Goal: Task Accomplishment & Management: Manage account settings

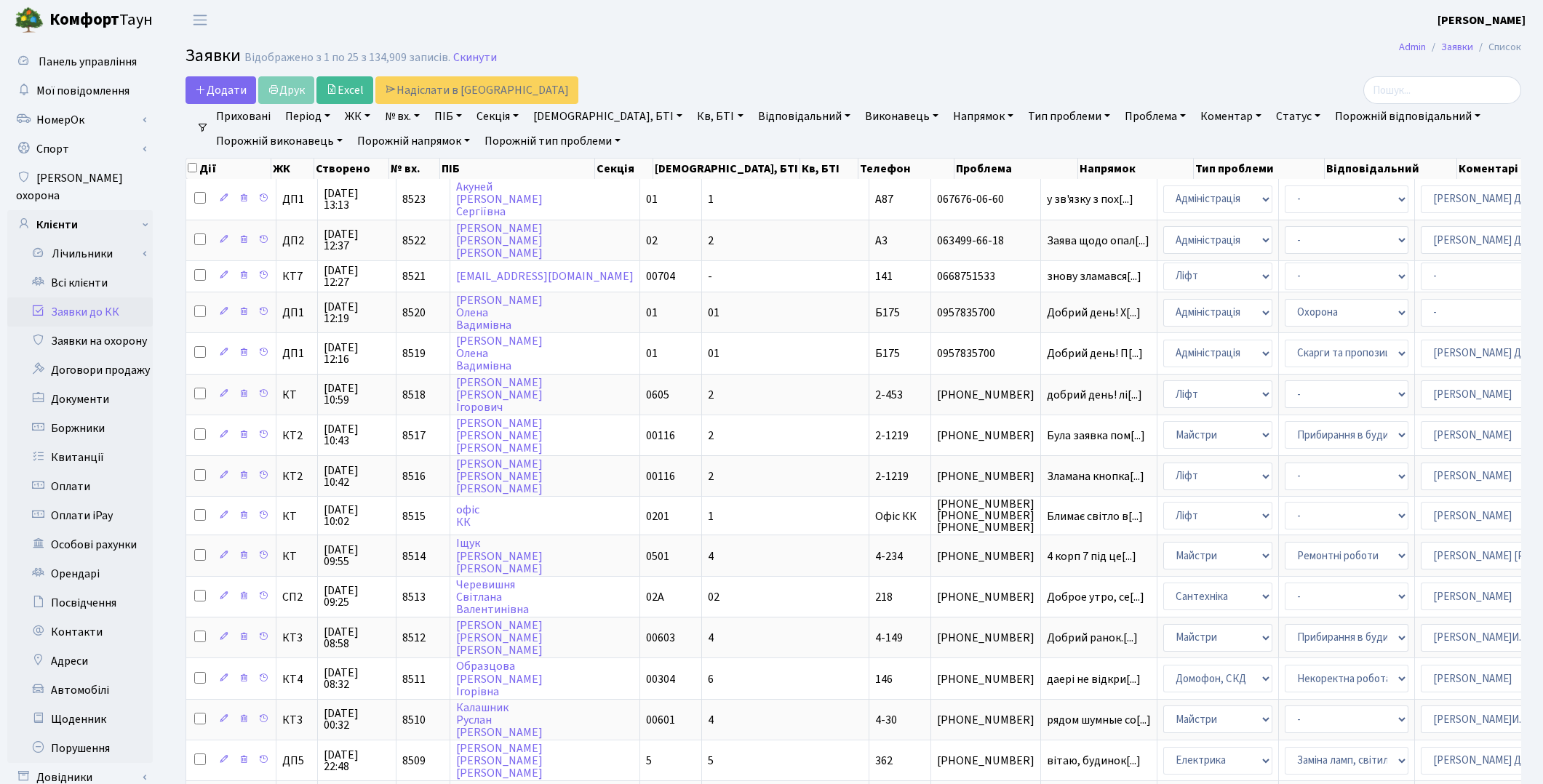
select select "94"
select select "25"
click at [92, 268] on link "Всі клієнти" at bounding box center [80, 282] width 145 height 29
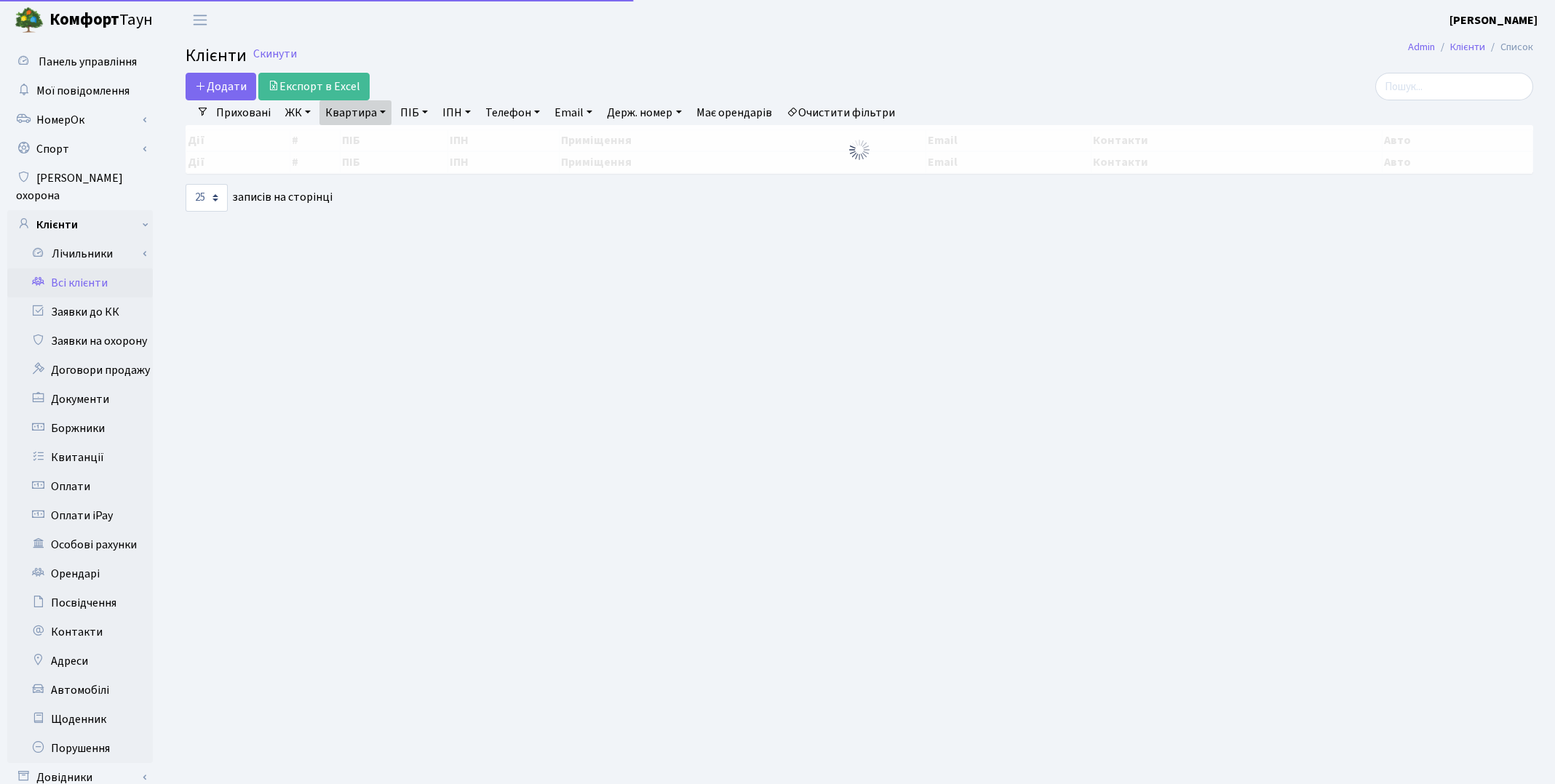
select select "25"
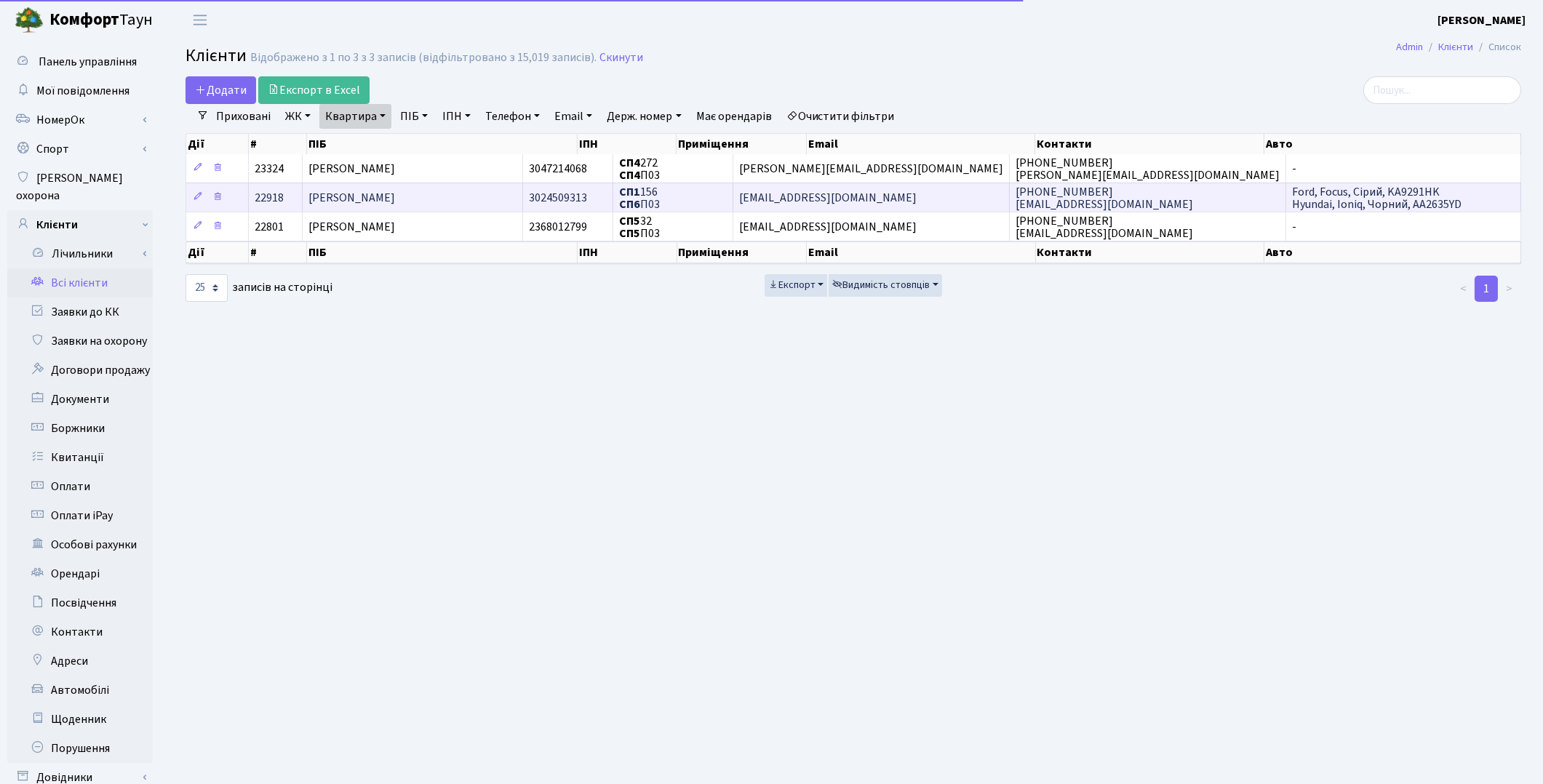
click at [384, 191] on span "Харабет Ігор Олександрович" at bounding box center [351, 198] width 87 height 16
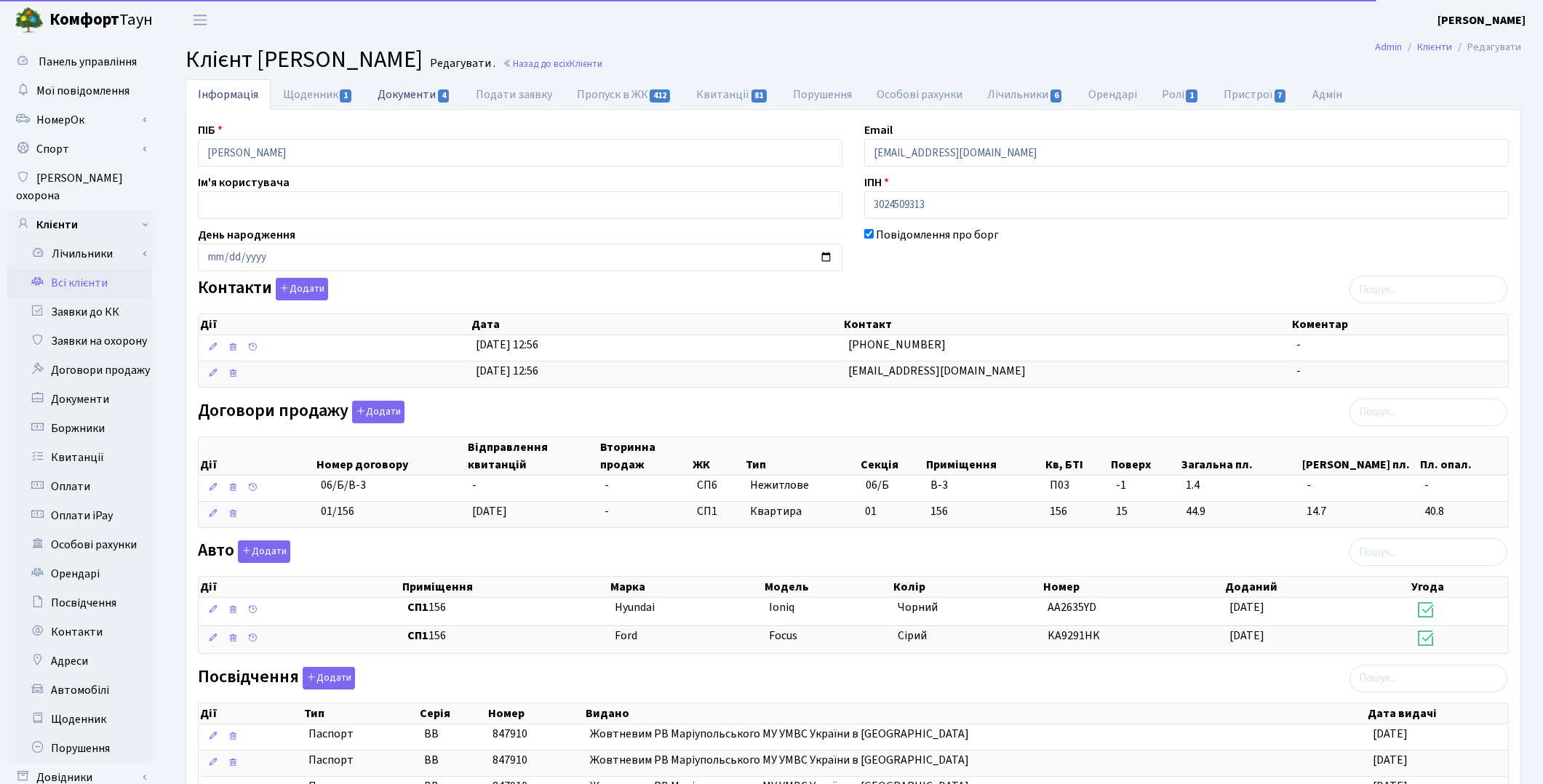
click at [406, 99] on link "Документи 4" at bounding box center [414, 94] width 98 height 30
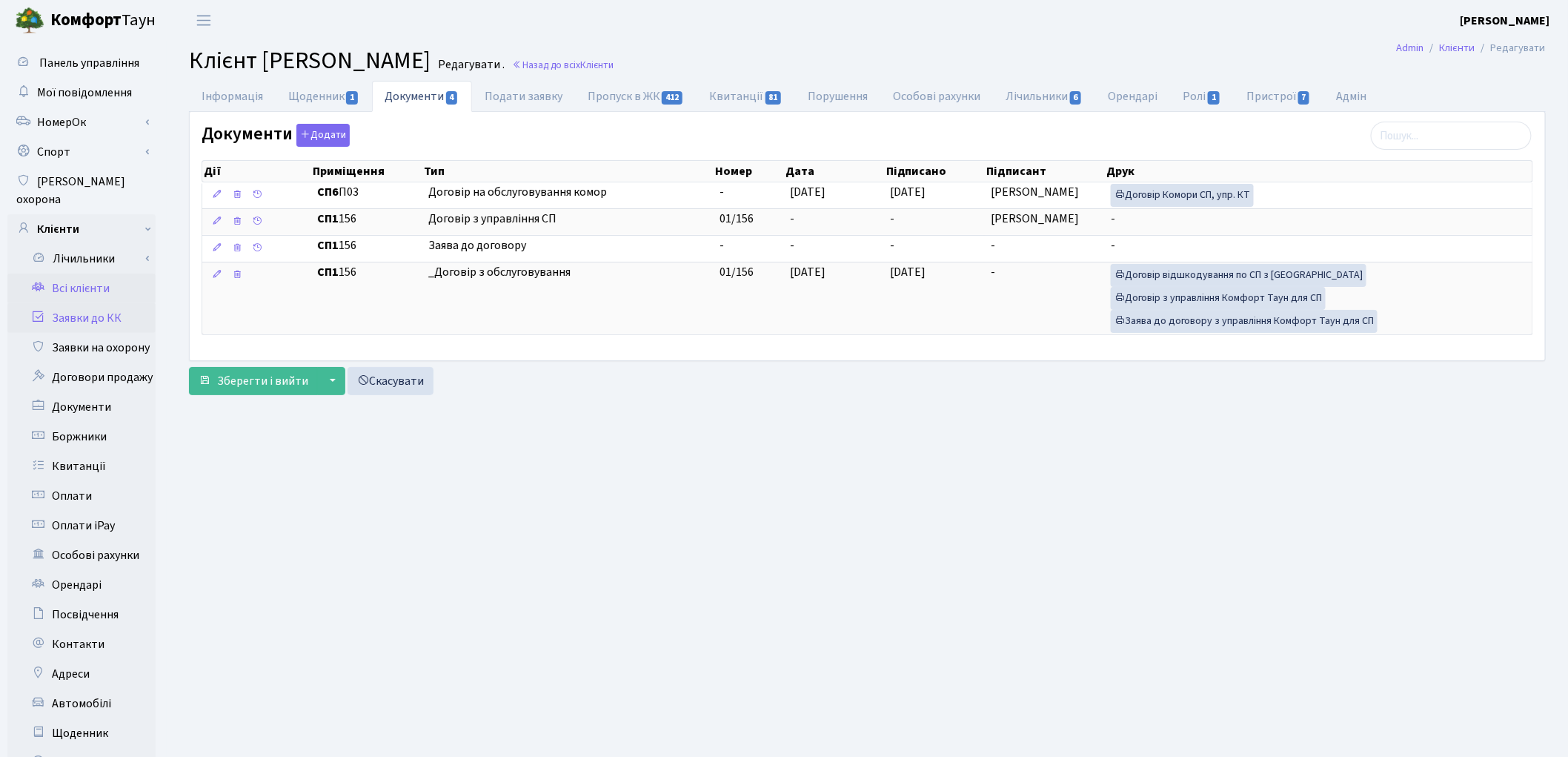
click at [77, 304] on link "Заявки до КК" at bounding box center [81, 317] width 148 height 29
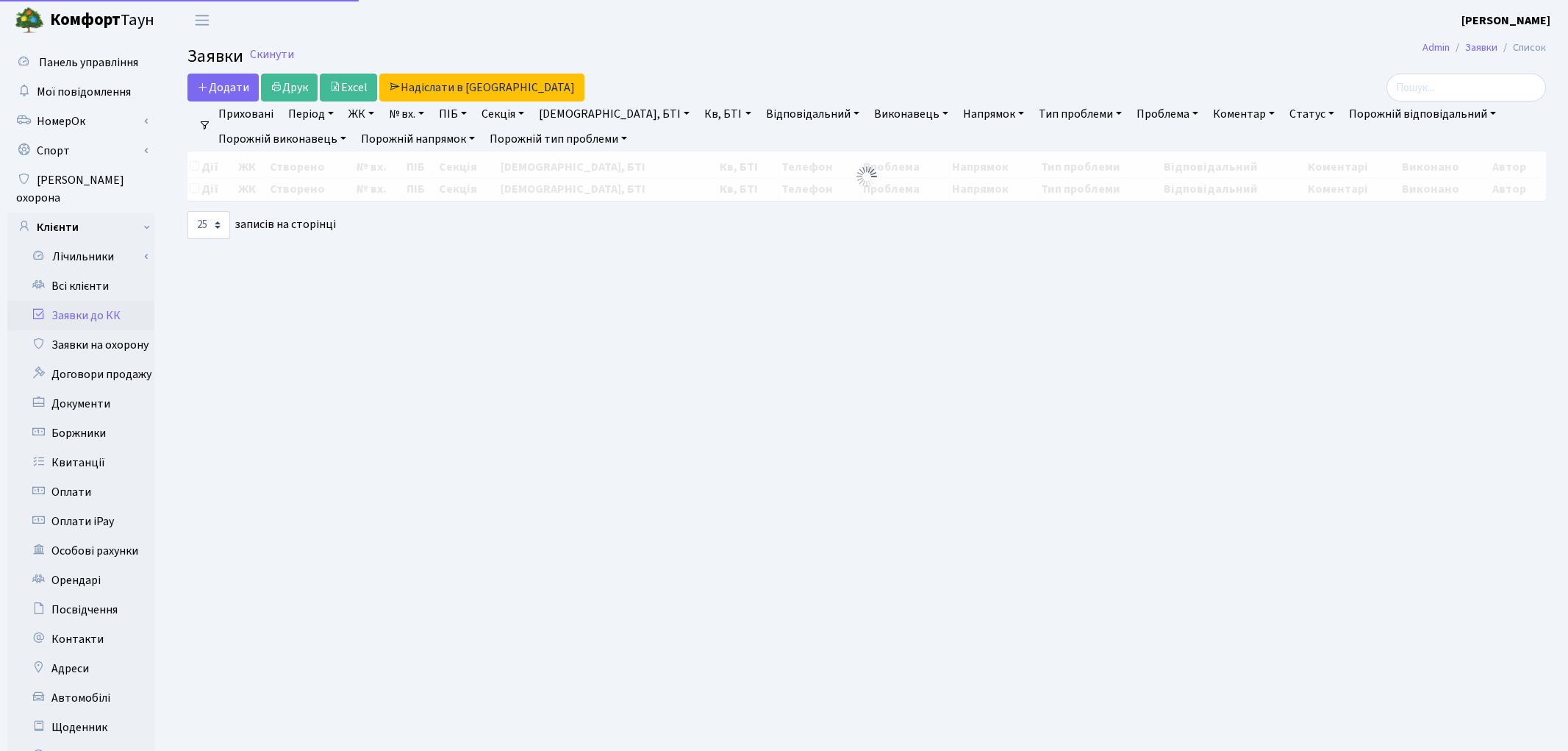
select select "25"
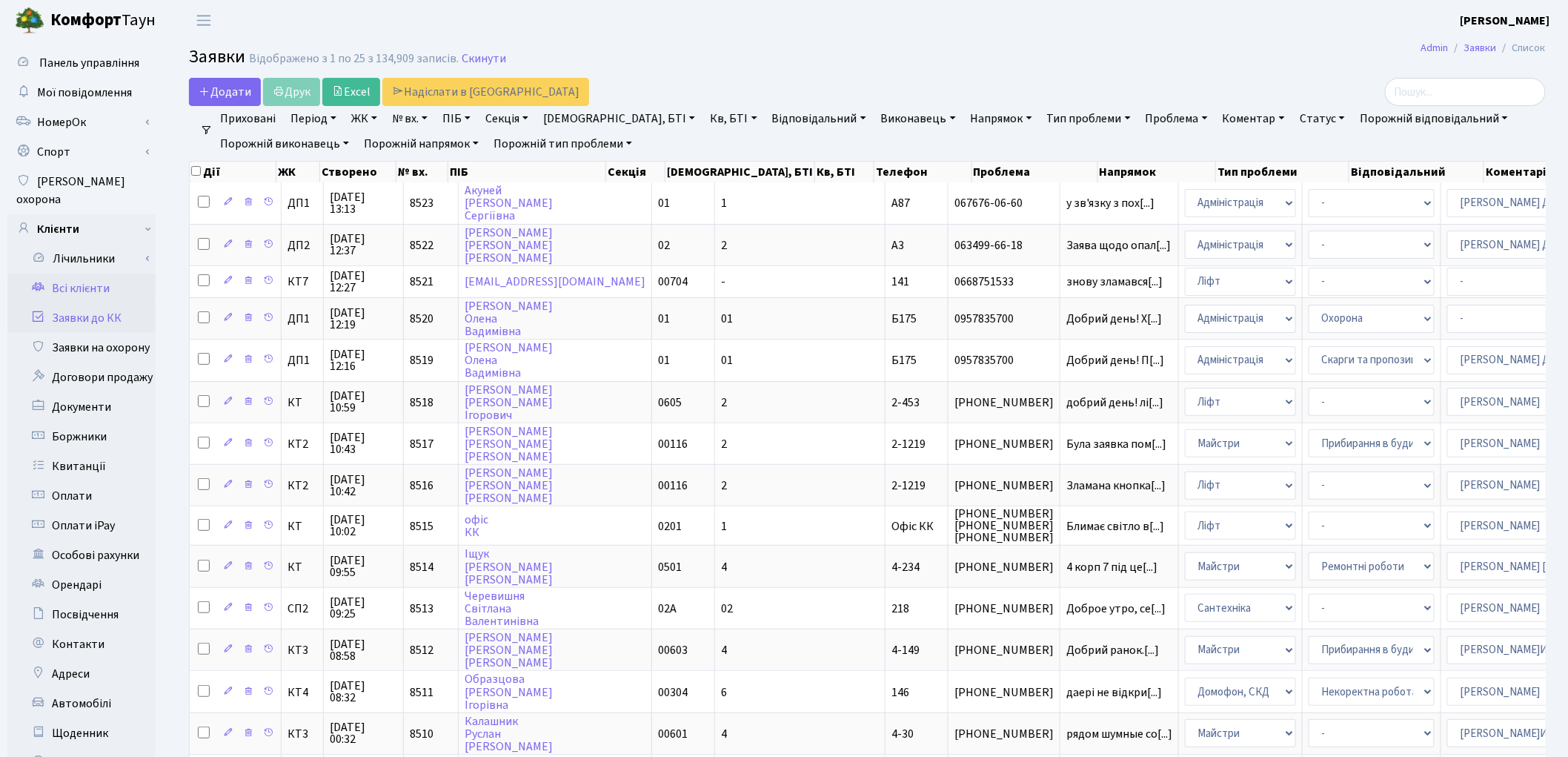
click at [85, 273] on link "Всі клієнти" at bounding box center [81, 288] width 148 height 29
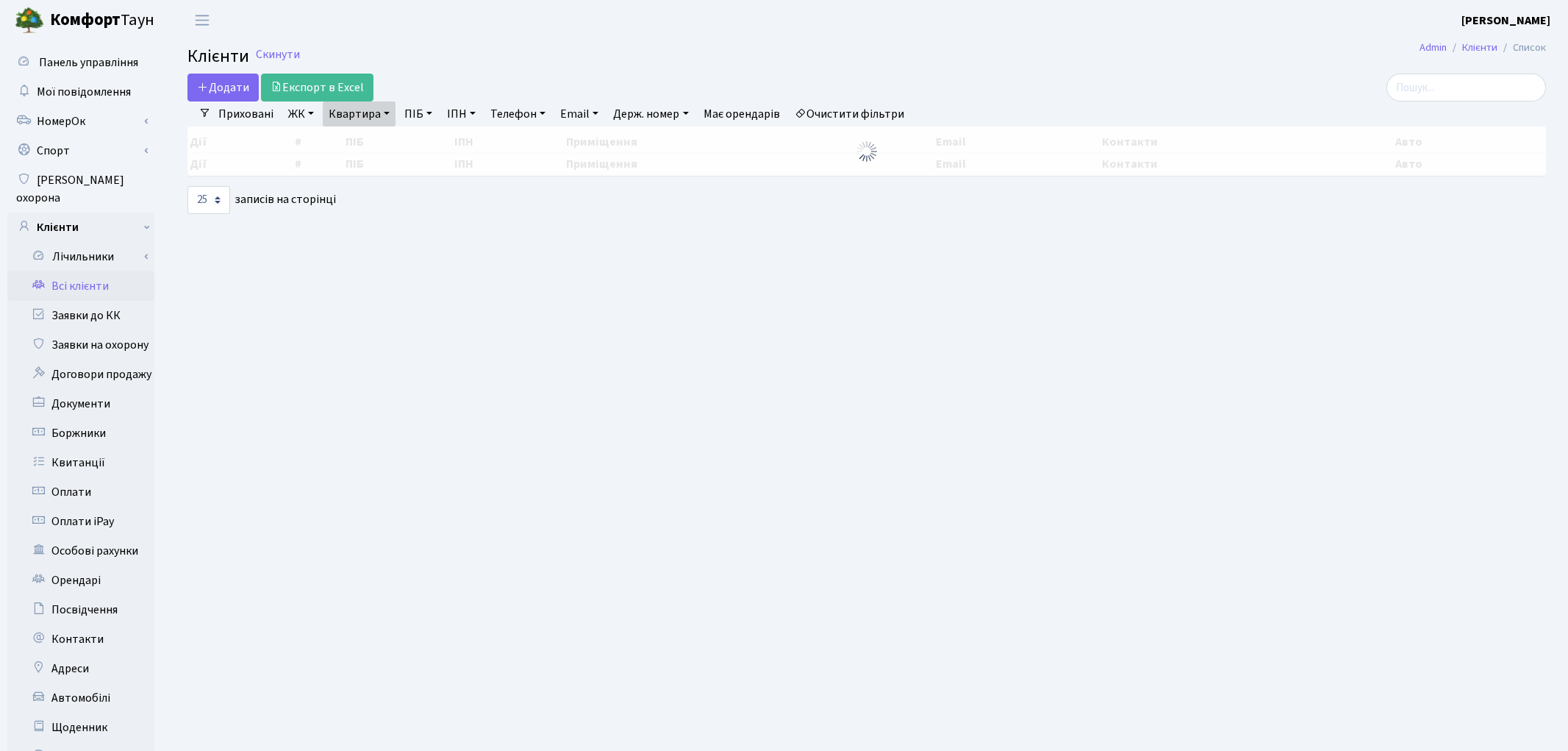
select select "25"
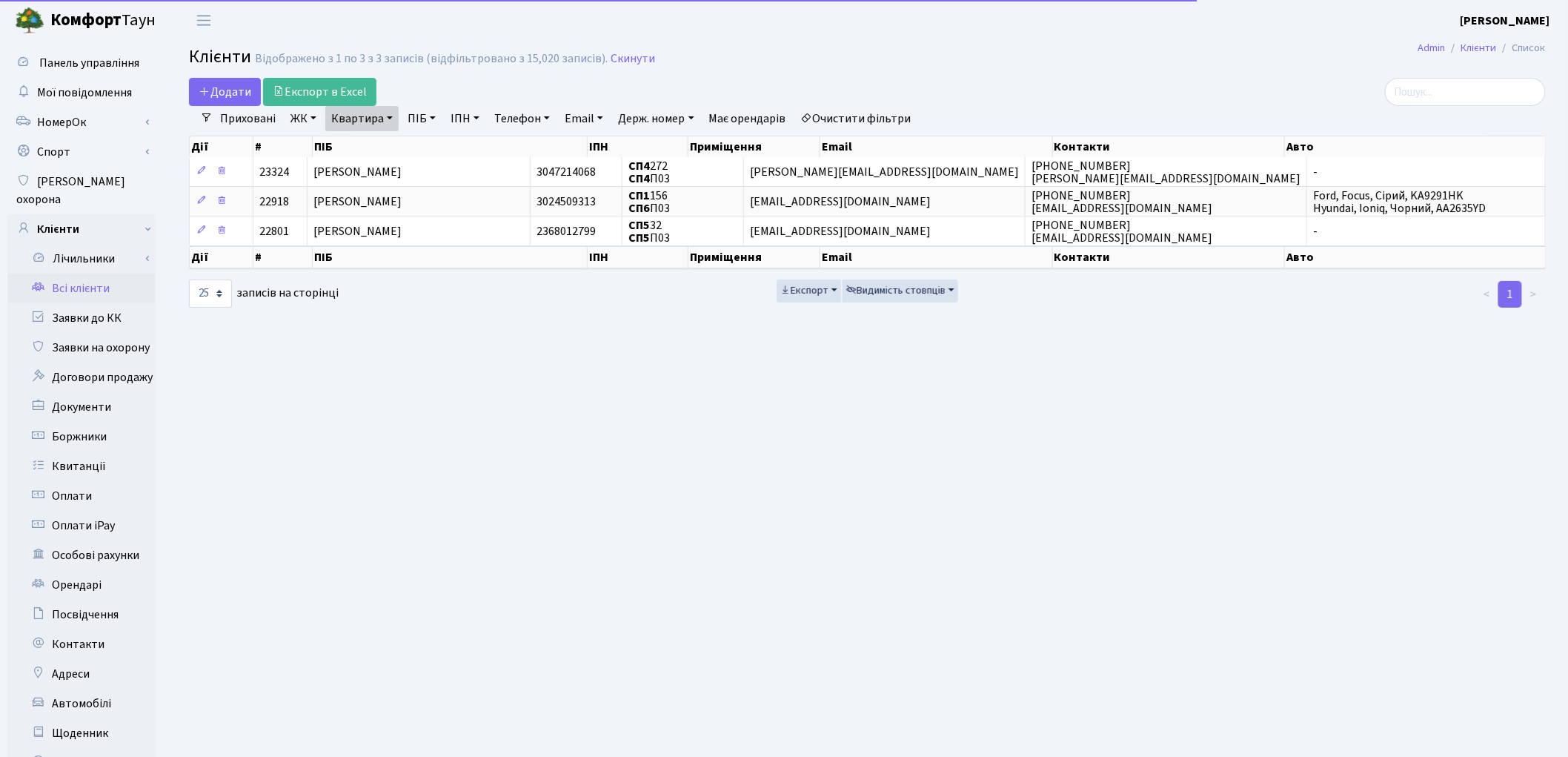
click at [904, 113] on link "Очистити фільтри" at bounding box center [856, 118] width 122 height 25
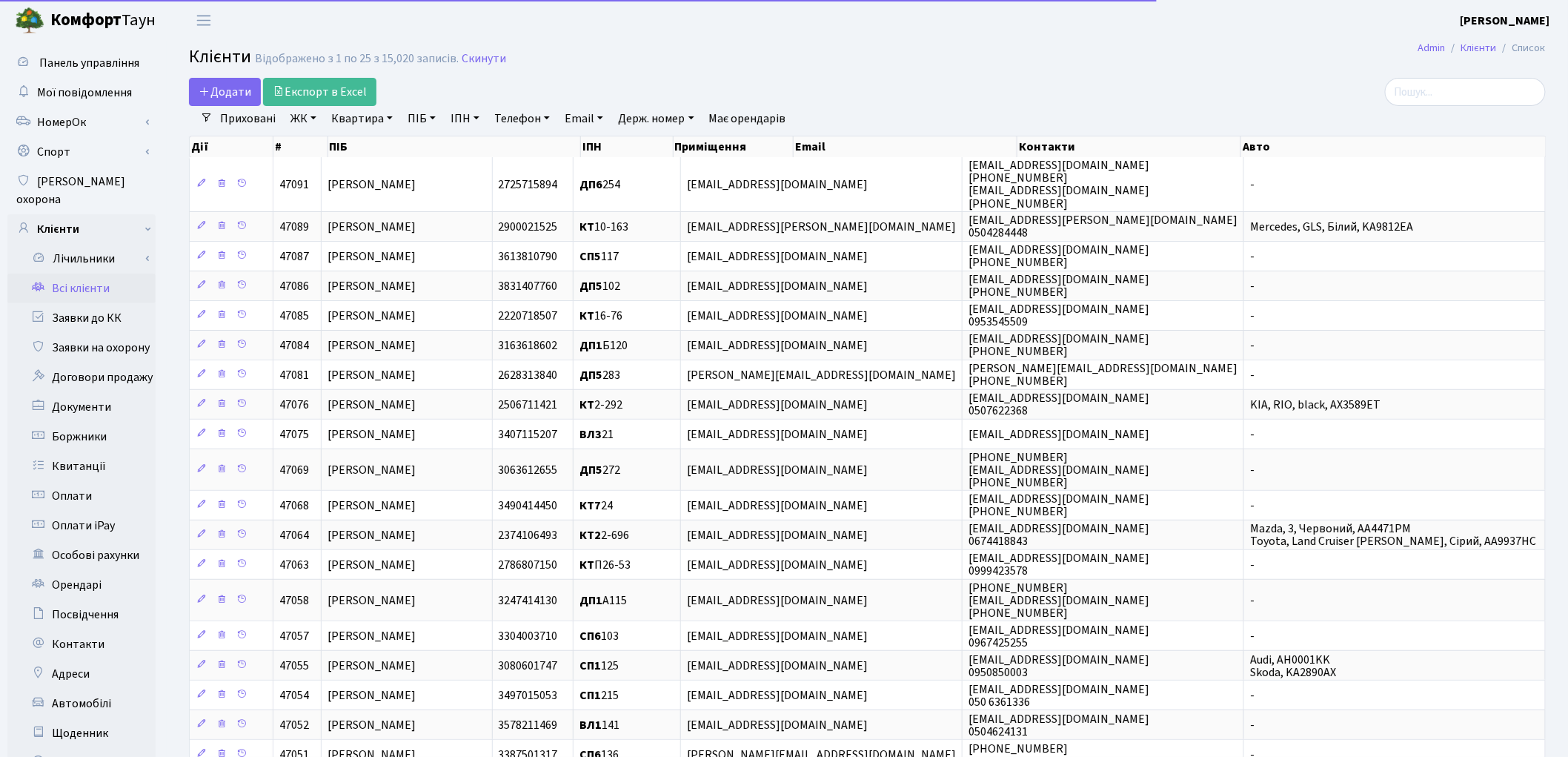
click at [353, 120] on link "Квартира" at bounding box center [362, 118] width 73 height 25
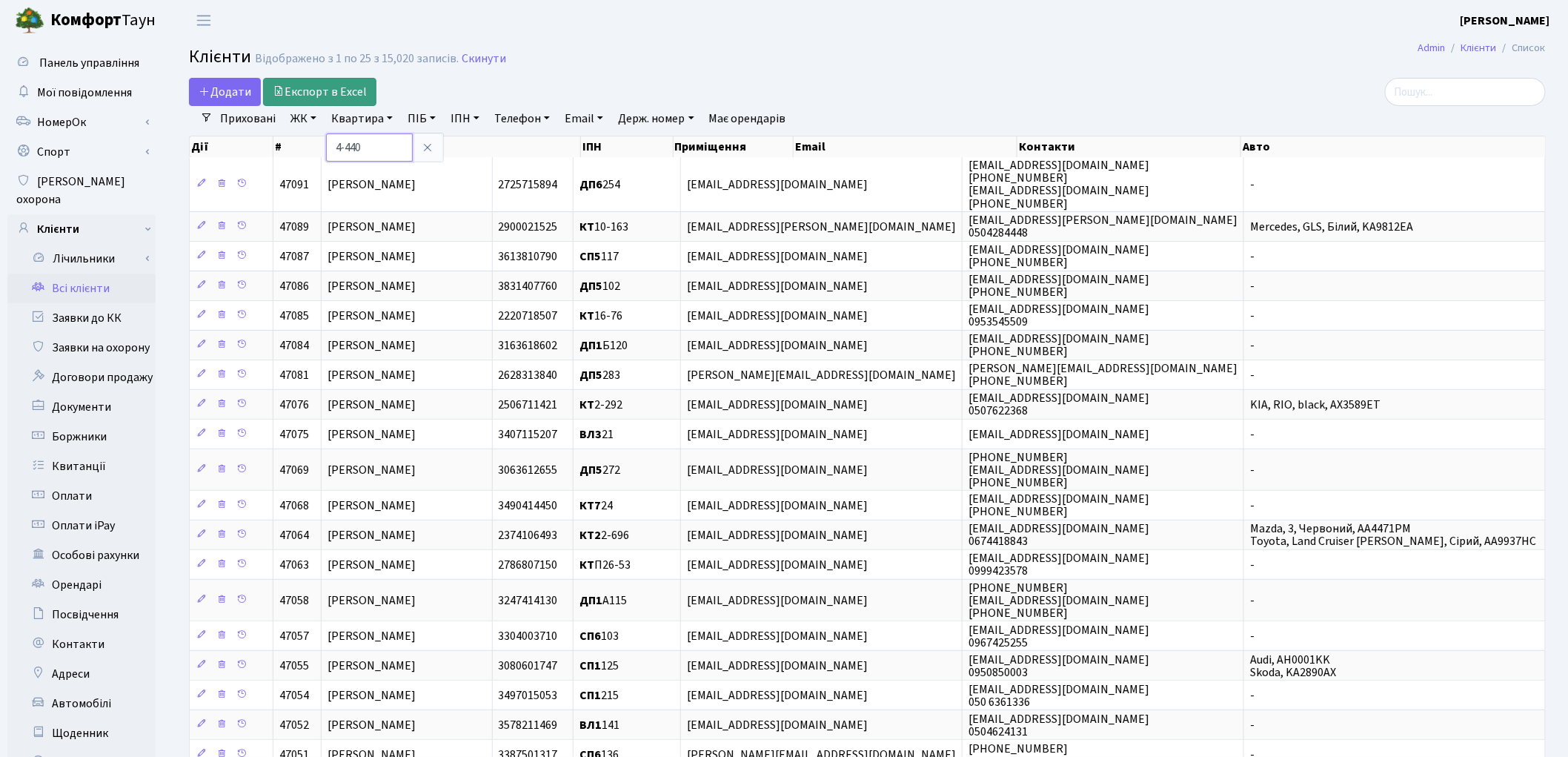
type input "4-440"
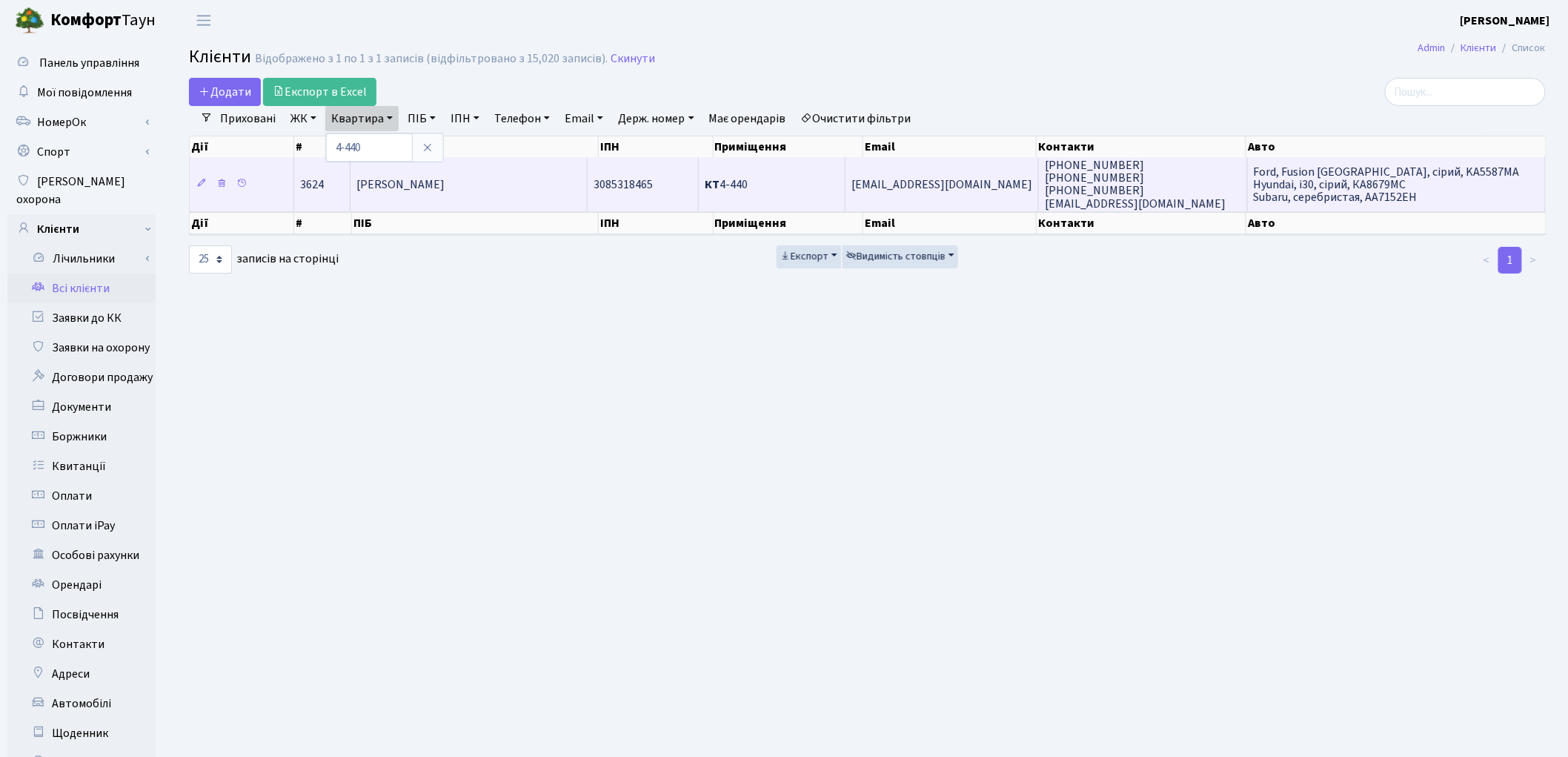
click at [537, 198] on td "Кривопляс Дар'я Євгенівна" at bounding box center [469, 183] width 237 height 53
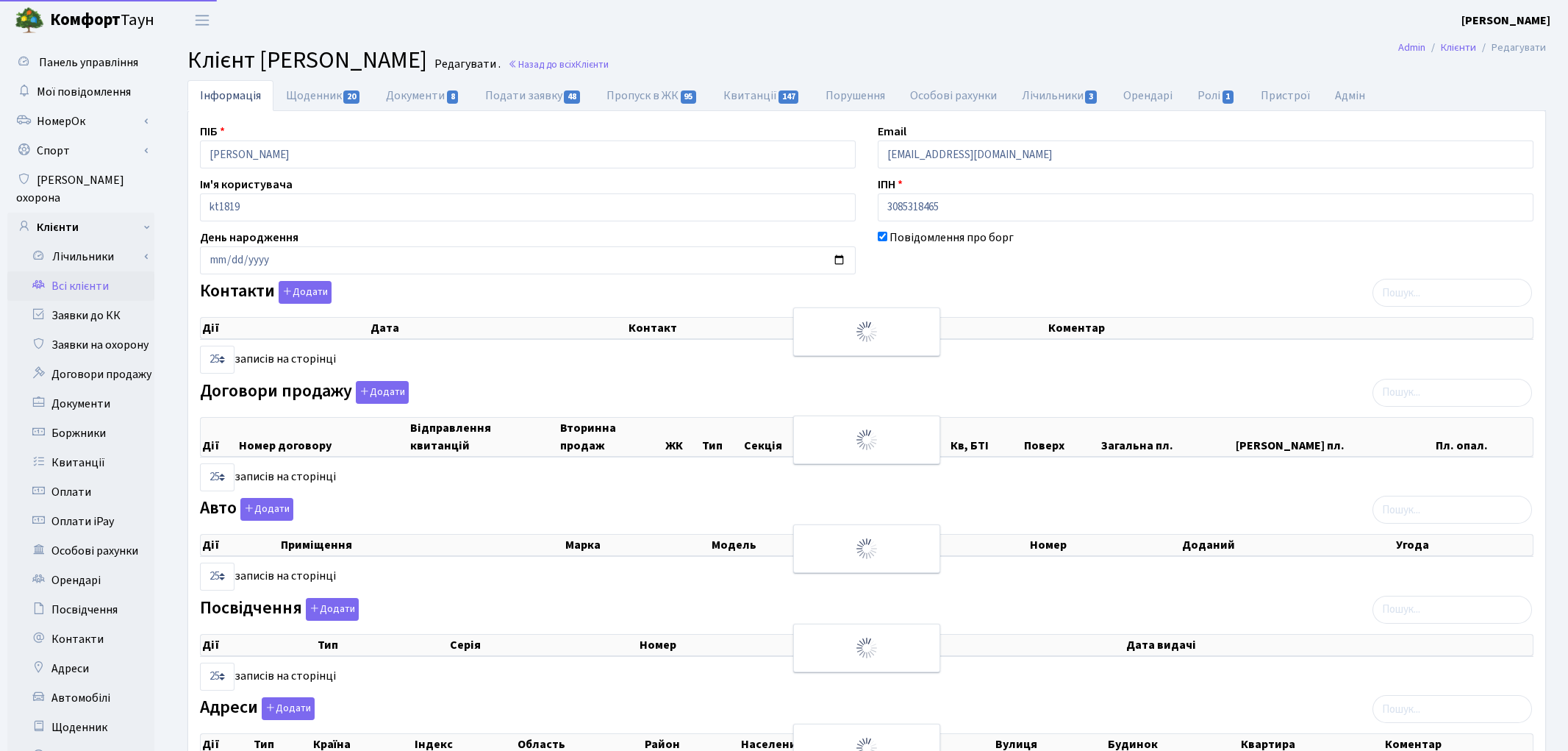
select select "25"
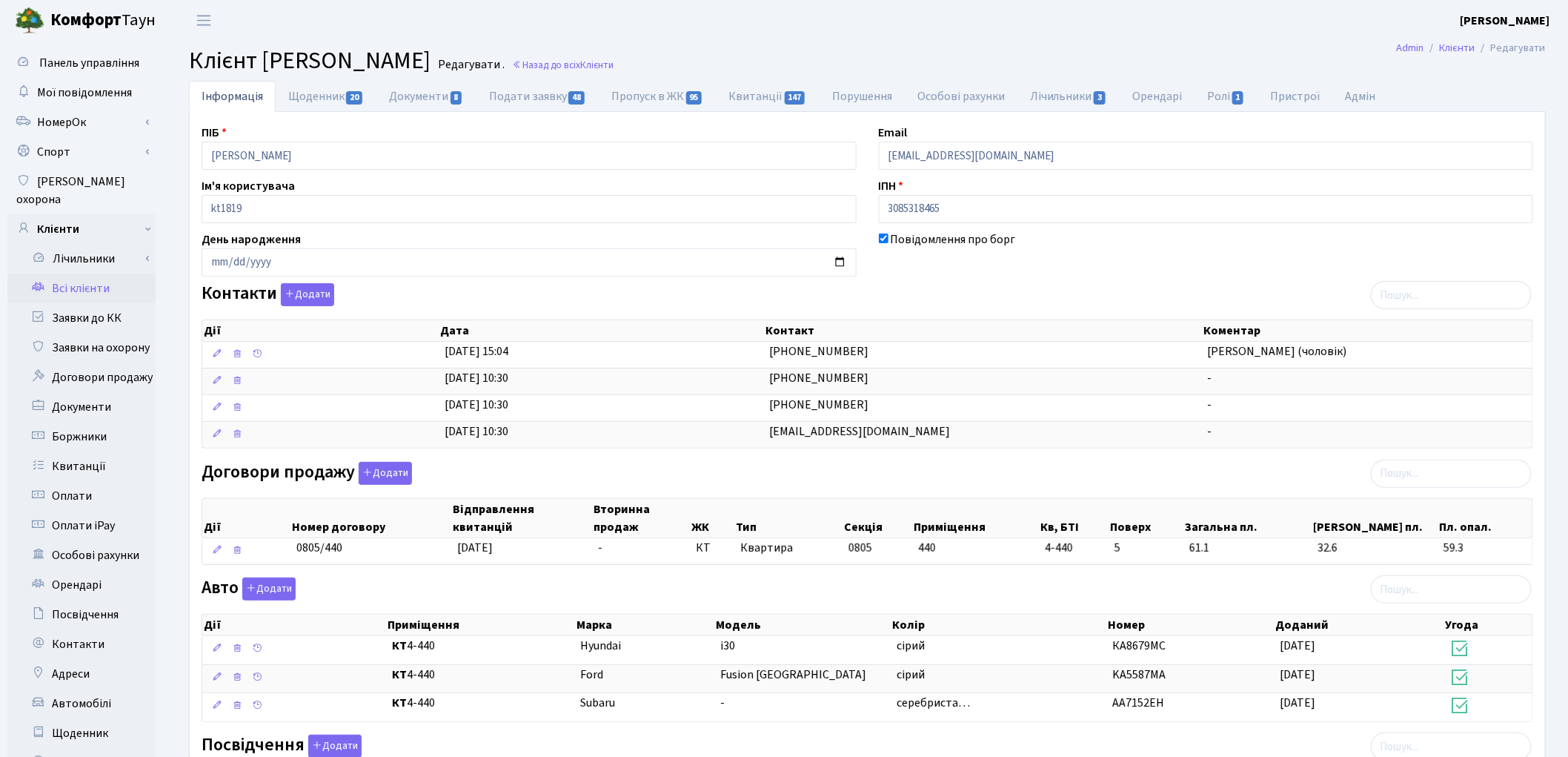
click at [91, 276] on link "Всі клієнти" at bounding box center [81, 288] width 148 height 29
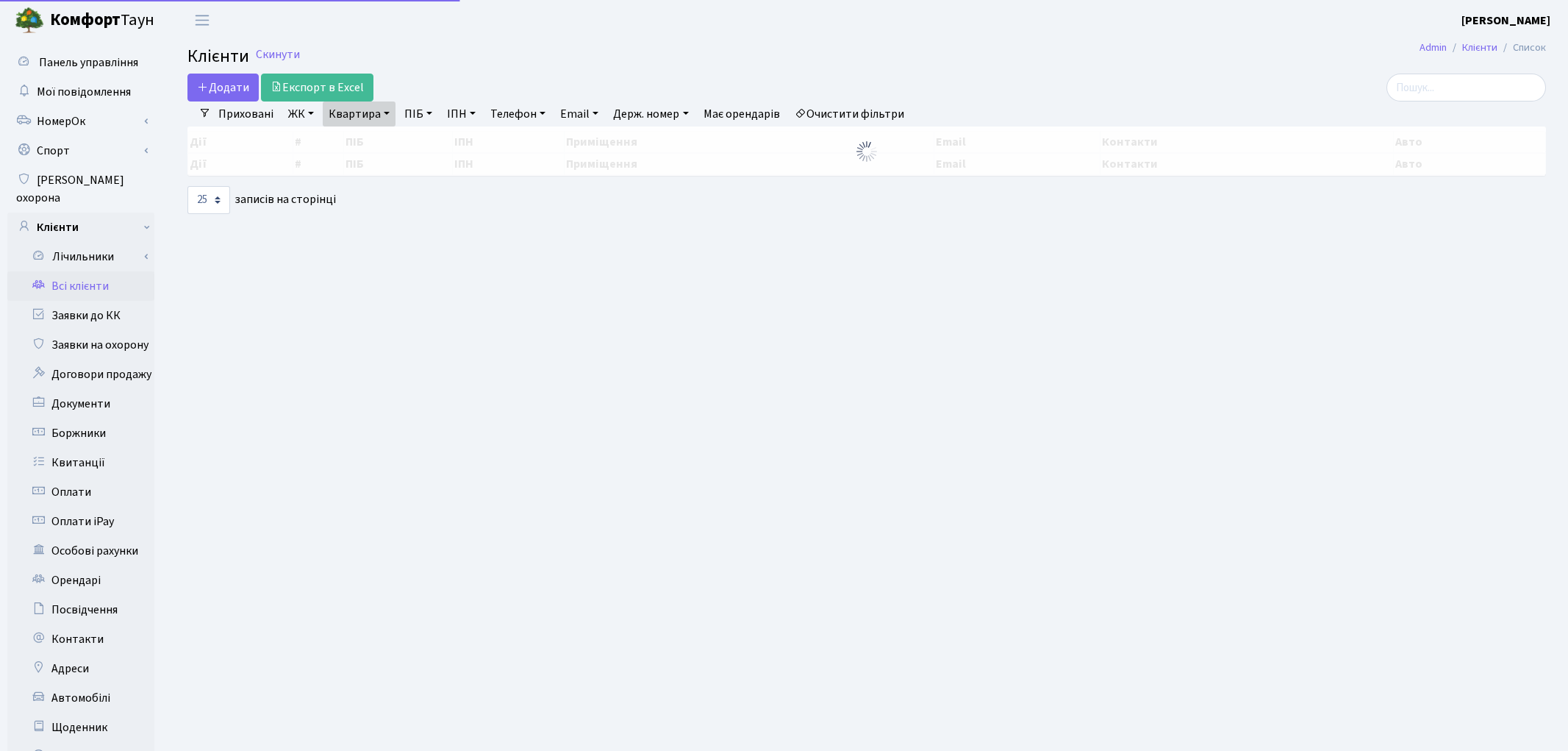
select select "25"
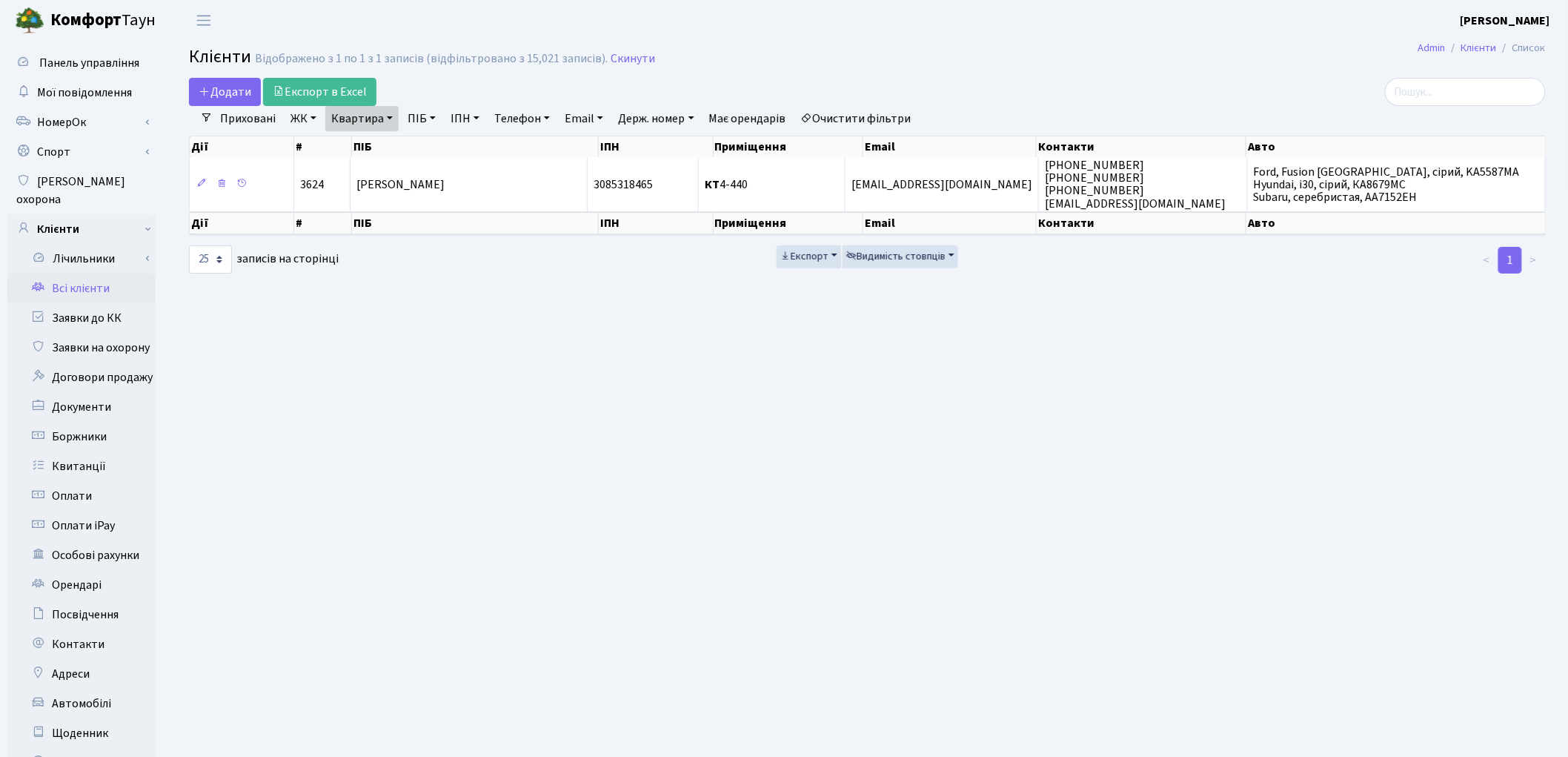
click at [846, 122] on link "Очистити фільтри" at bounding box center [856, 118] width 122 height 25
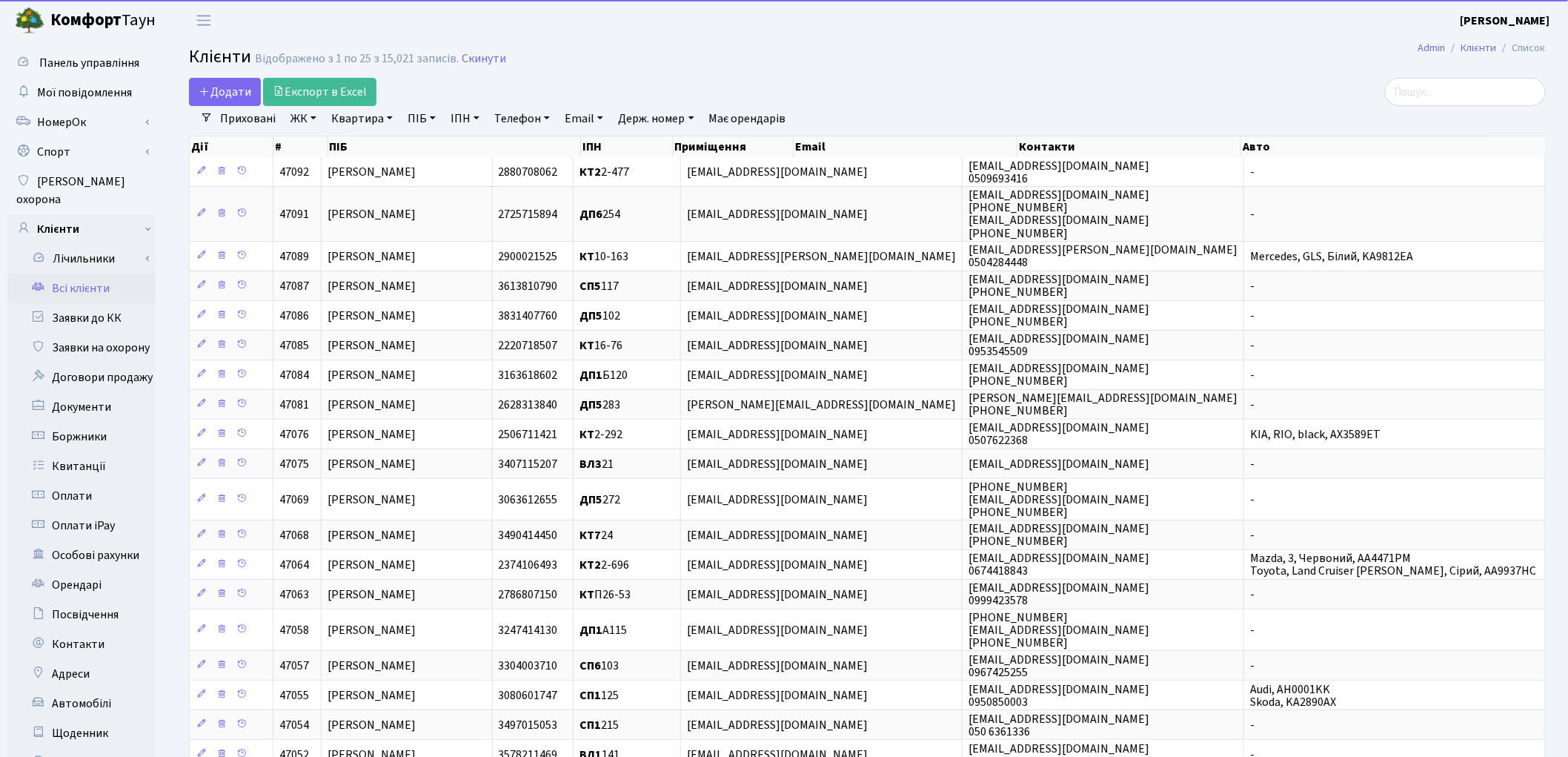
click at [418, 120] on link "ПІБ" at bounding box center [421, 118] width 40 height 25
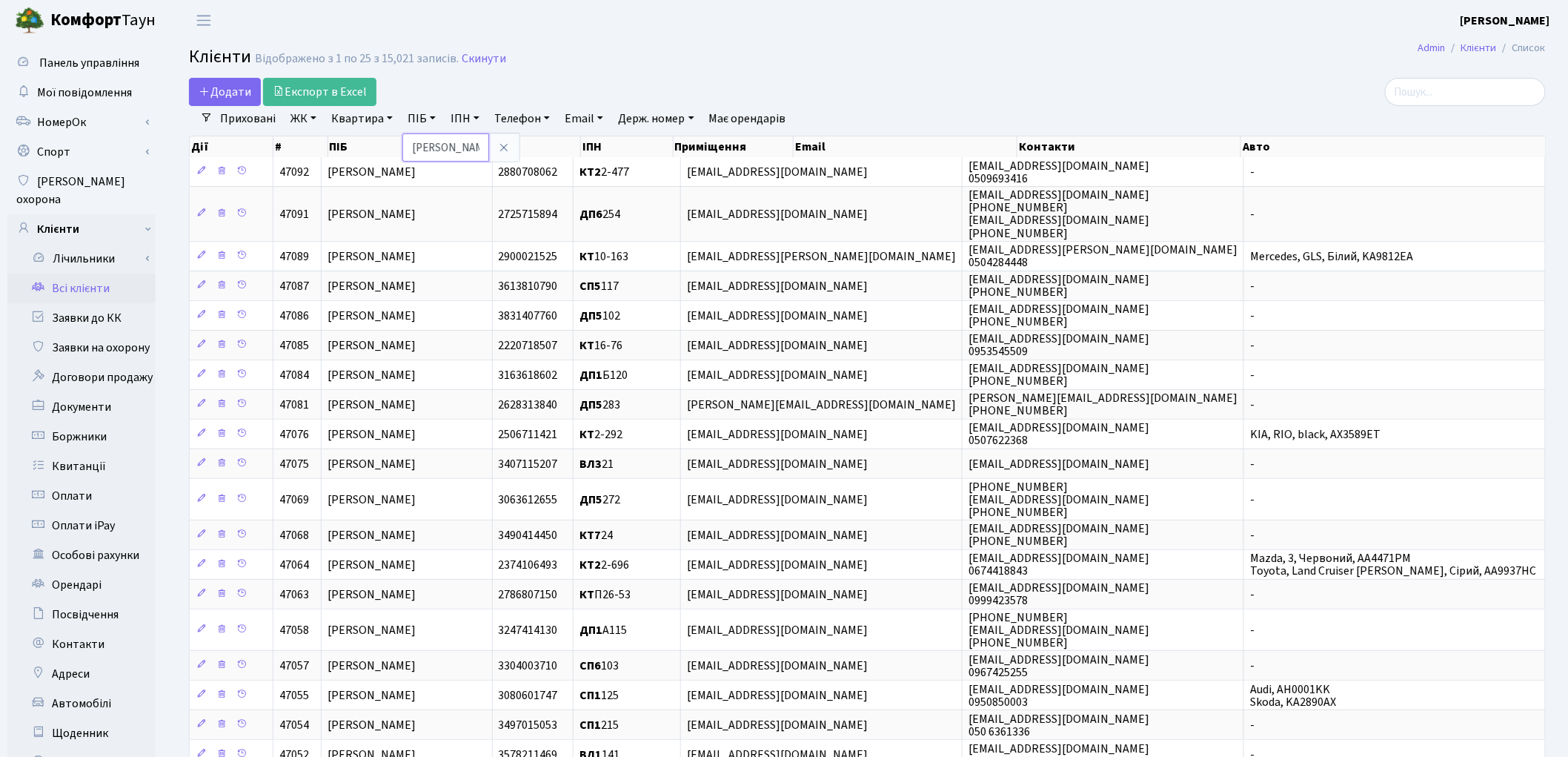
type input "косюк"
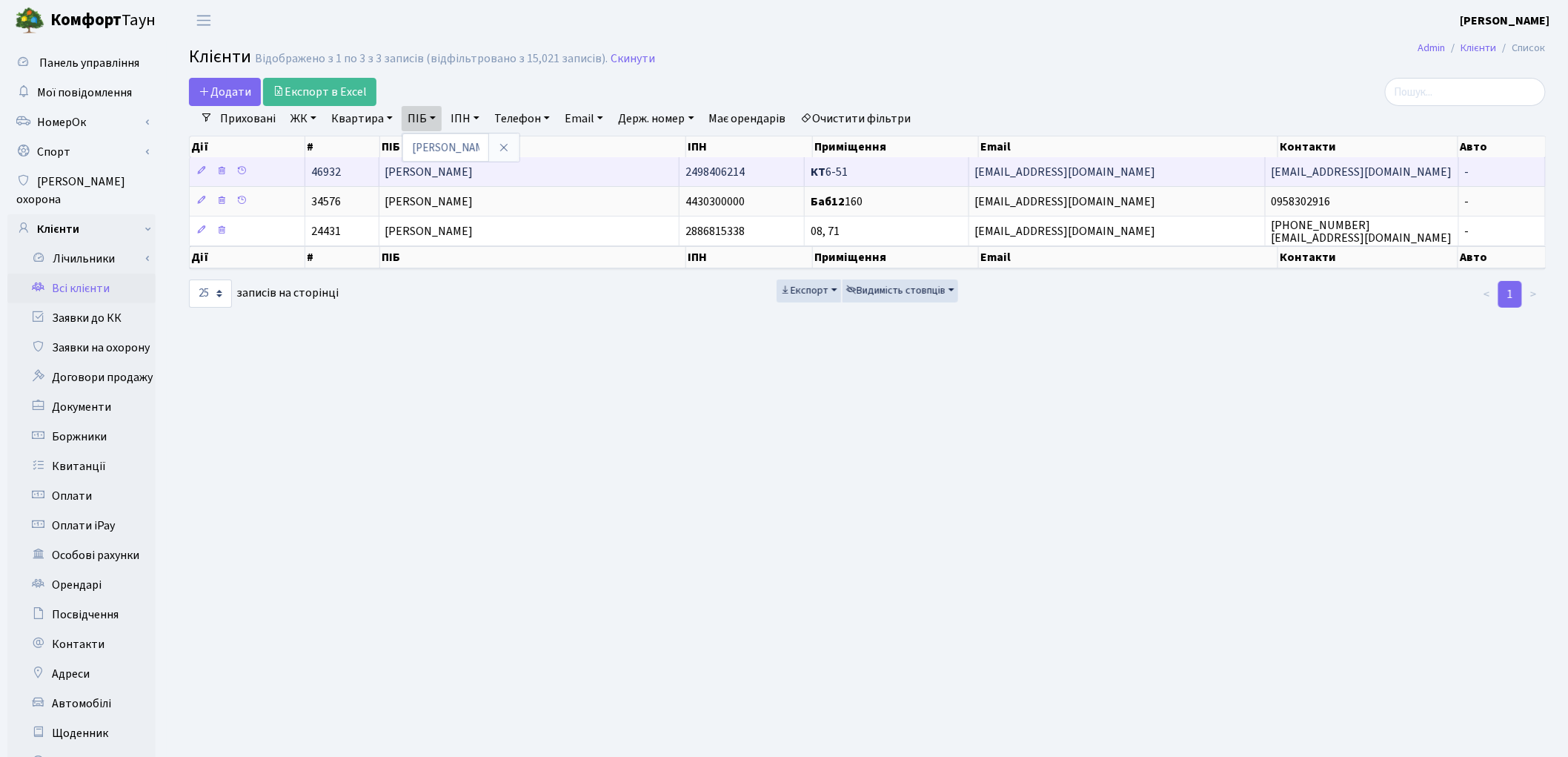
click at [471, 183] on td "Косюк Юрій Анатолійович" at bounding box center [530, 171] width 301 height 28
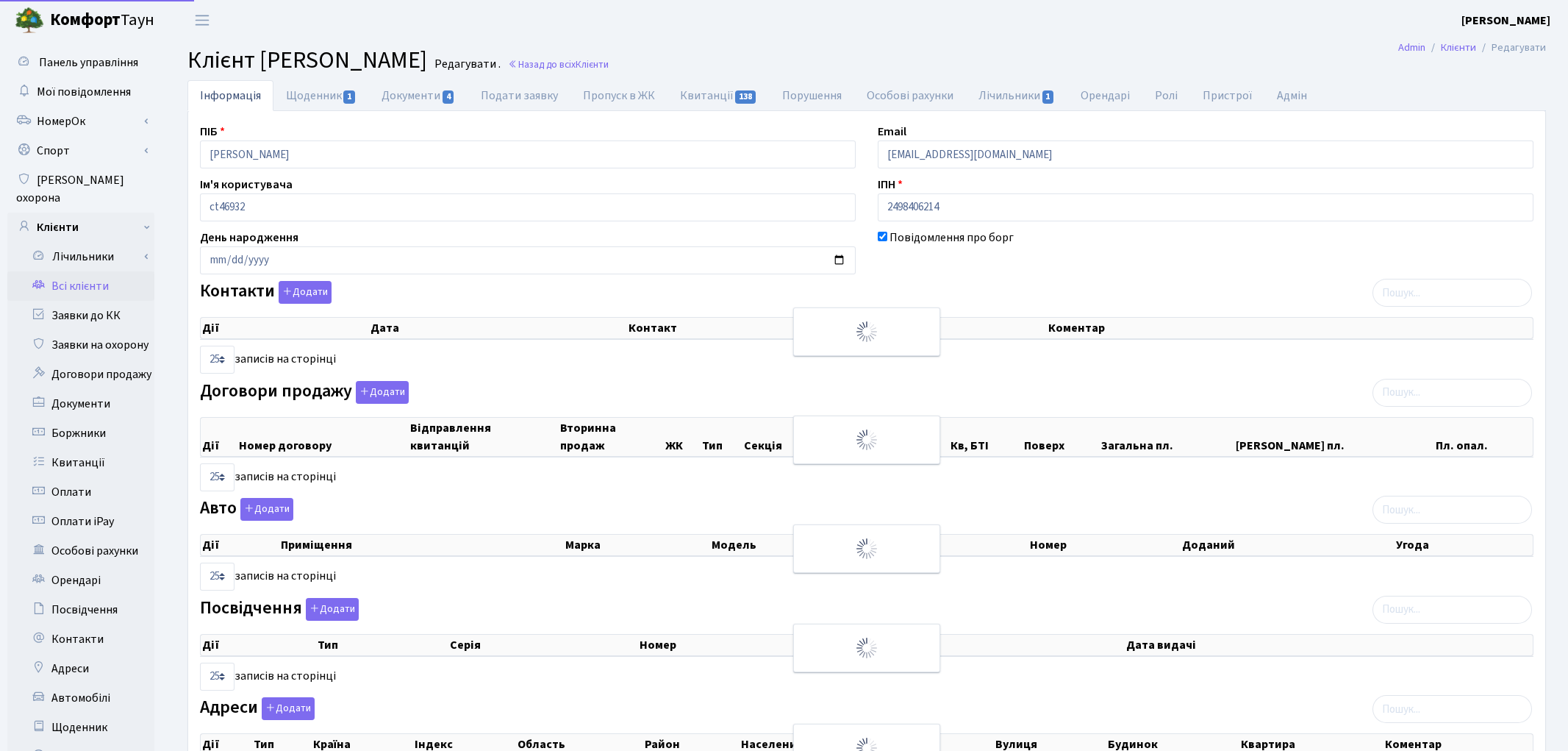
select select "25"
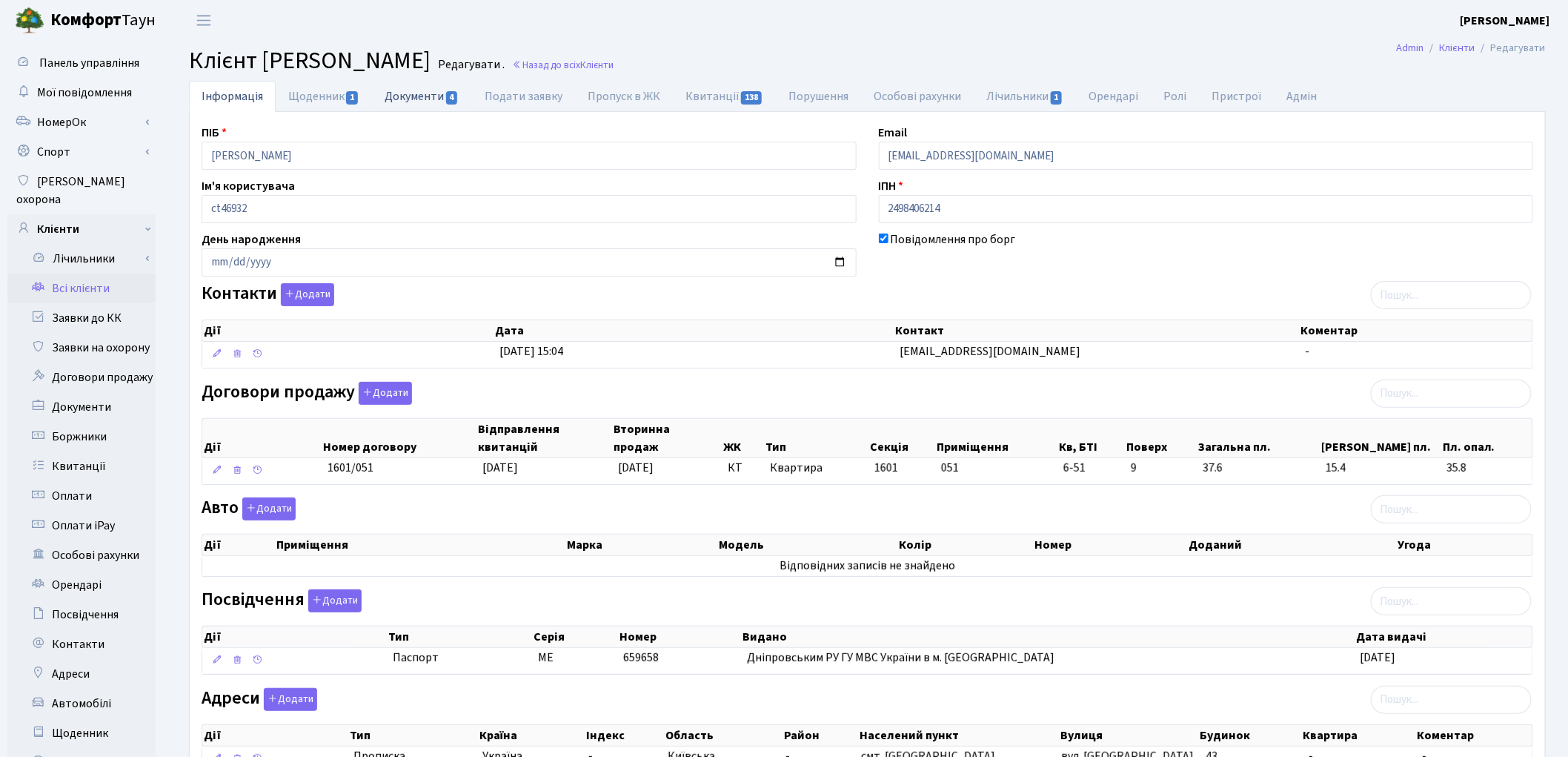
click at [402, 94] on link "Документи 4" at bounding box center [422, 96] width 100 height 30
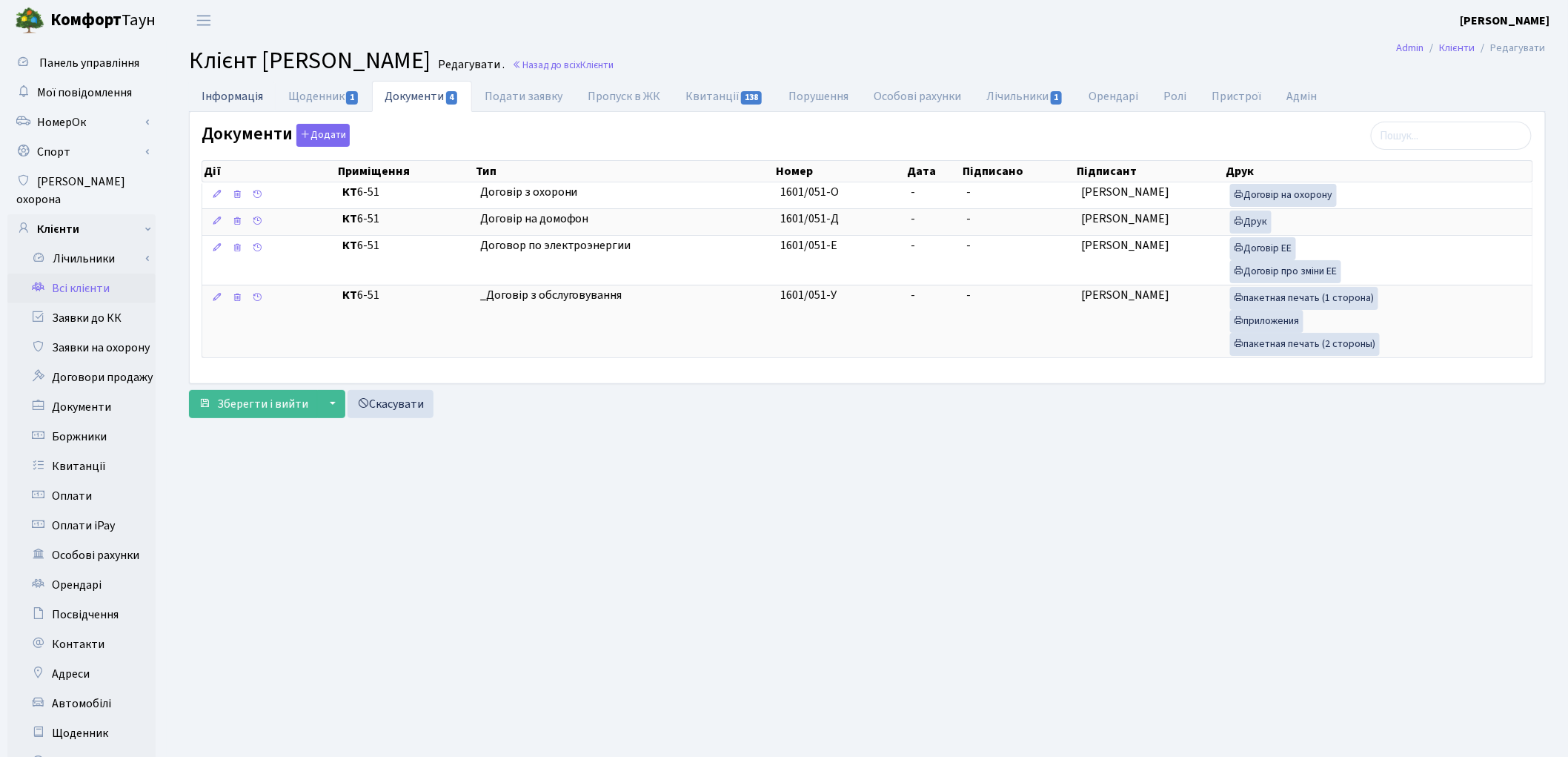
click at [235, 102] on link "Інформація" at bounding box center [232, 96] width 86 height 30
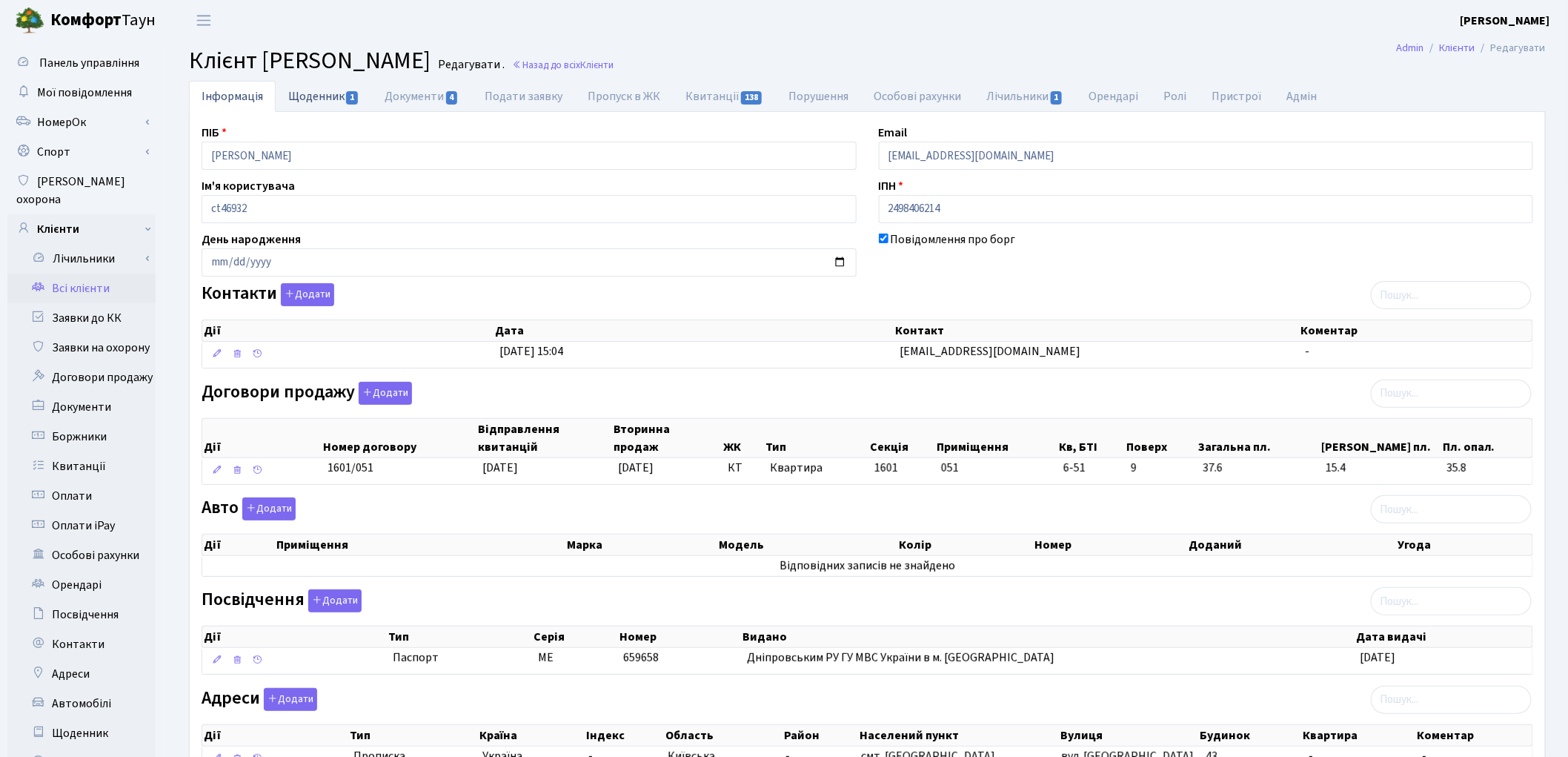
click at [331, 95] on link "Щоденник 1" at bounding box center [324, 96] width 96 height 30
select select "25"
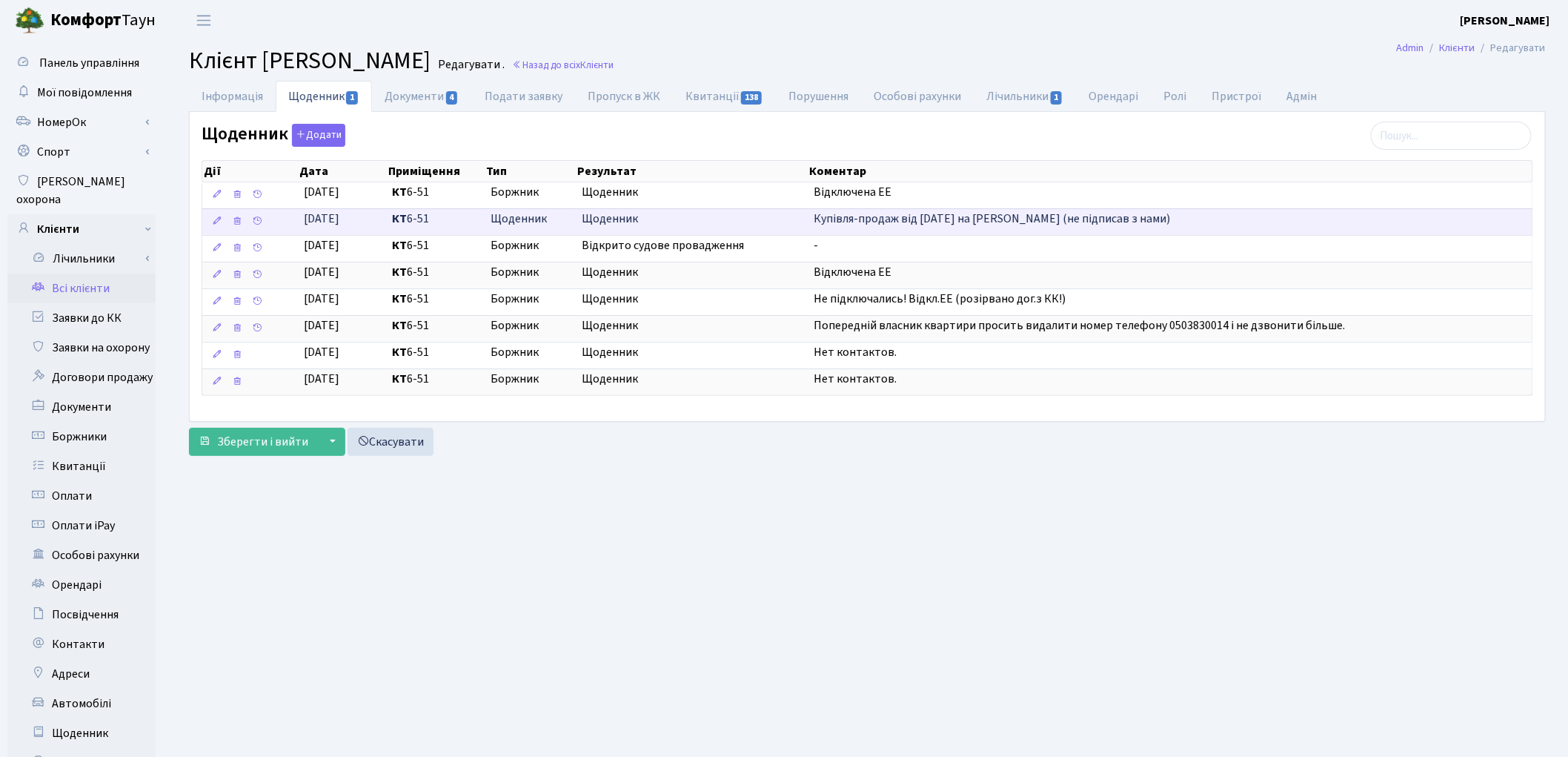
click at [1040, 221] on span "Купівля-продаж від 22.09.2016 на Косюк (не підписав з нами)" at bounding box center [992, 218] width 356 height 16
click at [257, 225] on icon at bounding box center [257, 221] width 11 height 11
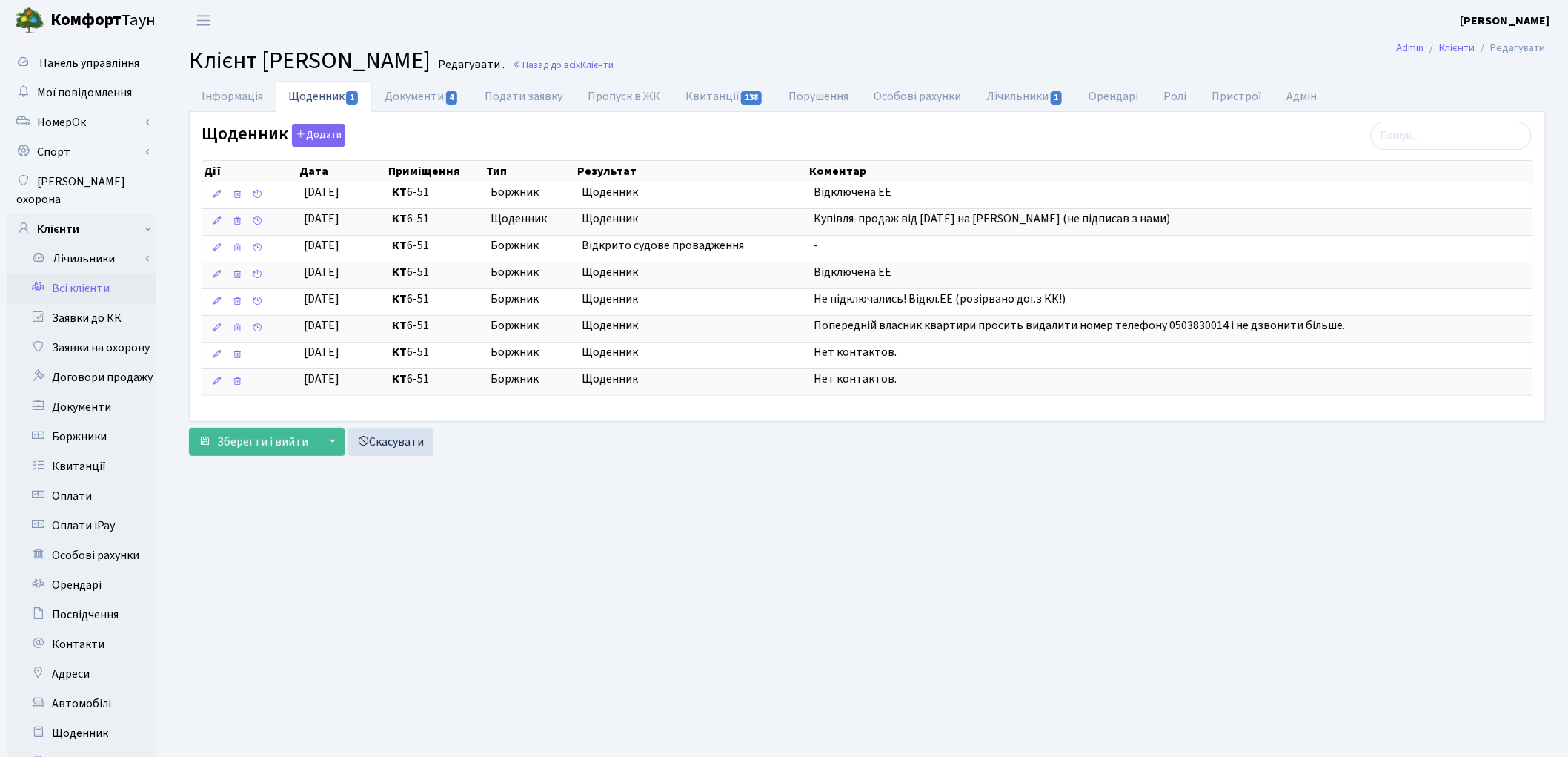
click at [1060, 502] on main "Admin Клієнти Редагувати Клієнт Косюк Юрій Анатолійович Редагувати . Назад до в…" at bounding box center [867, 472] width 1401 height 863
click at [441, 102] on link "Документи 4" at bounding box center [422, 96] width 100 height 30
select select "25"
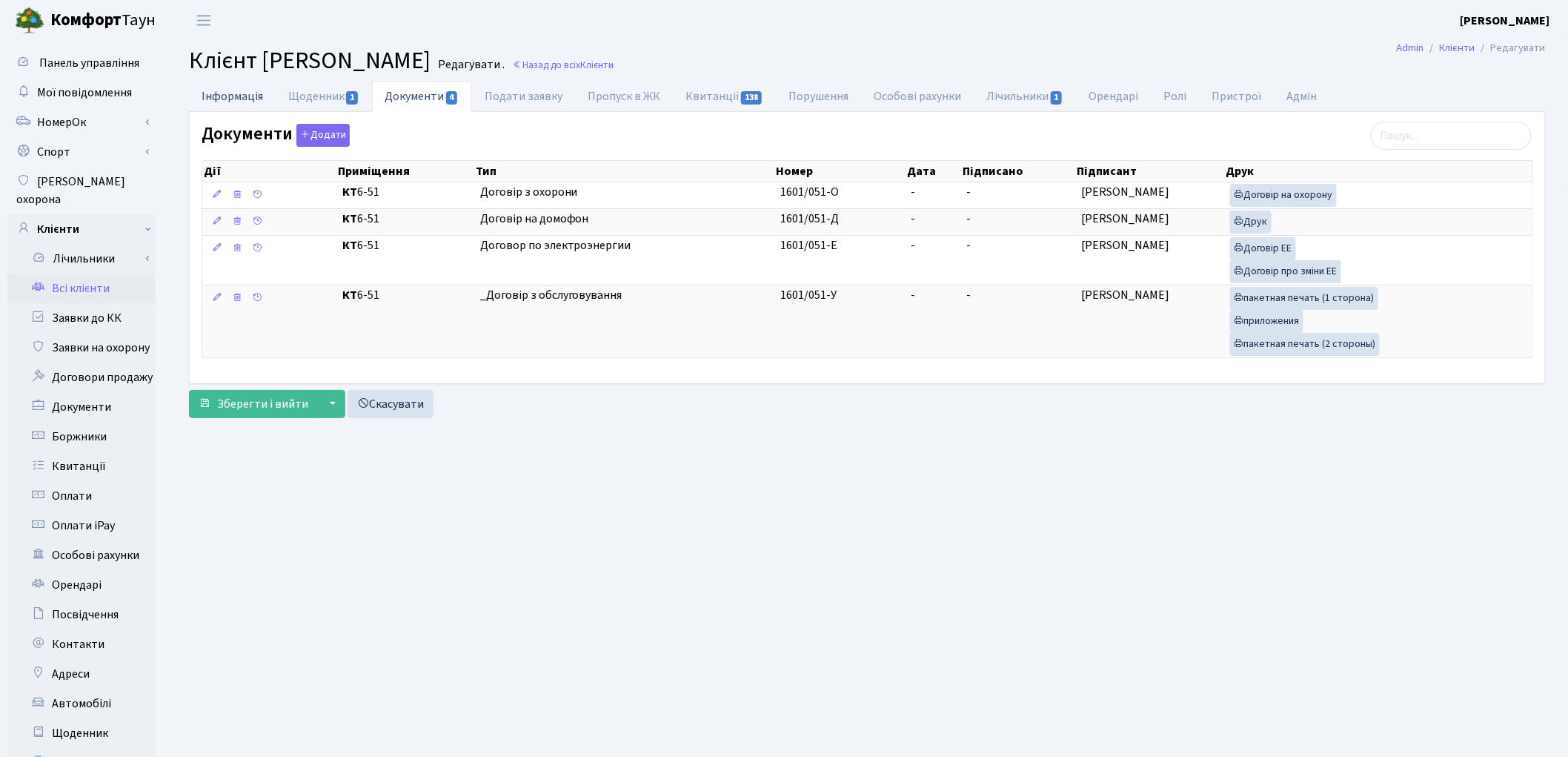
click at [209, 102] on link "Інформація" at bounding box center [232, 96] width 86 height 30
select select "25"
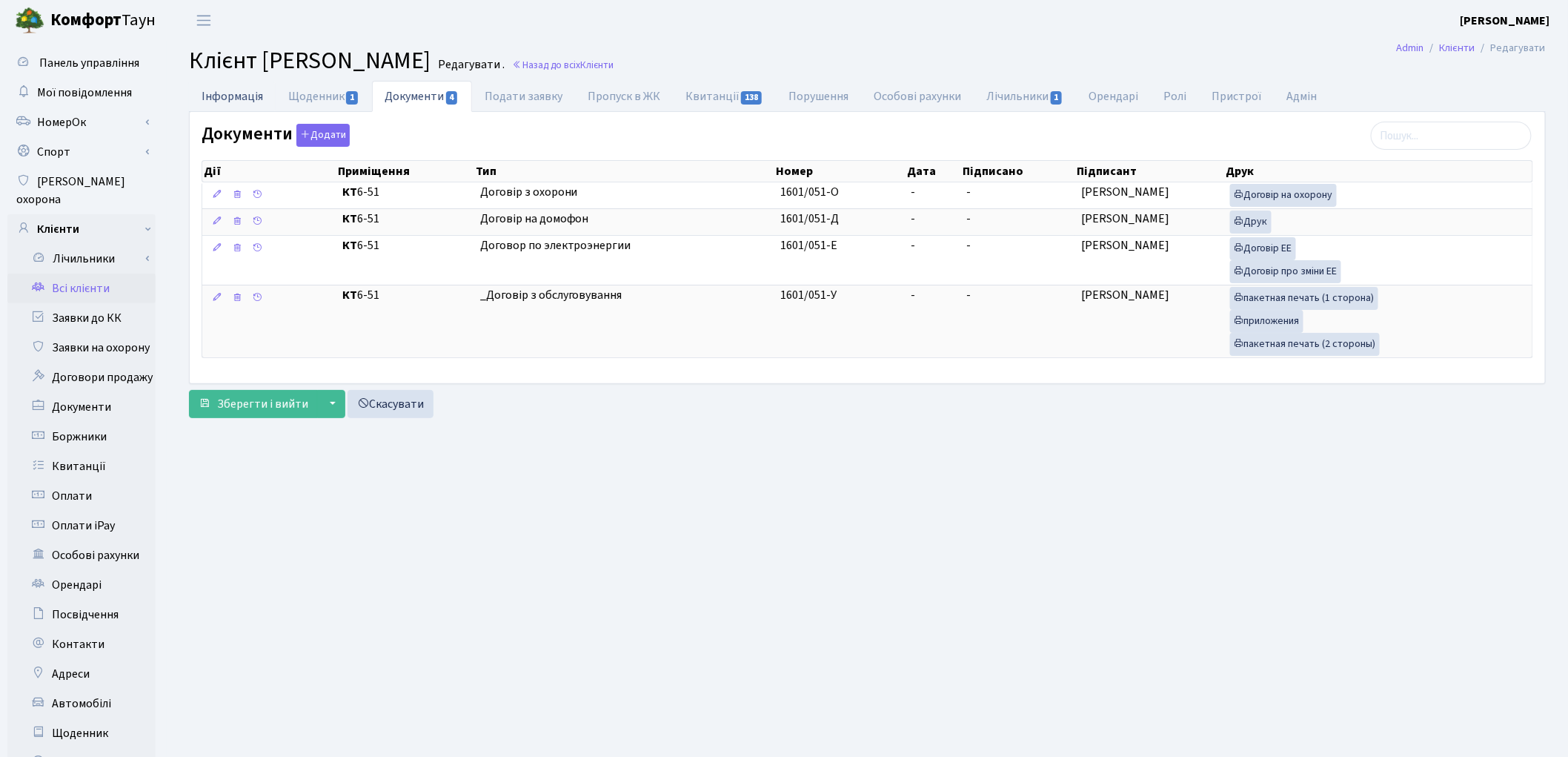
select select "25"
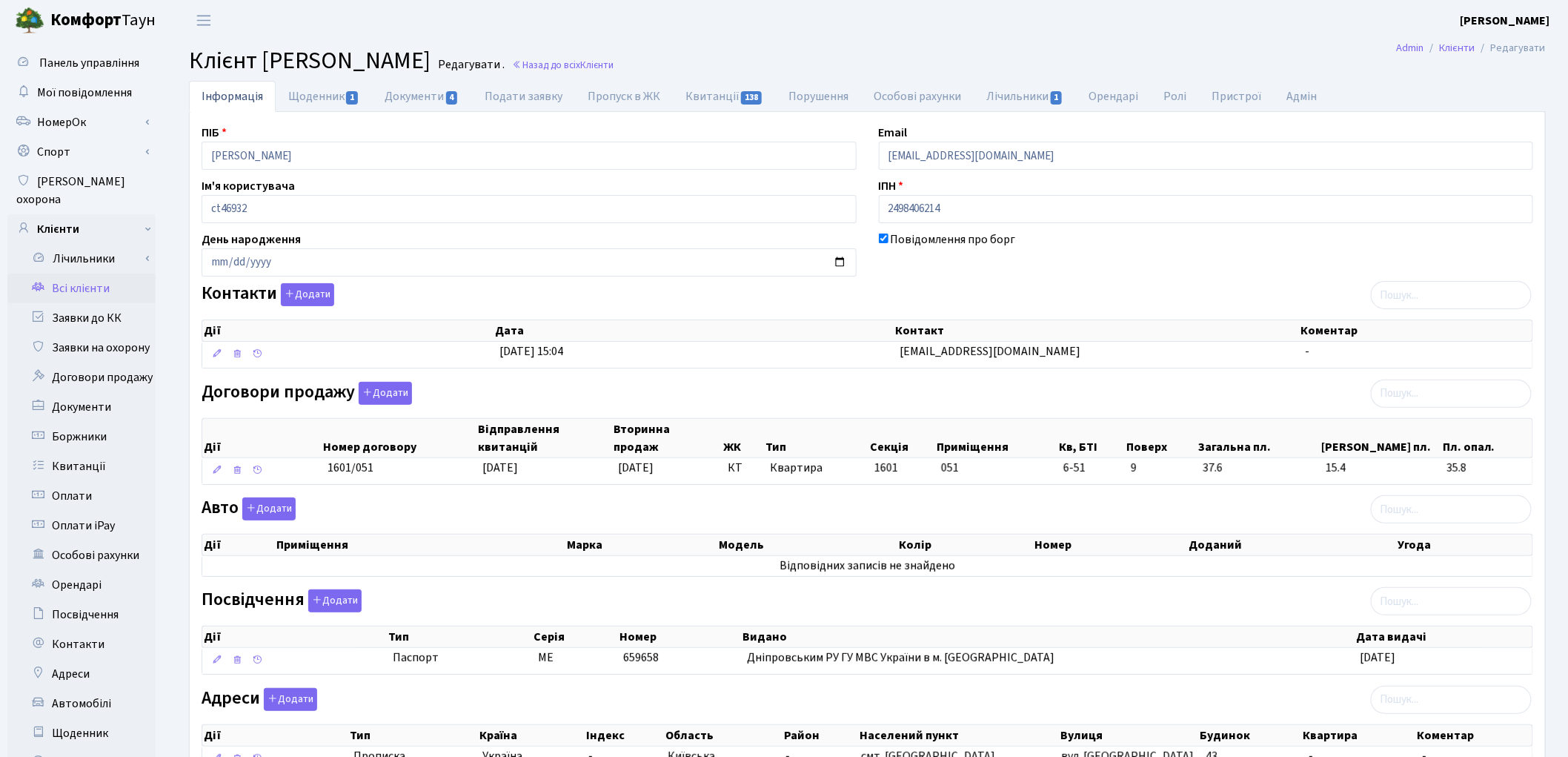
click at [1267, 28] on header "Комфорт Таун Котенко К. Л. Мій обліковий запис Вийти" at bounding box center [784, 20] width 1568 height 41
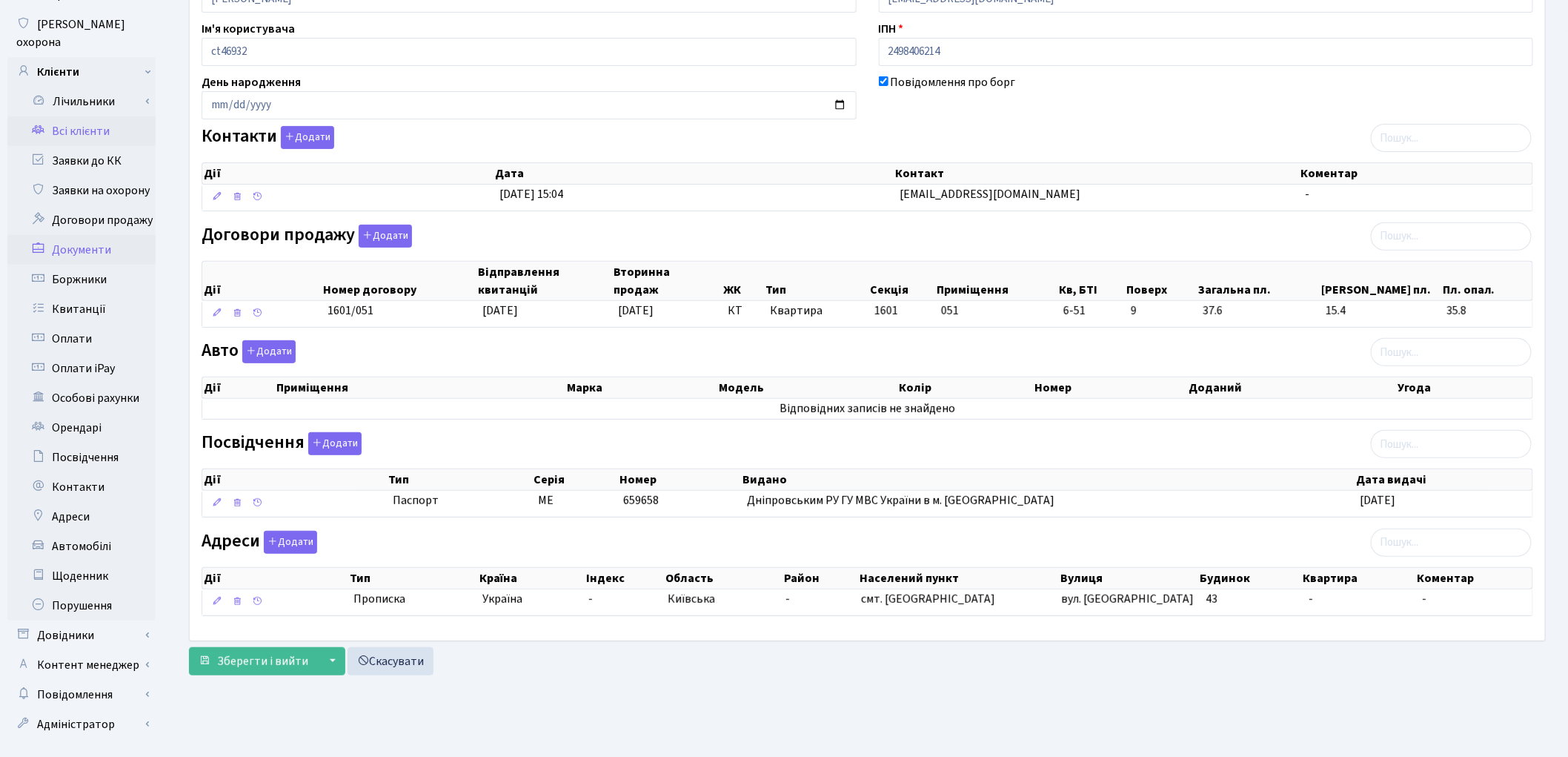
scroll to position [166, 0]
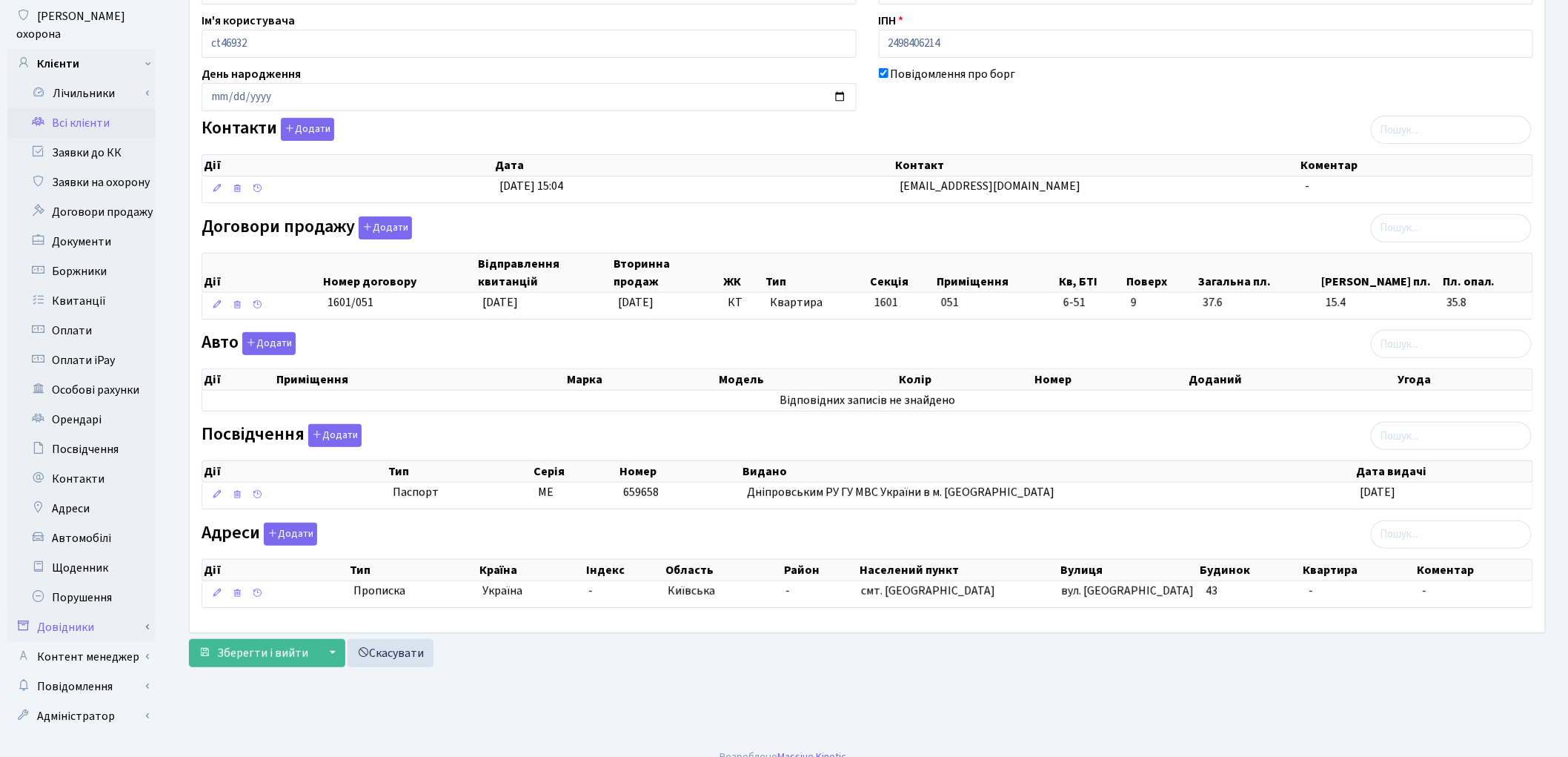
click at [100, 612] on link "Довідники" at bounding box center [81, 626] width 148 height 29
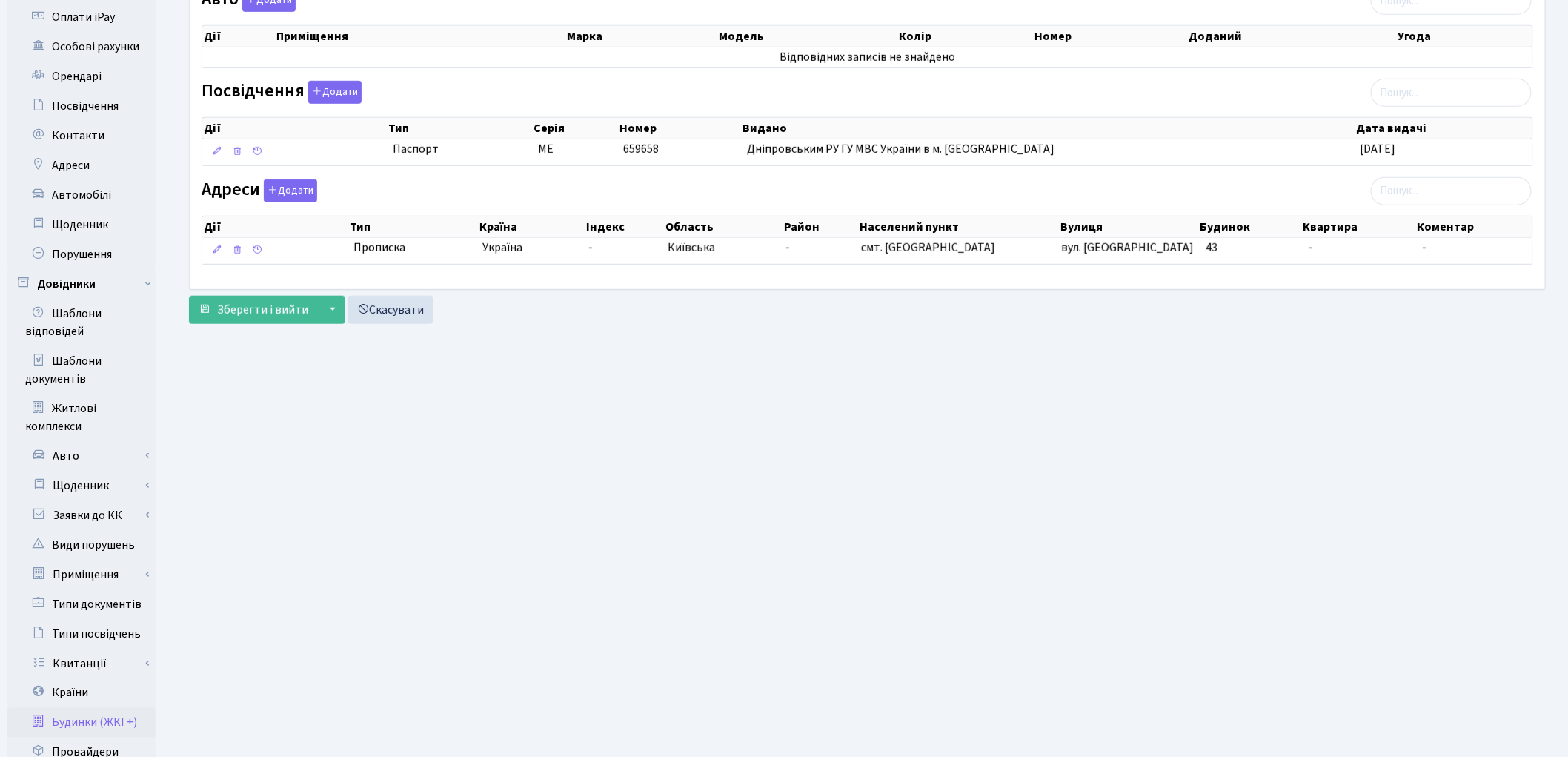
scroll to position [663, 0]
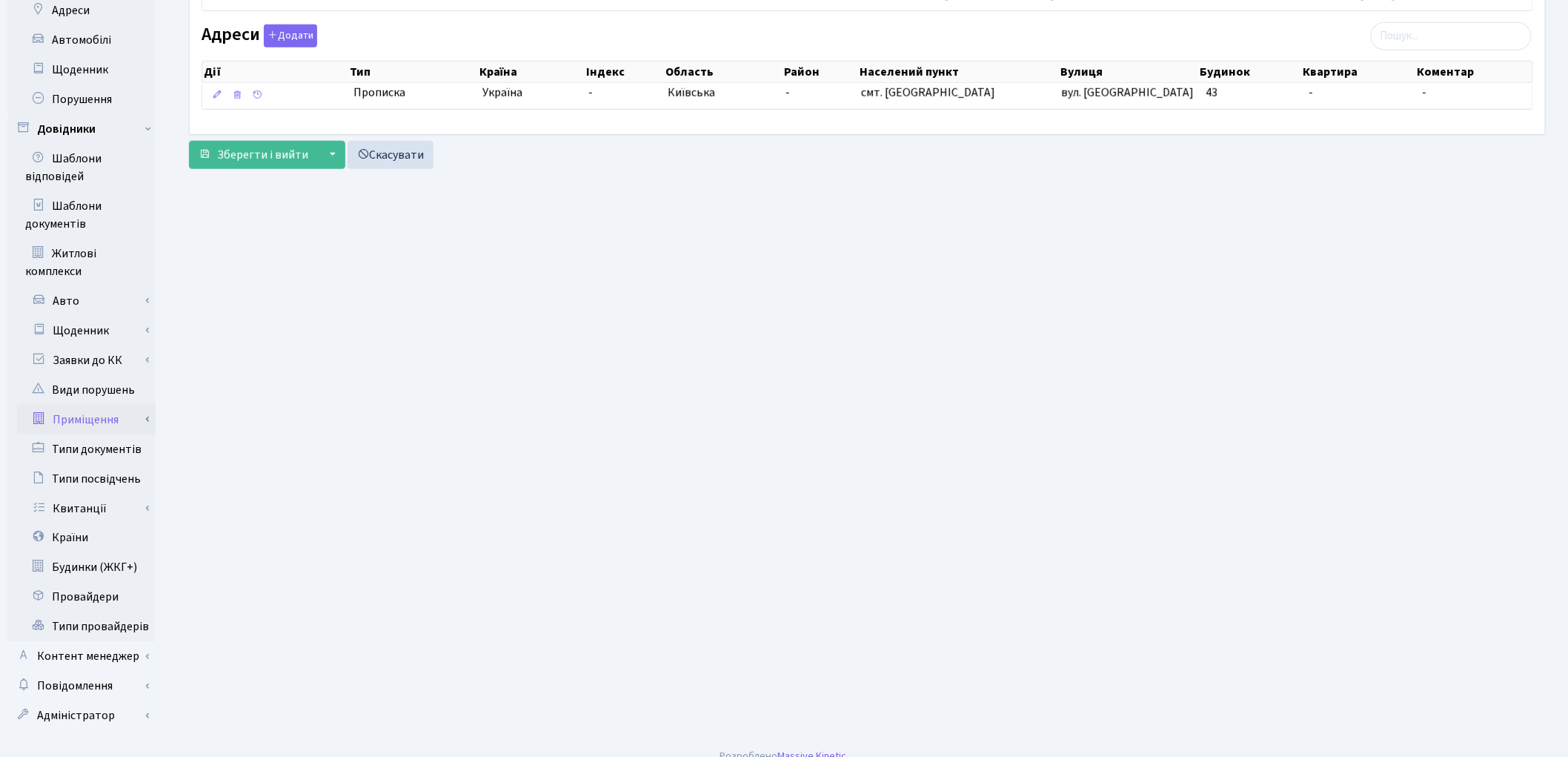
click at [85, 406] on link "Приміщення" at bounding box center [86, 419] width 139 height 29
click at [104, 435] on link "Всі приміщення" at bounding box center [86, 449] width 139 height 29
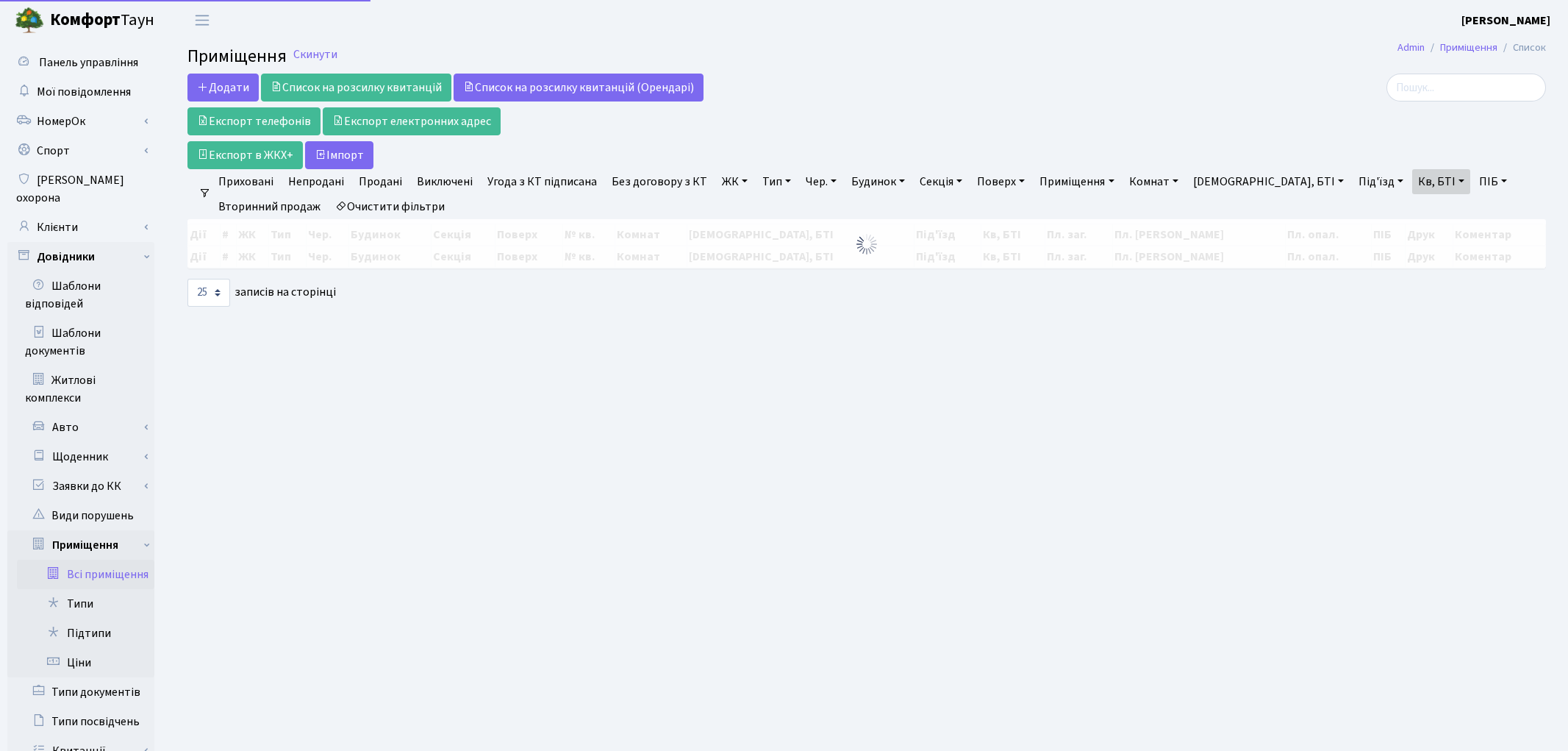
select select "25"
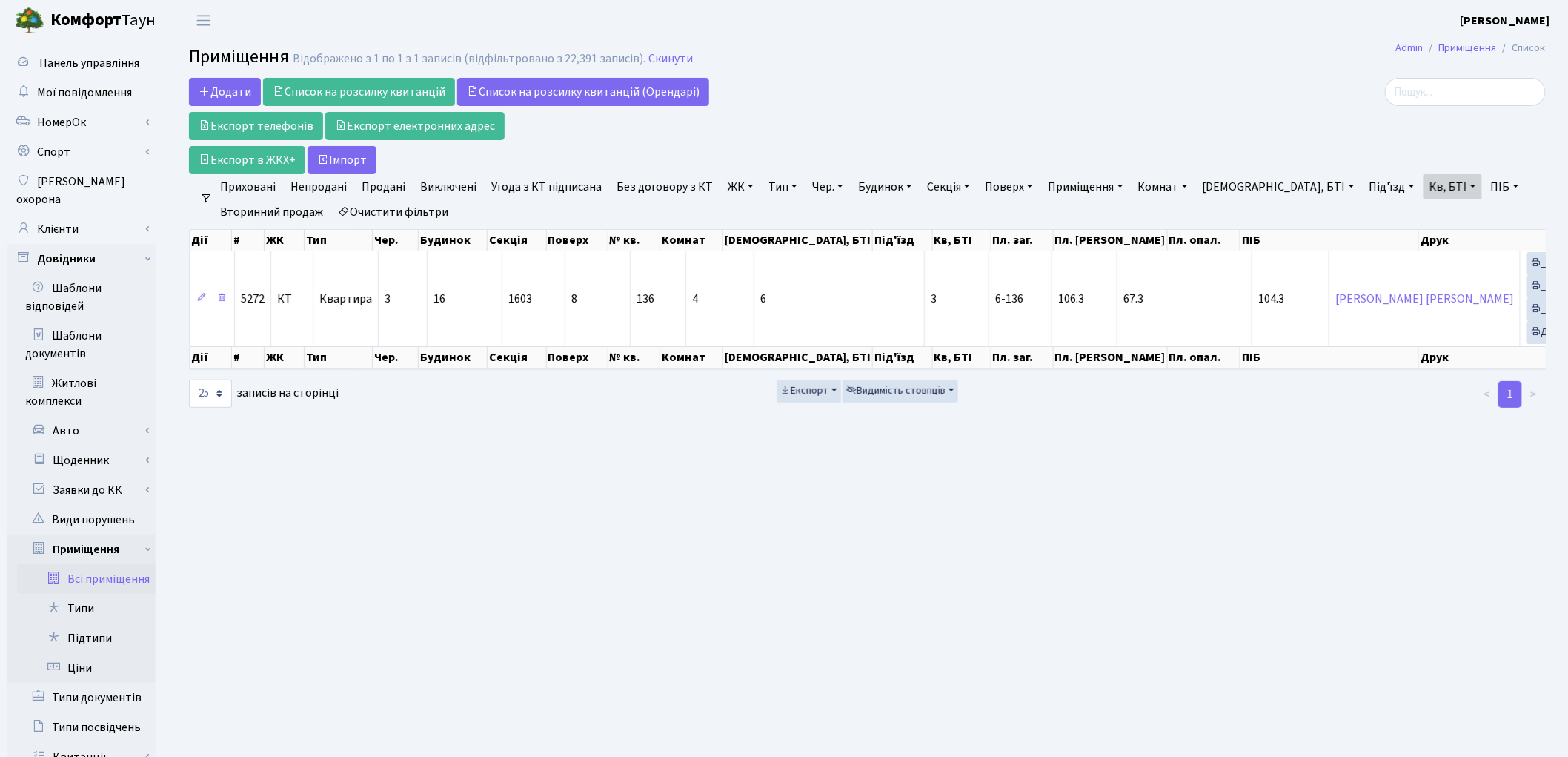
click at [382, 211] on link "Очистити фільтри" at bounding box center [393, 212] width 122 height 25
select select
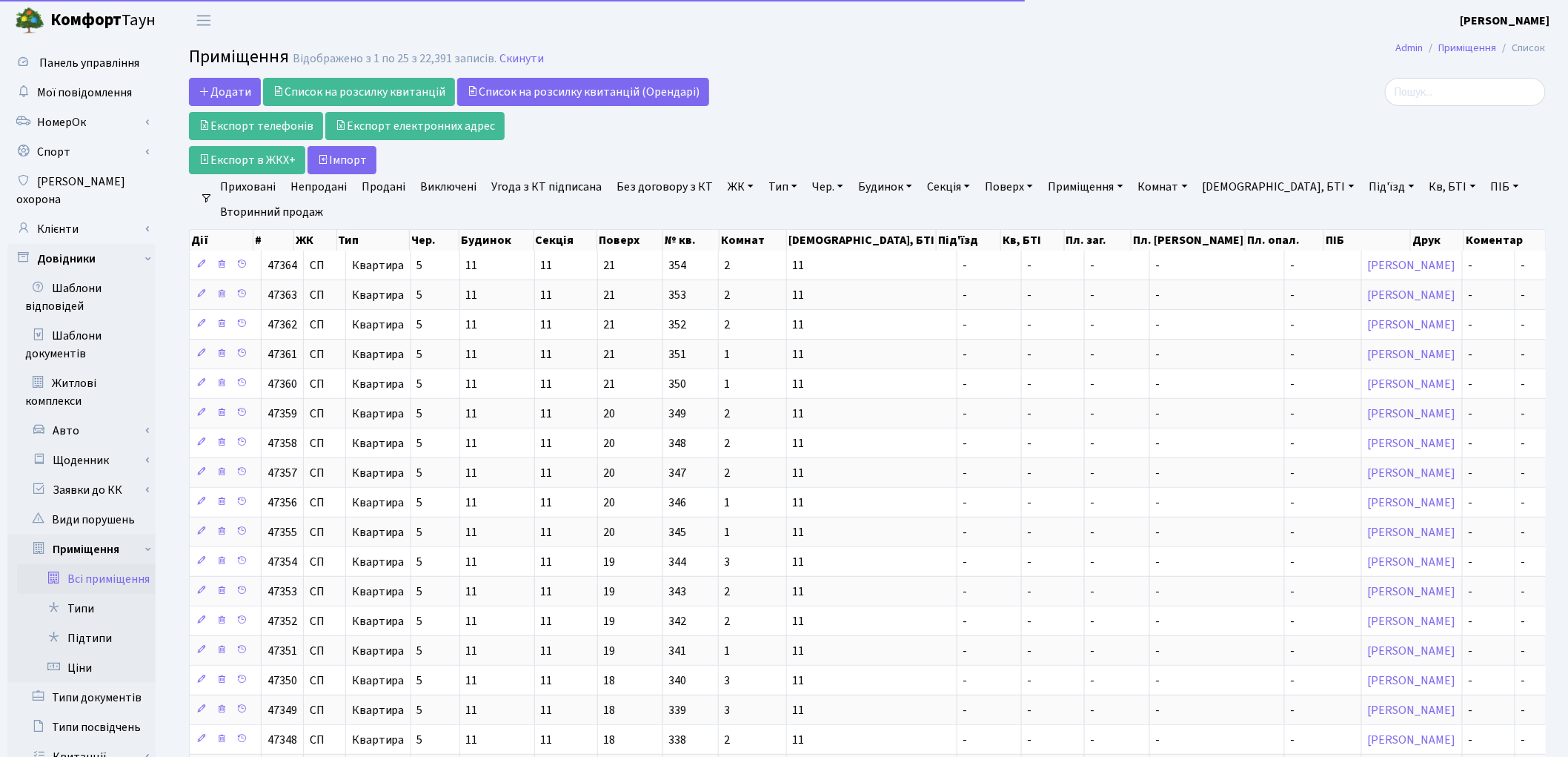
click at [724, 183] on link "ЖК" at bounding box center [741, 187] width 37 height 25
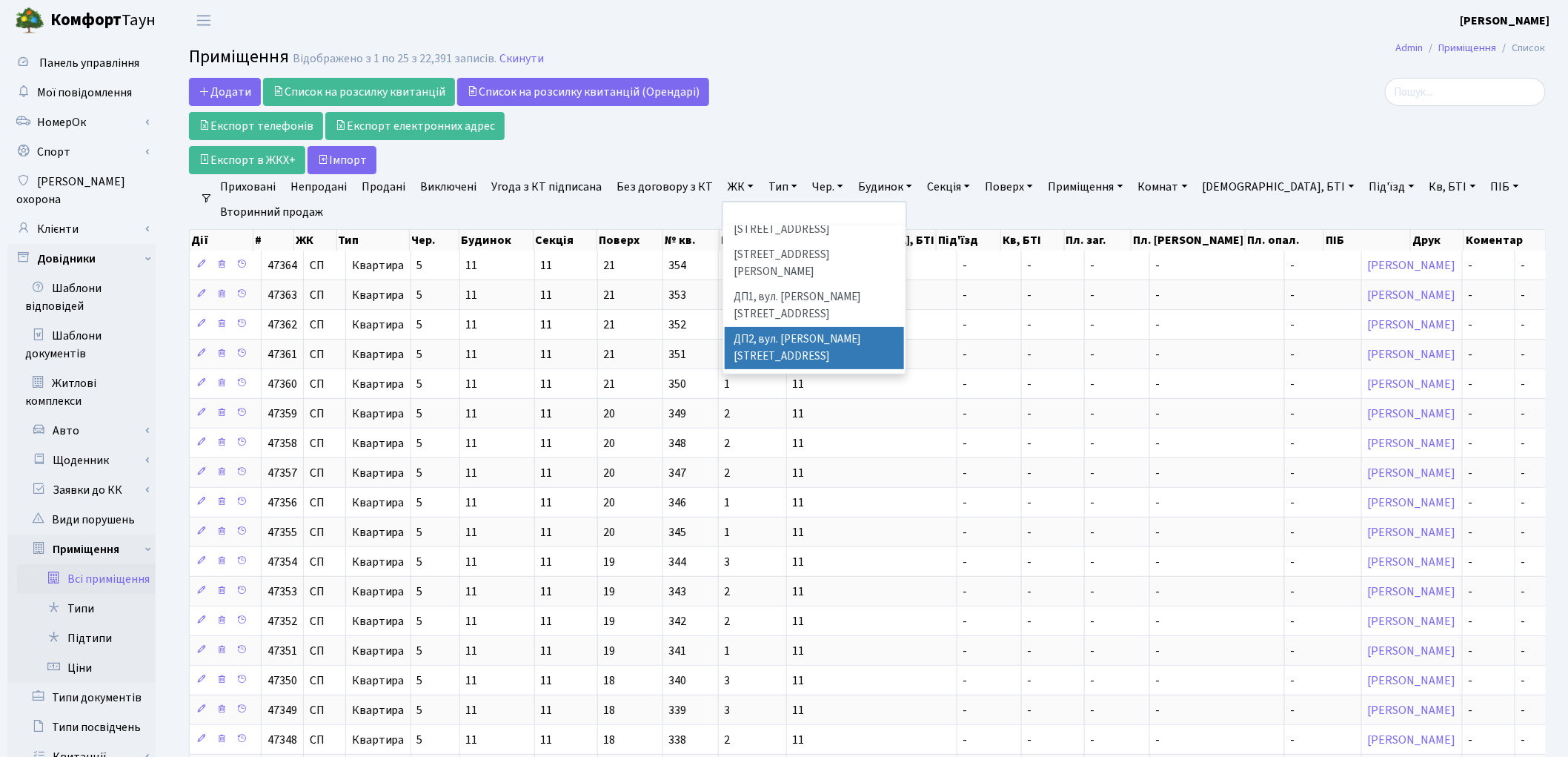
scroll to position [493, 0]
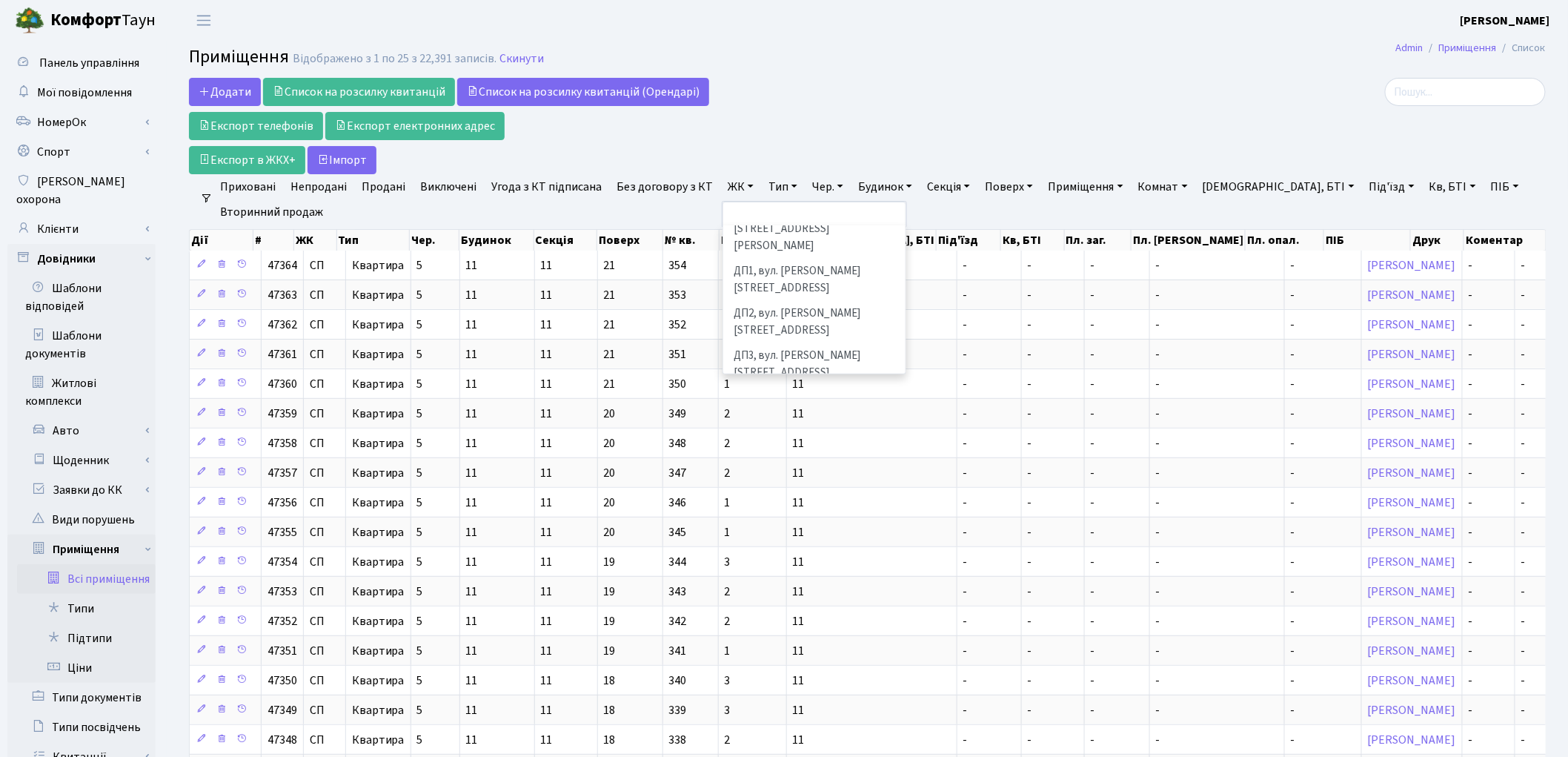
click at [767, 427] on li "ДП5, вул. Некрасова, 6" at bounding box center [814, 448] width 179 height 42
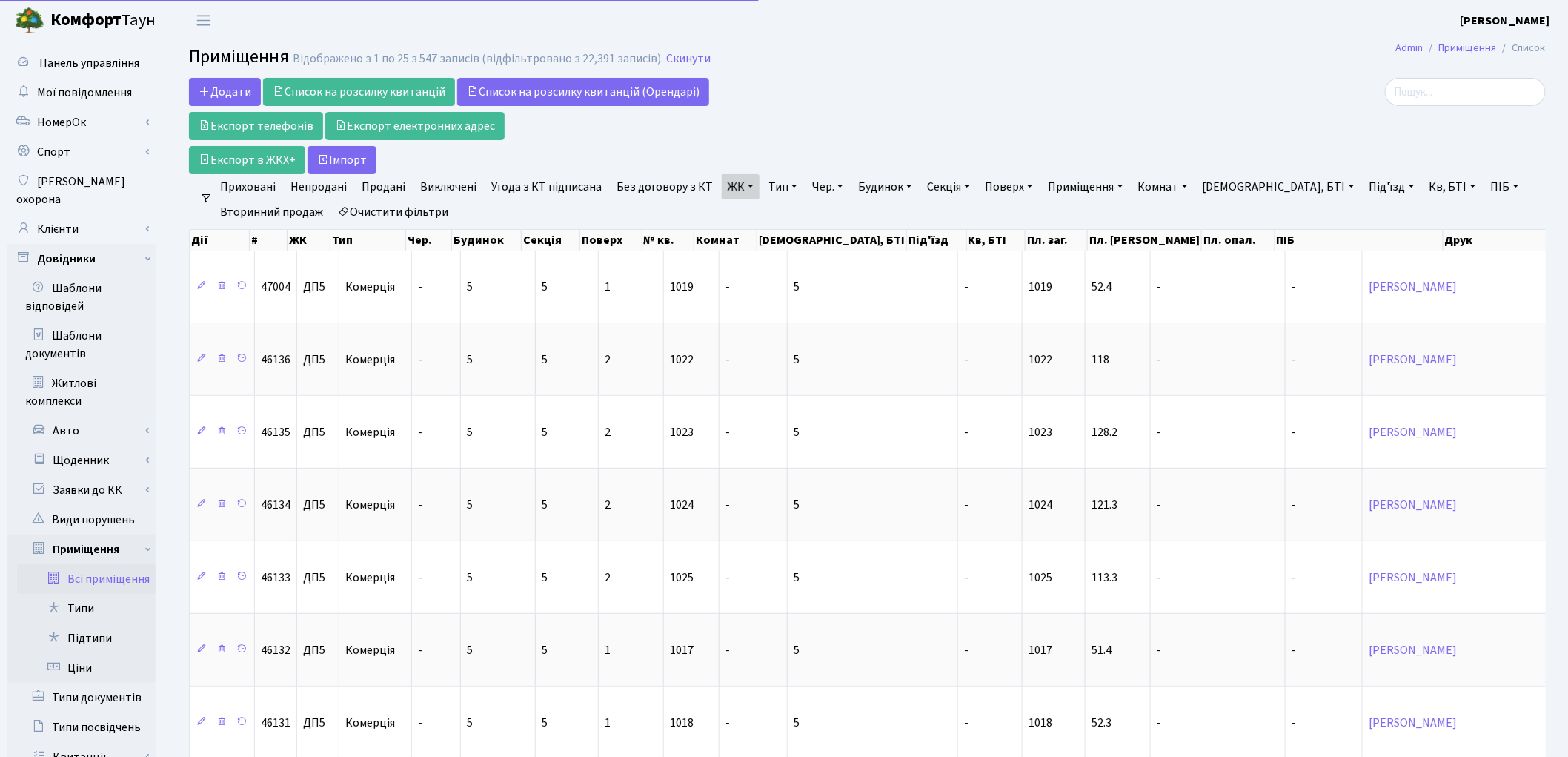
click at [762, 188] on link "Тип" at bounding box center [783, 187] width 41 height 25
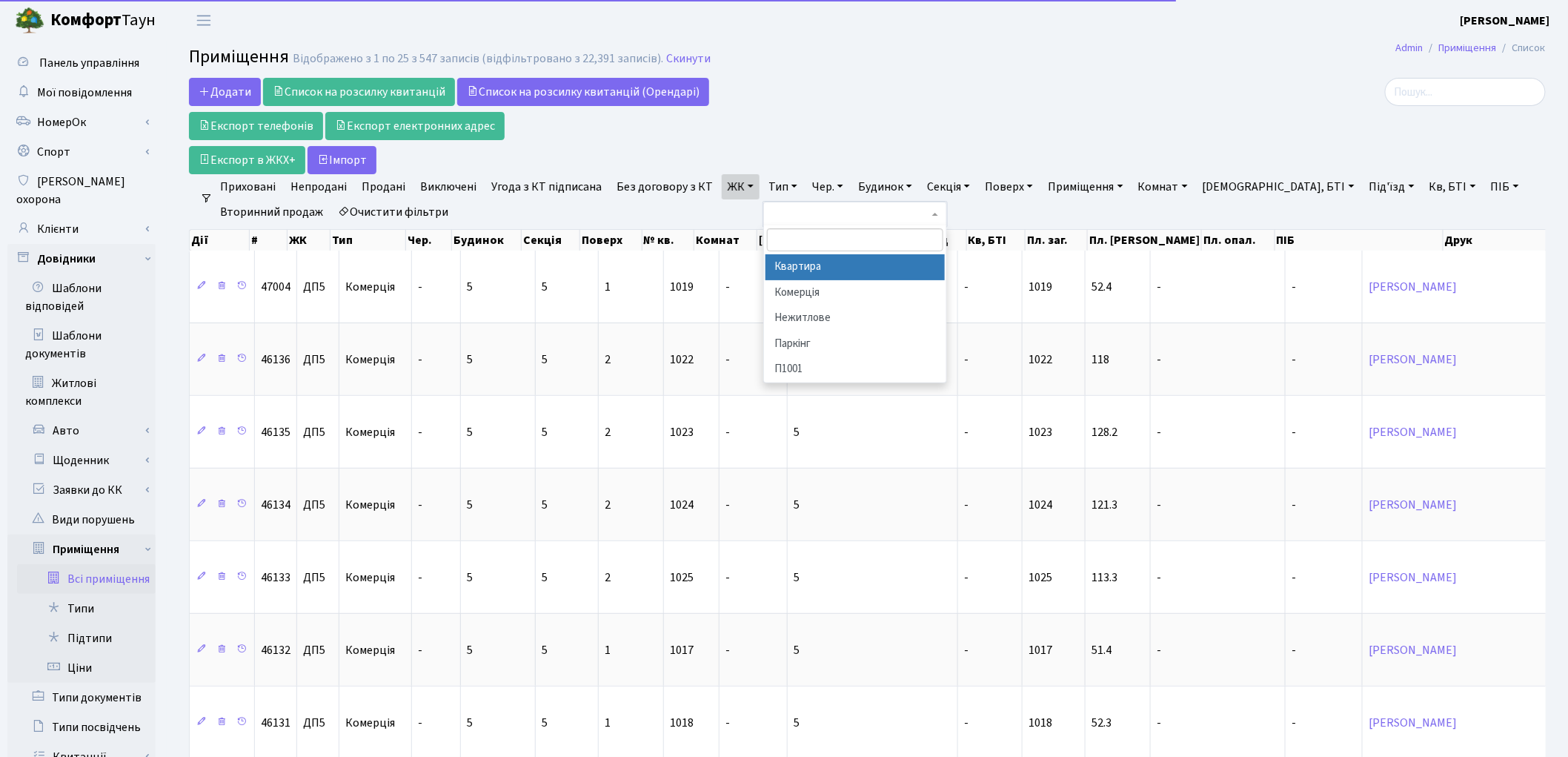
click at [783, 268] on li "Квартира" at bounding box center [855, 266] width 179 height 26
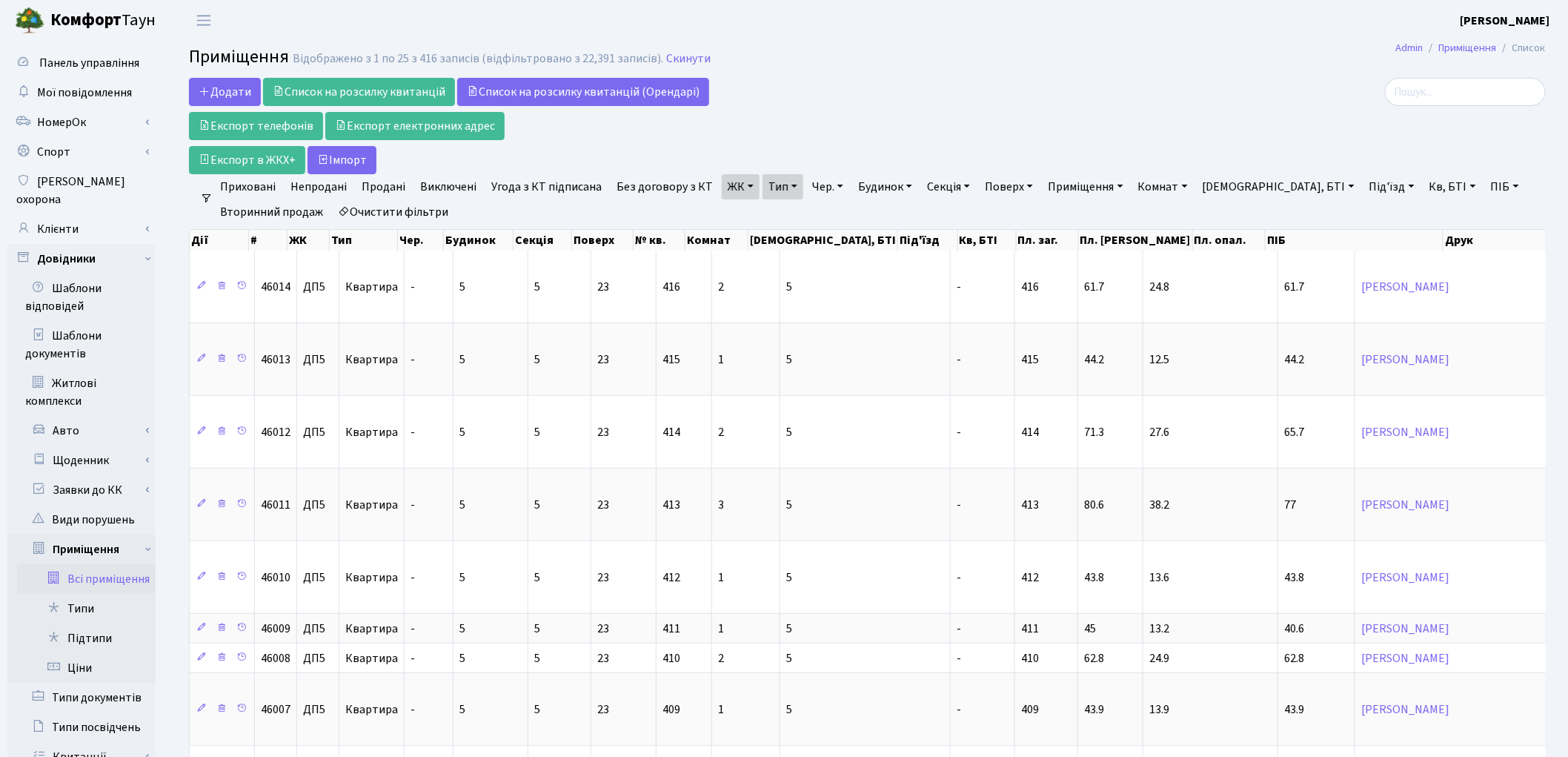
click at [372, 188] on link "Продані" at bounding box center [383, 187] width 55 height 25
click at [655, 183] on link "Без договору з КТ" at bounding box center [665, 187] width 109 height 25
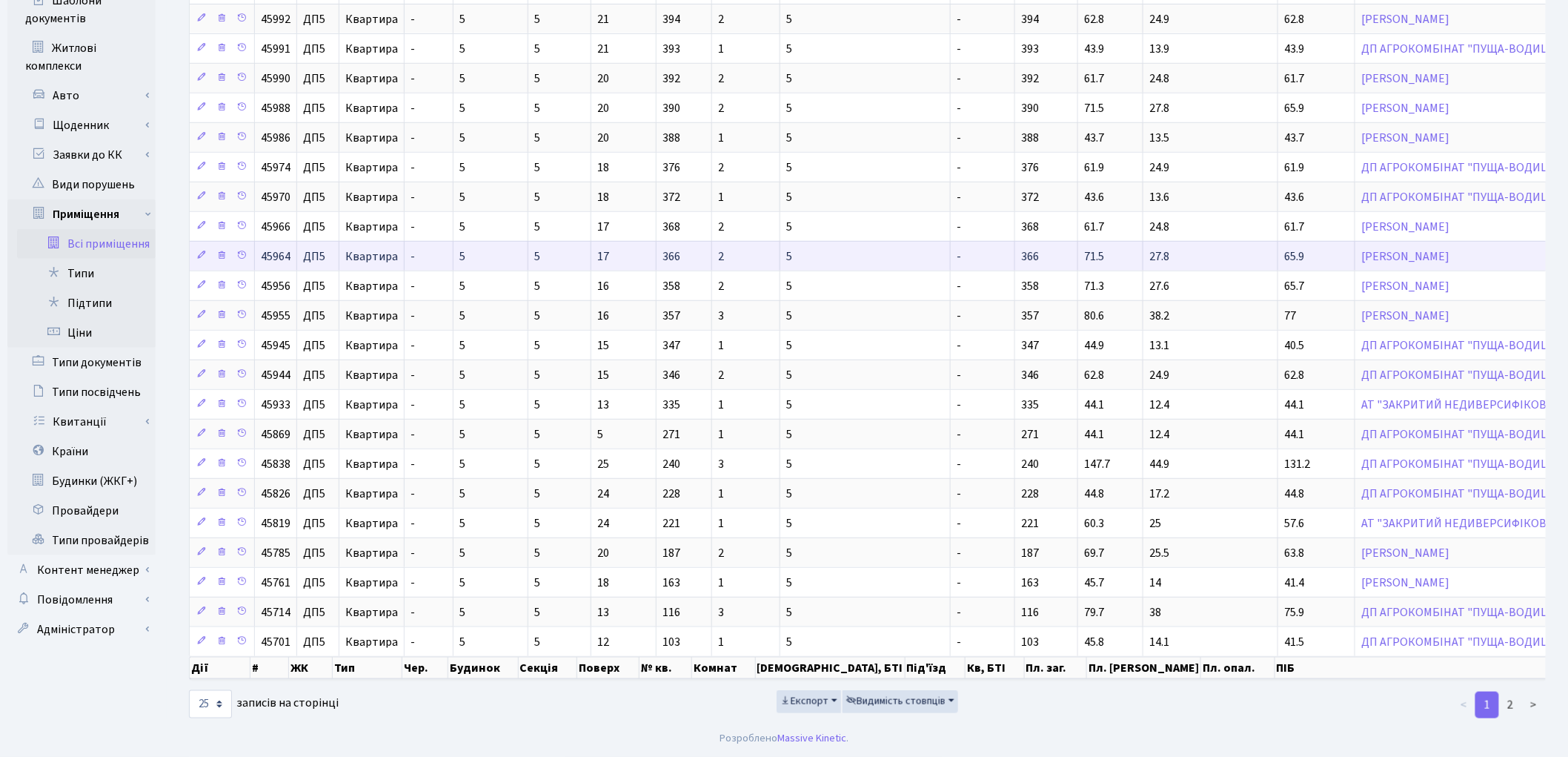
scroll to position [353, 0]
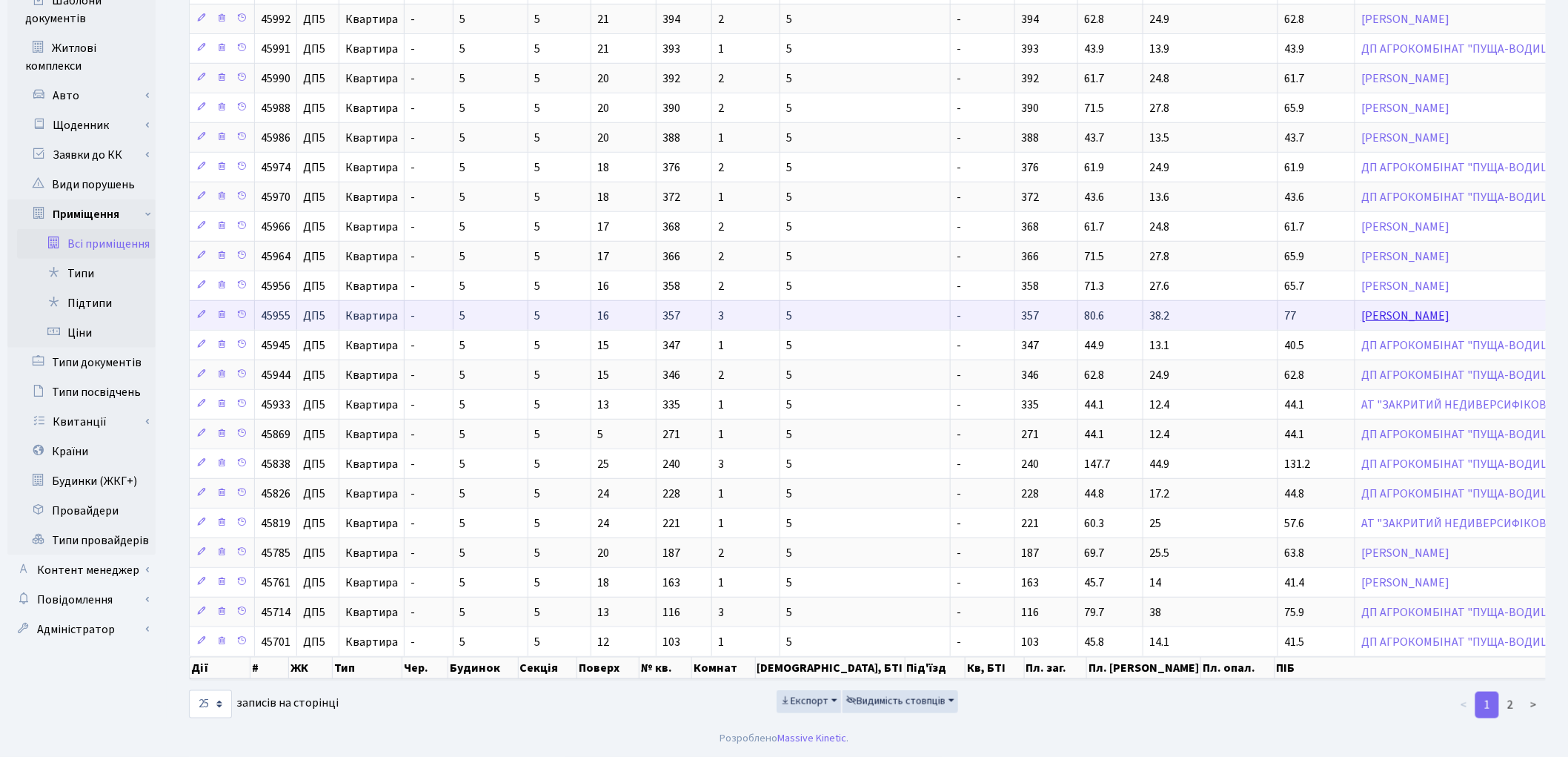
click at [1361, 307] on link "Попова Ліана Валентинівна" at bounding box center [1405, 315] width 88 height 16
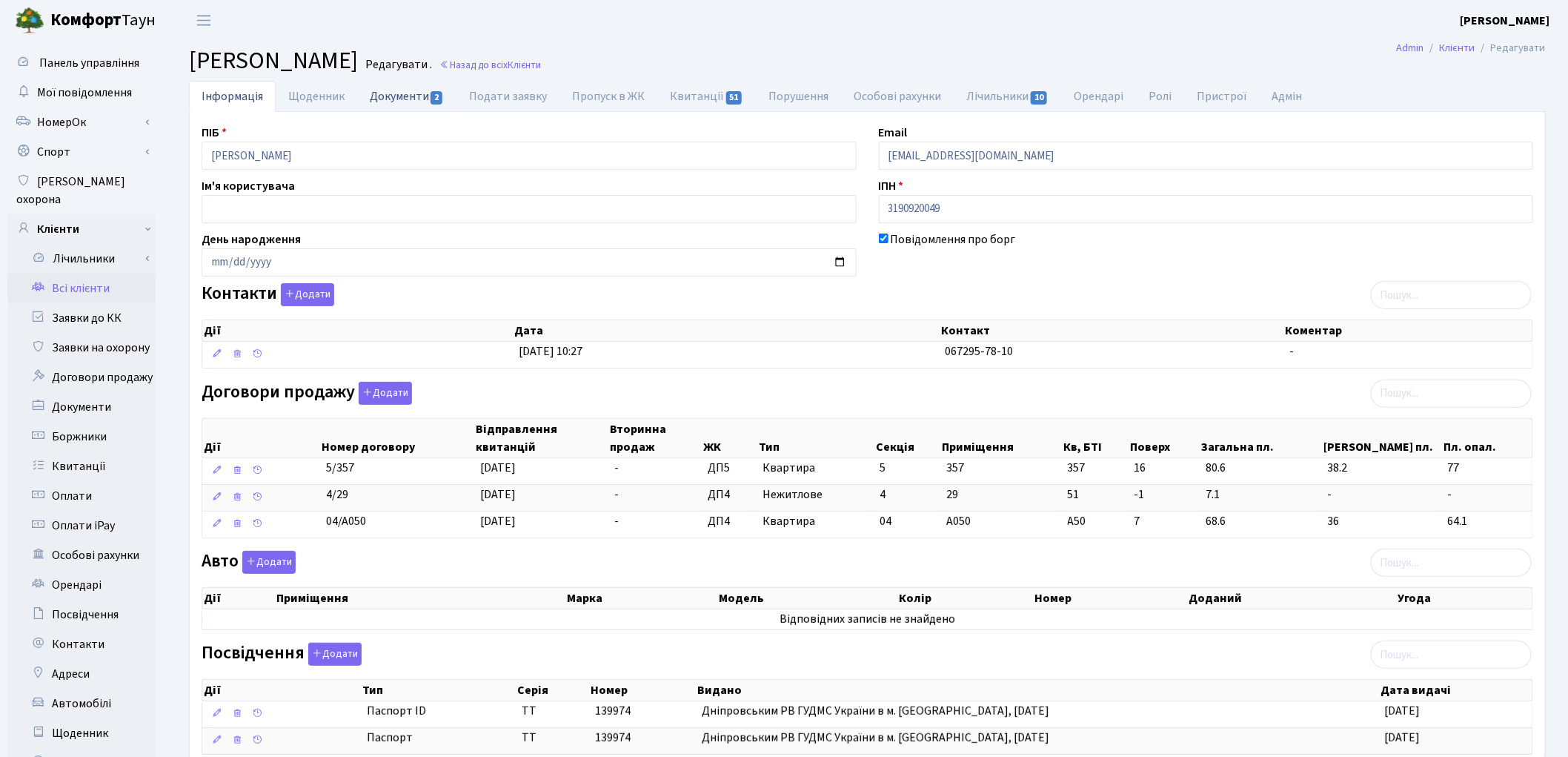
click at [395, 97] on link "Документи 2" at bounding box center [407, 96] width 100 height 30
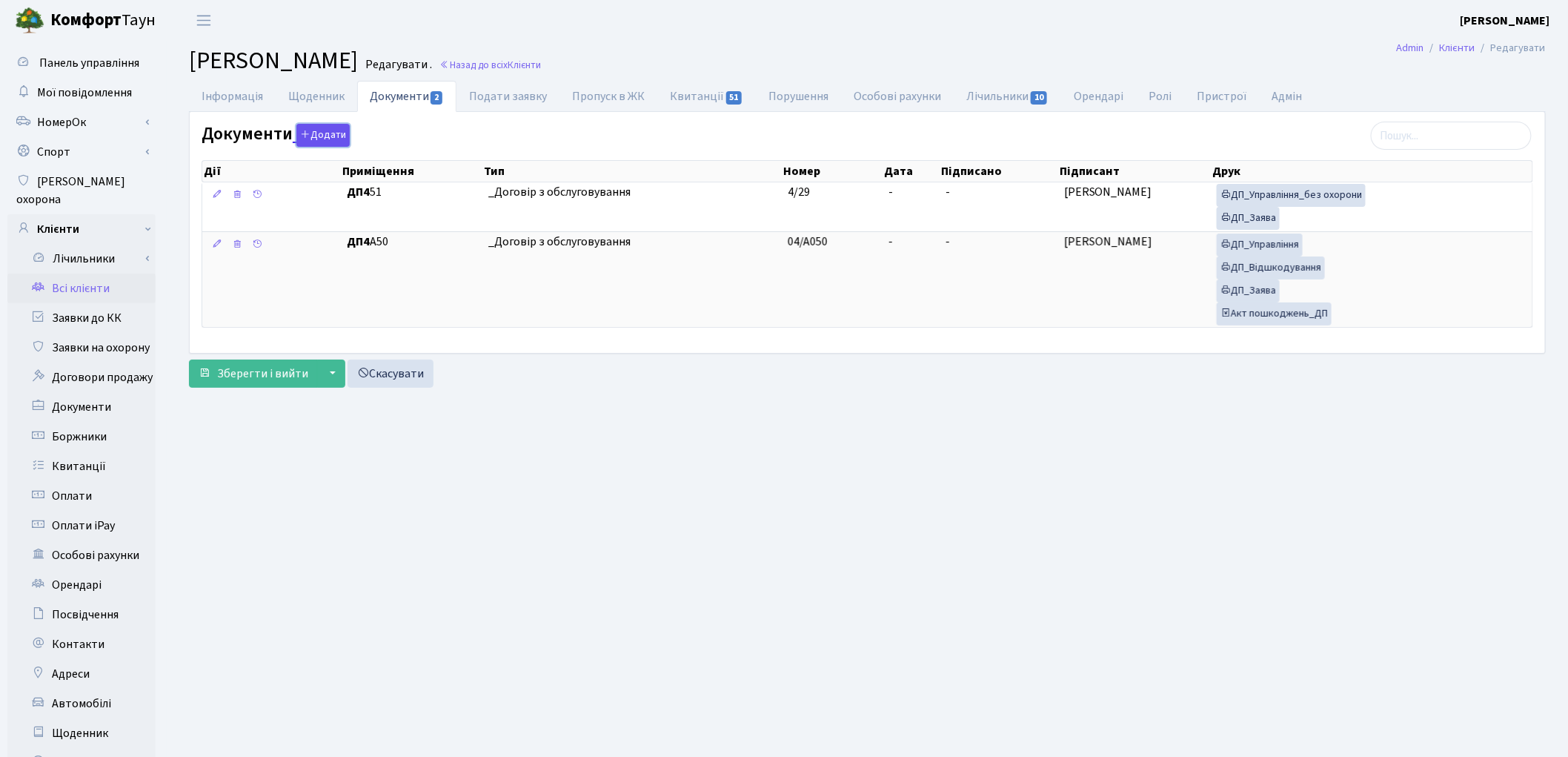
click at [317, 138] on button "Додати" at bounding box center [323, 135] width 53 height 23
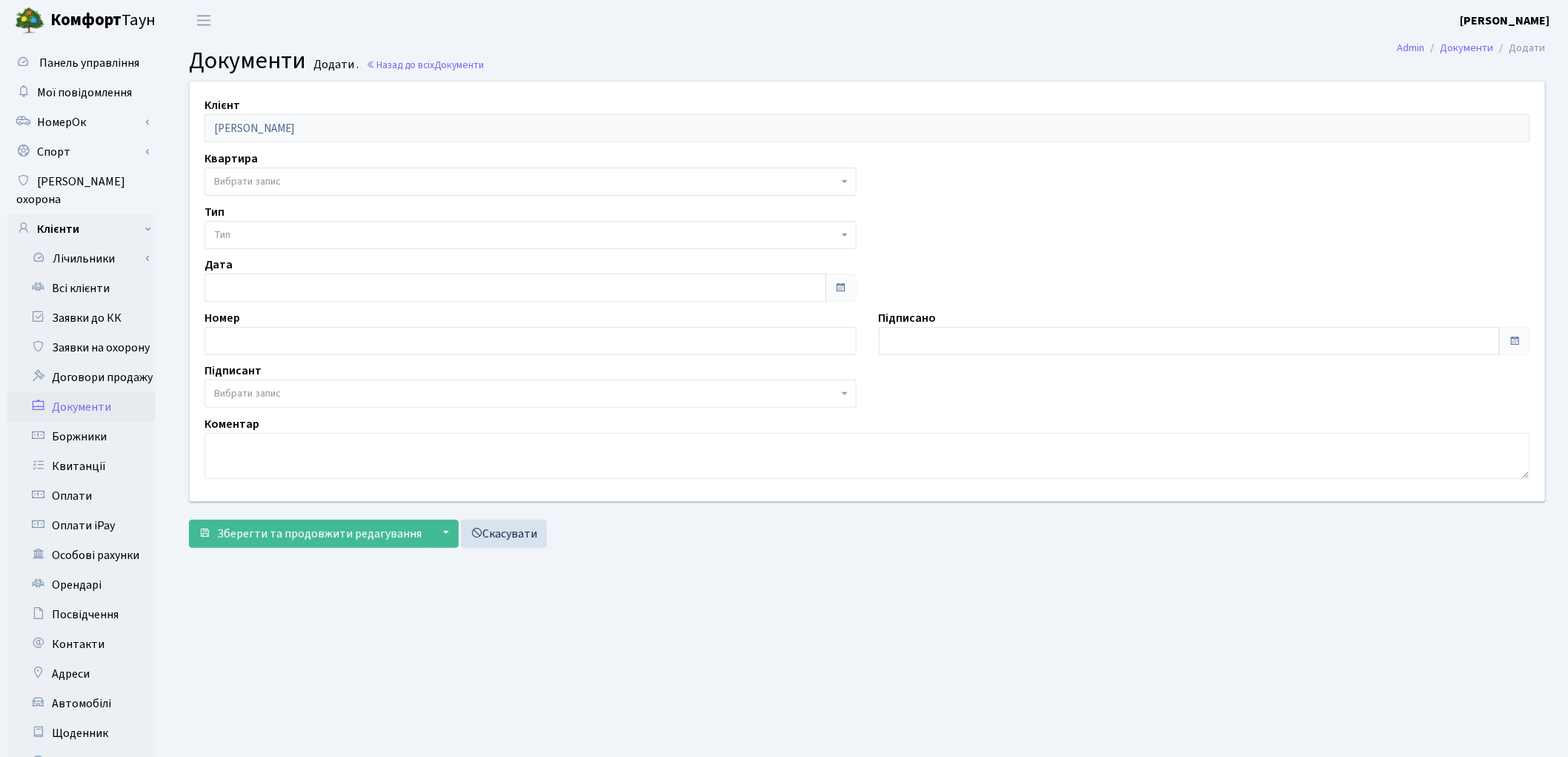
click at [262, 179] on span "Вибрати запис" at bounding box center [248, 182] width 67 height 15
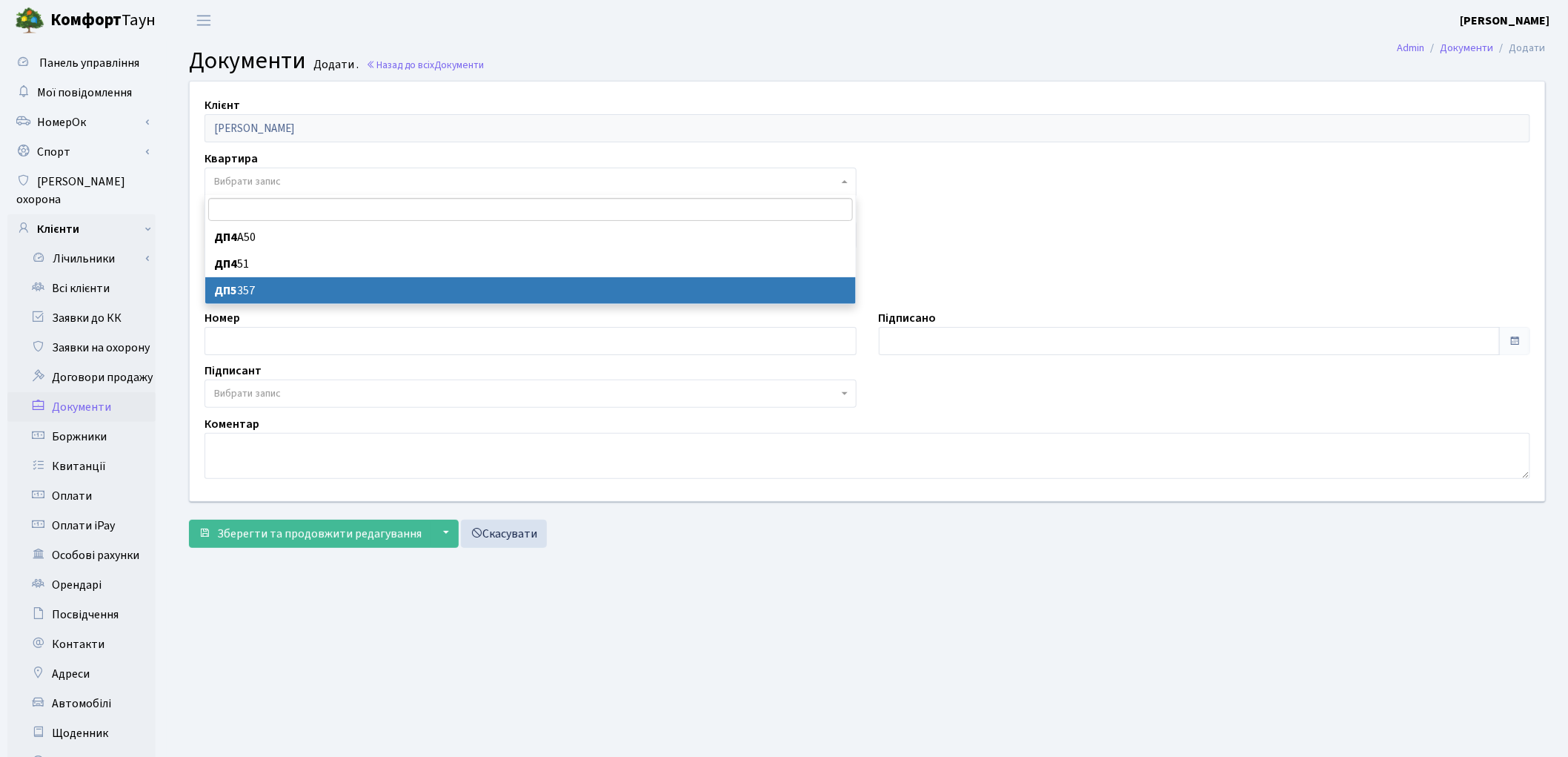
select select "175725"
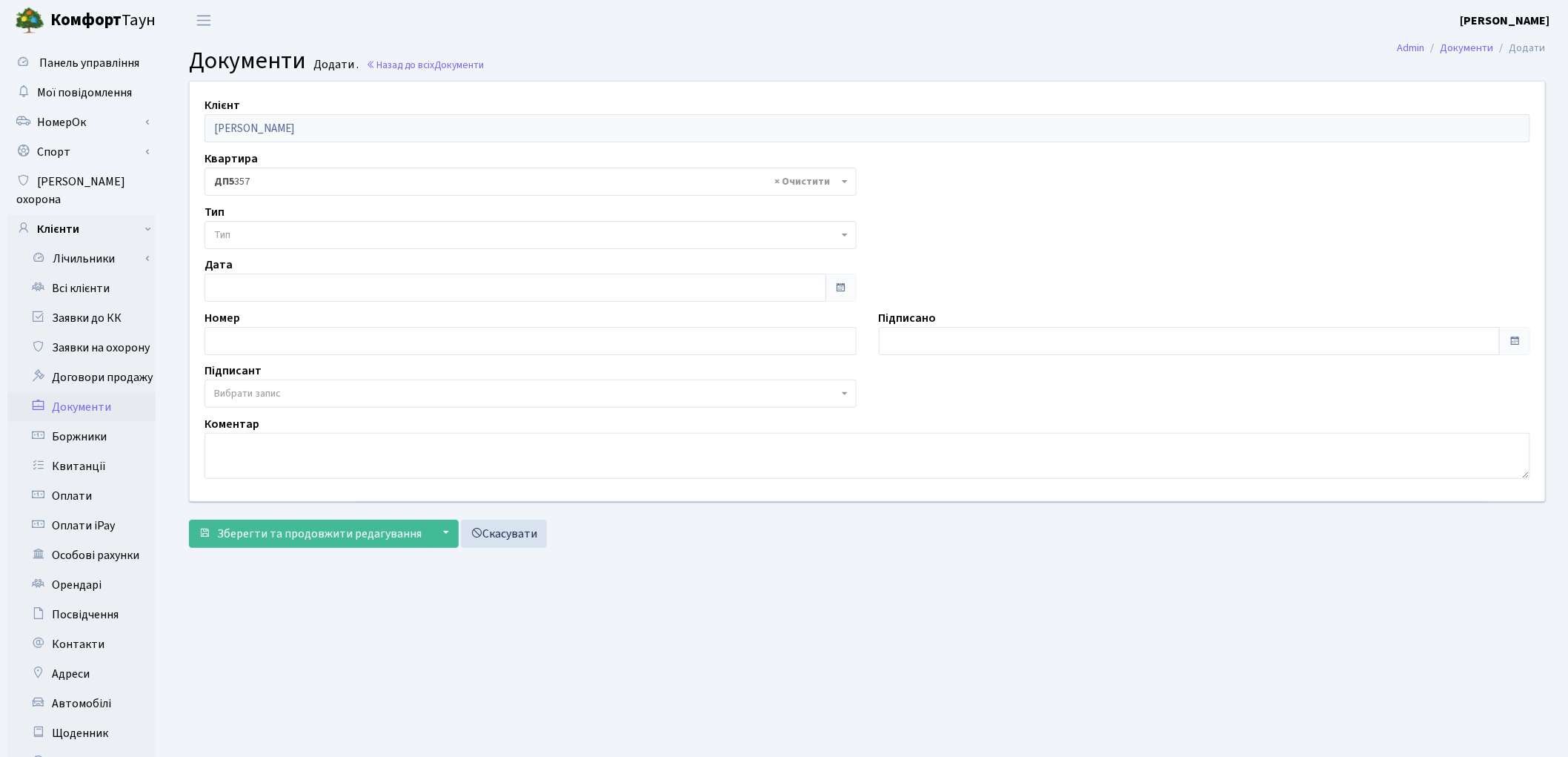
click at [271, 232] on span "Тип" at bounding box center [526, 235] width 624 height 15
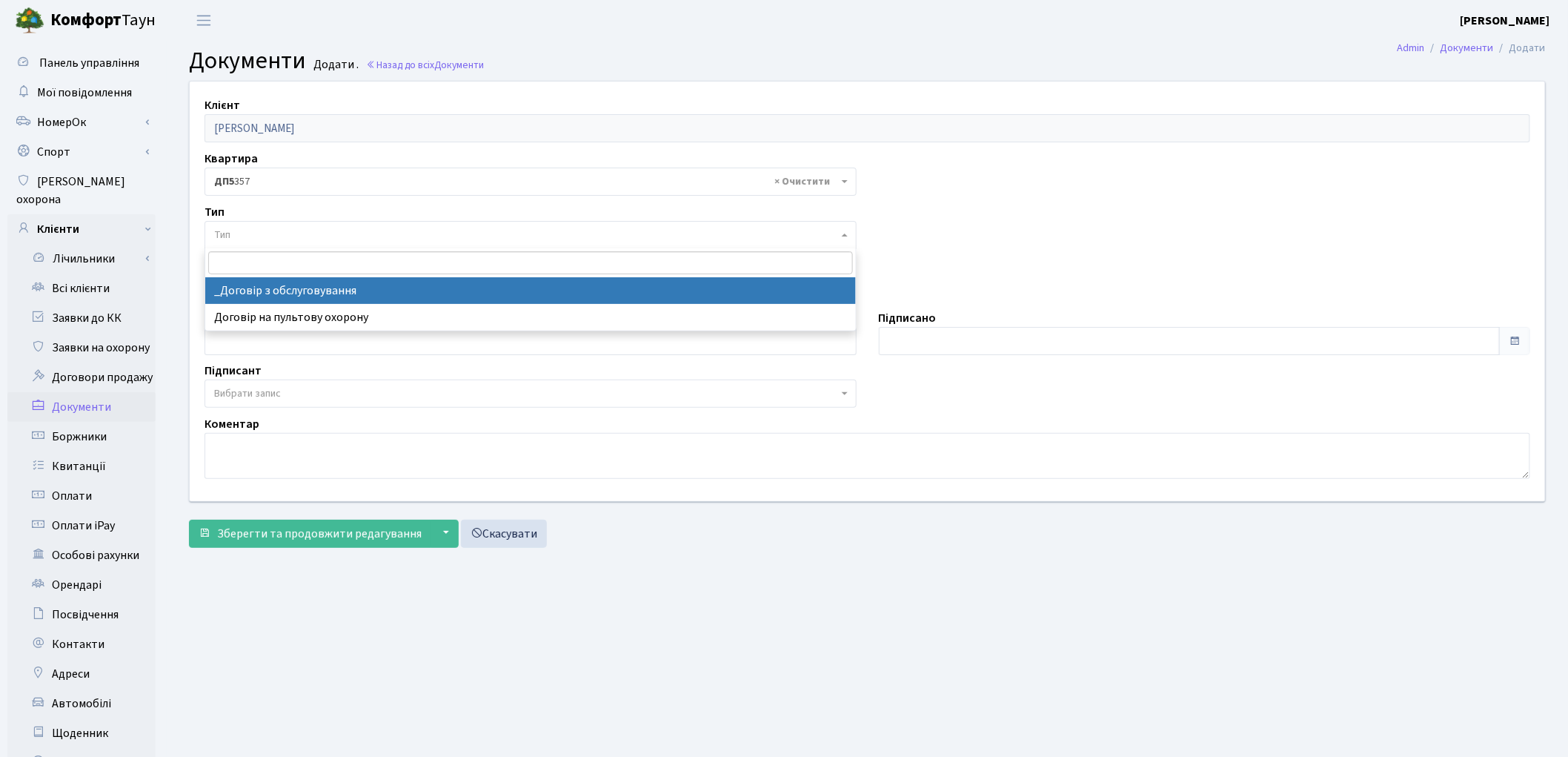
select select "289"
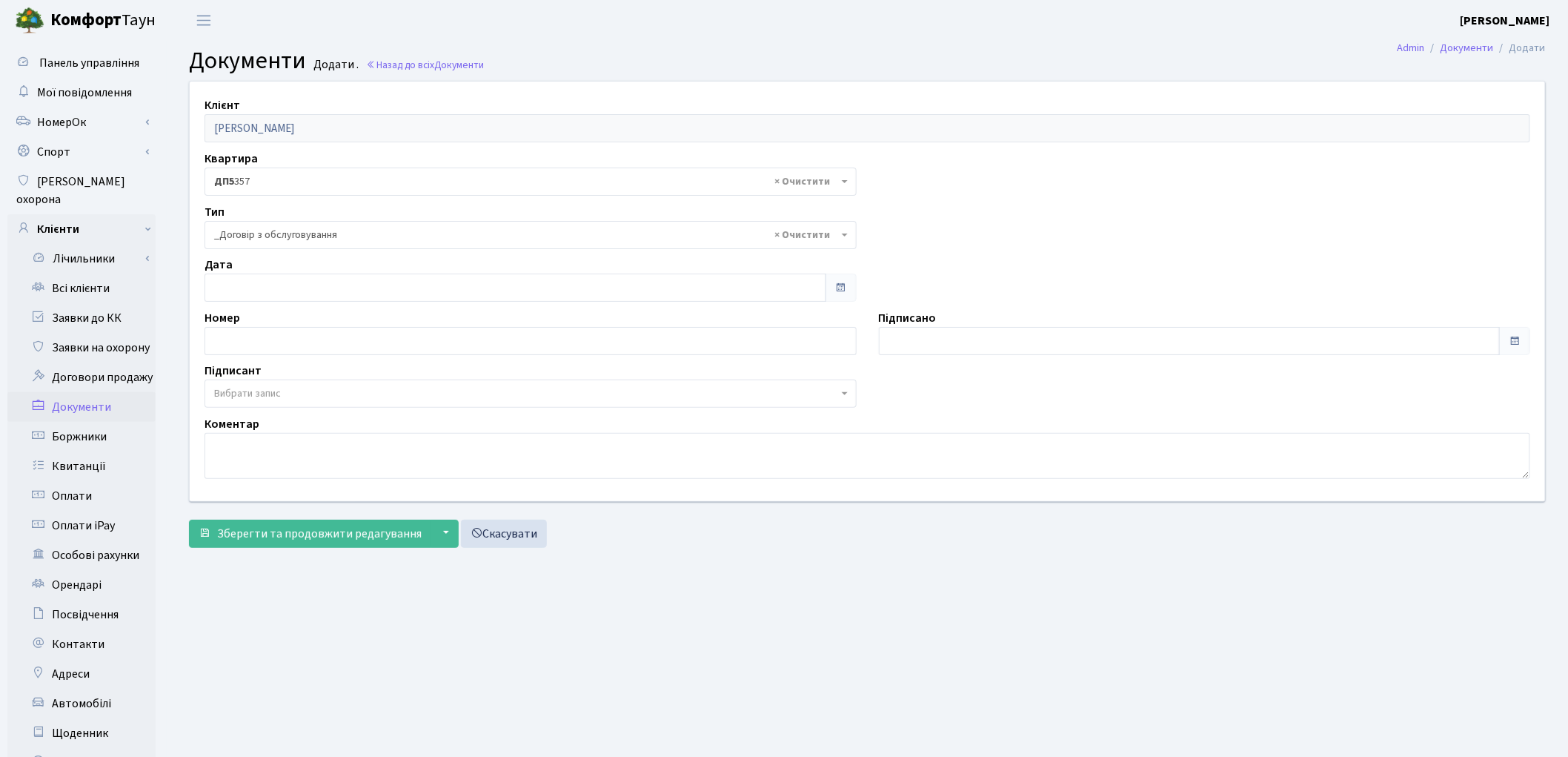
click at [248, 395] on span "Вибрати запис" at bounding box center [248, 394] width 67 height 15
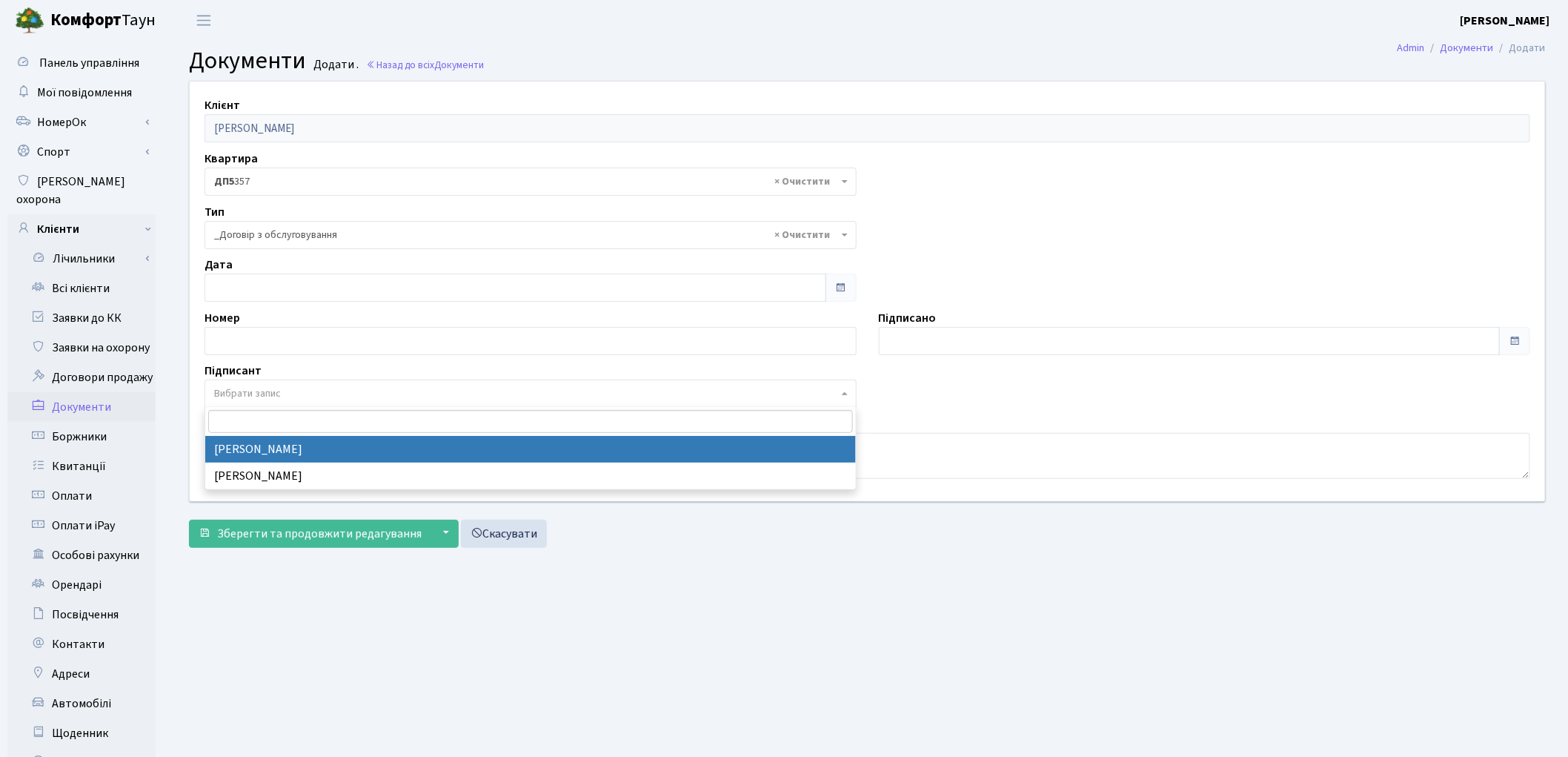
select select "74"
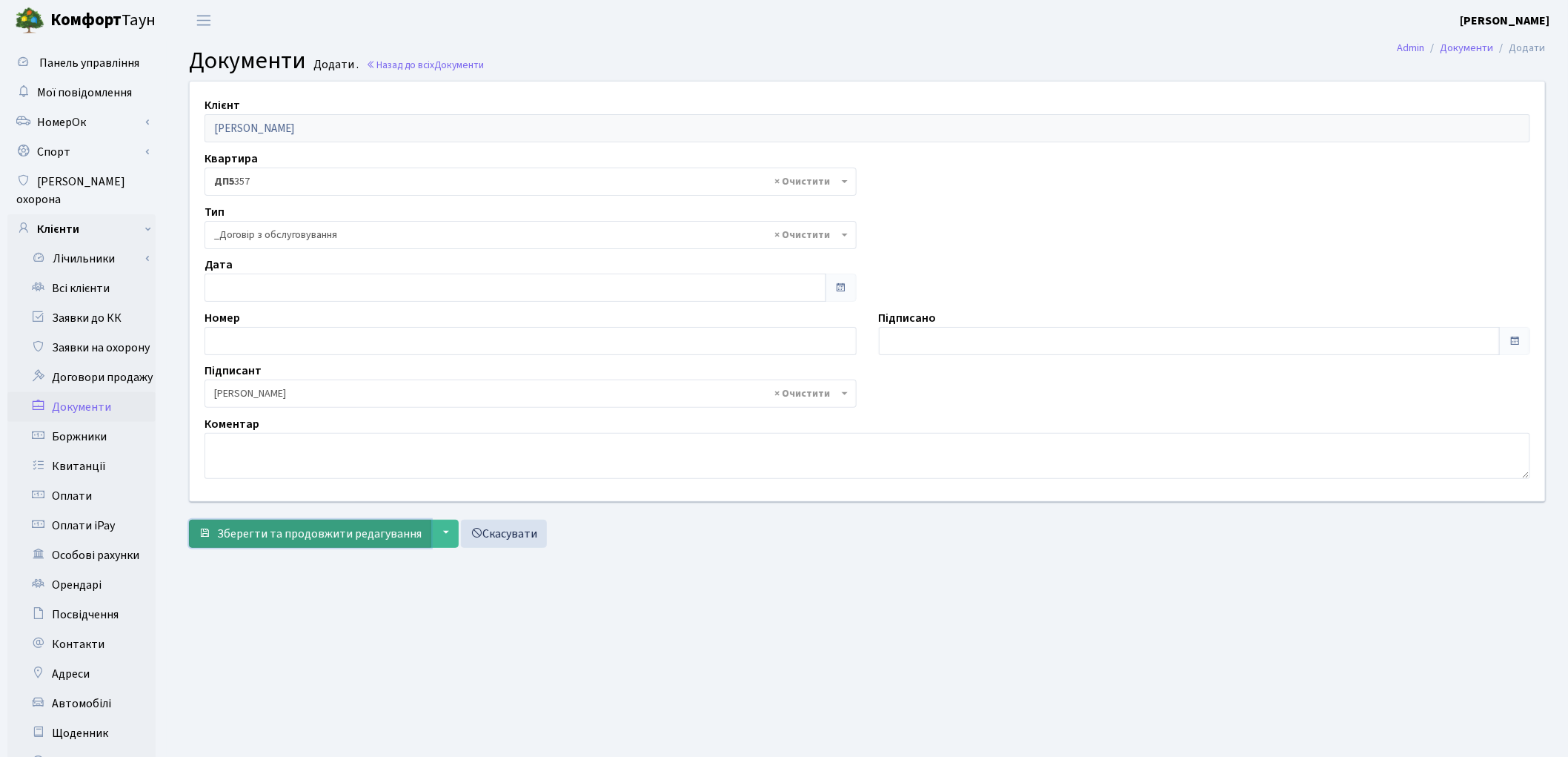
click at [289, 544] on button "Зберегти та продовжити редагування" at bounding box center [310, 533] width 242 height 28
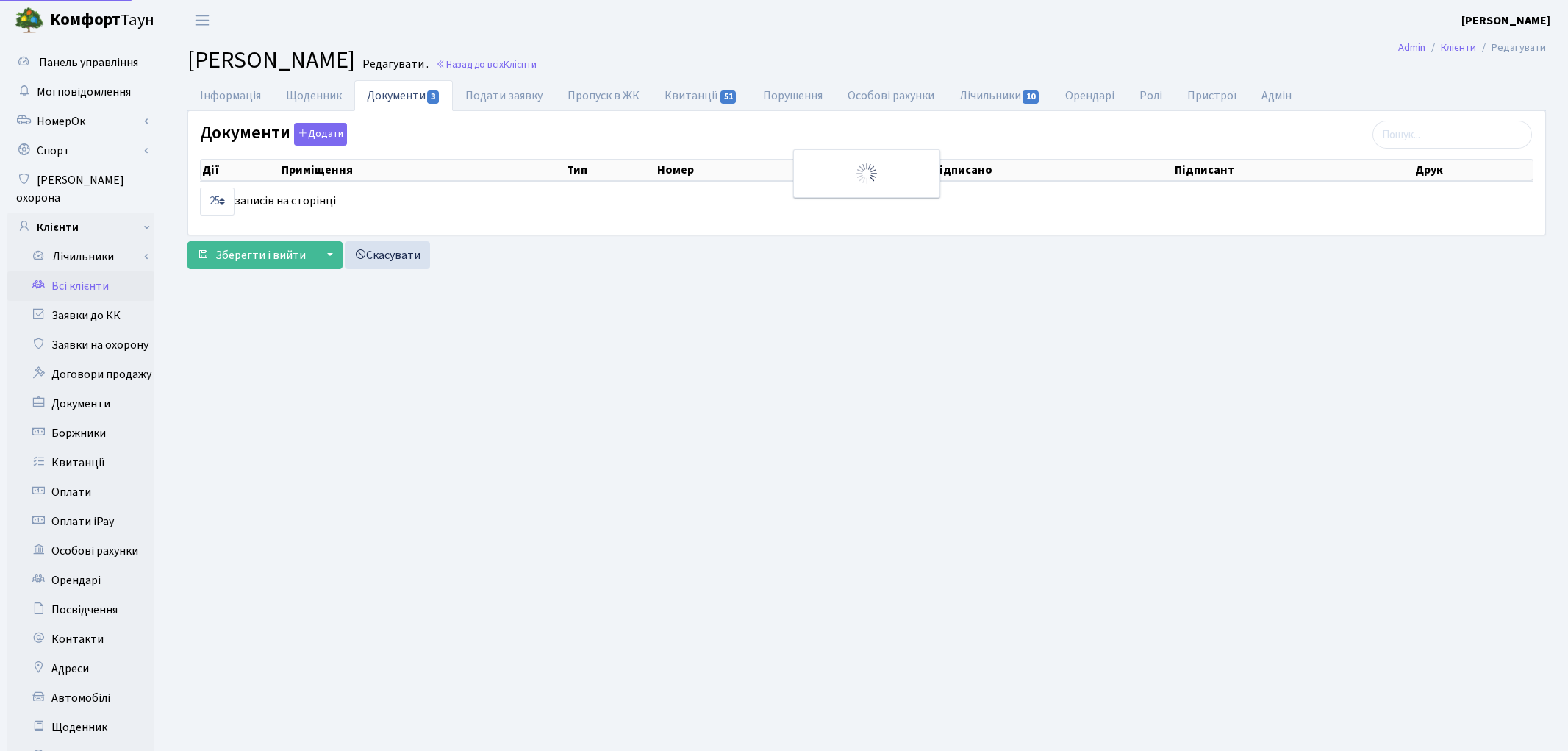
select select "25"
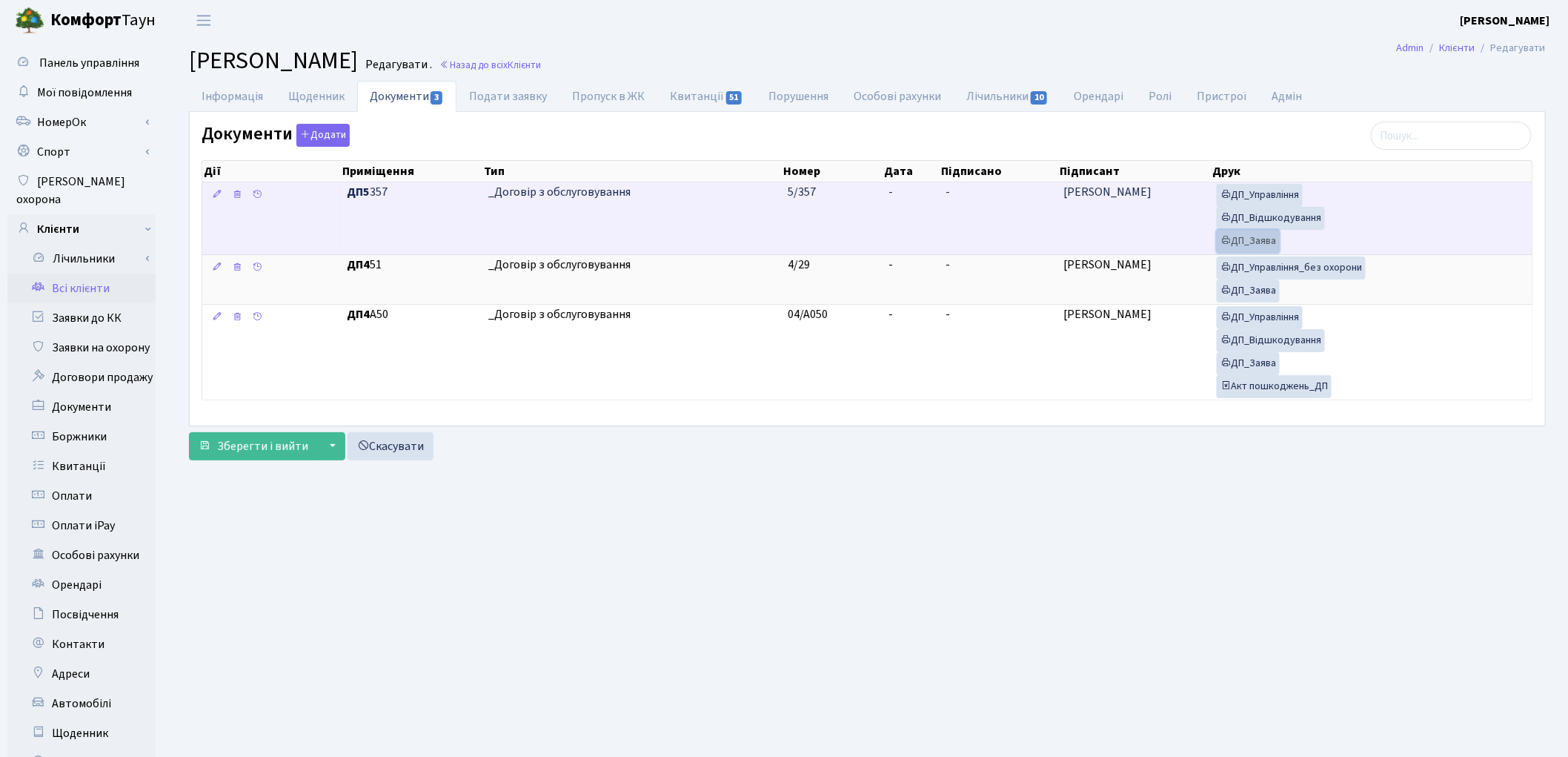
click at [1232, 241] on link "ДП_Заява" at bounding box center [1248, 241] width 63 height 23
click at [1269, 219] on link "ДП_Відшкодування" at bounding box center [1271, 218] width 109 height 23
click at [1276, 198] on link "ДП_Управління" at bounding box center [1260, 195] width 86 height 23
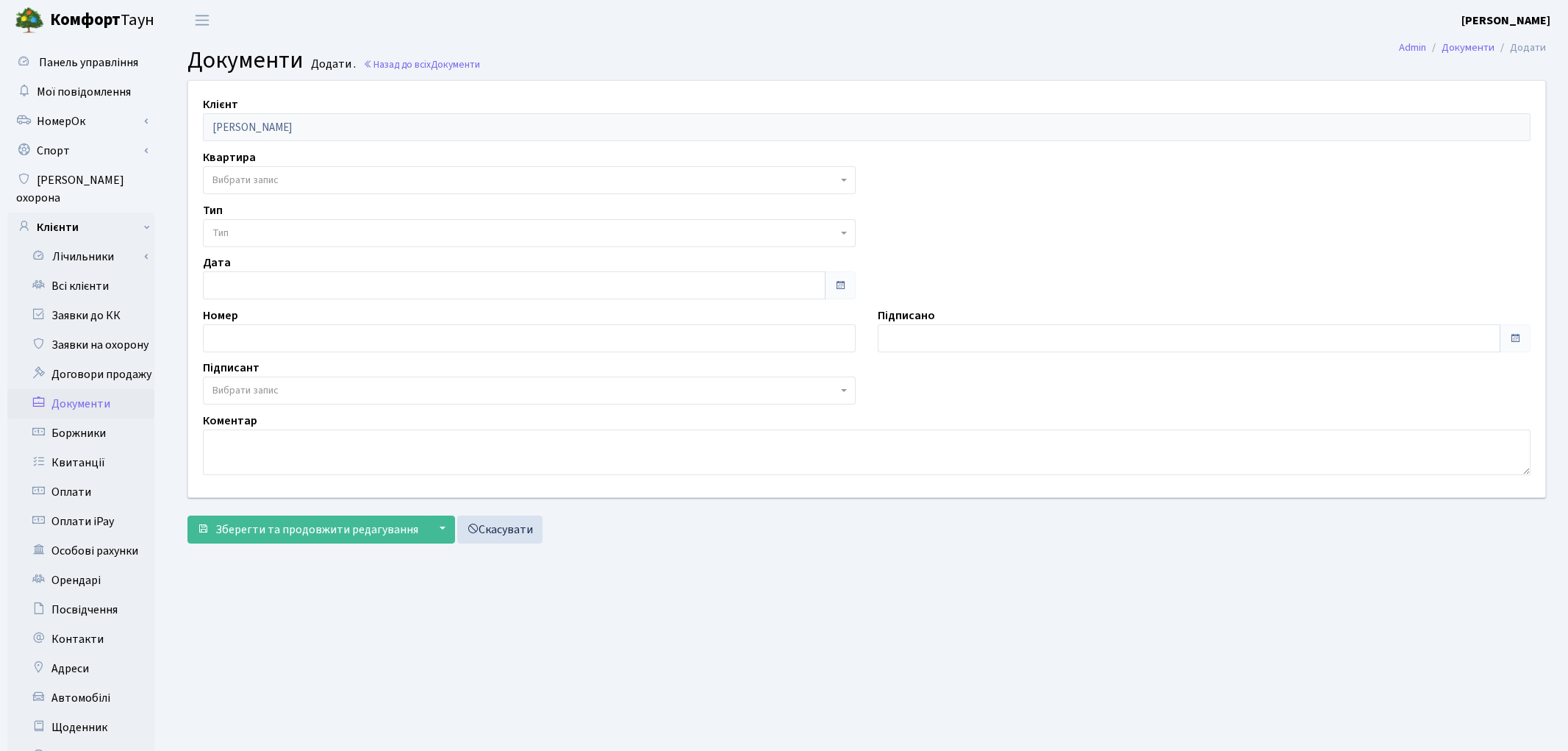
select select "175725"
select select "74"
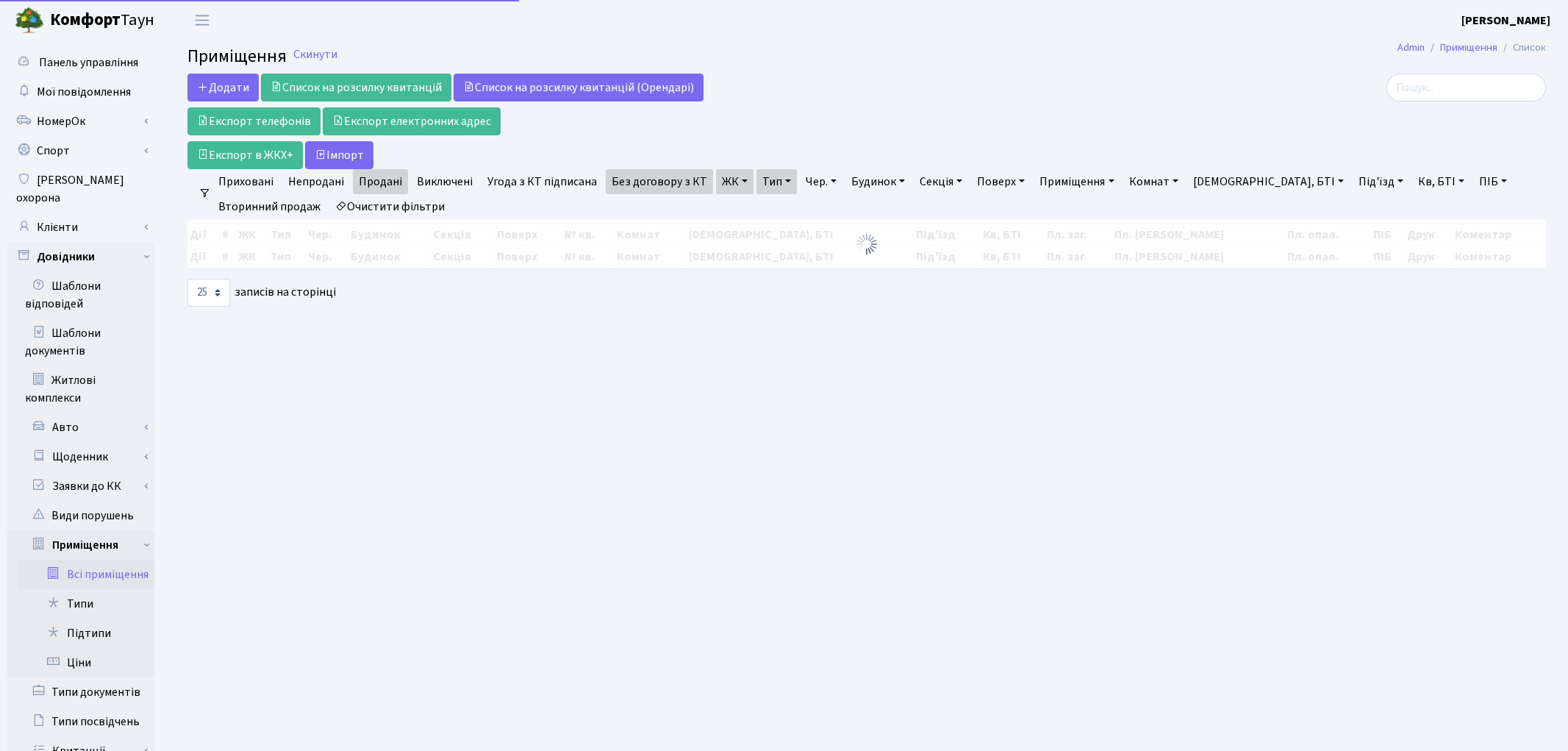
select select "25"
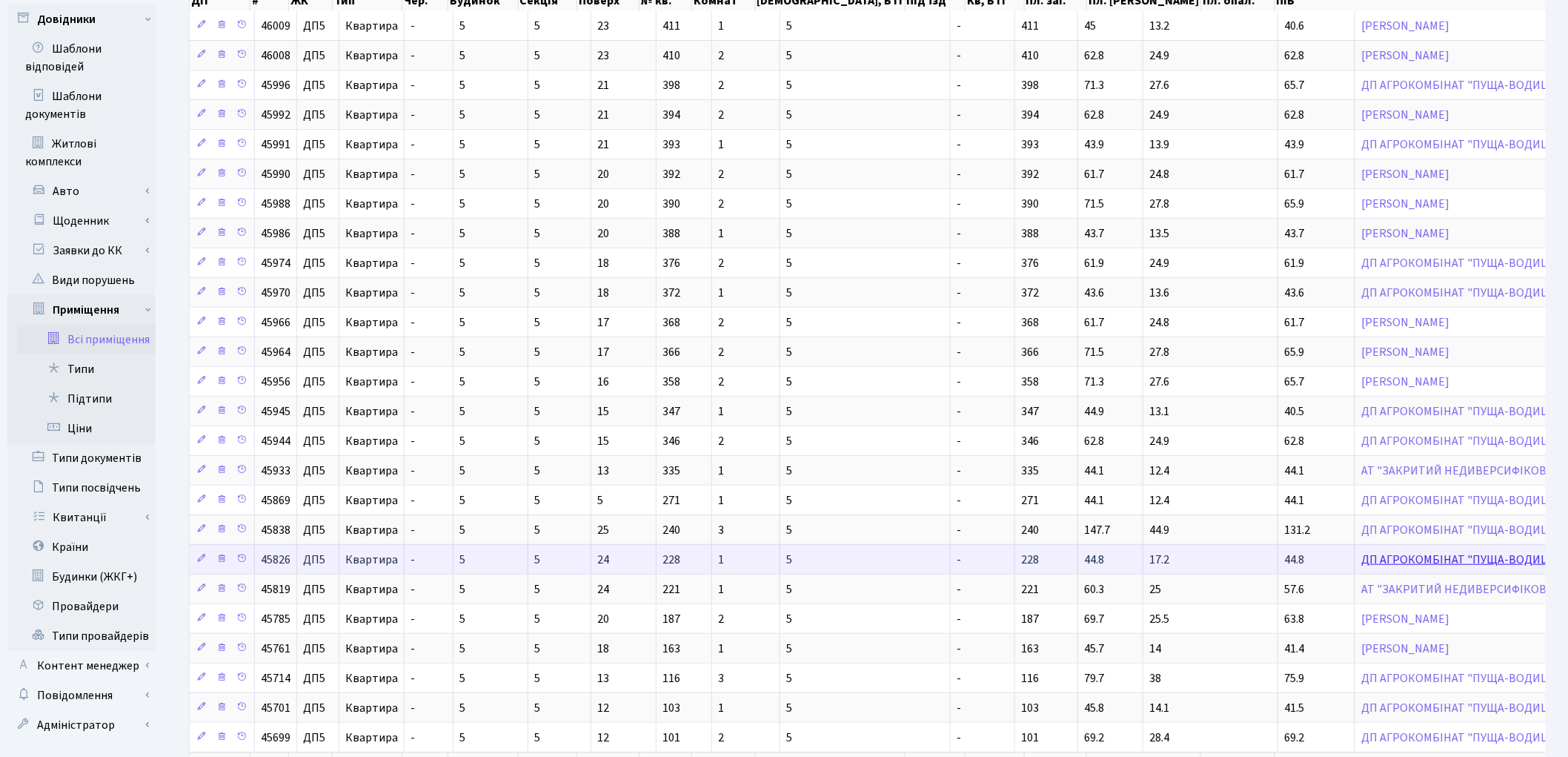
scroll to position [353, 0]
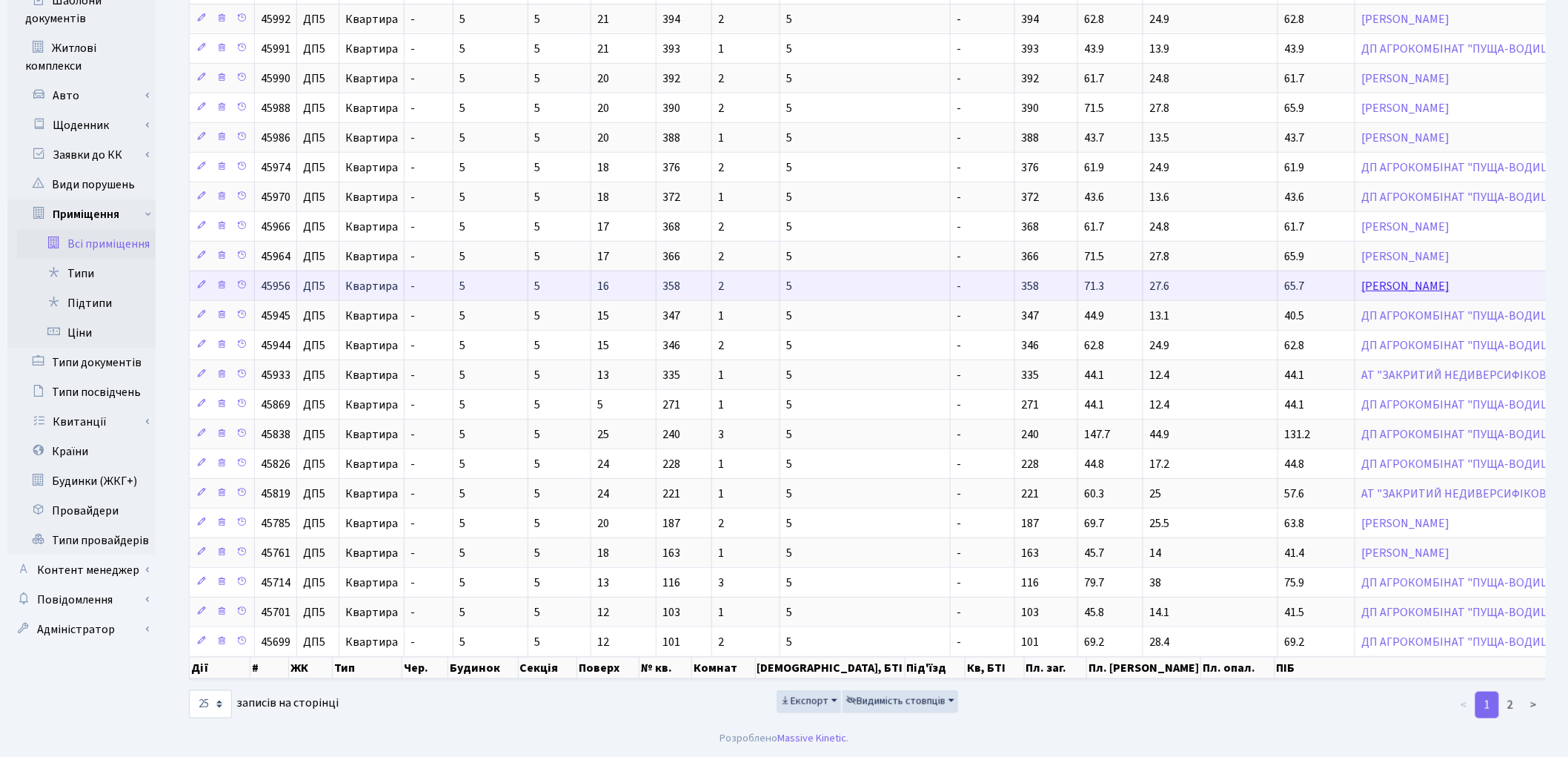
click at [1361, 278] on link "Глухова Ганна Михайлівна" at bounding box center [1405, 286] width 88 height 16
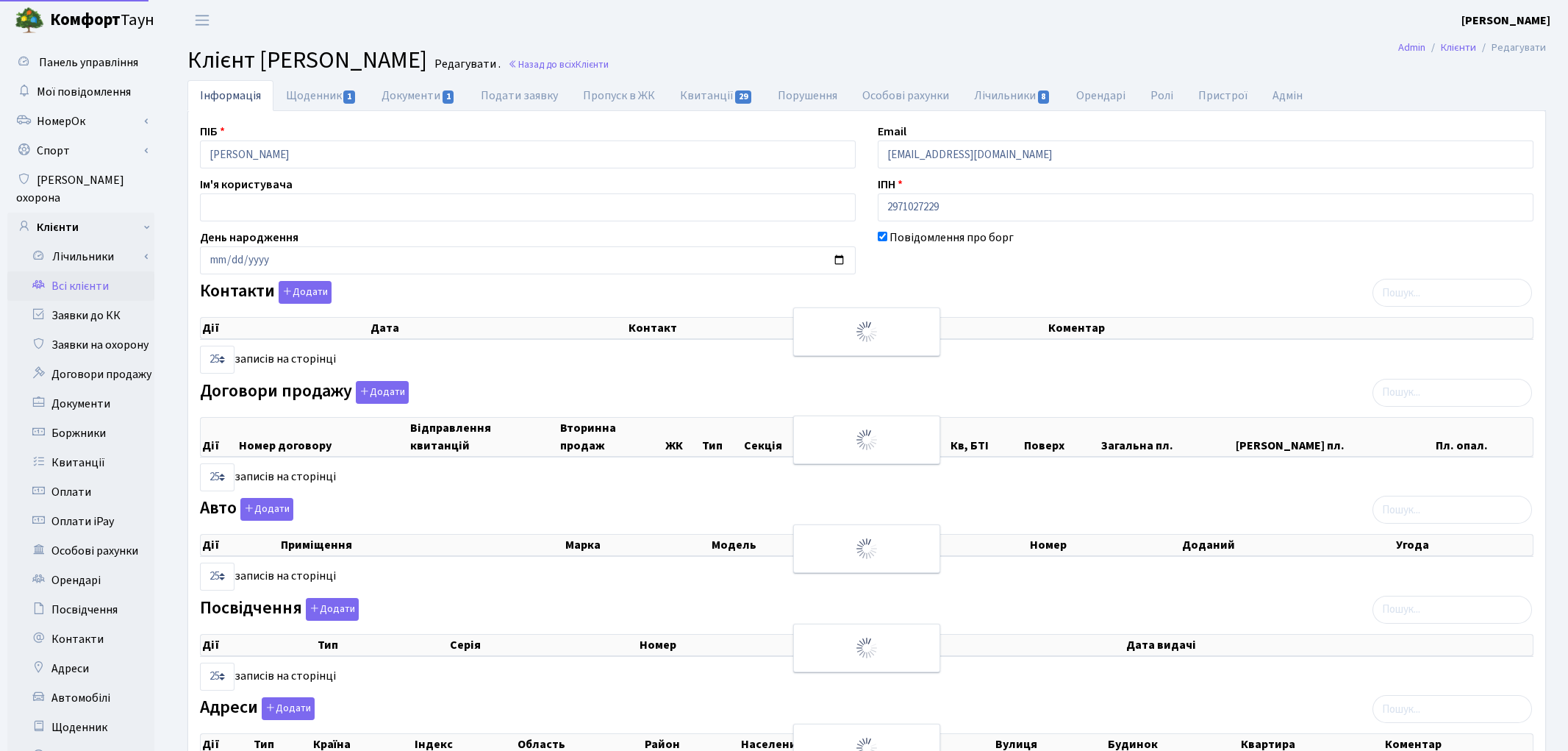
select select "25"
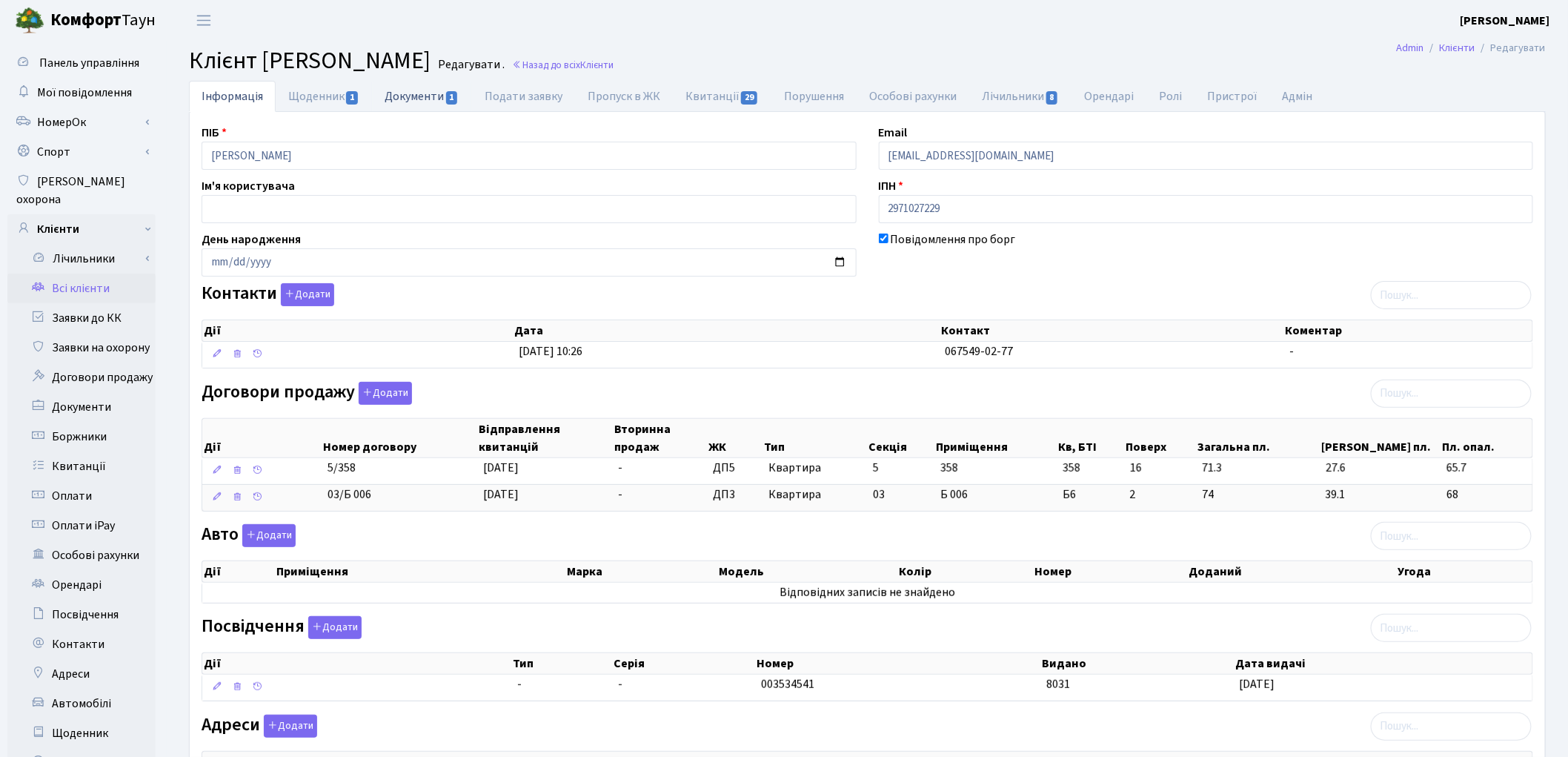
click at [428, 91] on link "Документи 1" at bounding box center [422, 96] width 100 height 30
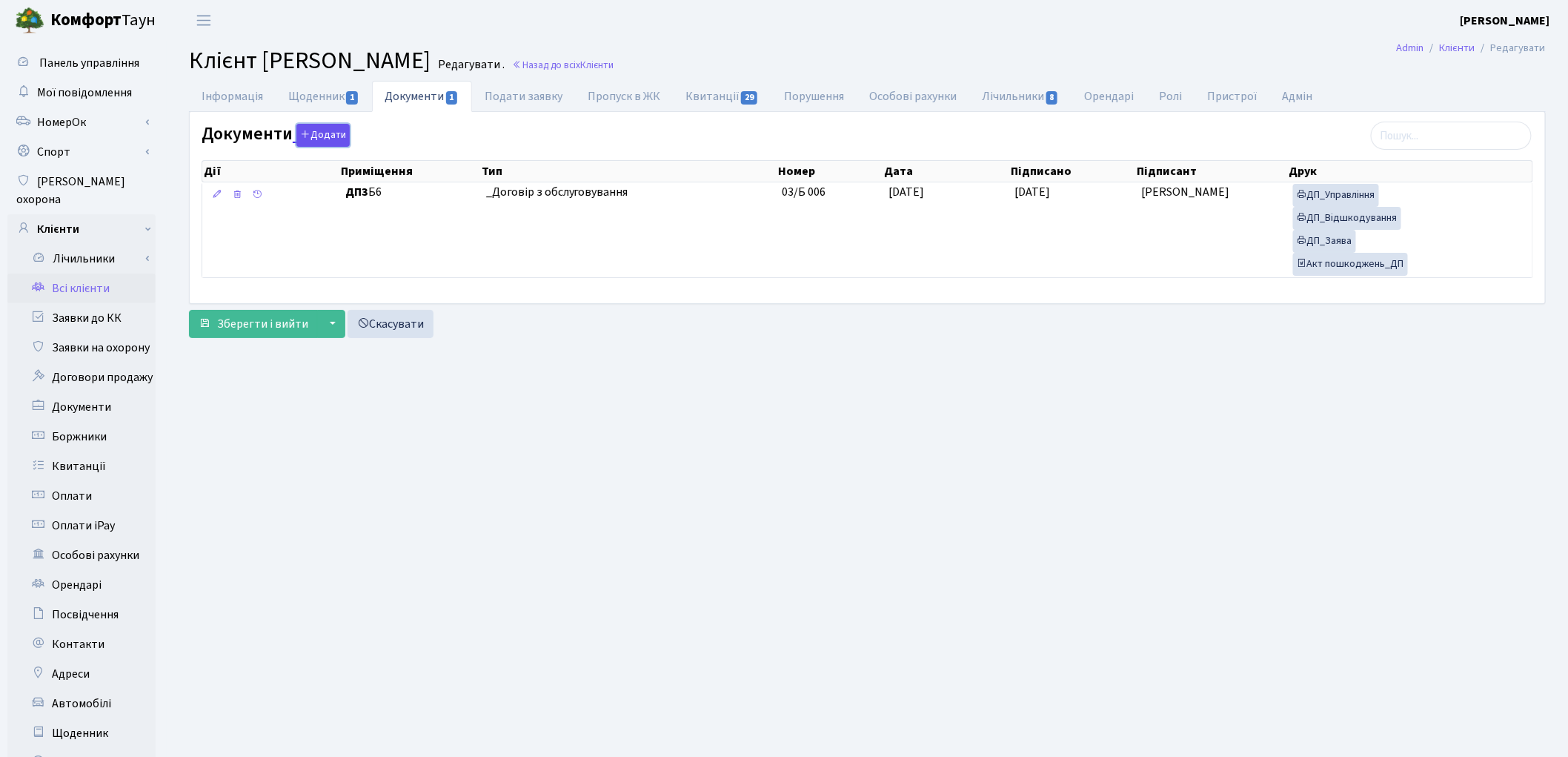
click at [307, 138] on button "Додати" at bounding box center [323, 135] width 53 height 23
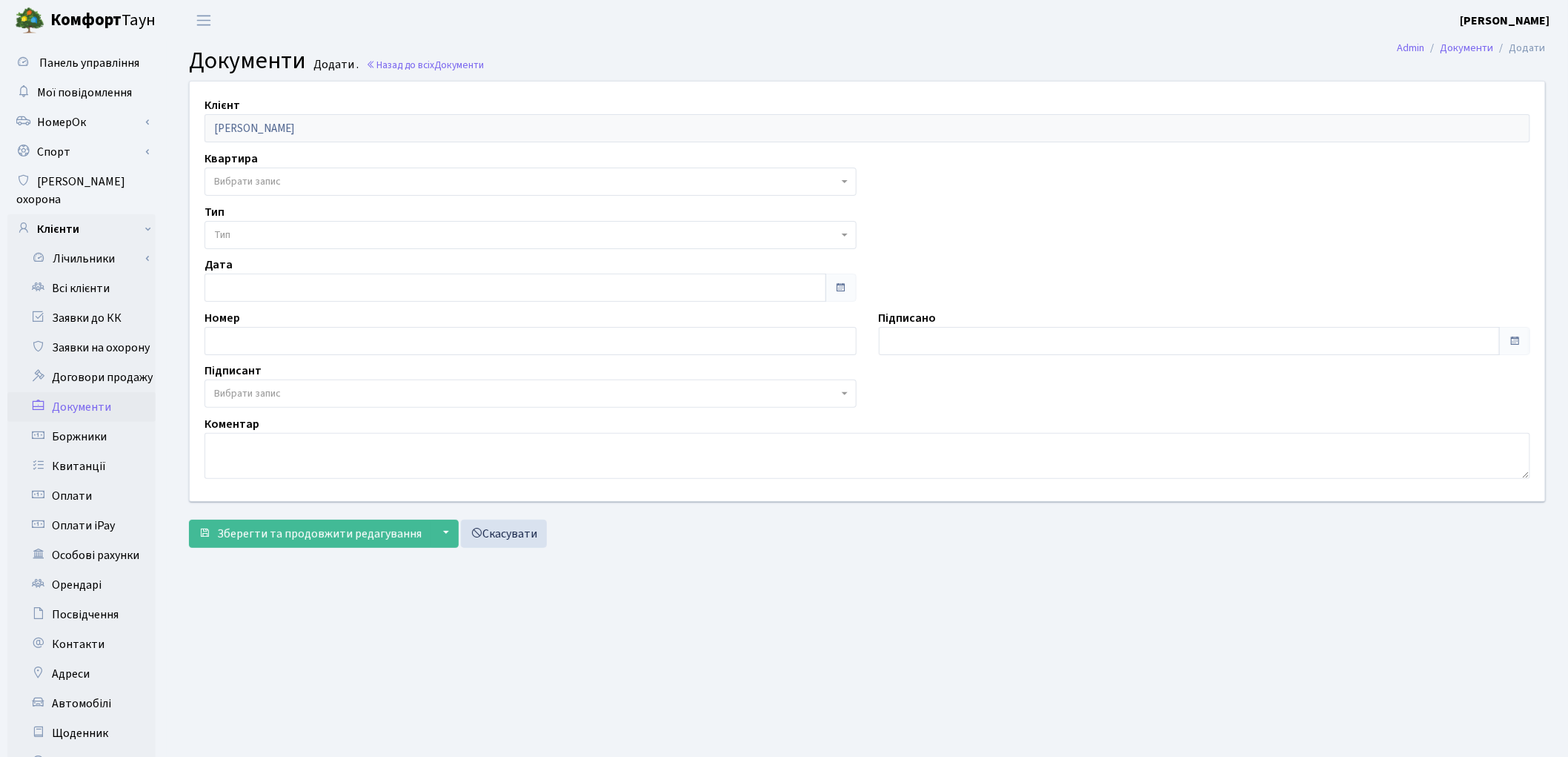
click at [299, 185] on span "Вибрати запис" at bounding box center [526, 182] width 624 height 15
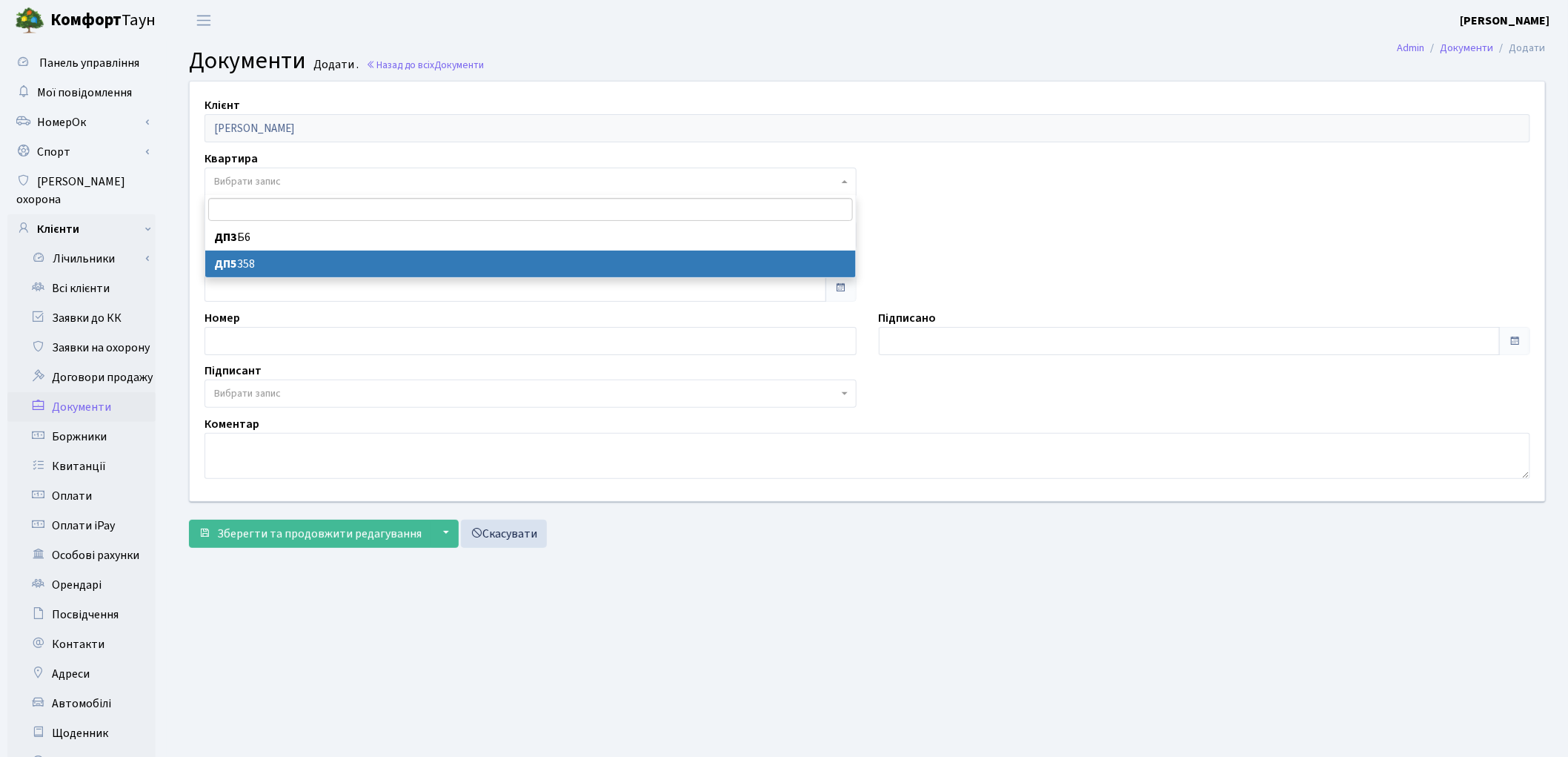
select select "175726"
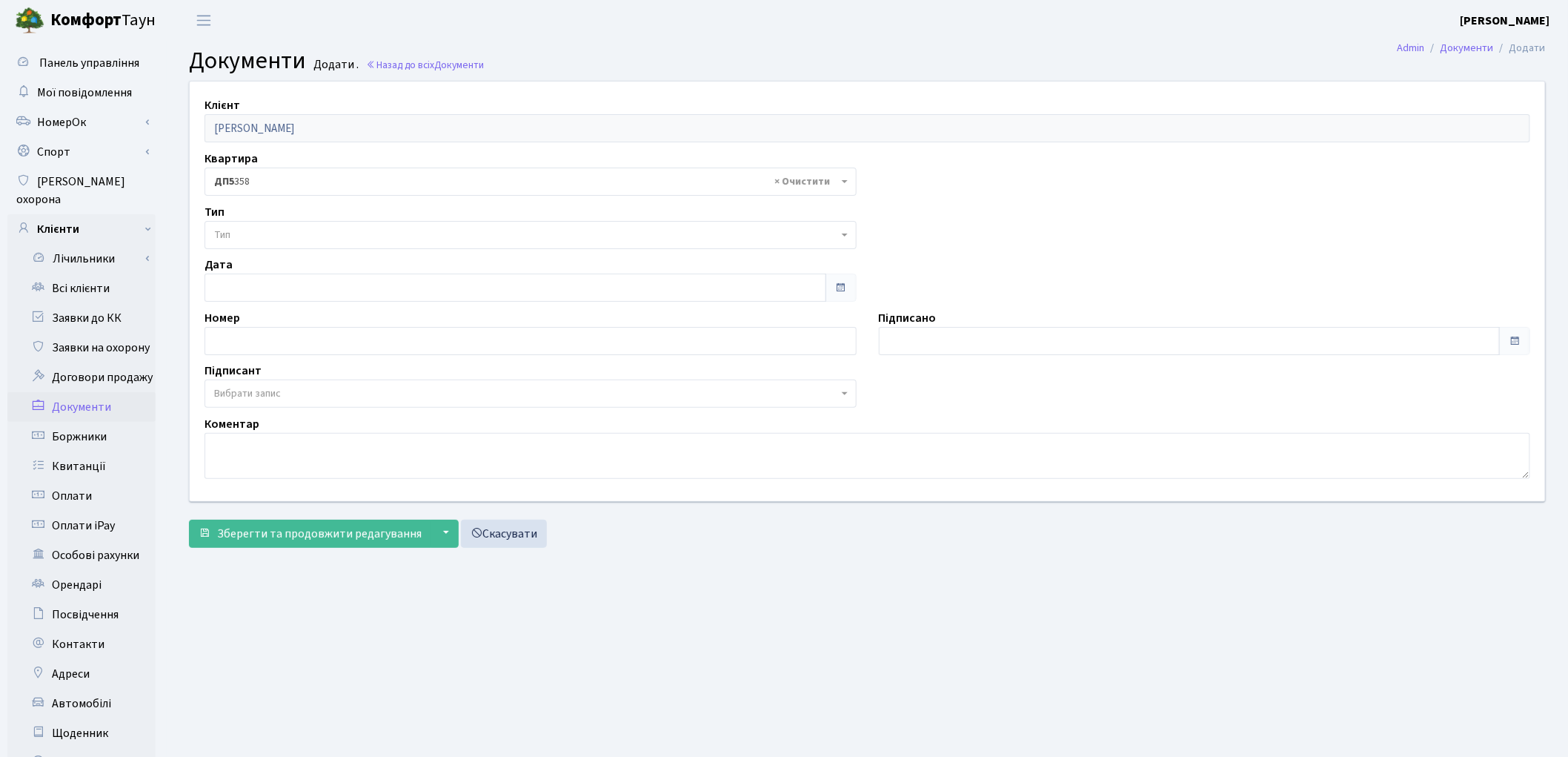
click at [291, 224] on span "Тип" at bounding box center [531, 235] width 652 height 28
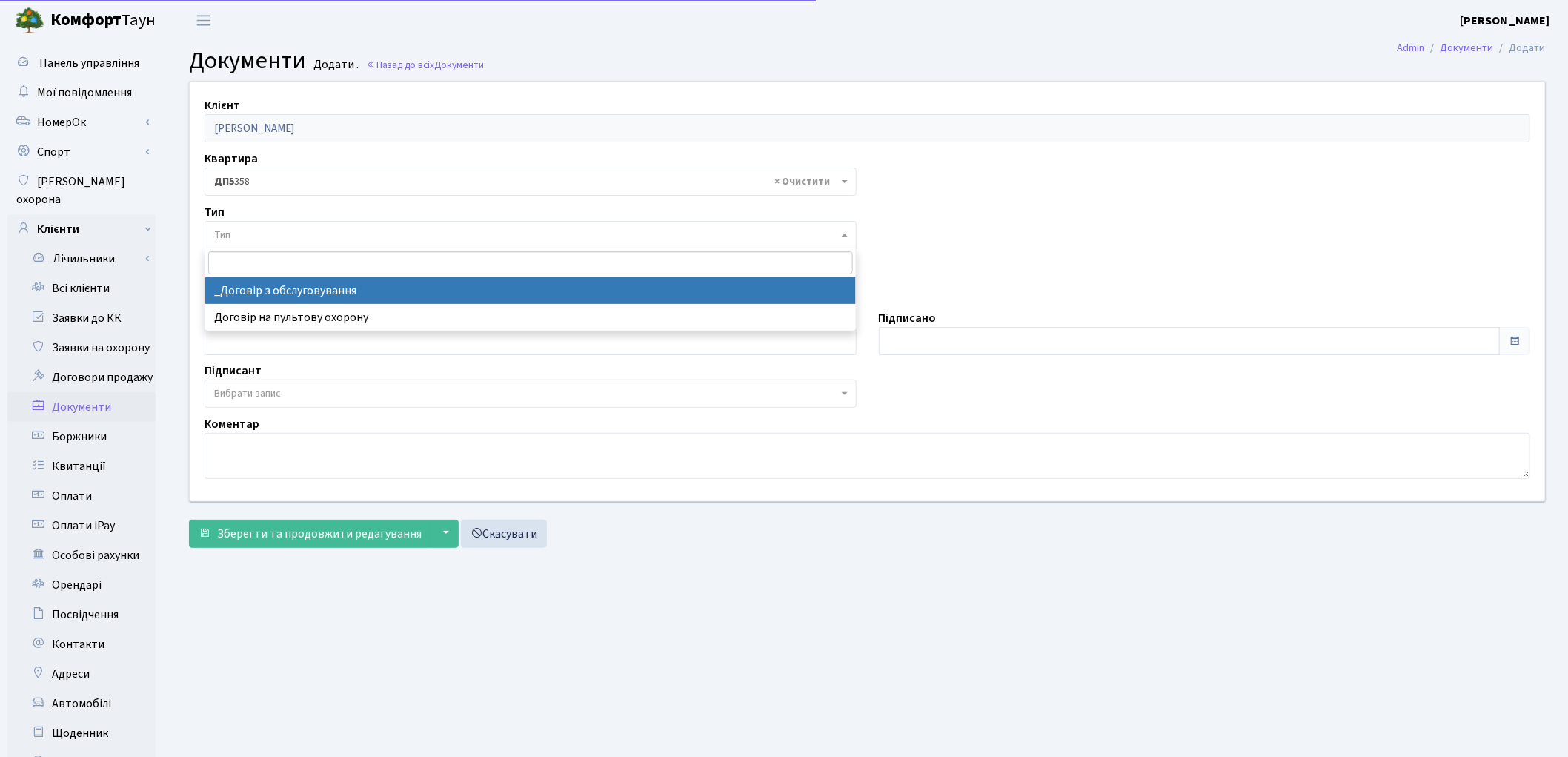
select select "289"
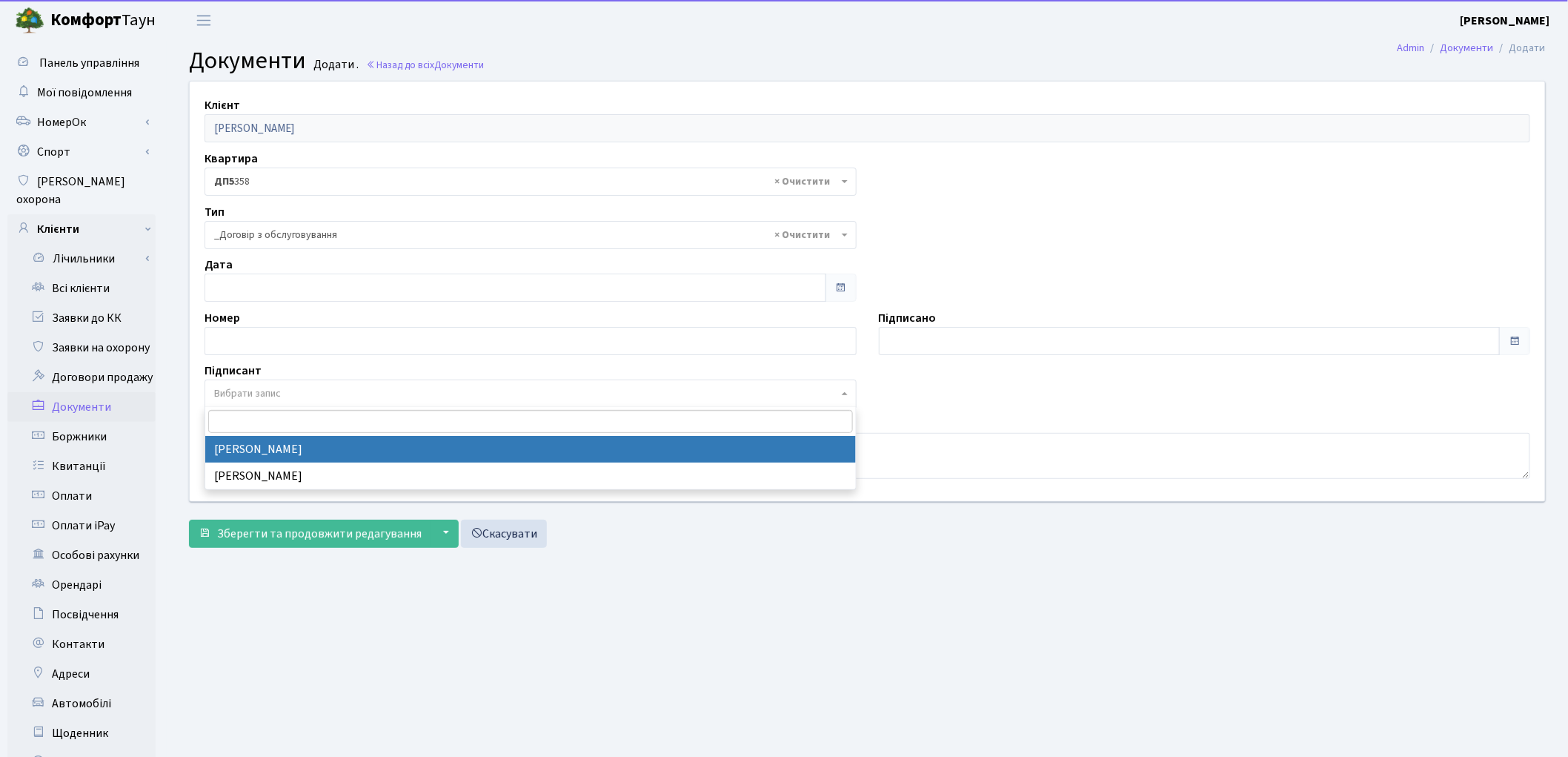
click at [286, 400] on span "Вибрати запис" at bounding box center [526, 394] width 624 height 15
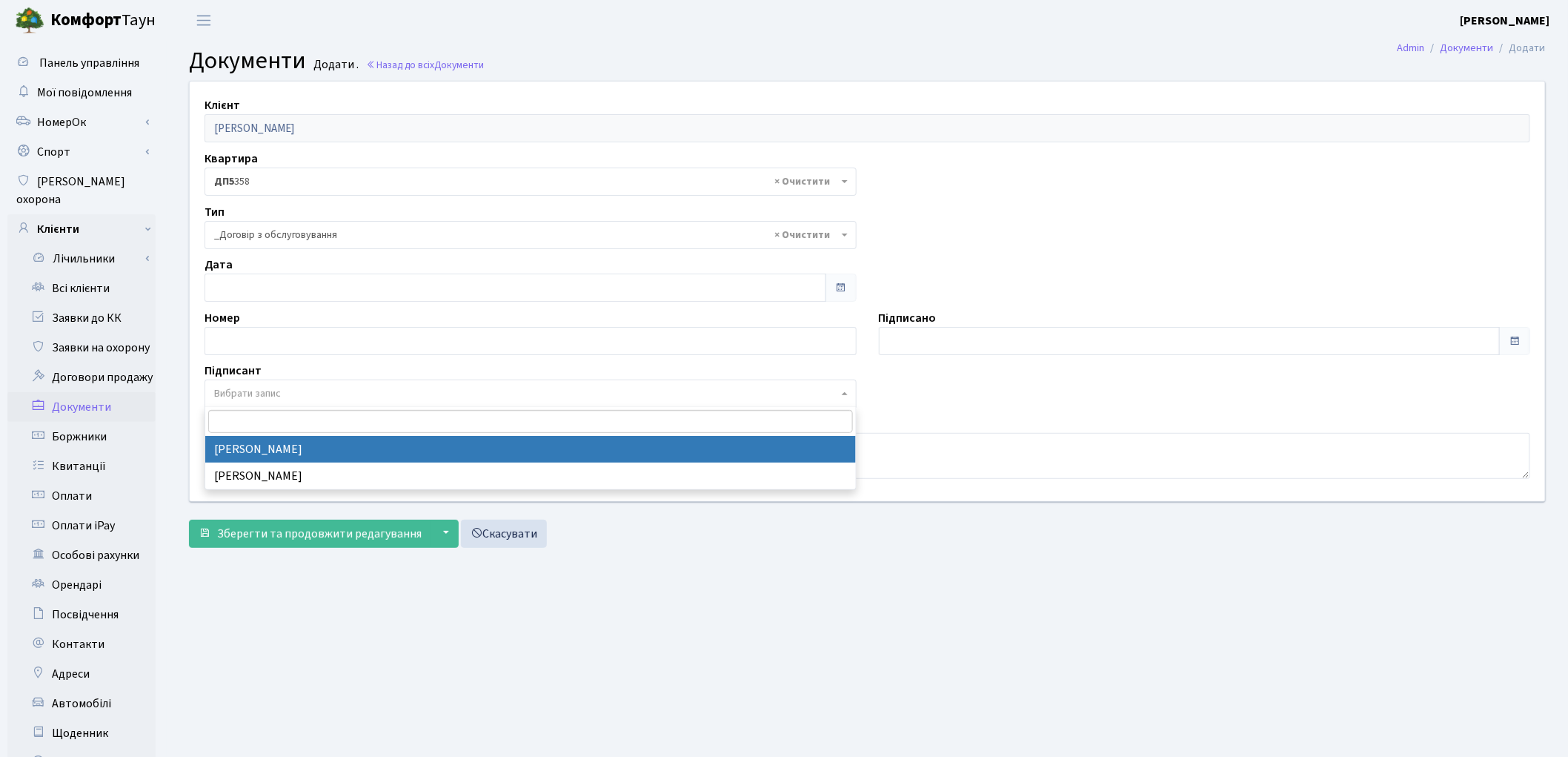
select select "74"
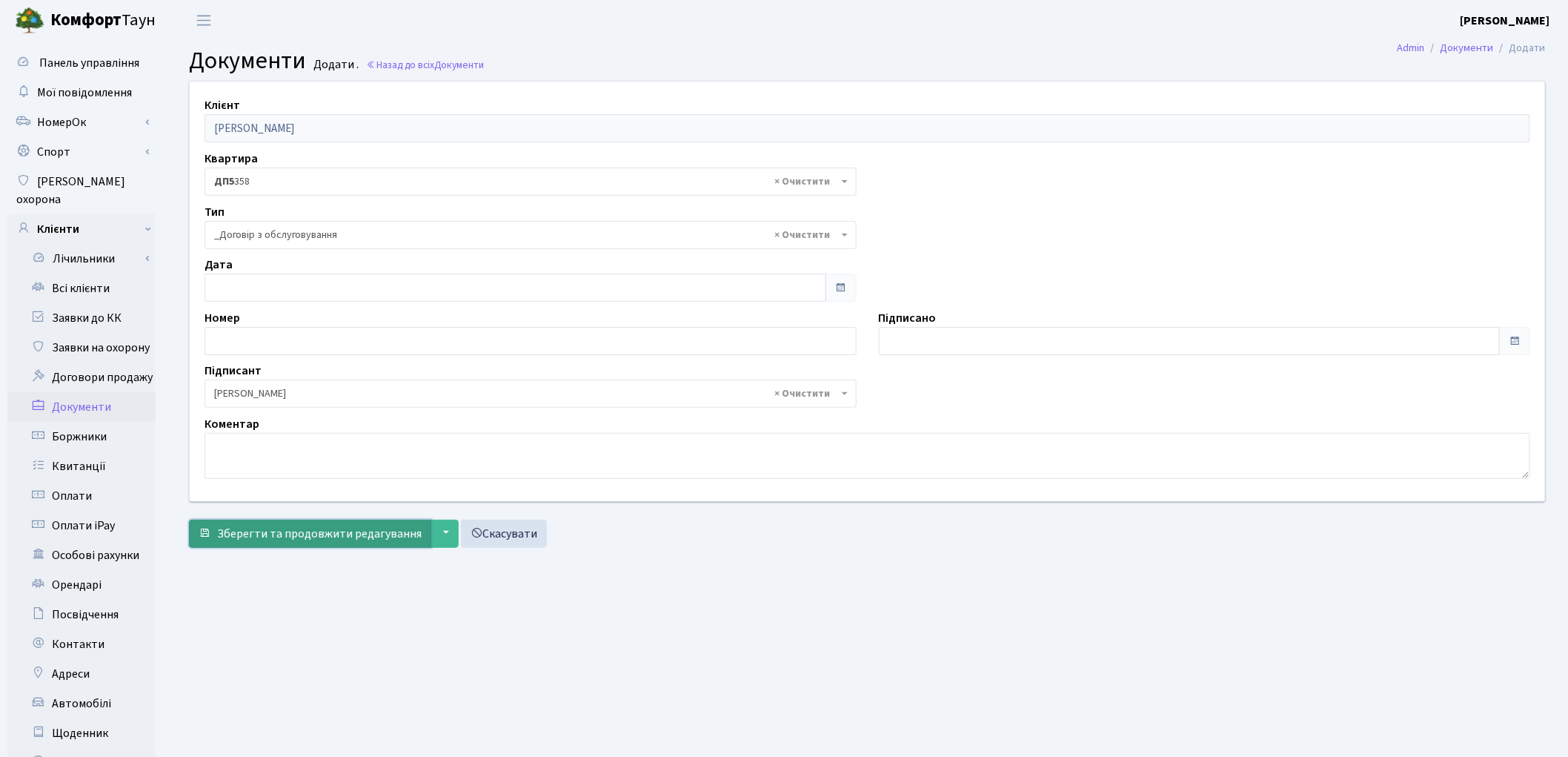
click at [304, 533] on span "Зберегти та продовжити редагування" at bounding box center [320, 533] width 205 height 16
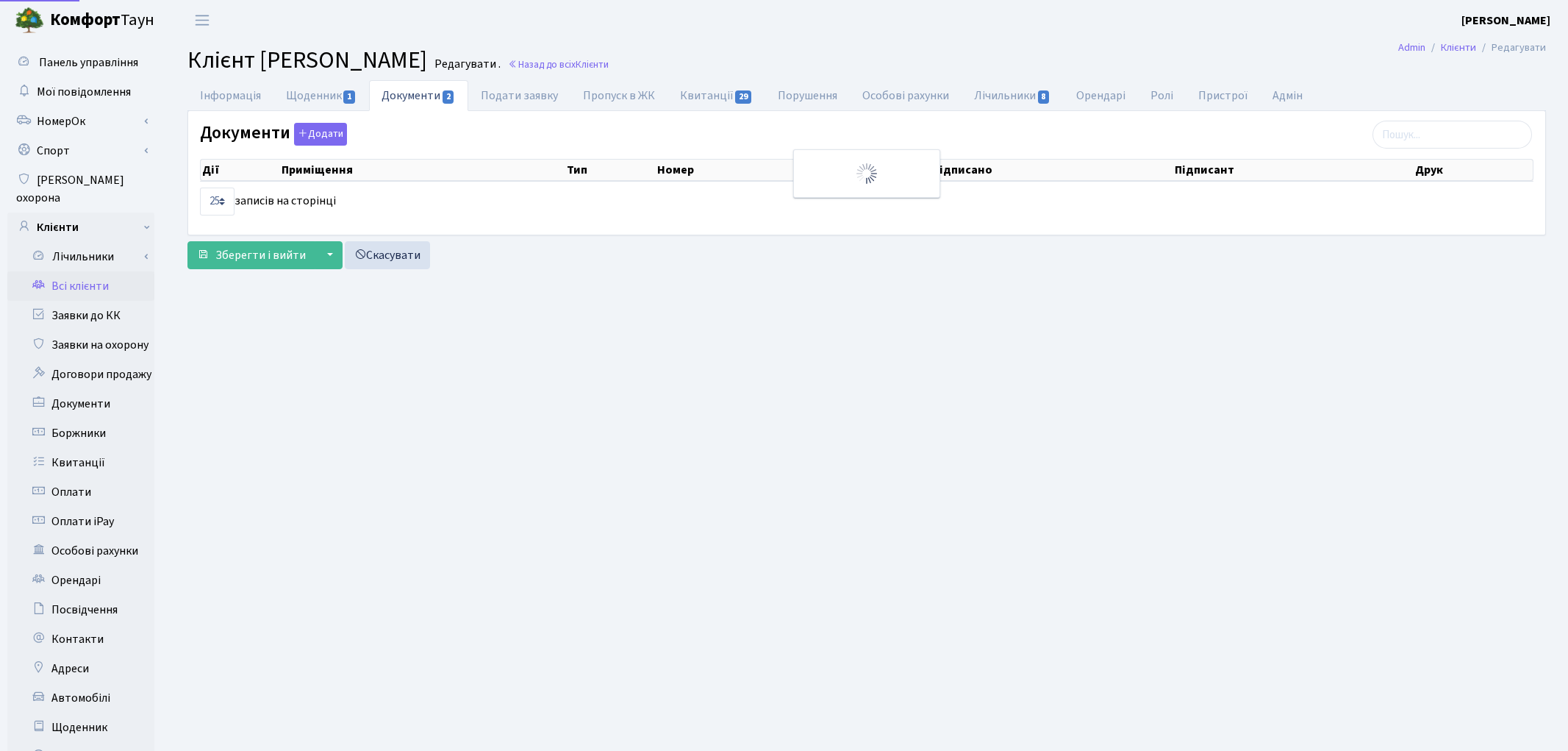
select select "25"
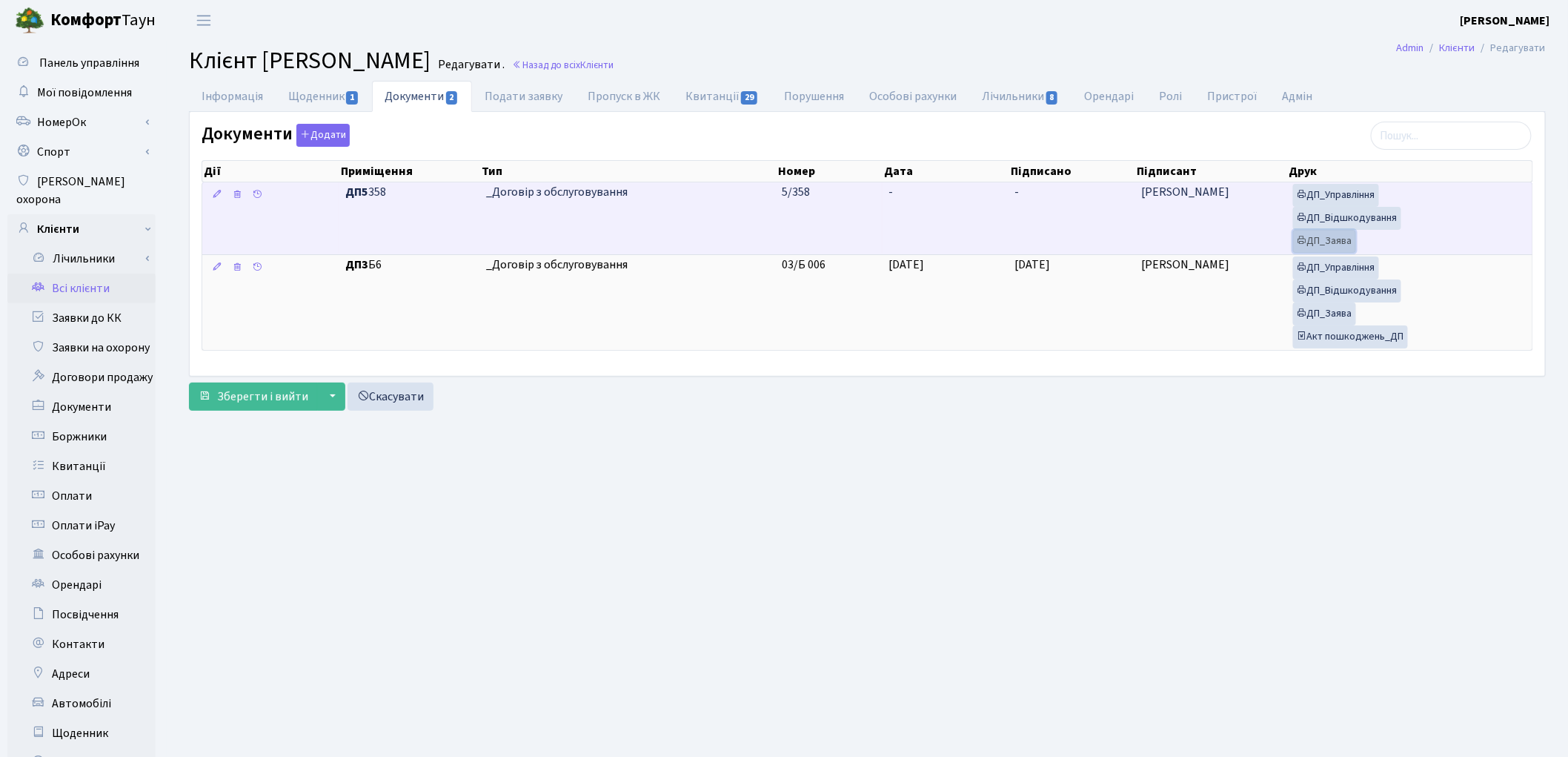
click at [1323, 234] on link "ДП_Заява" at bounding box center [1324, 241] width 63 height 23
click at [1341, 216] on link "ДП_Відшкодування" at bounding box center [1347, 218] width 109 height 23
click at [1373, 204] on link "ДП_Управління" at bounding box center [1336, 195] width 86 height 23
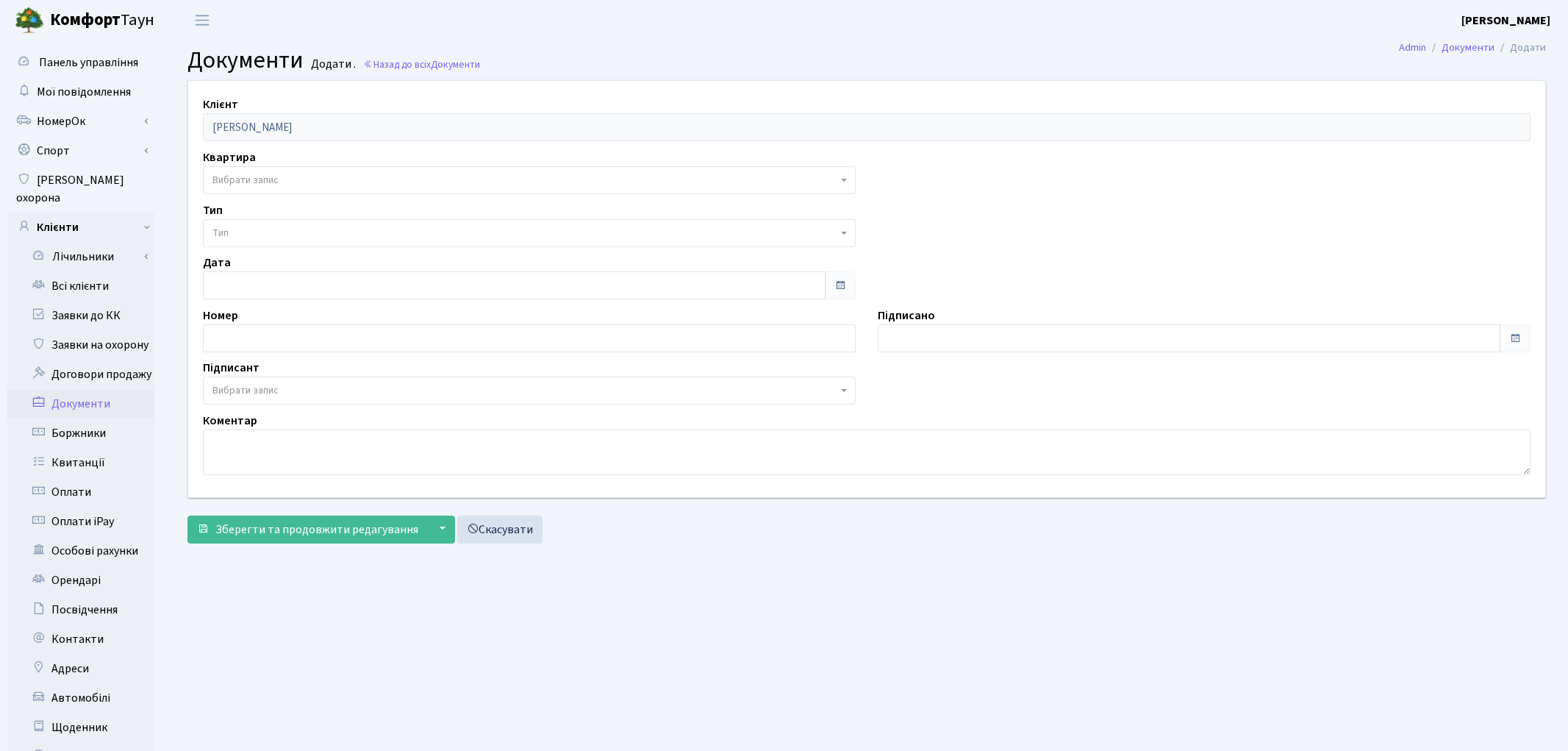
select select "175726"
select select "74"
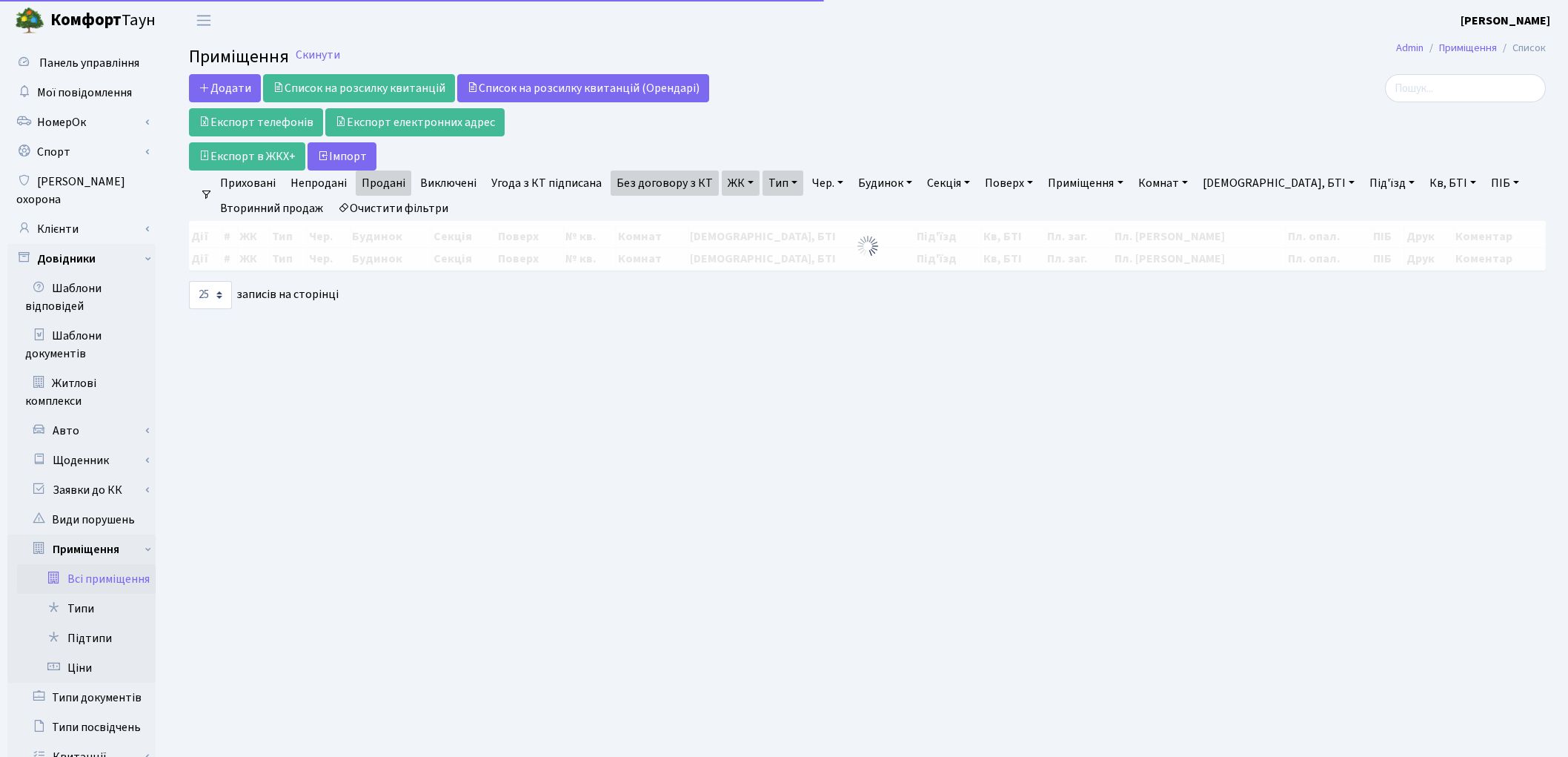
select select "25"
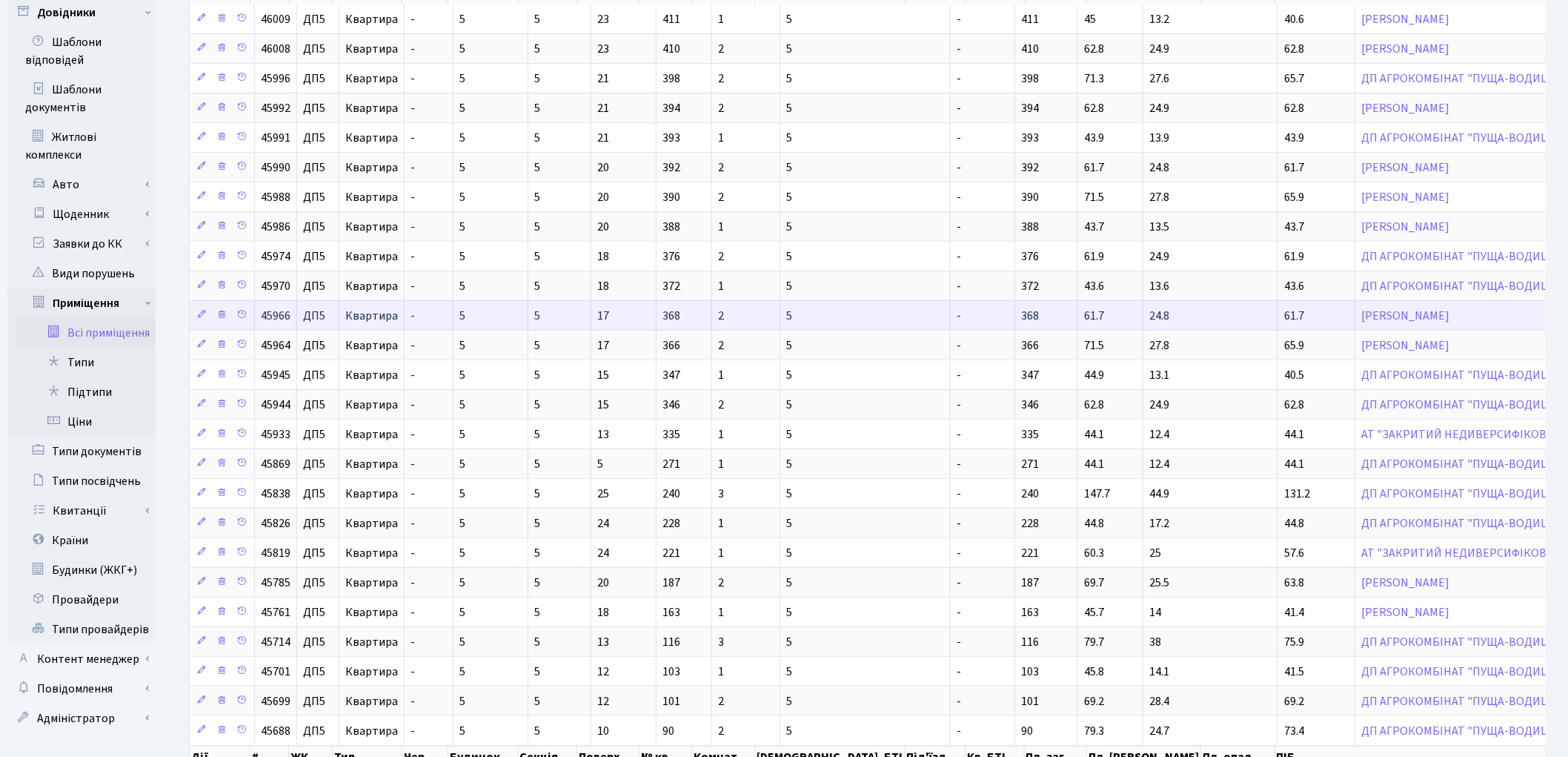
scroll to position [247, 0]
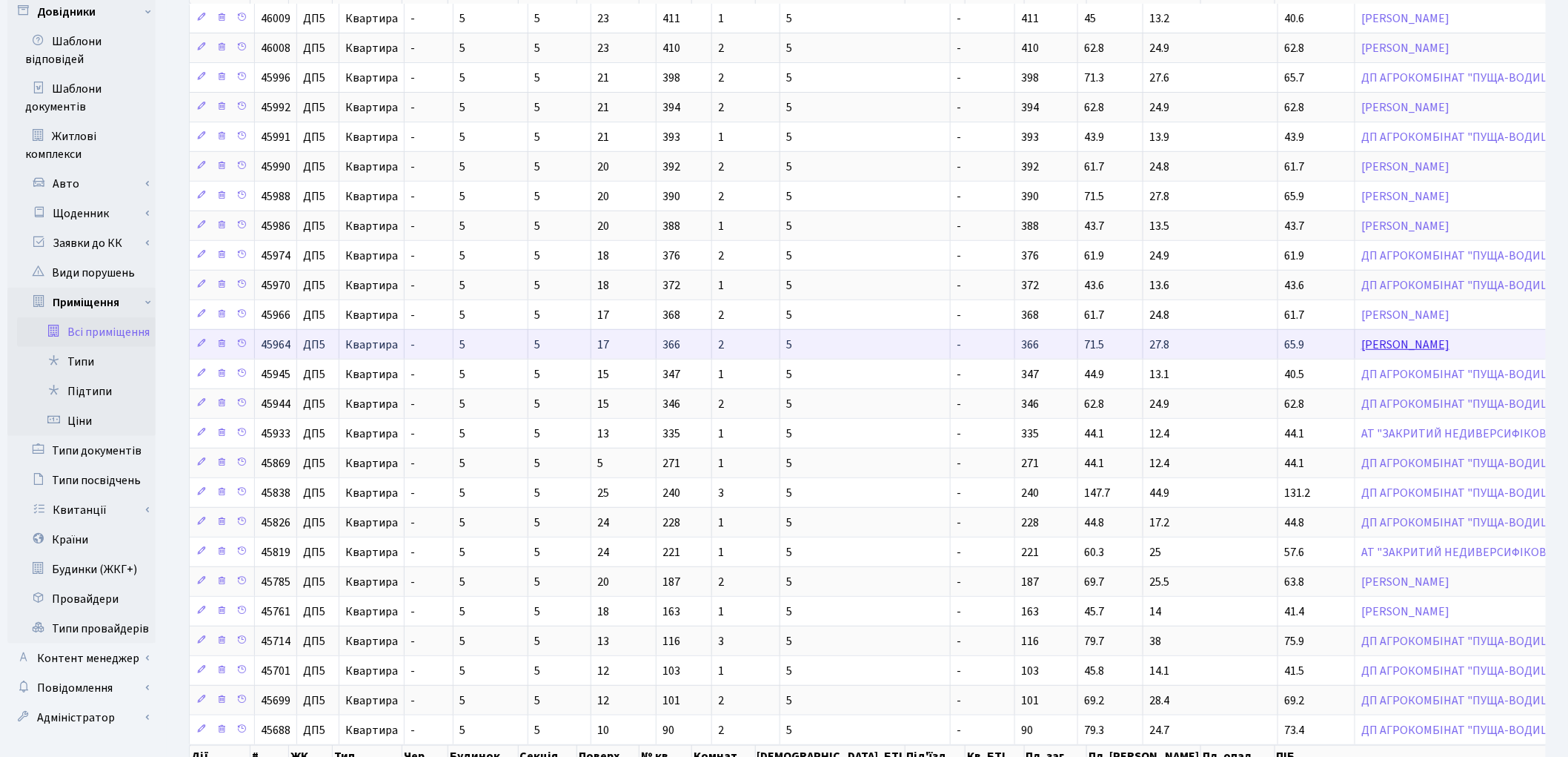
click at [1361, 344] on link "[PERSON_NAME]" at bounding box center [1405, 345] width 88 height 16
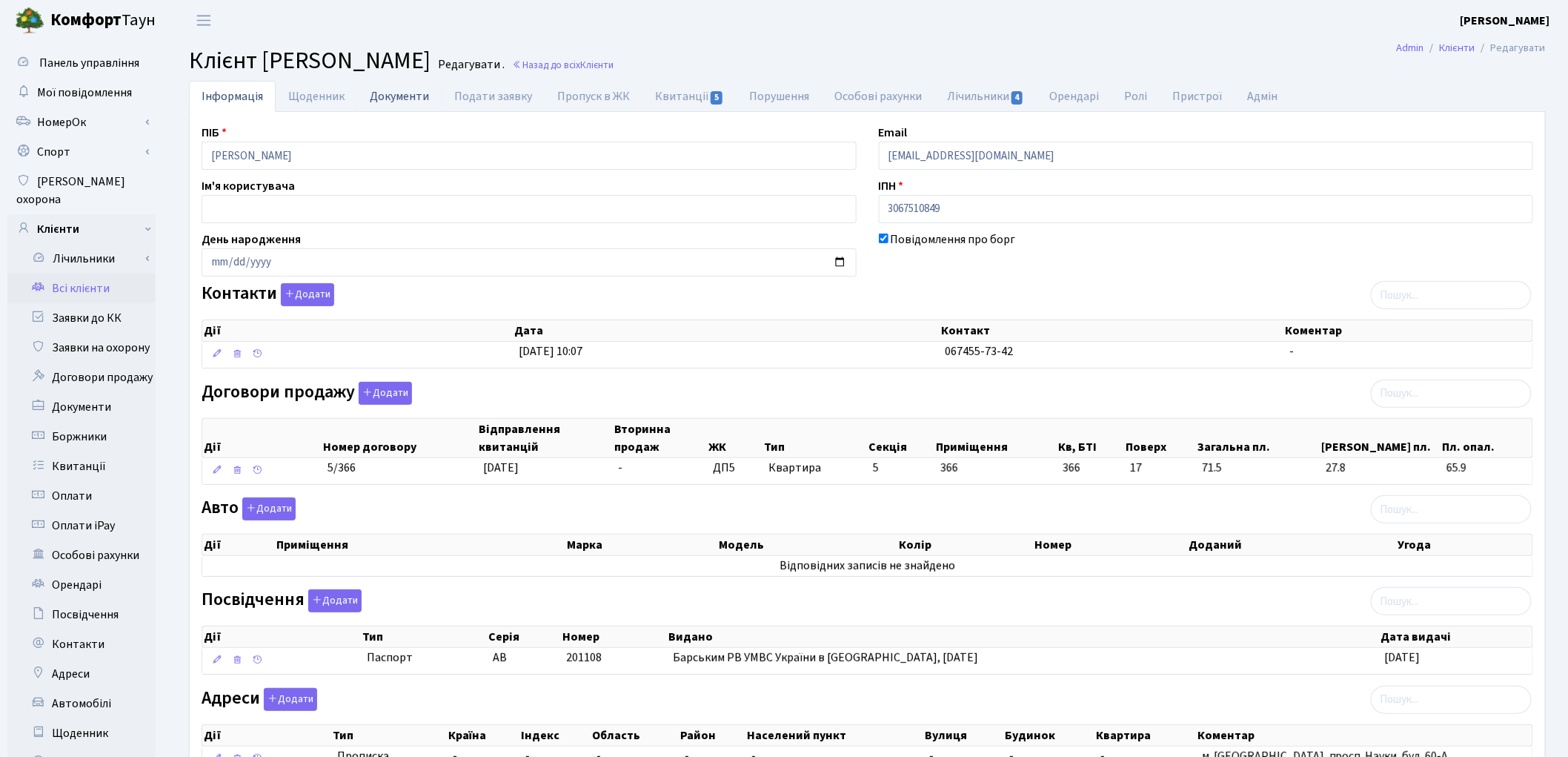
click at [402, 105] on link "Документи" at bounding box center [399, 96] width 85 height 30
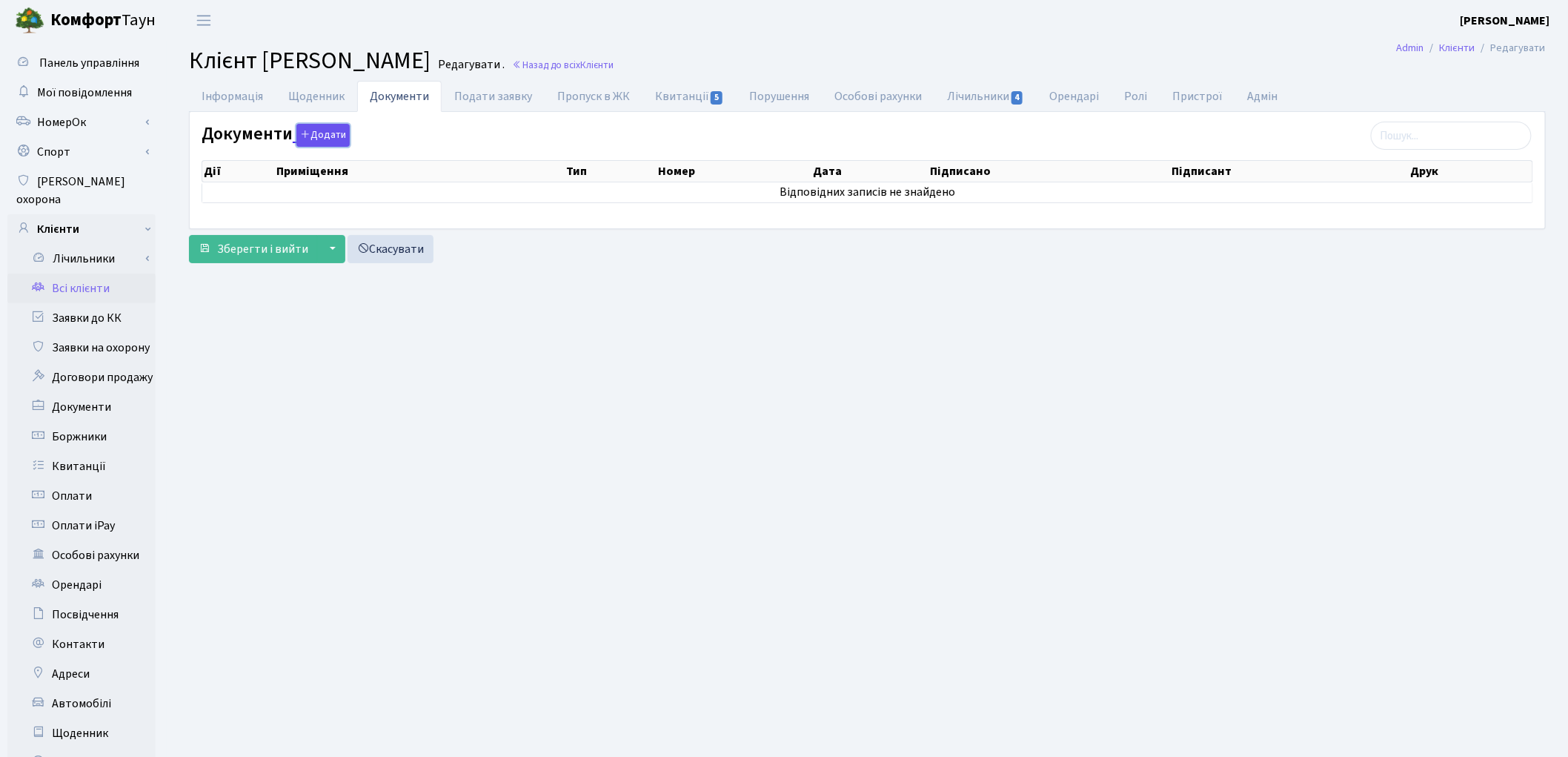
click at [320, 134] on button "Додати" at bounding box center [323, 135] width 53 height 23
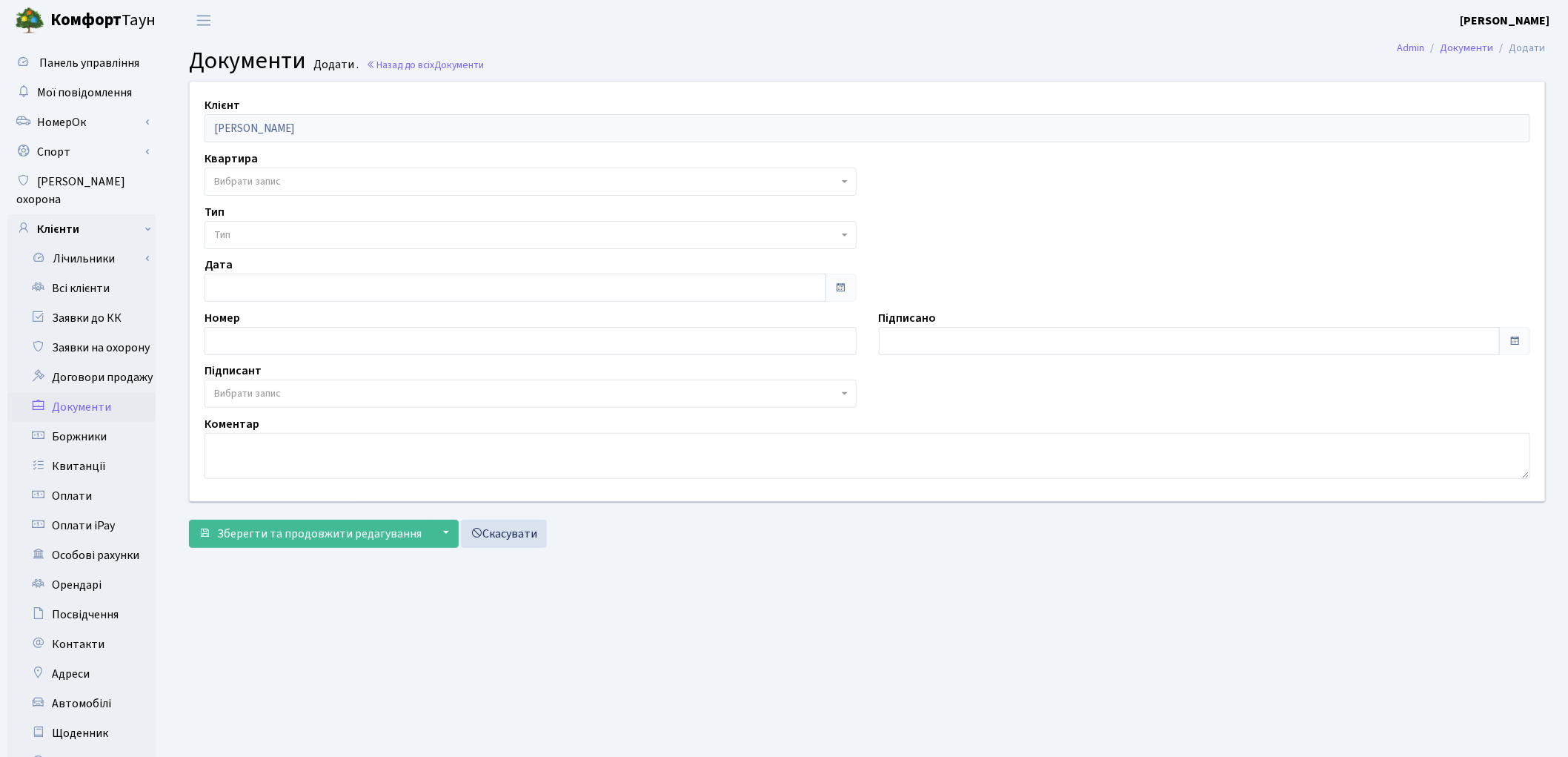
click at [301, 181] on span "Вибрати запис" at bounding box center [526, 182] width 624 height 15
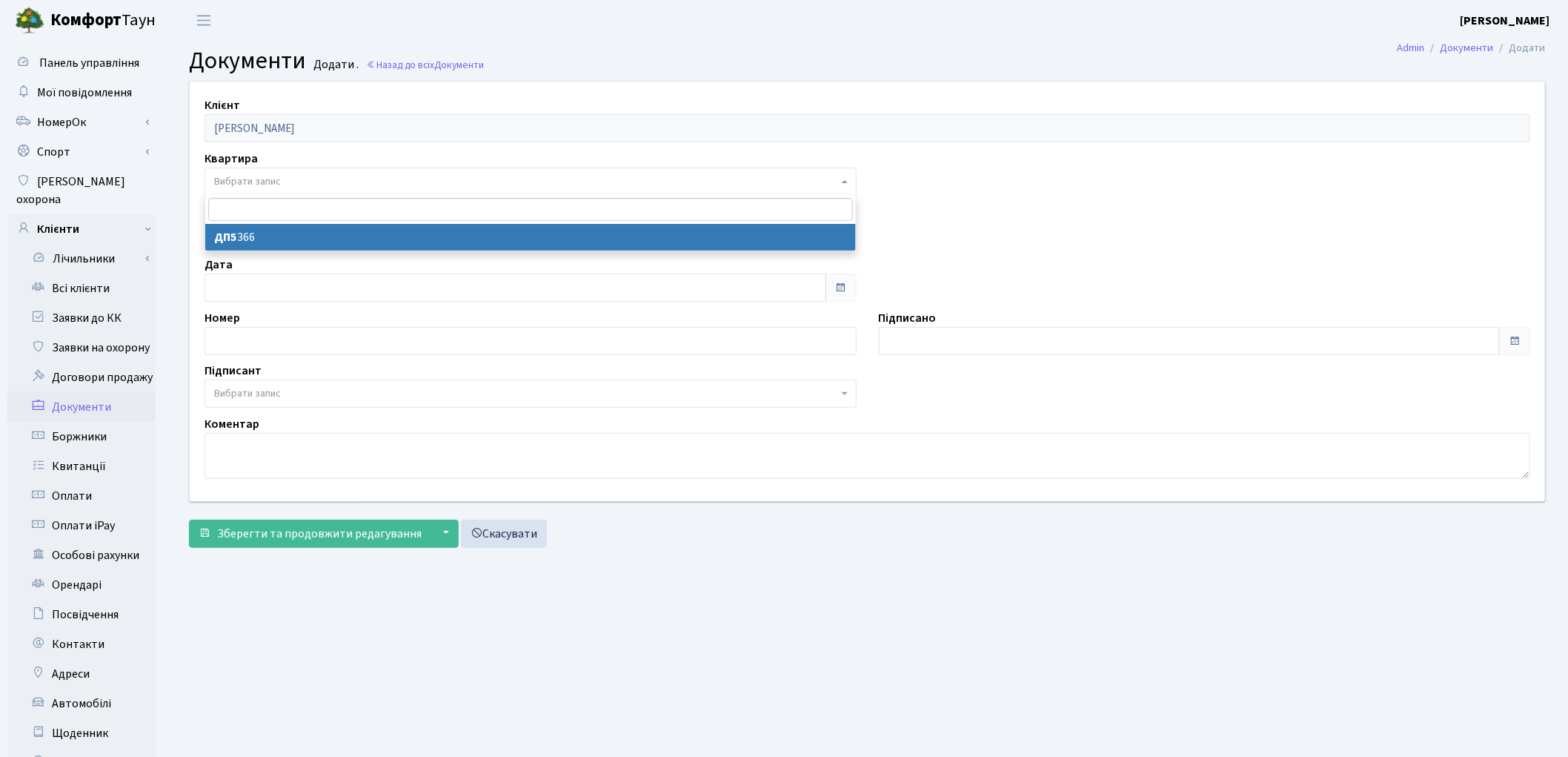
select select "175734"
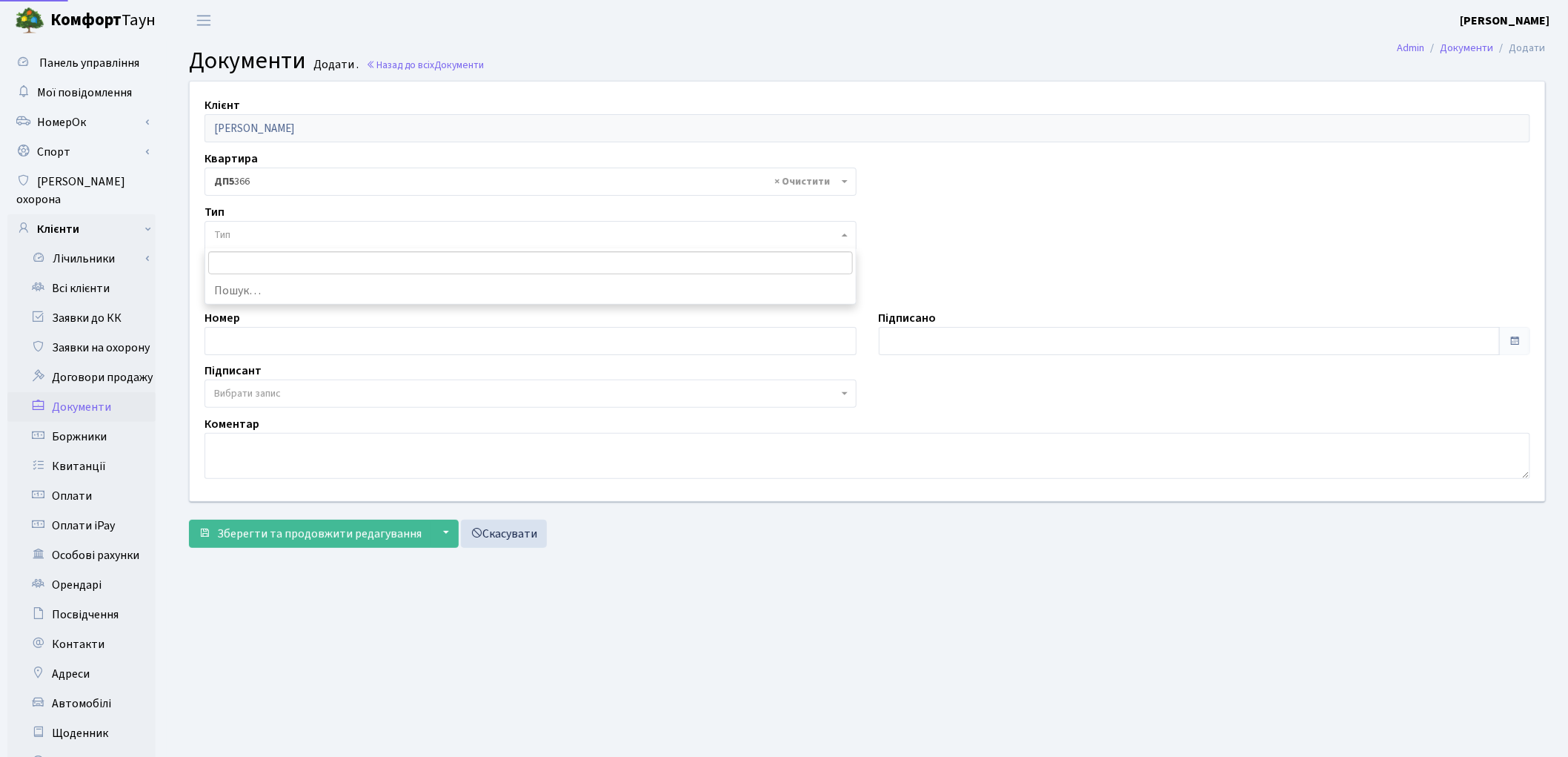
click at [295, 235] on span "Тип" at bounding box center [526, 235] width 624 height 15
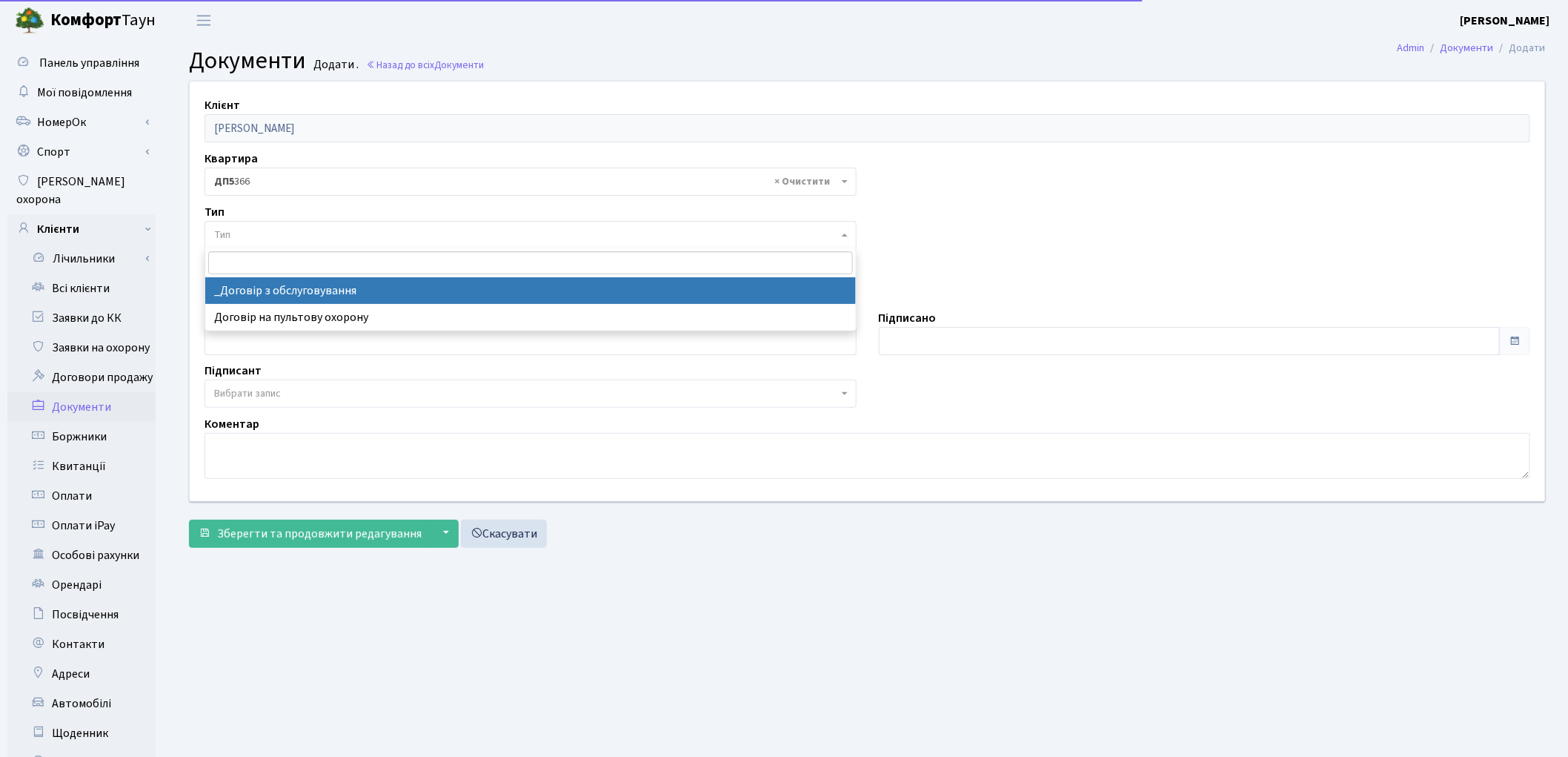
select select "289"
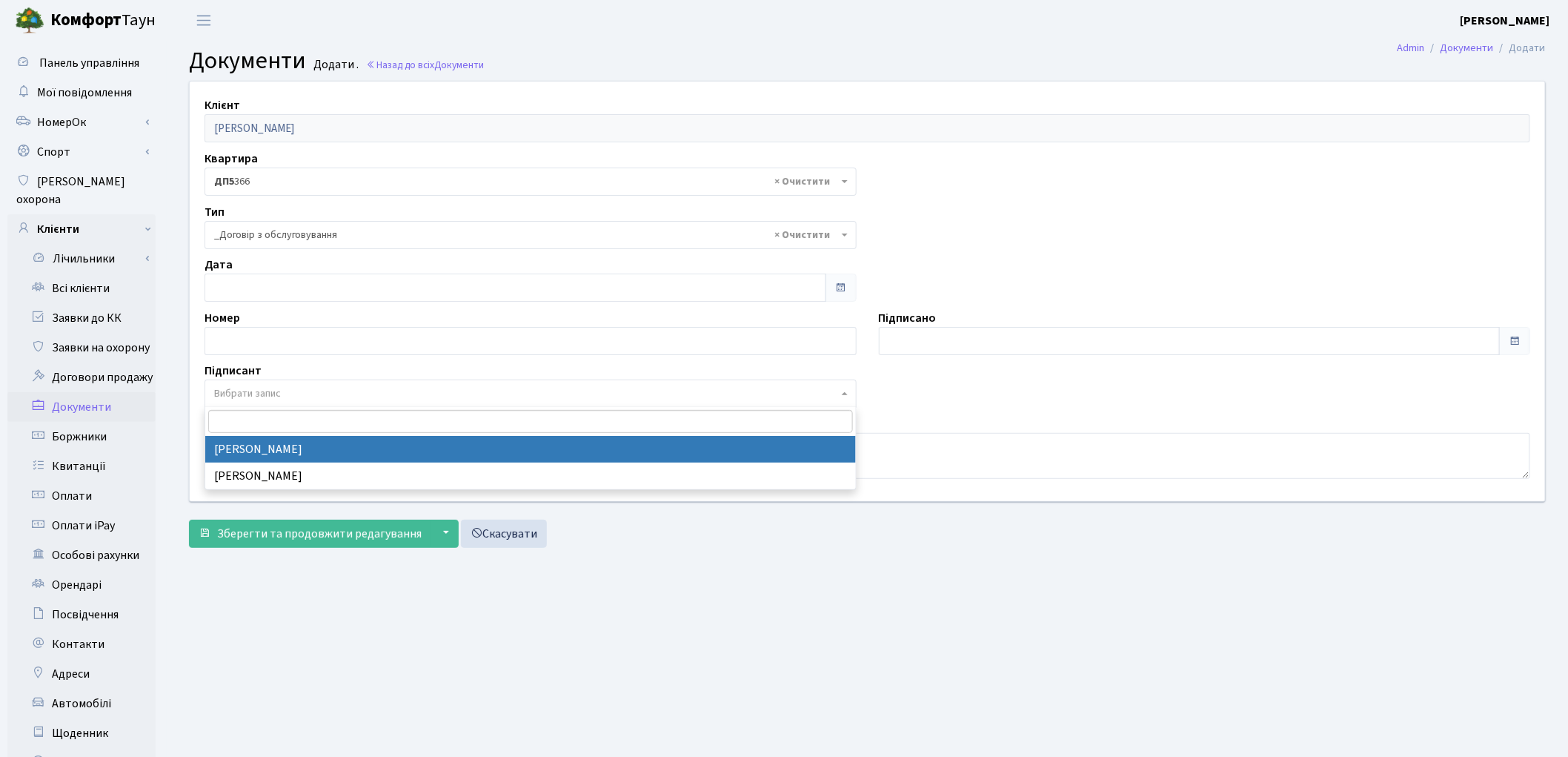
click at [321, 401] on span "Вибрати запис" at bounding box center [526, 394] width 624 height 15
select select "74"
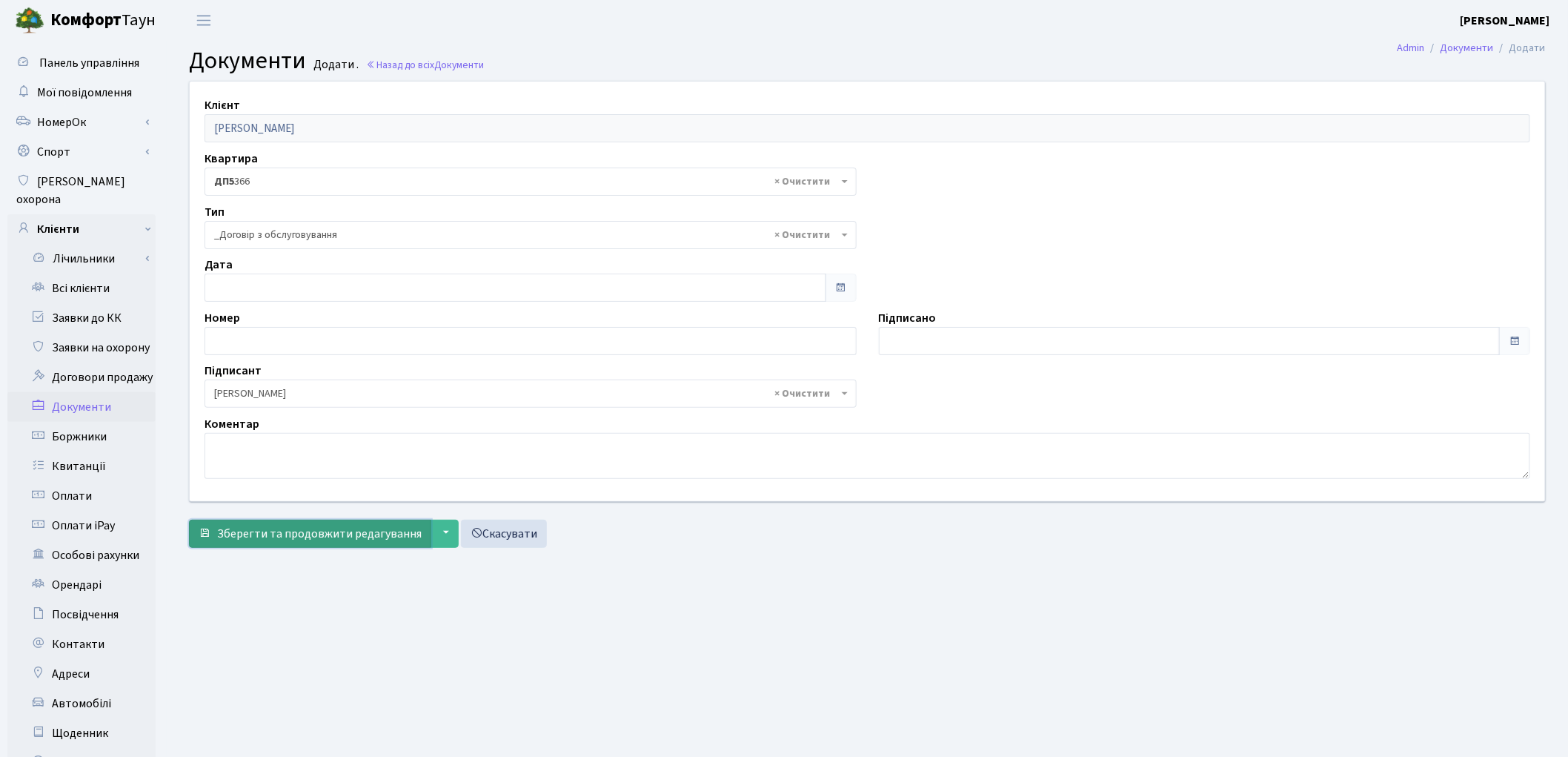
click at [310, 536] on span "Зберегти та продовжити редагування" at bounding box center [320, 533] width 205 height 16
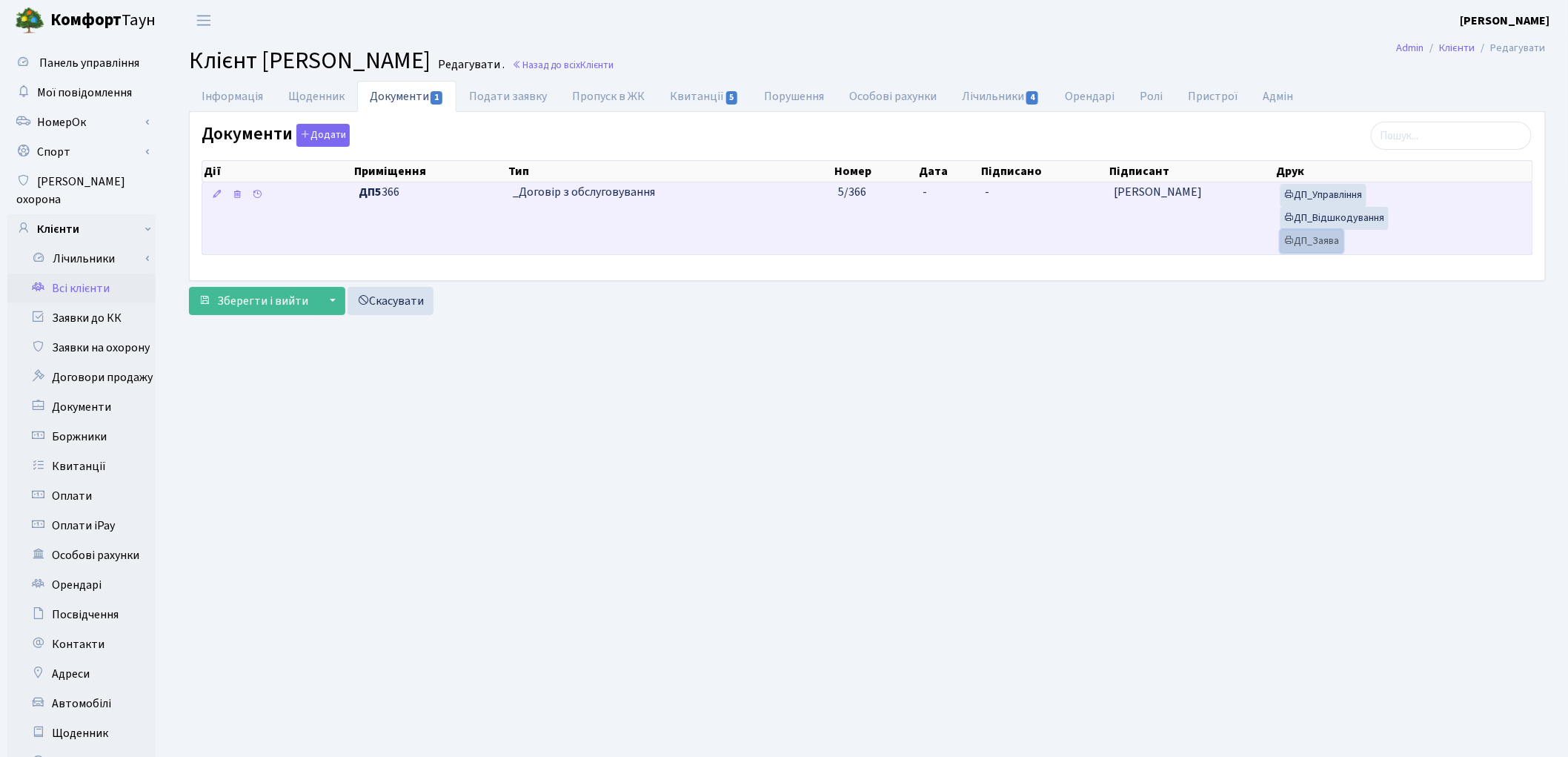
click at [1313, 240] on link "ДП_Заява" at bounding box center [1312, 241] width 63 height 23
click at [1327, 221] on link "ДП_Відшкодування" at bounding box center [1335, 218] width 109 height 23
click at [1339, 195] on link "ДП_Управління" at bounding box center [1323, 195] width 86 height 23
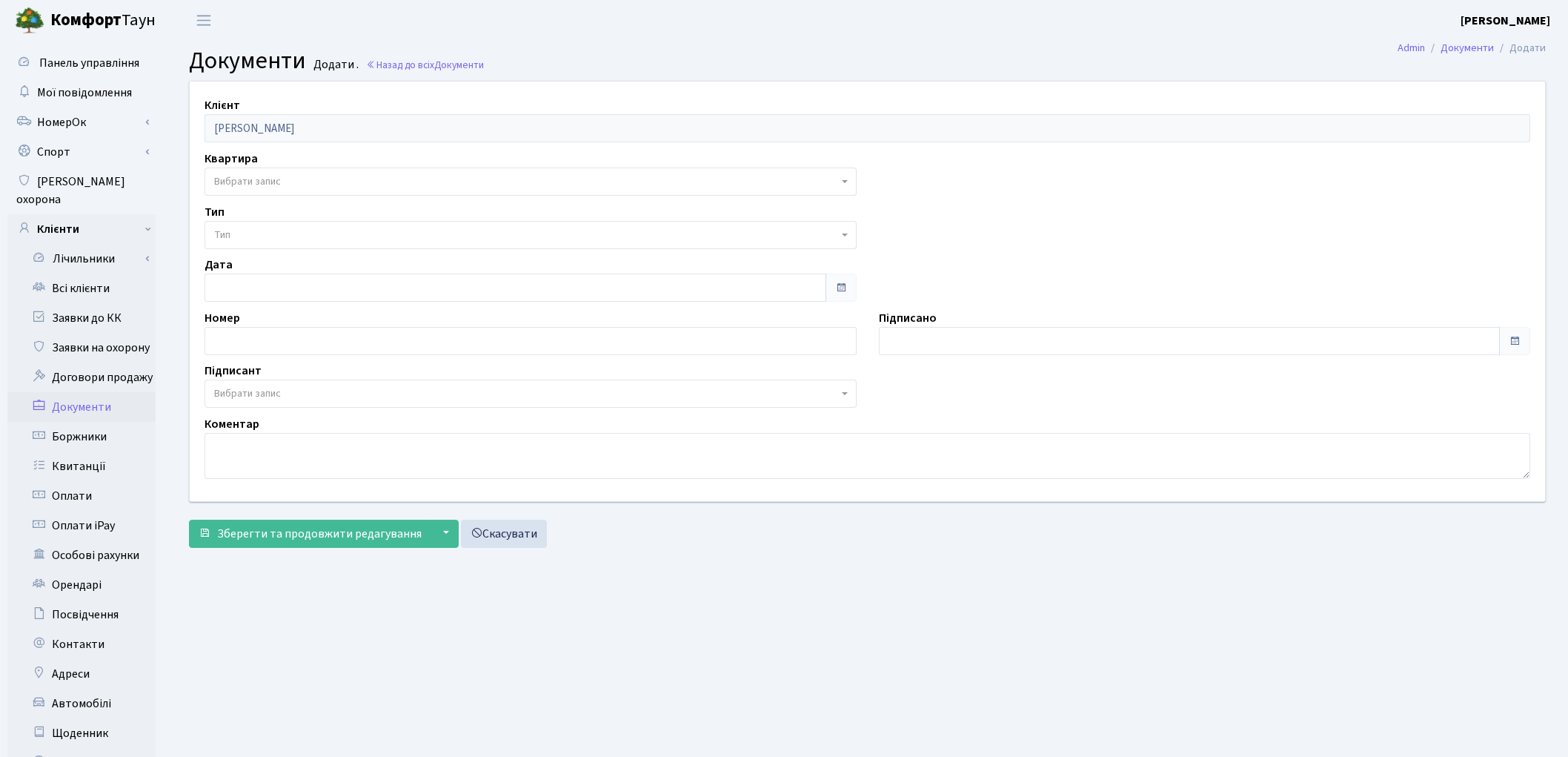
select select "175734"
select select "74"
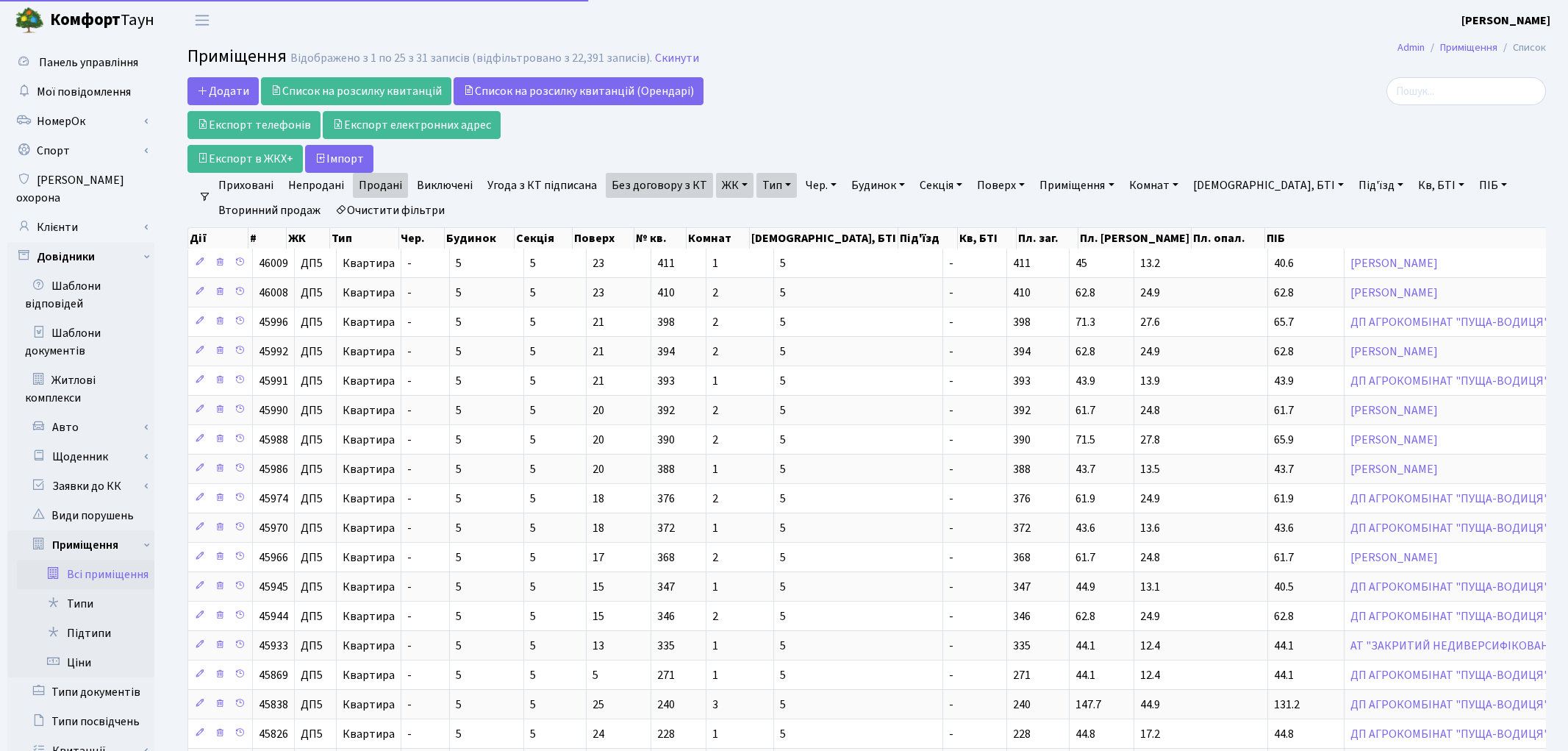
select select "25"
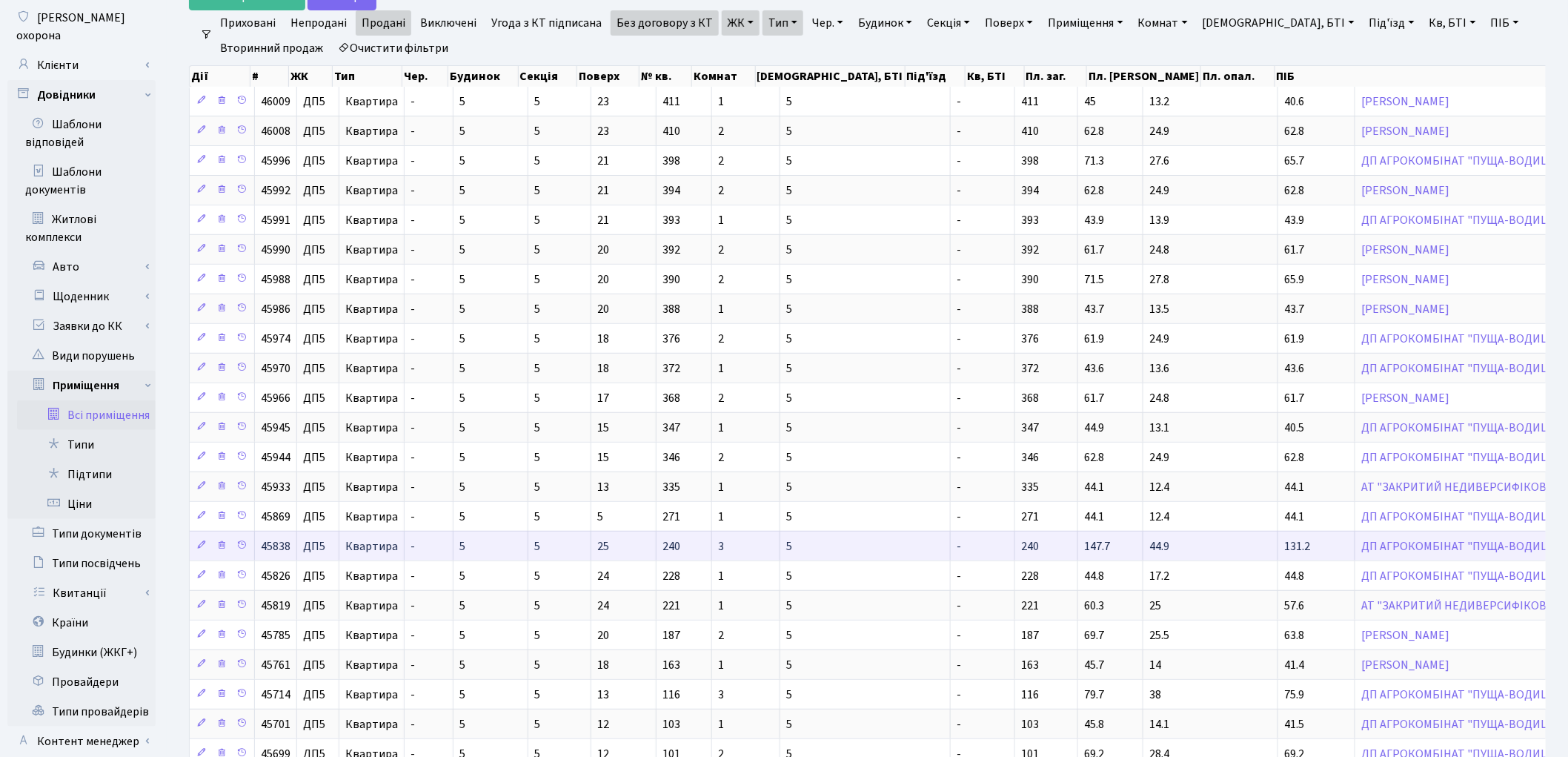
scroll to position [165, 0]
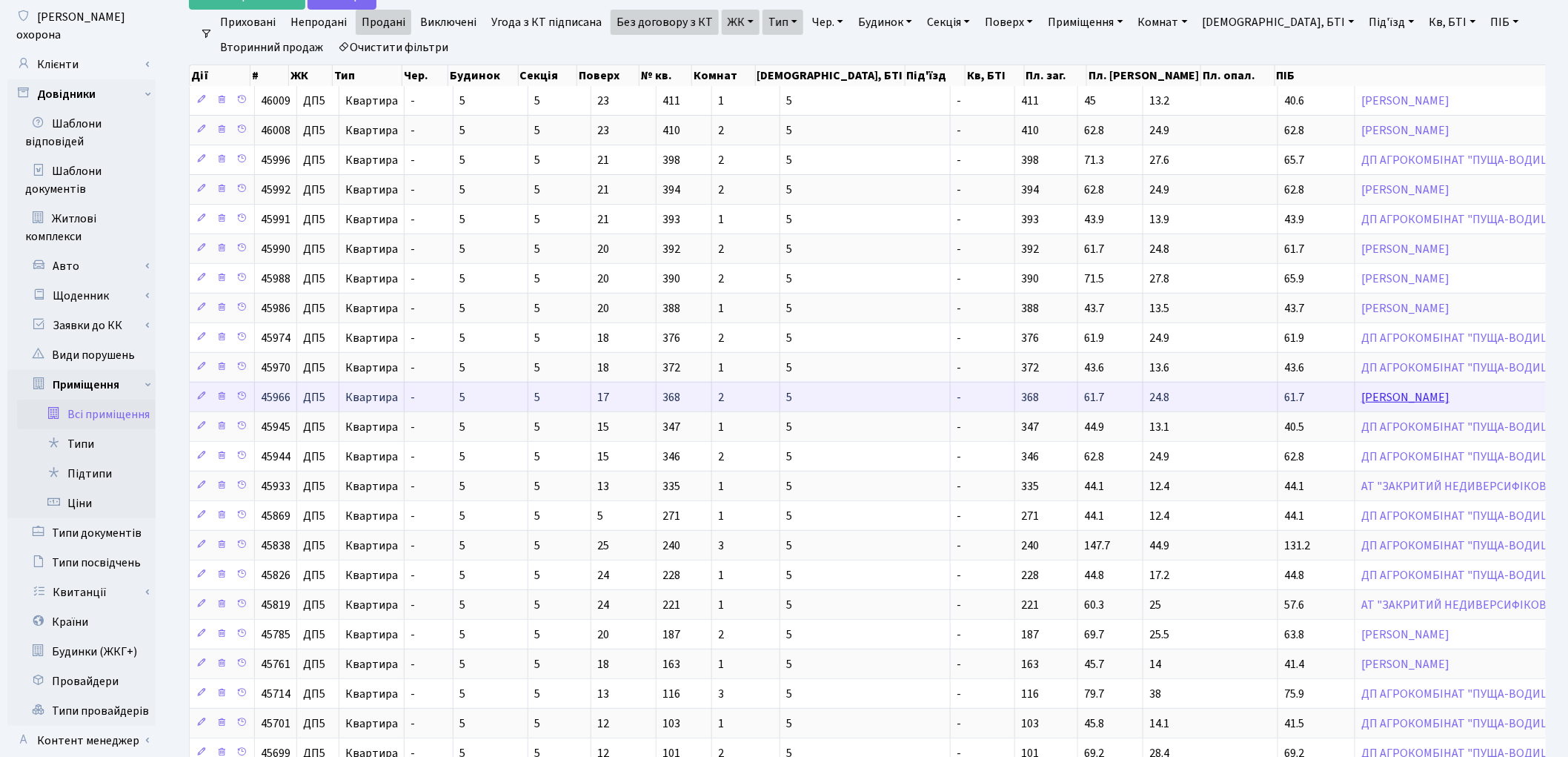
click at [1361, 400] on link "[PERSON_NAME]" at bounding box center [1405, 397] width 88 height 16
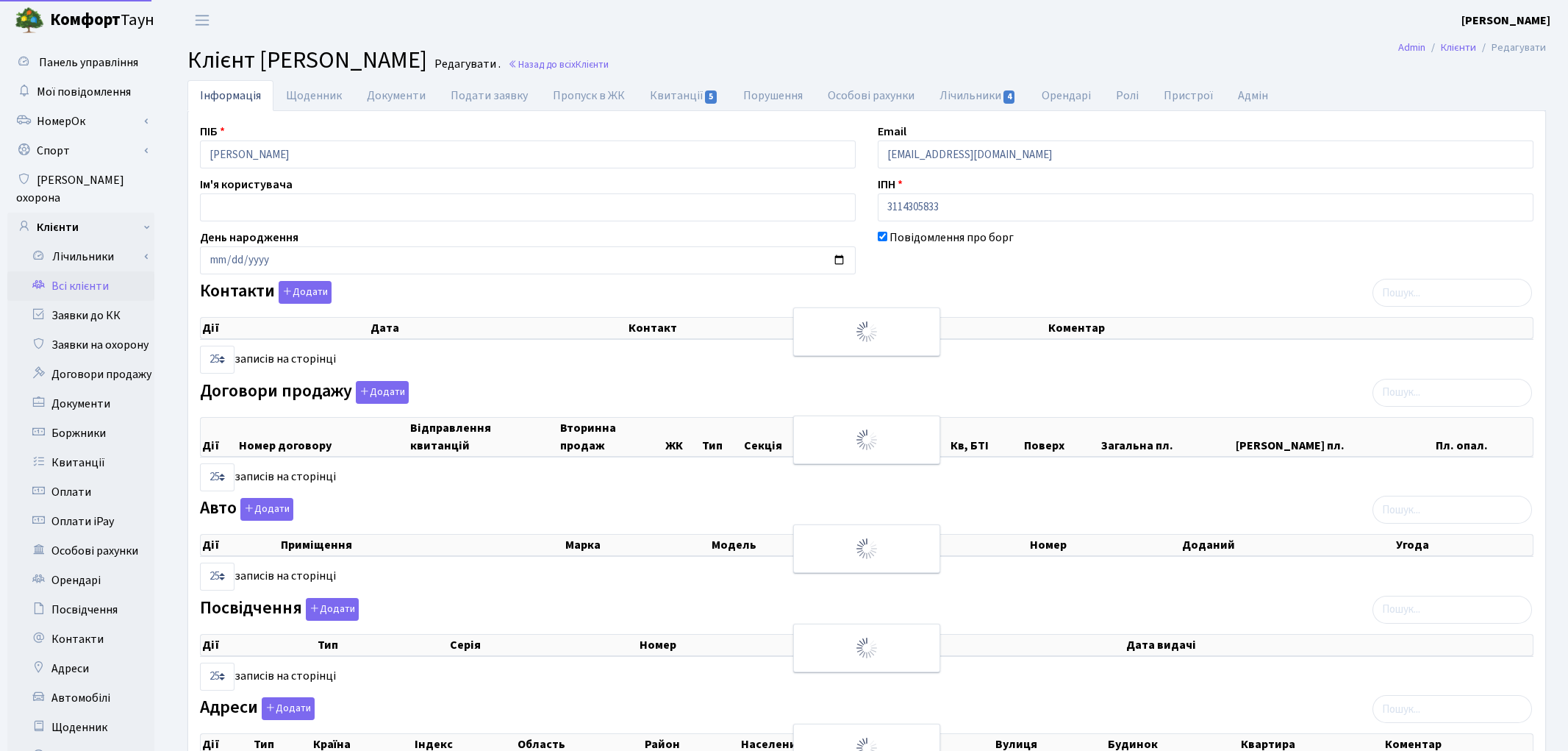
select select "25"
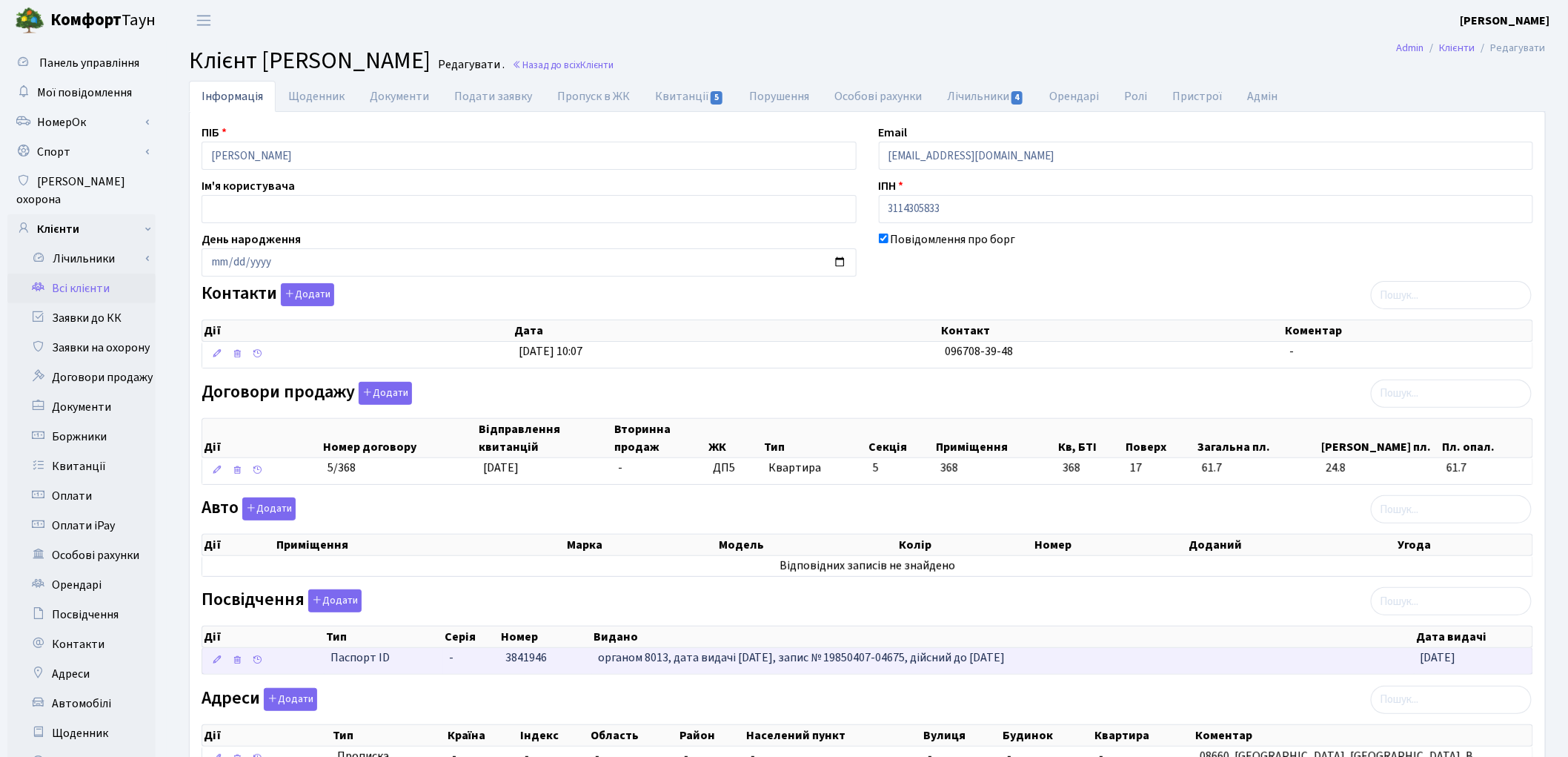
click at [533, 669] on td "3841946" at bounding box center [546, 660] width 92 height 26
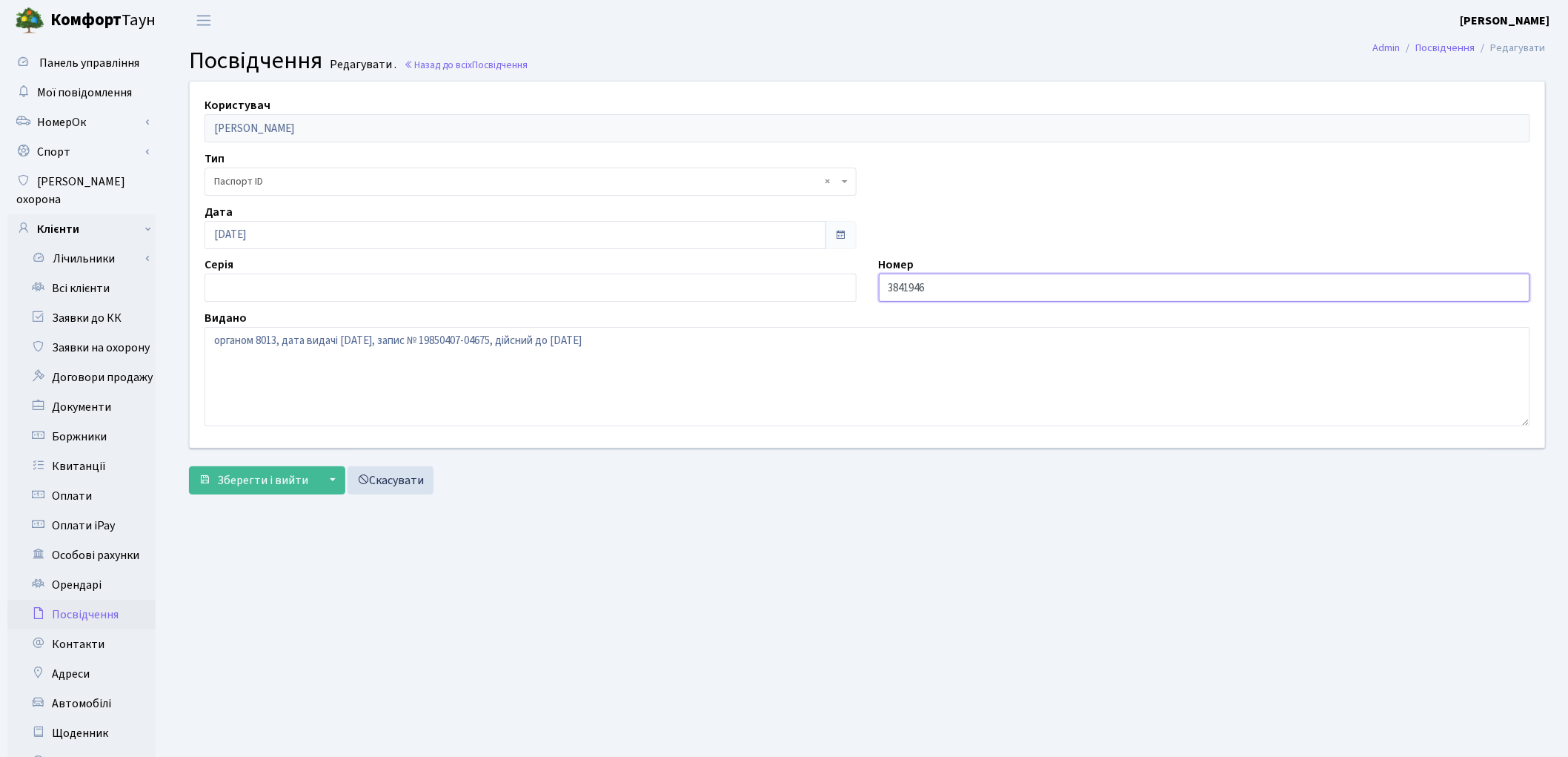
click at [888, 287] on input "3841946" at bounding box center [1205, 288] width 652 height 28
type input "003841946"
click at [263, 485] on span "Зберегти і вийти" at bounding box center [263, 480] width 91 height 16
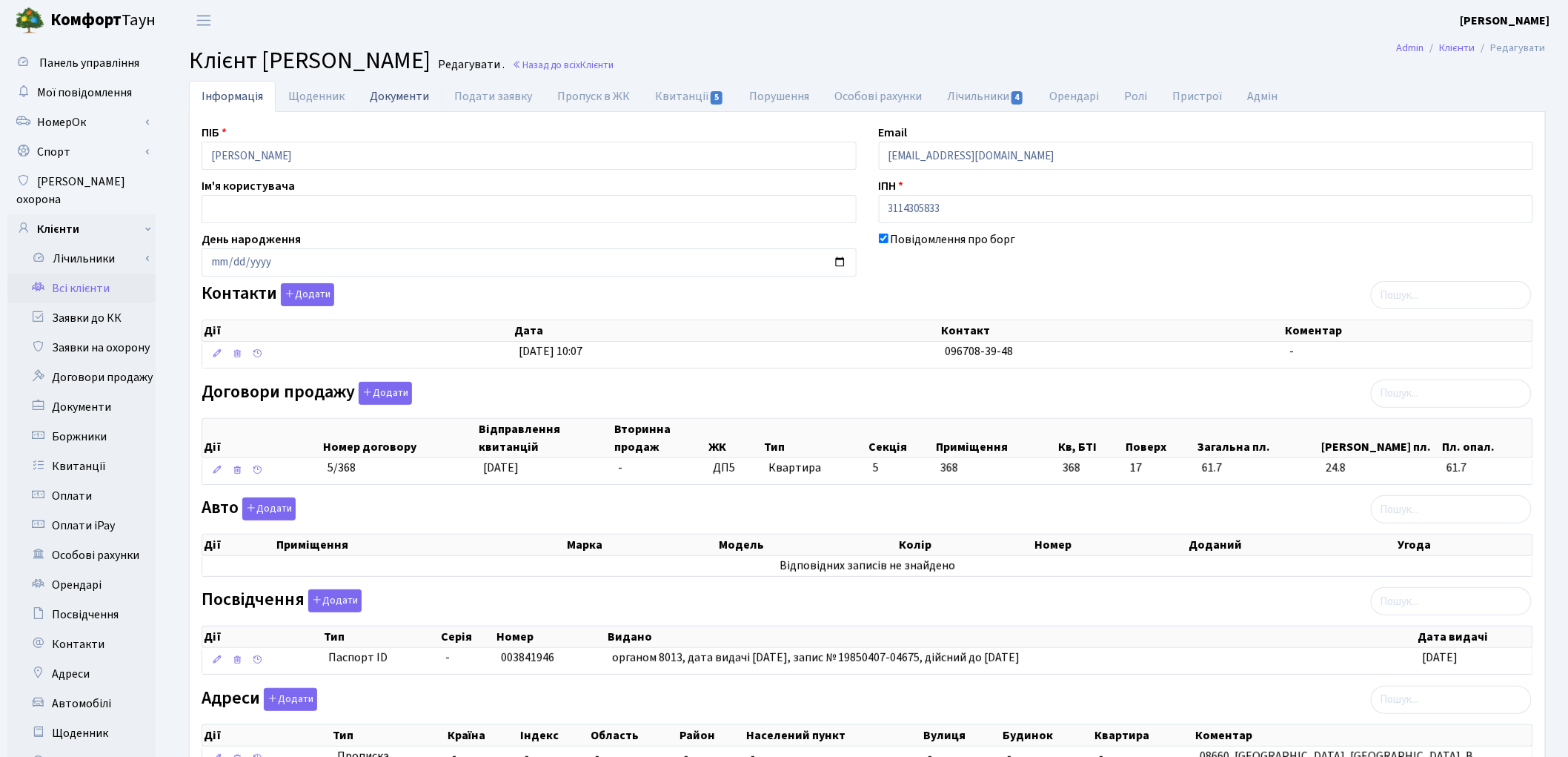
click at [395, 100] on link "Документи" at bounding box center [399, 96] width 85 height 30
select select "25"
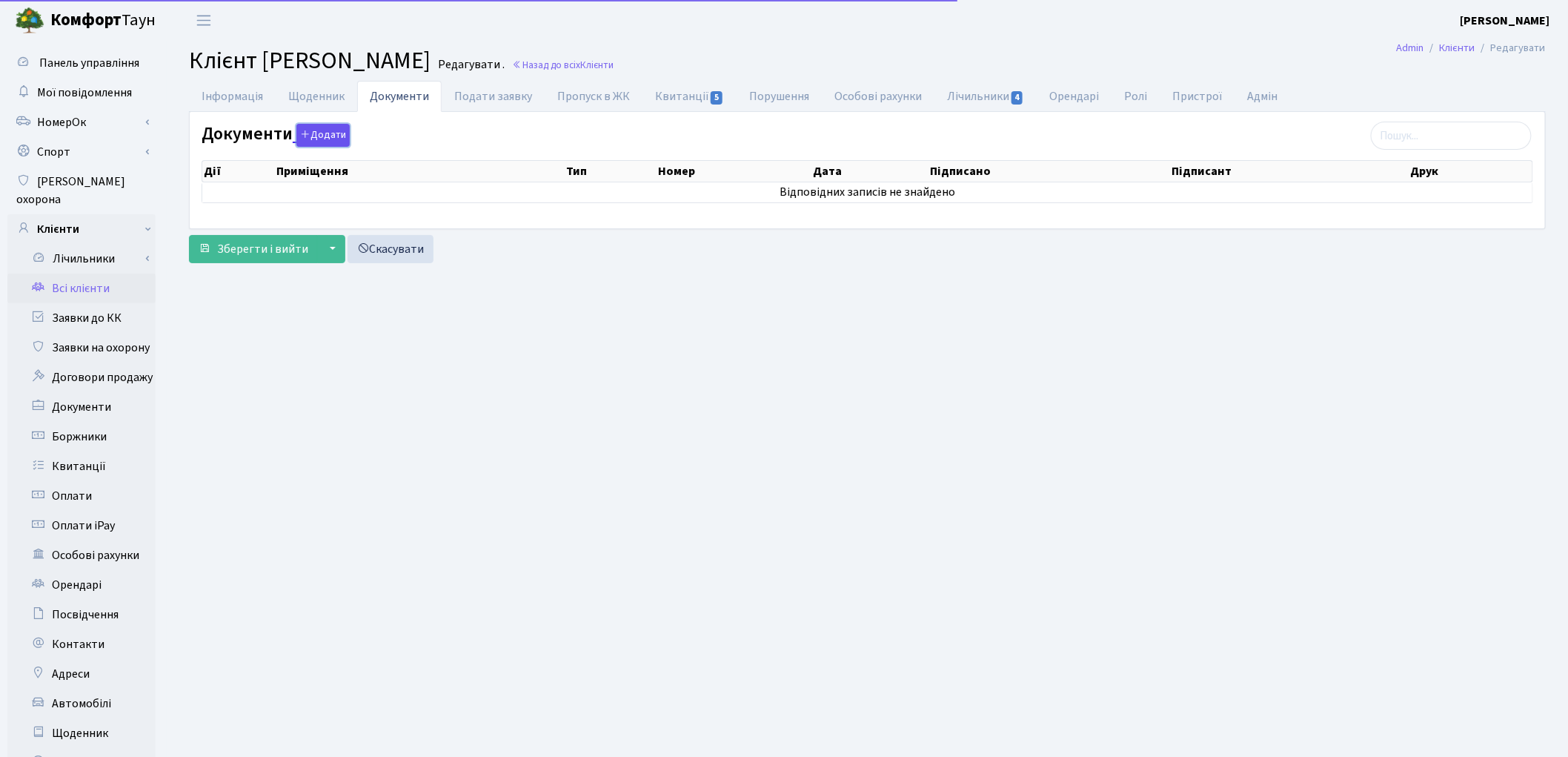
click at [332, 137] on button "Додати" at bounding box center [323, 135] width 53 height 23
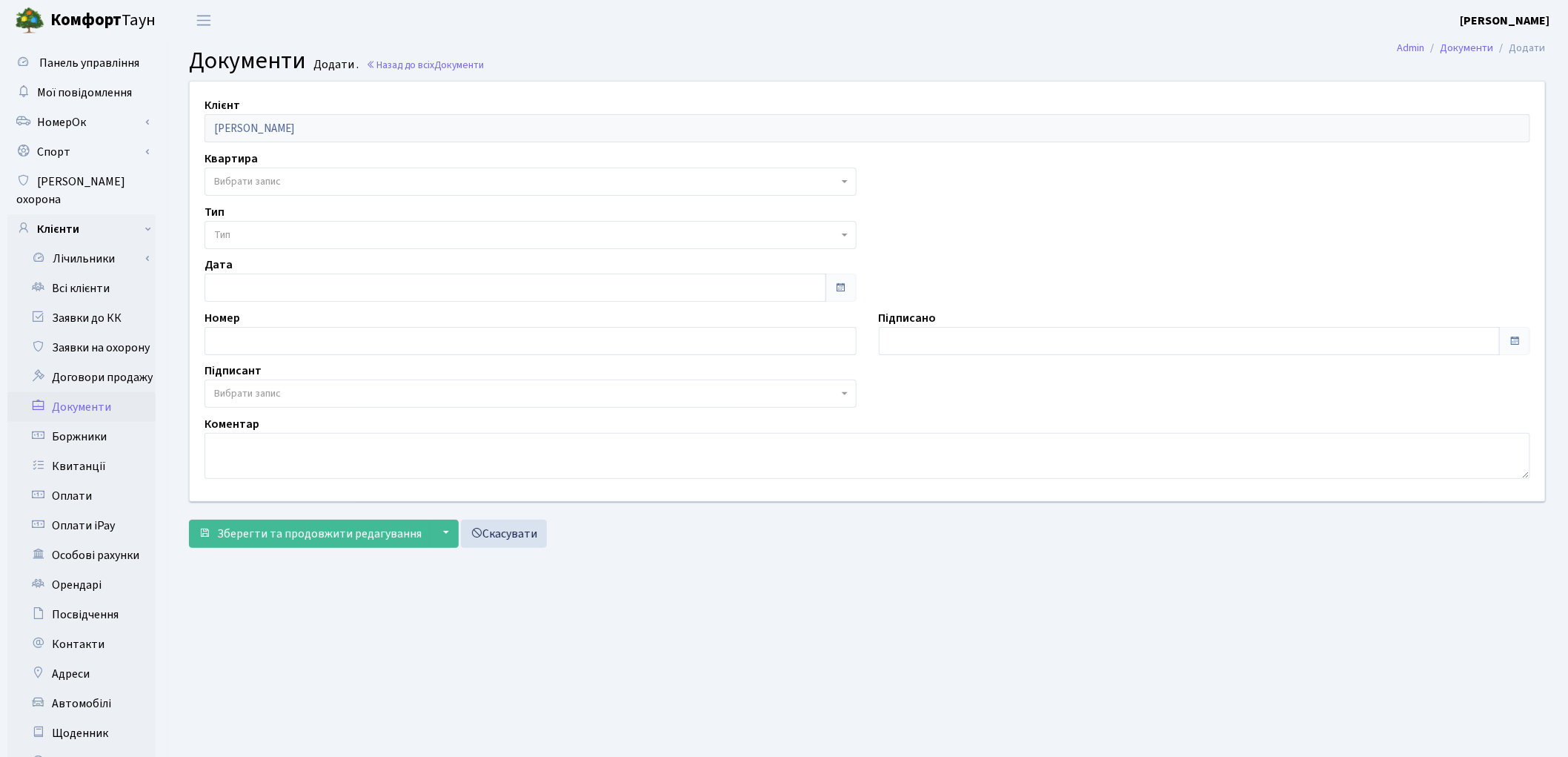
click at [235, 178] on span "Вибрати запис" at bounding box center [248, 182] width 67 height 15
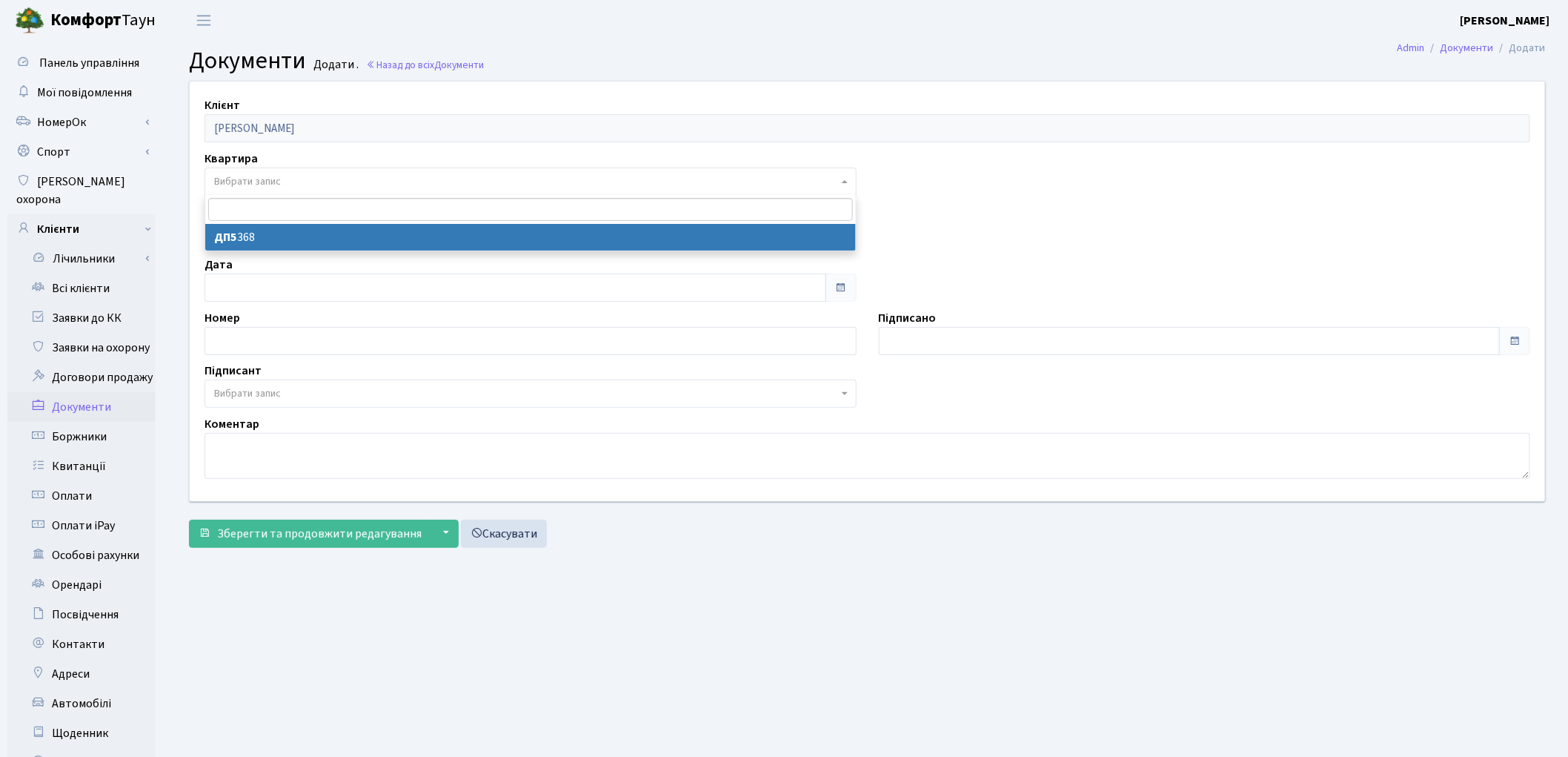
select select "175736"
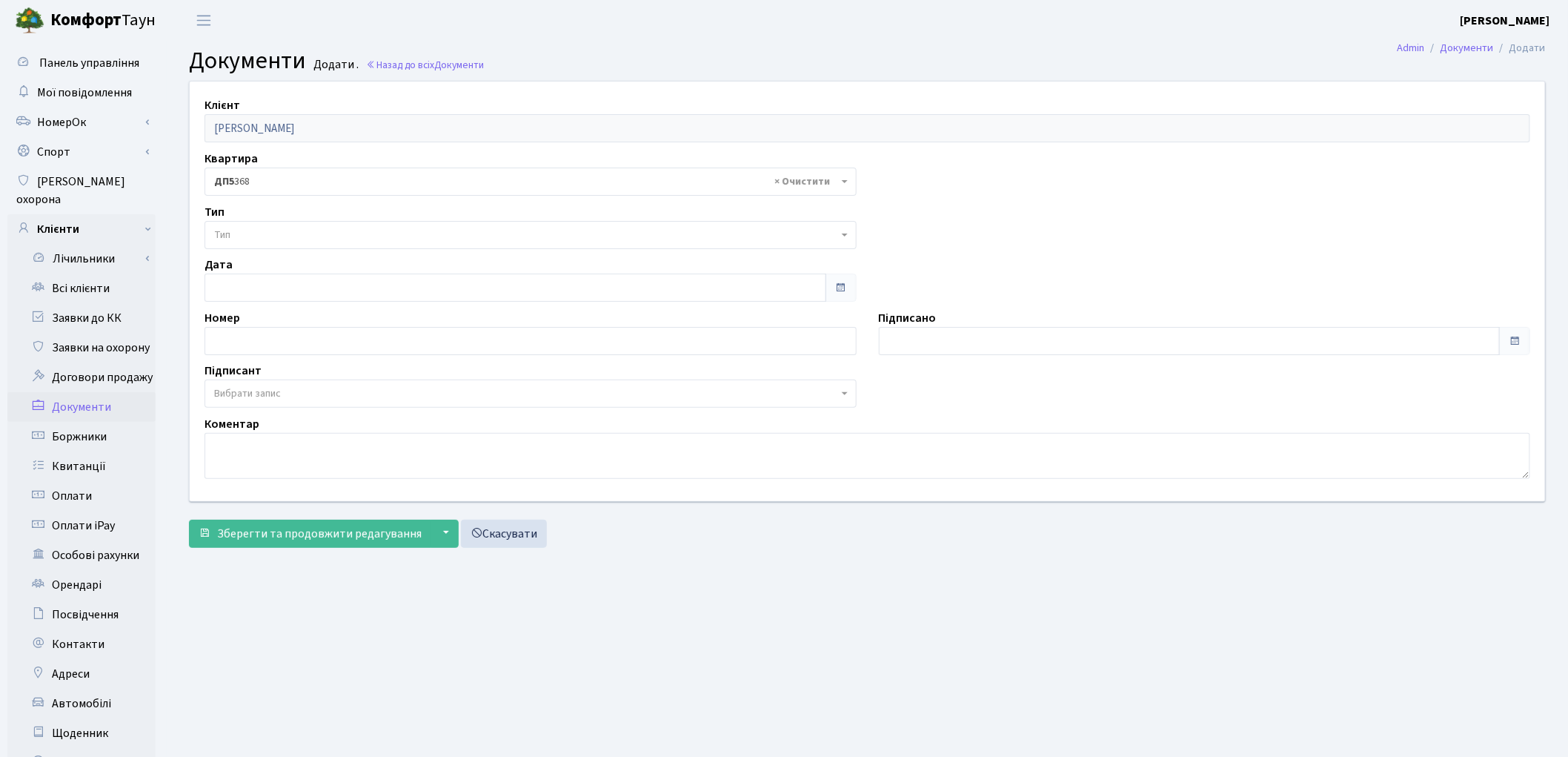
click at [256, 232] on span "Тип" at bounding box center [526, 235] width 624 height 15
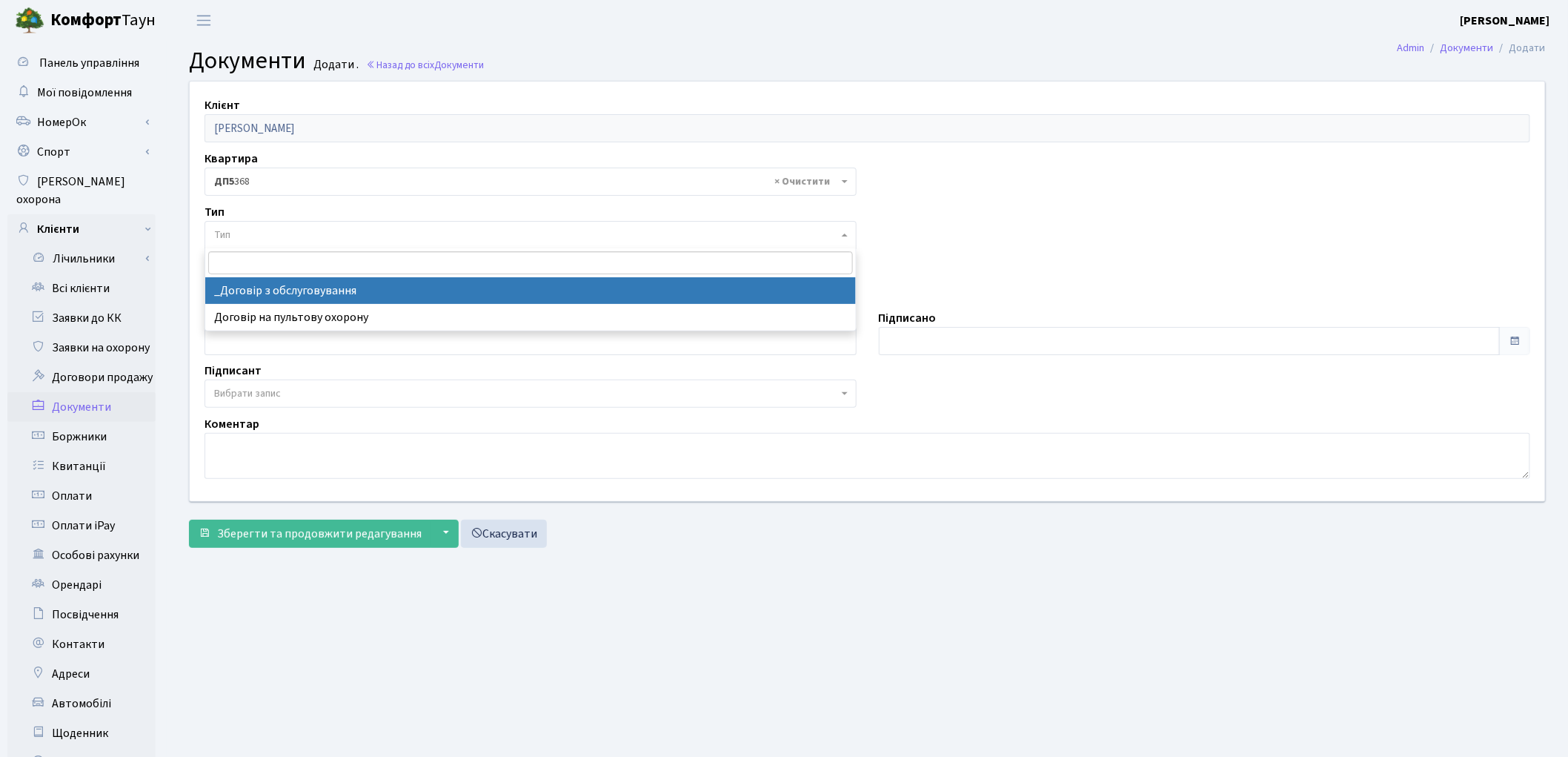
drag, startPoint x: 272, startPoint y: 280, endPoint x: 242, endPoint y: 267, distance: 32.7
select select "289"
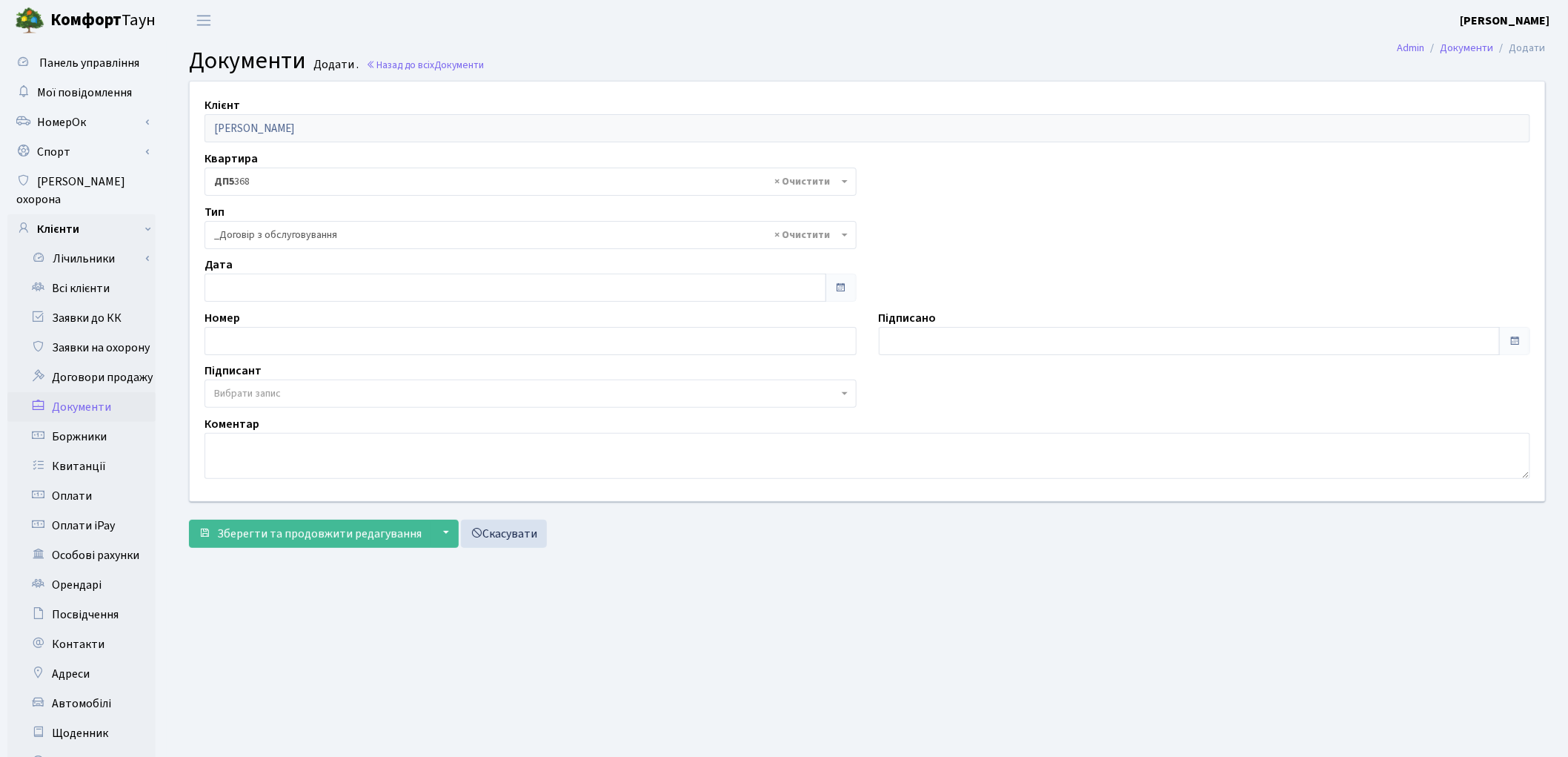
click at [313, 393] on span "Вибрати запис" at bounding box center [526, 394] width 624 height 15
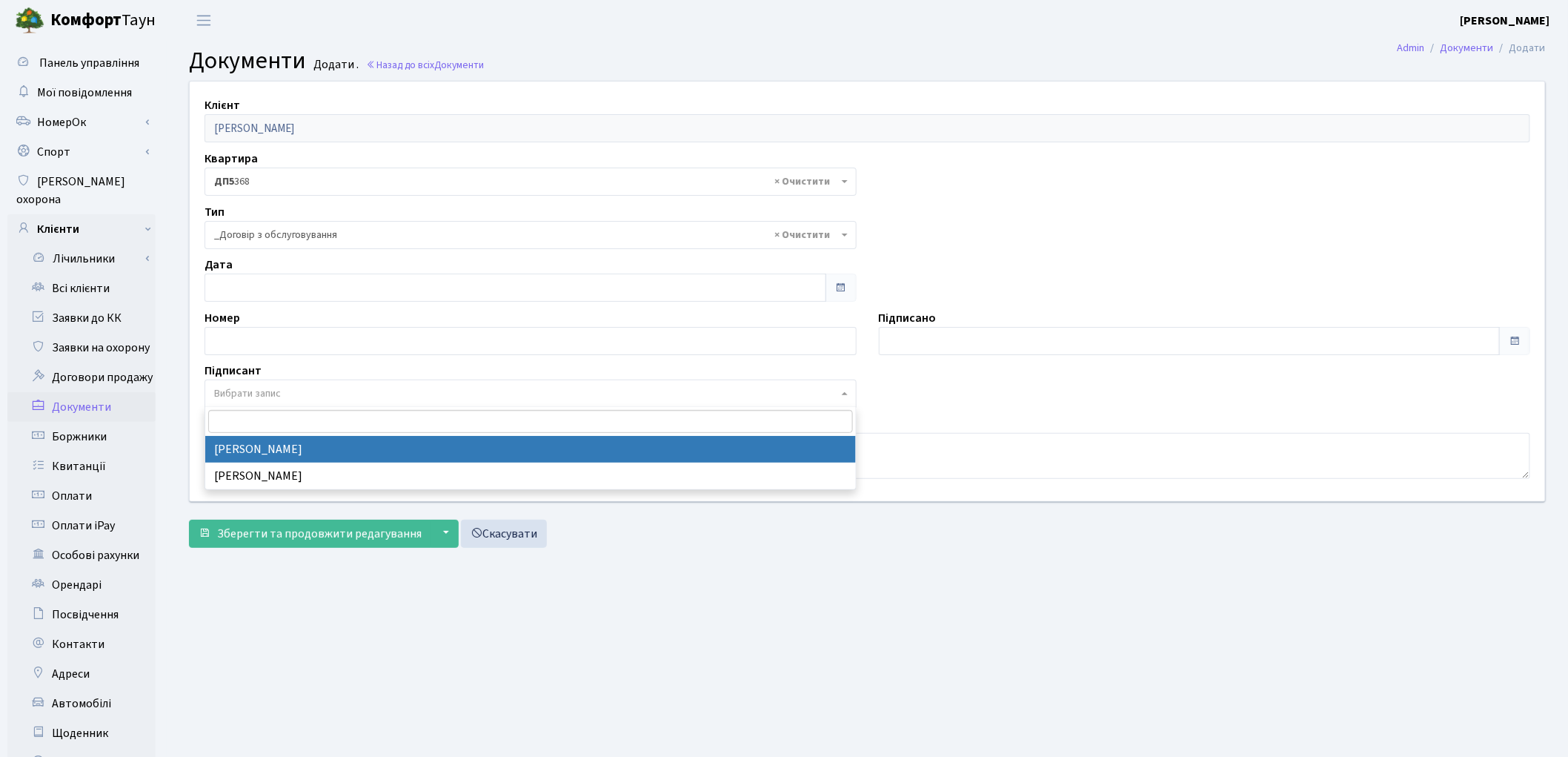
drag, startPoint x: 320, startPoint y: 451, endPoint x: 319, endPoint y: 489, distance: 38.0
select select "74"
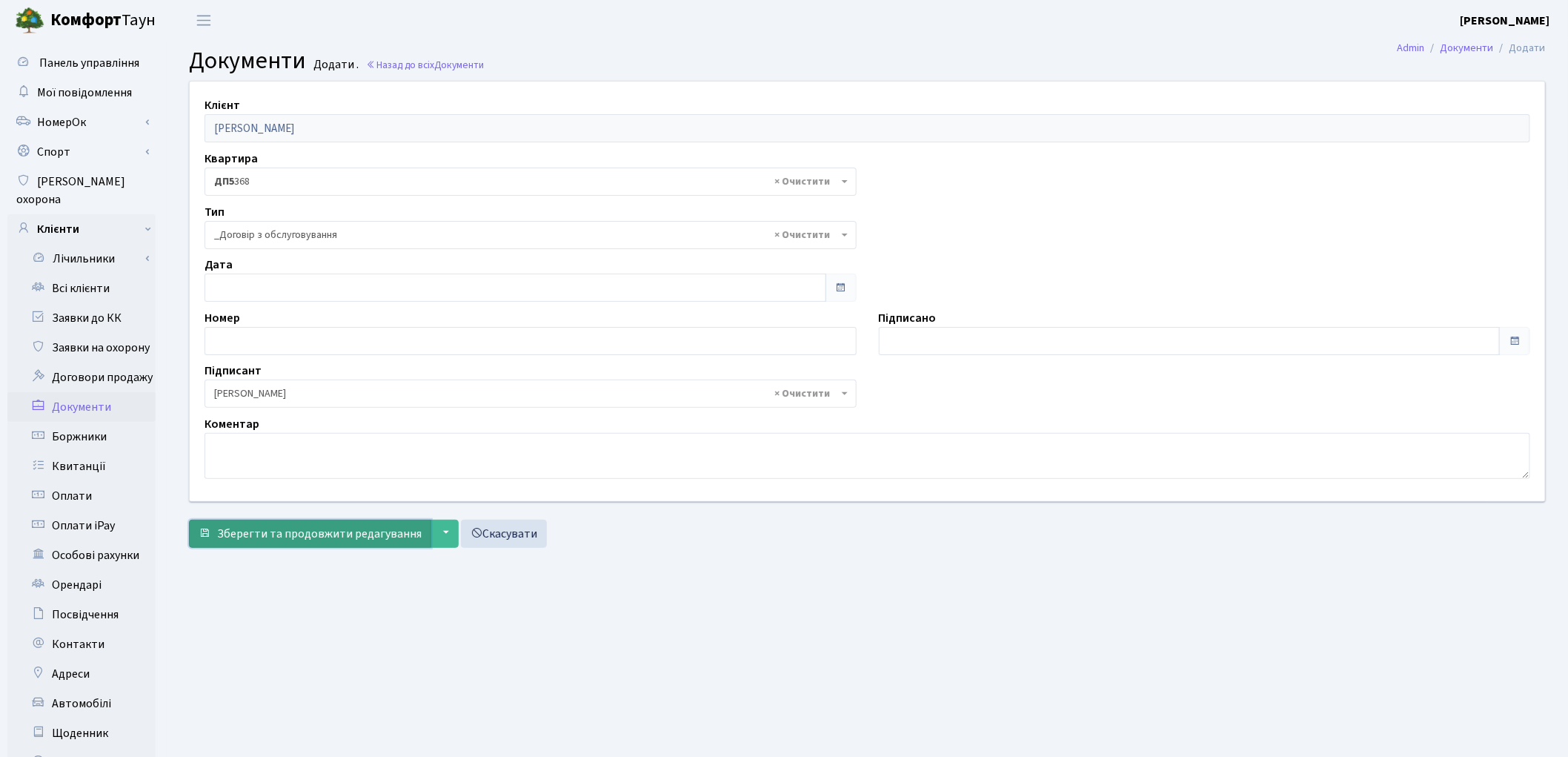
click at [314, 534] on span "Зберегти та продовжити редагування" at bounding box center [320, 533] width 205 height 16
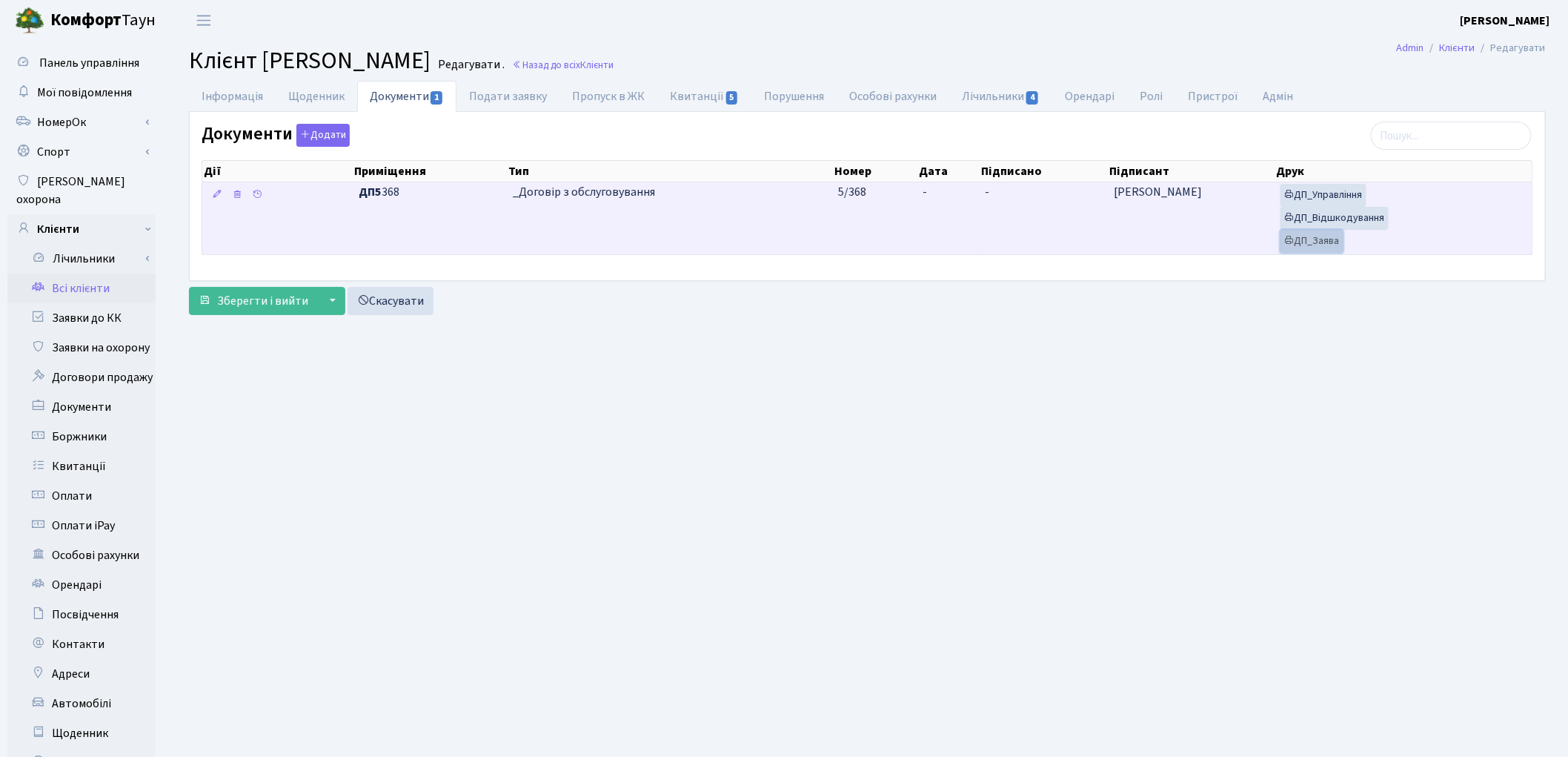
click at [1301, 236] on link "ДП_Заява" at bounding box center [1312, 241] width 63 height 23
click at [1328, 224] on link "ДП_Відшкодування" at bounding box center [1335, 218] width 109 height 23
click at [1297, 195] on link "ДП_Управління" at bounding box center [1323, 195] width 86 height 23
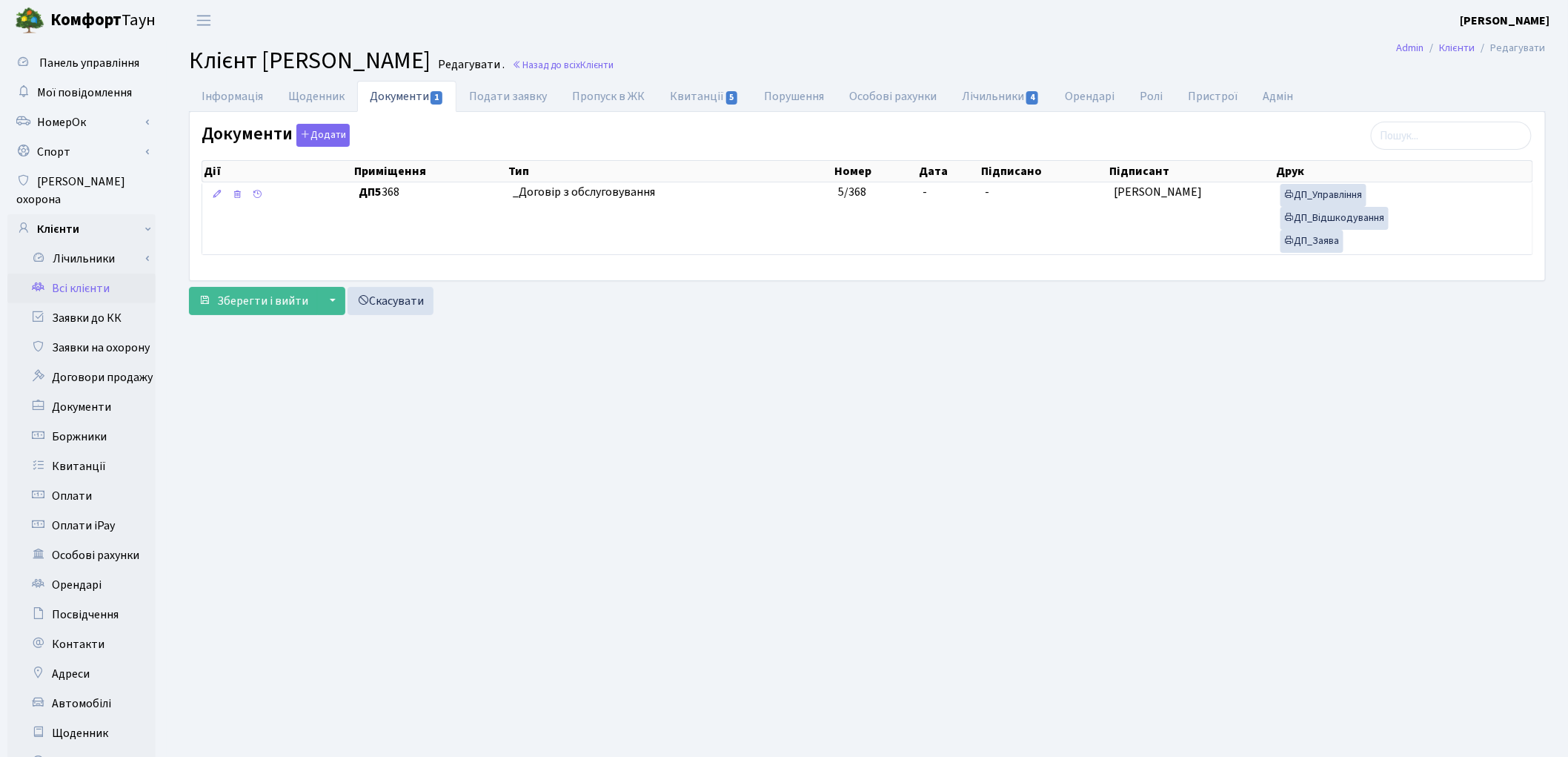
click at [912, 451] on main "Admin Клієнти Редагувати Клієнт Скінтіян Дмитро Сергійович Редагувати . Назад д…" at bounding box center [867, 472] width 1401 height 863
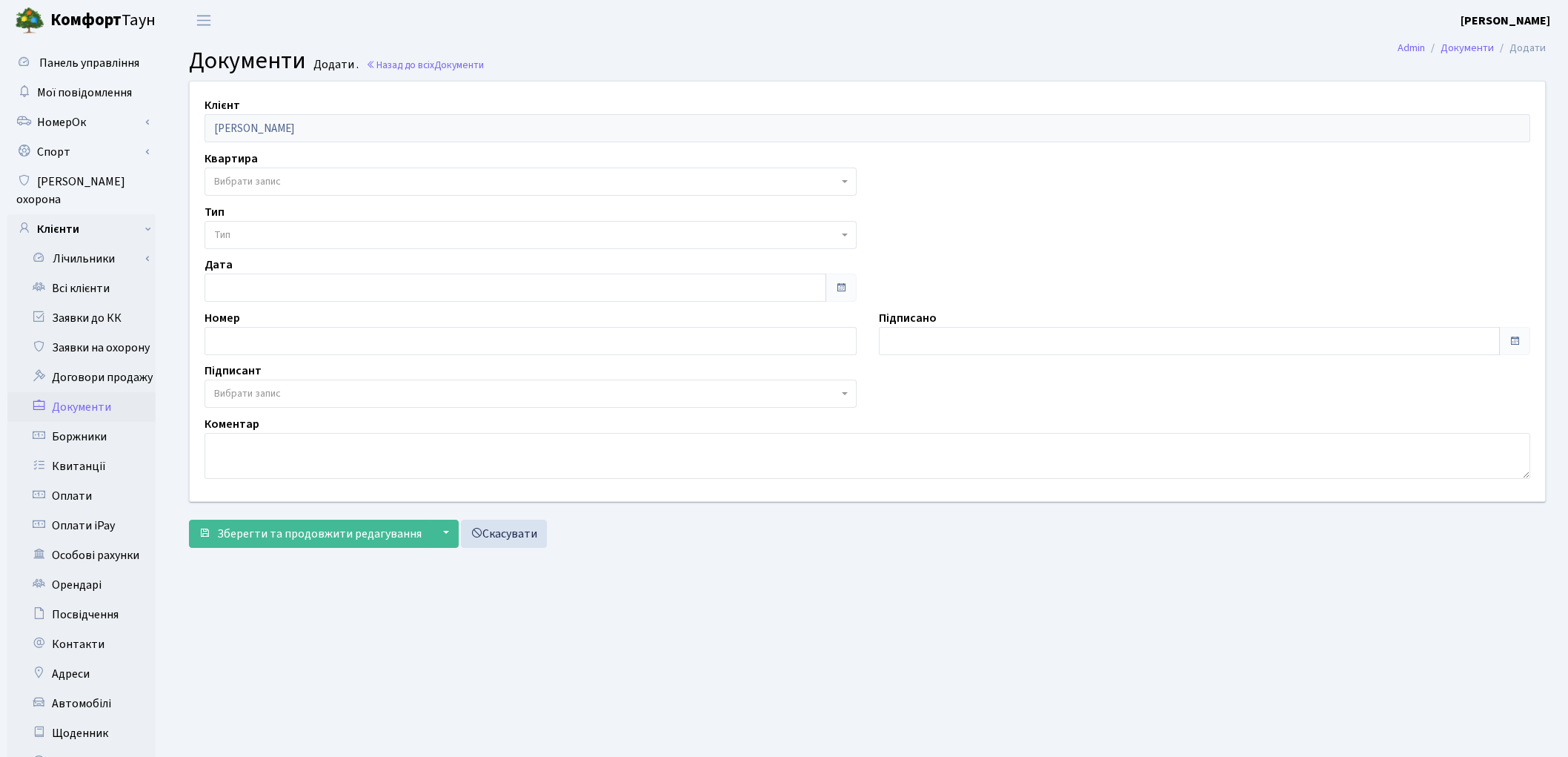
select select "175736"
select select "74"
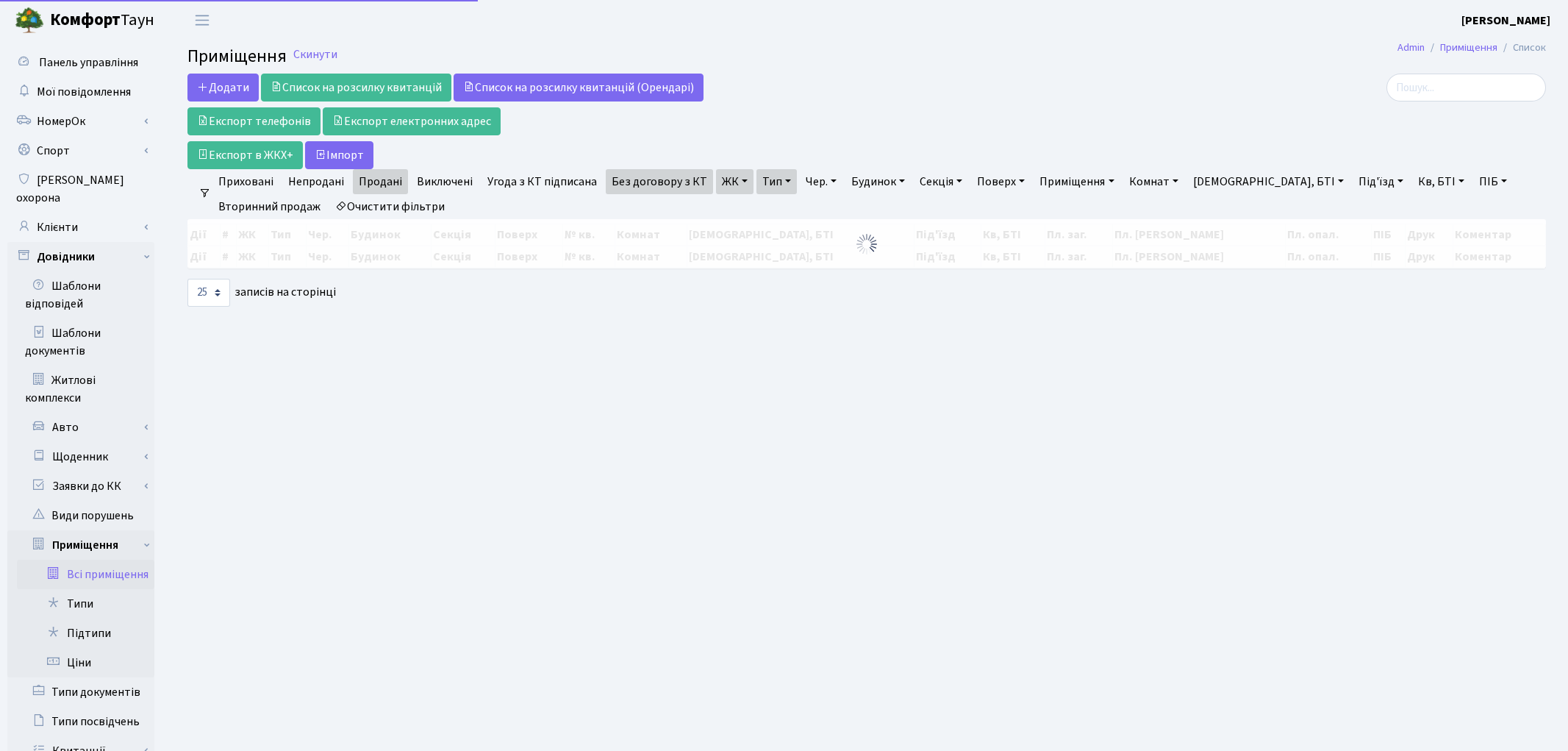
select select "25"
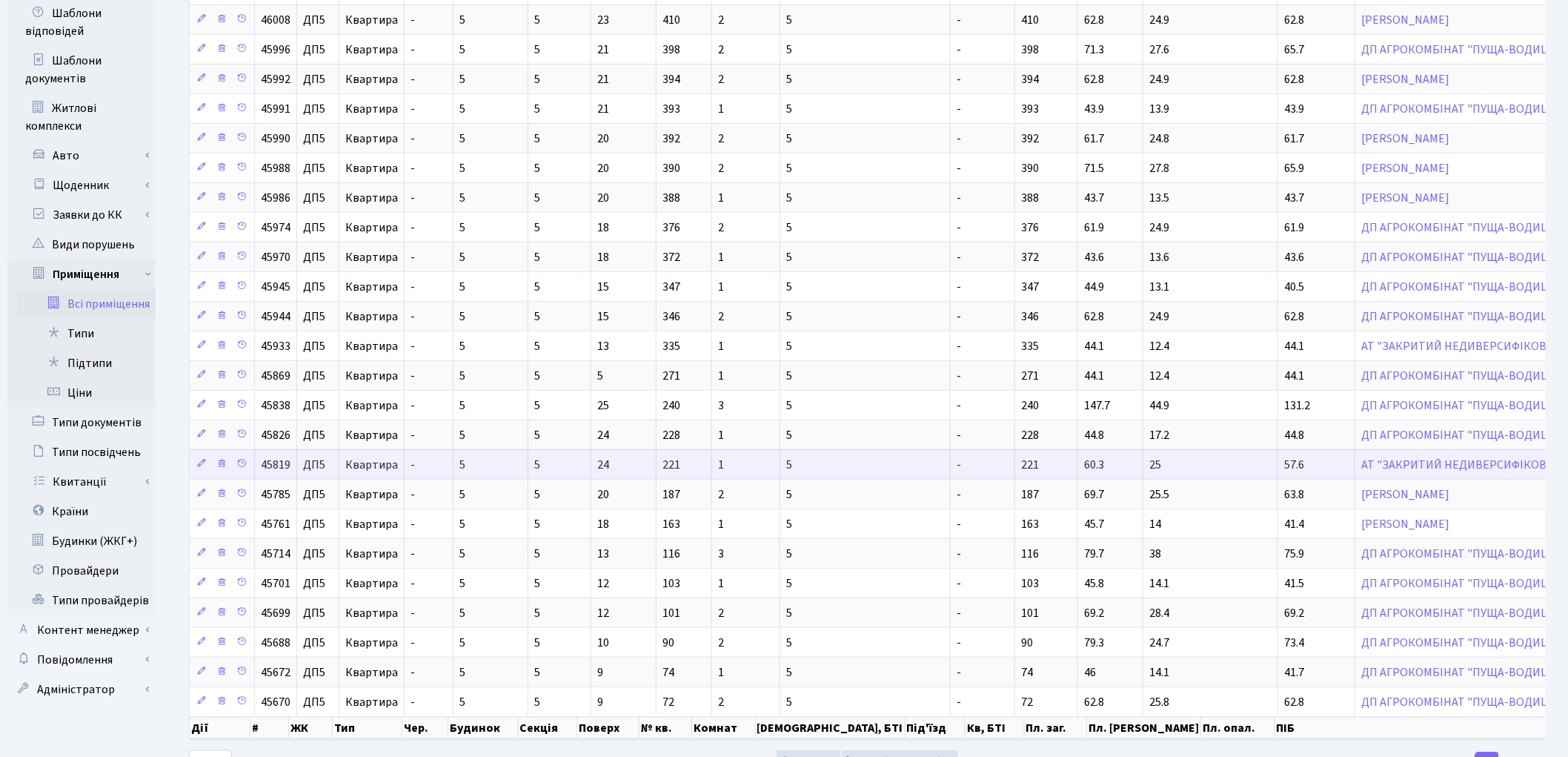
scroll to position [271, 0]
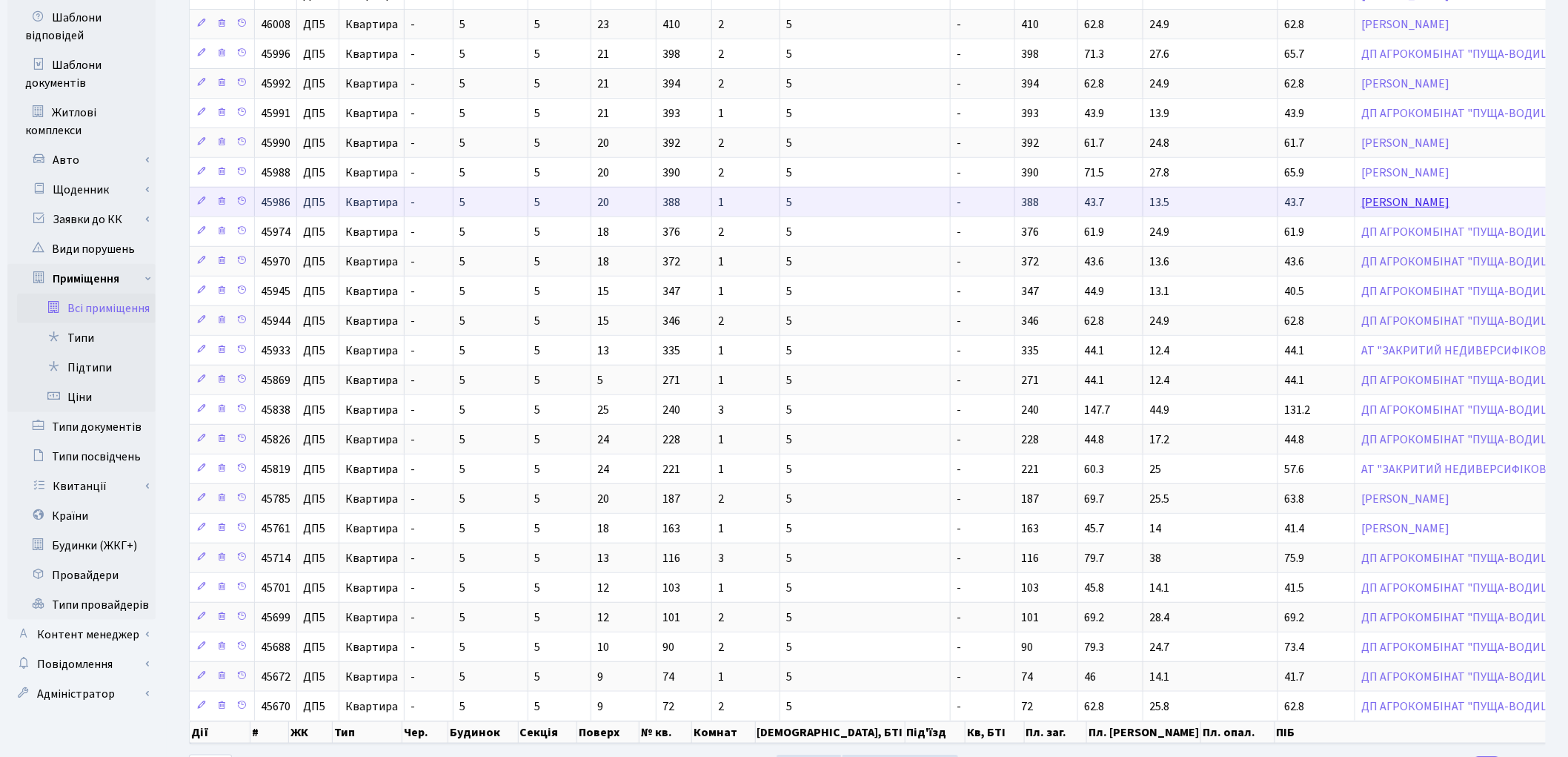
click at [1361, 203] on link "[PERSON_NAME]" at bounding box center [1405, 202] width 88 height 16
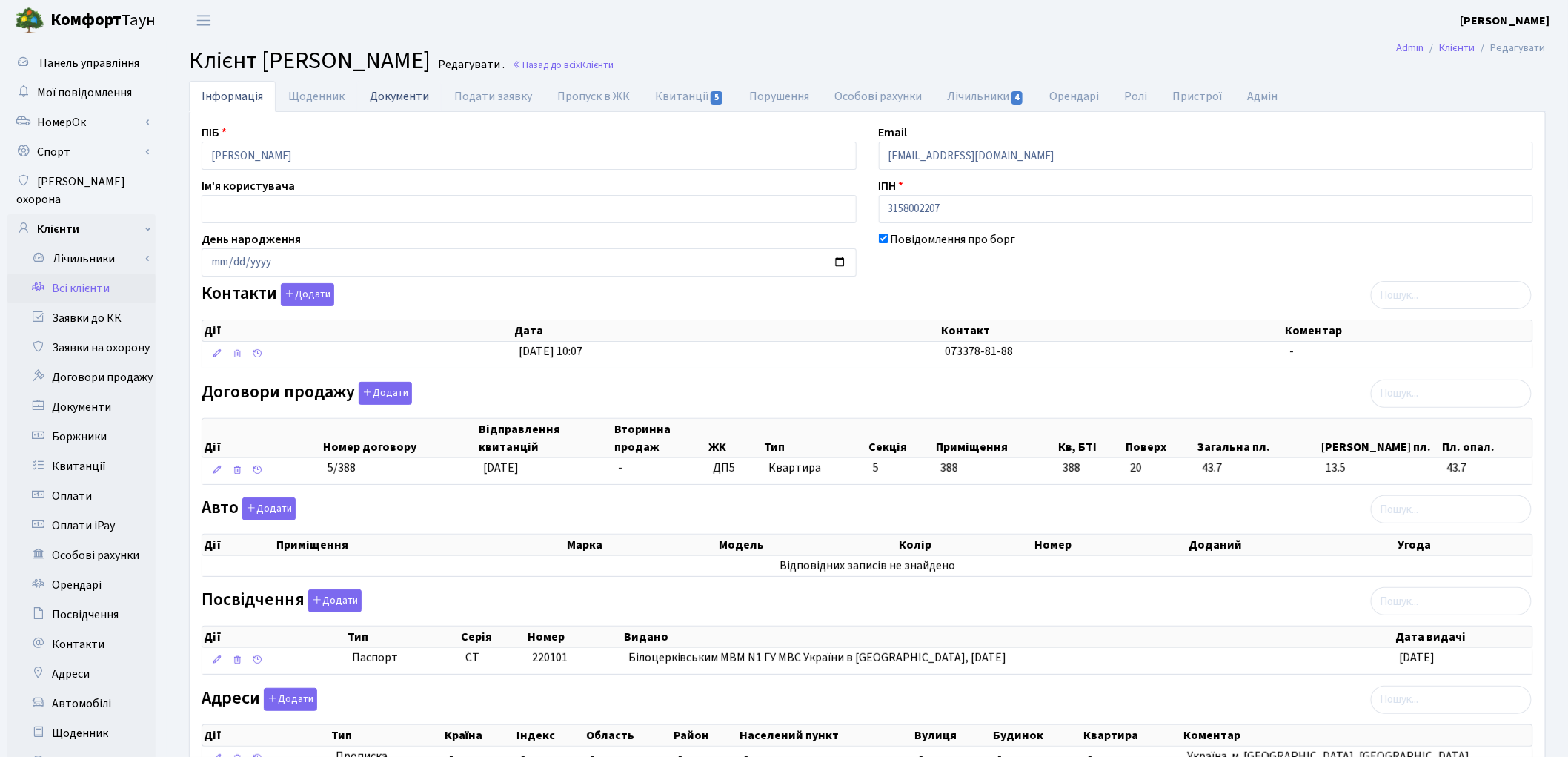
click at [387, 101] on link "Документи" at bounding box center [399, 96] width 85 height 30
select select "25"
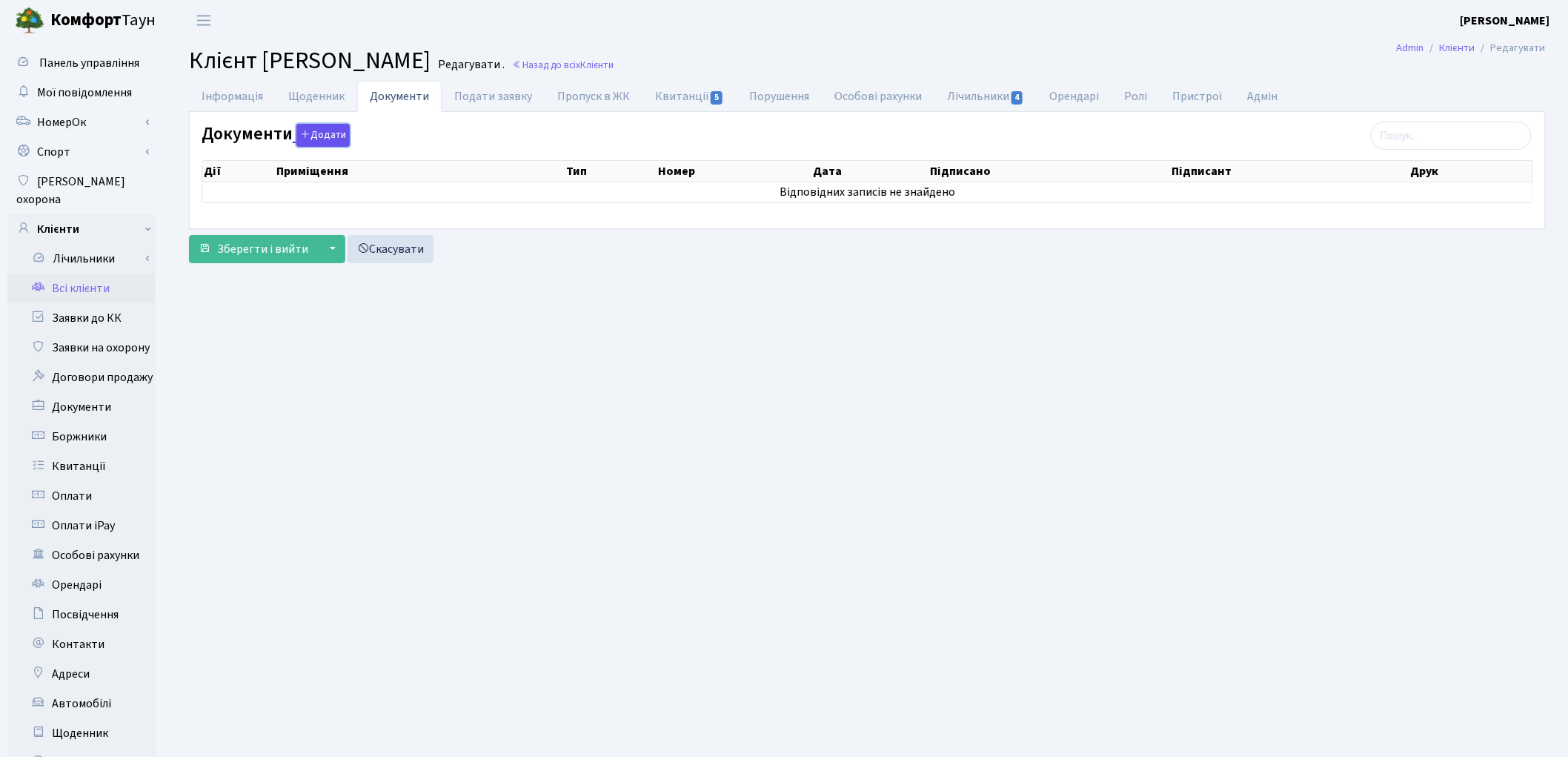
click at [336, 137] on button "Додати" at bounding box center [323, 135] width 53 height 23
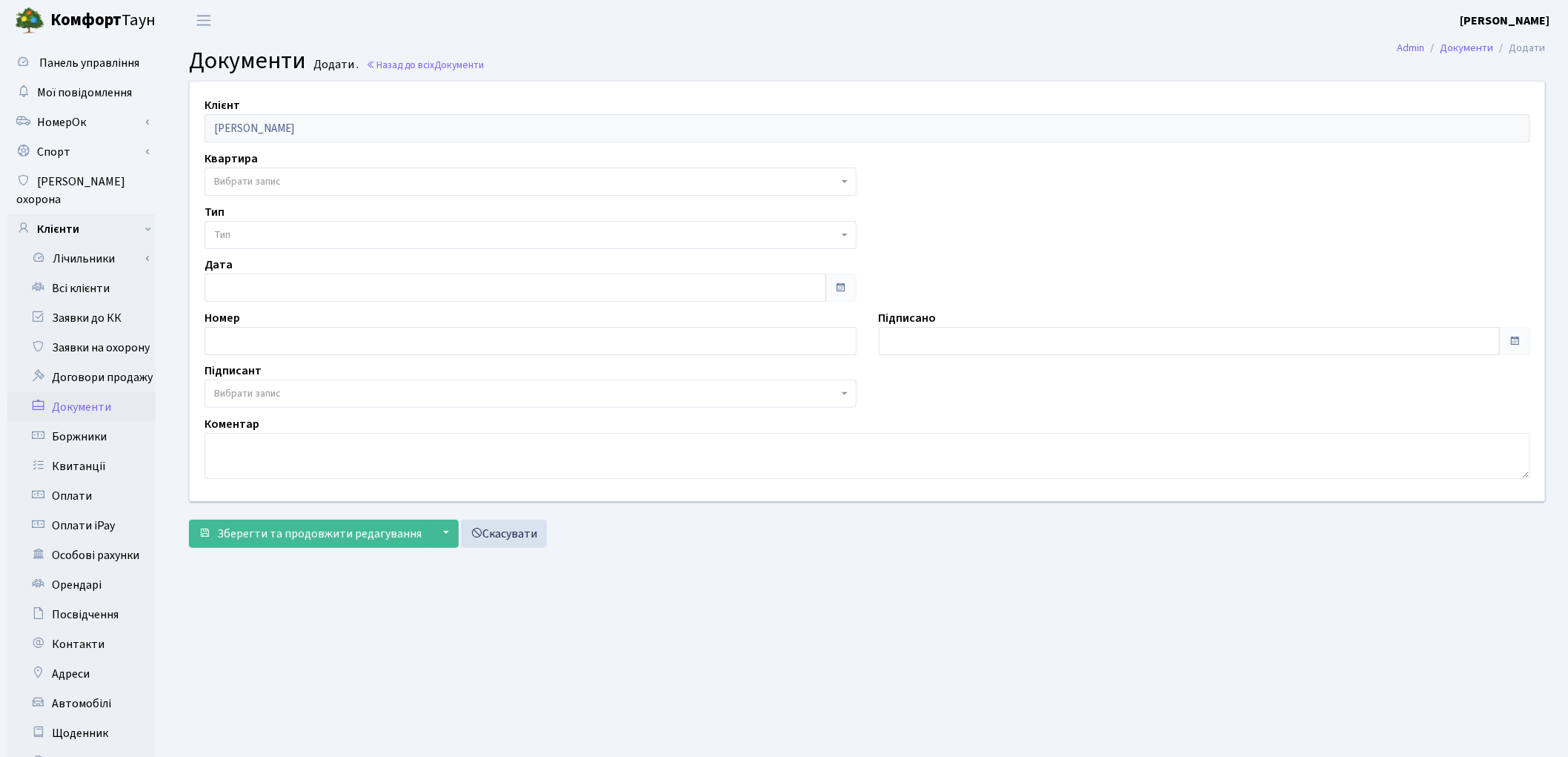
click at [233, 182] on span "Вибрати запис" at bounding box center [248, 182] width 67 height 15
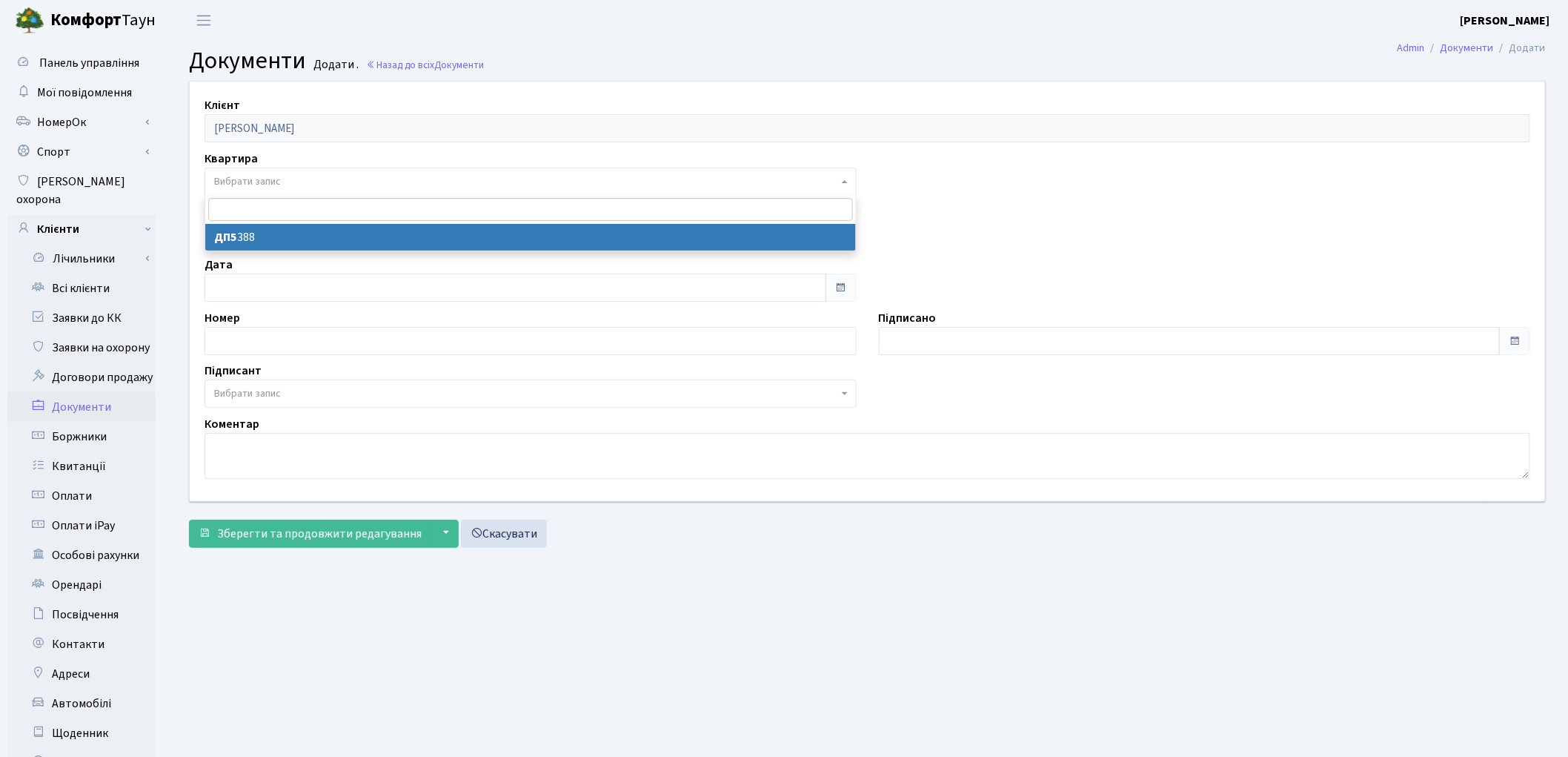
select select "175754"
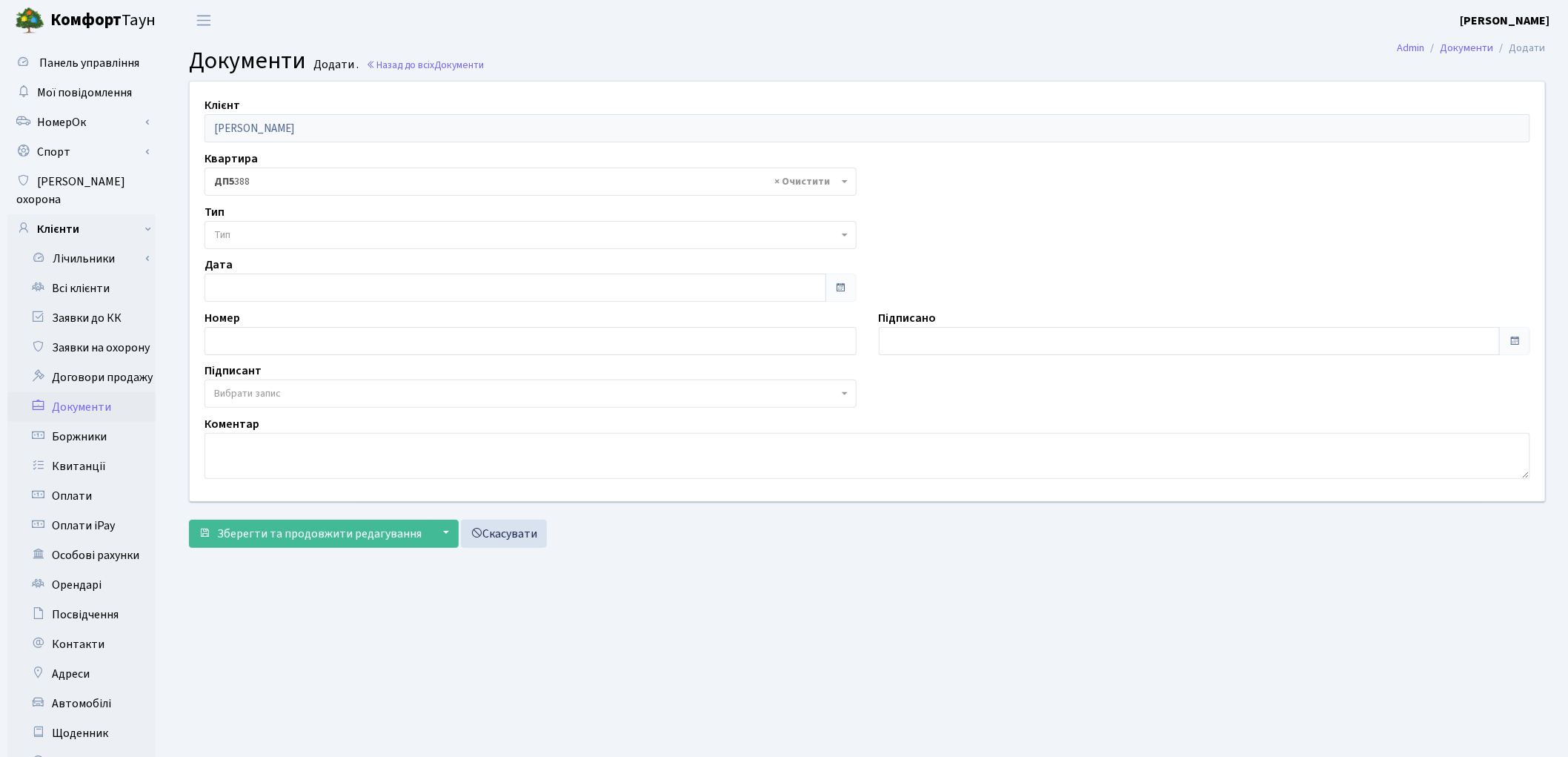
click at [245, 236] on span "Тип" at bounding box center [526, 235] width 624 height 15
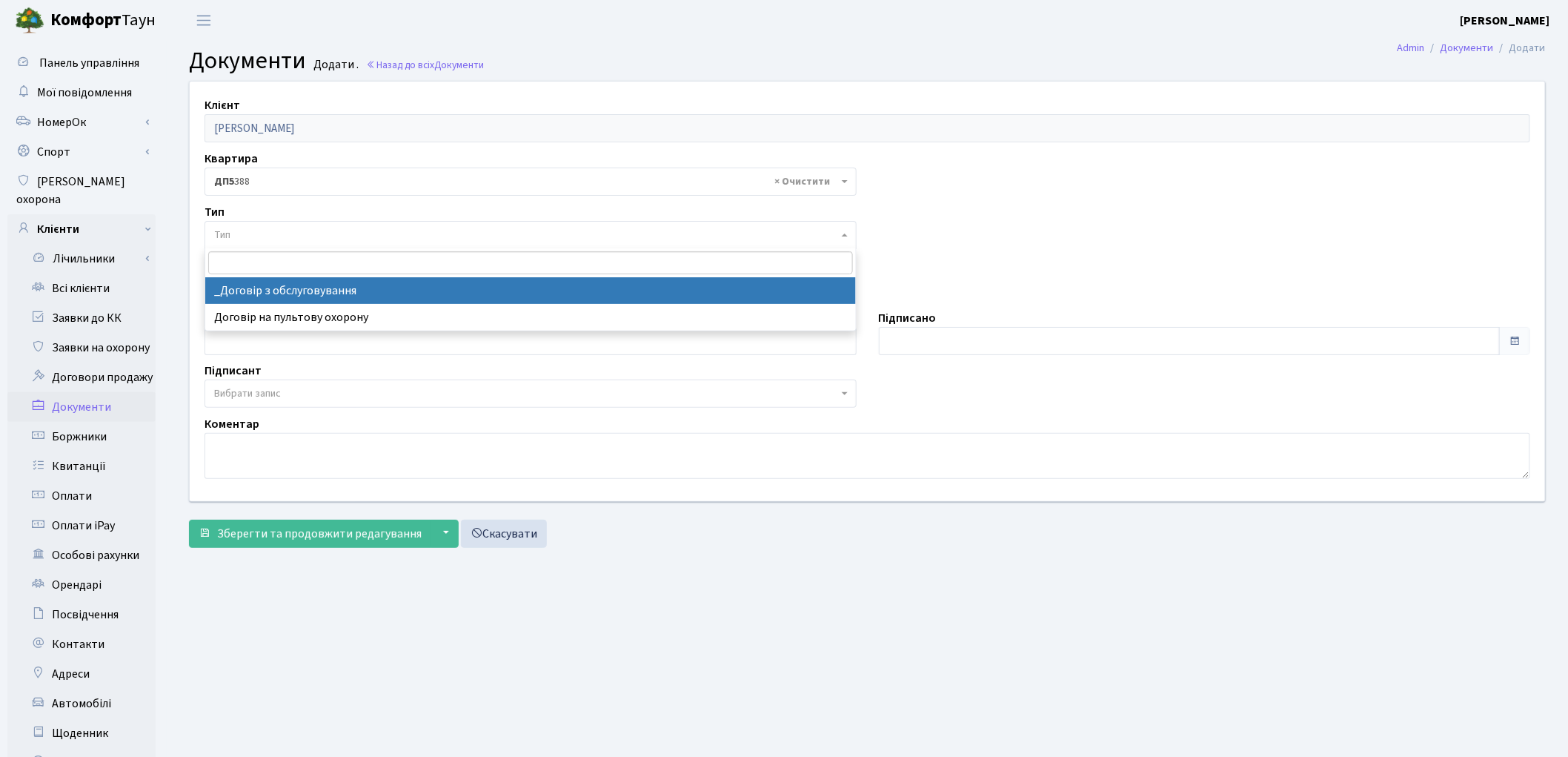
select select "289"
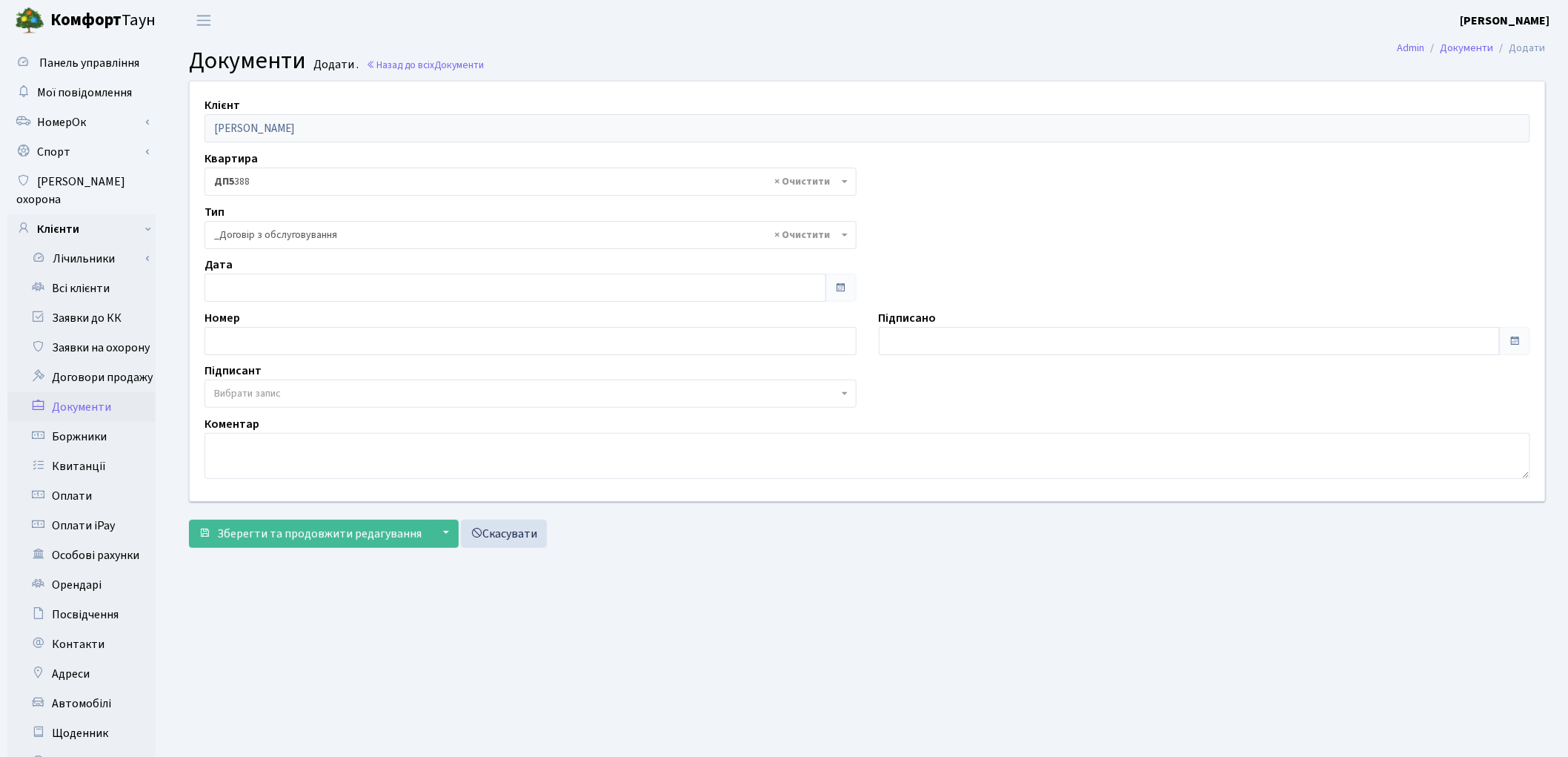
click at [223, 397] on span "Вибрати запис" at bounding box center [248, 394] width 67 height 15
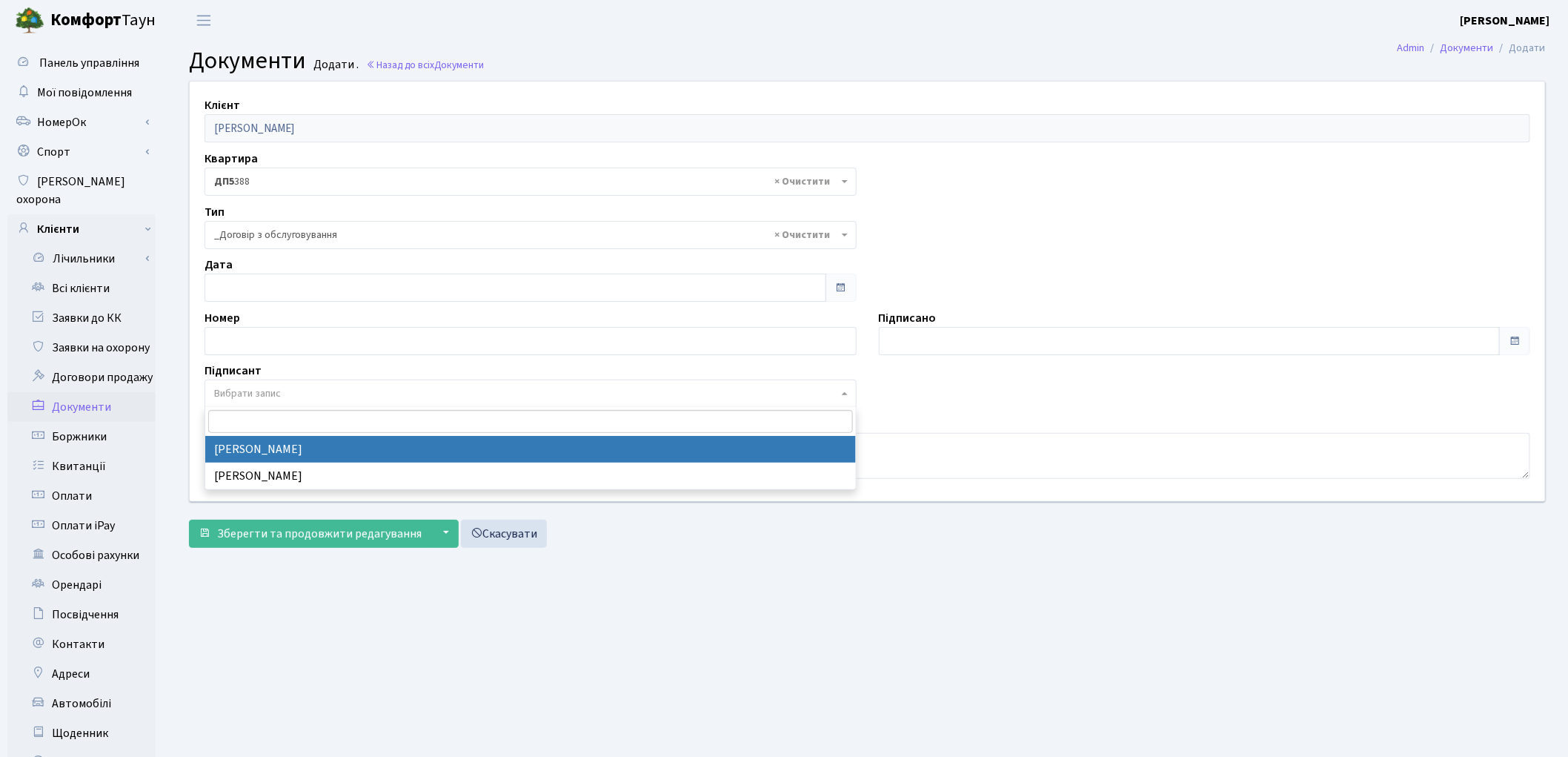
select select "74"
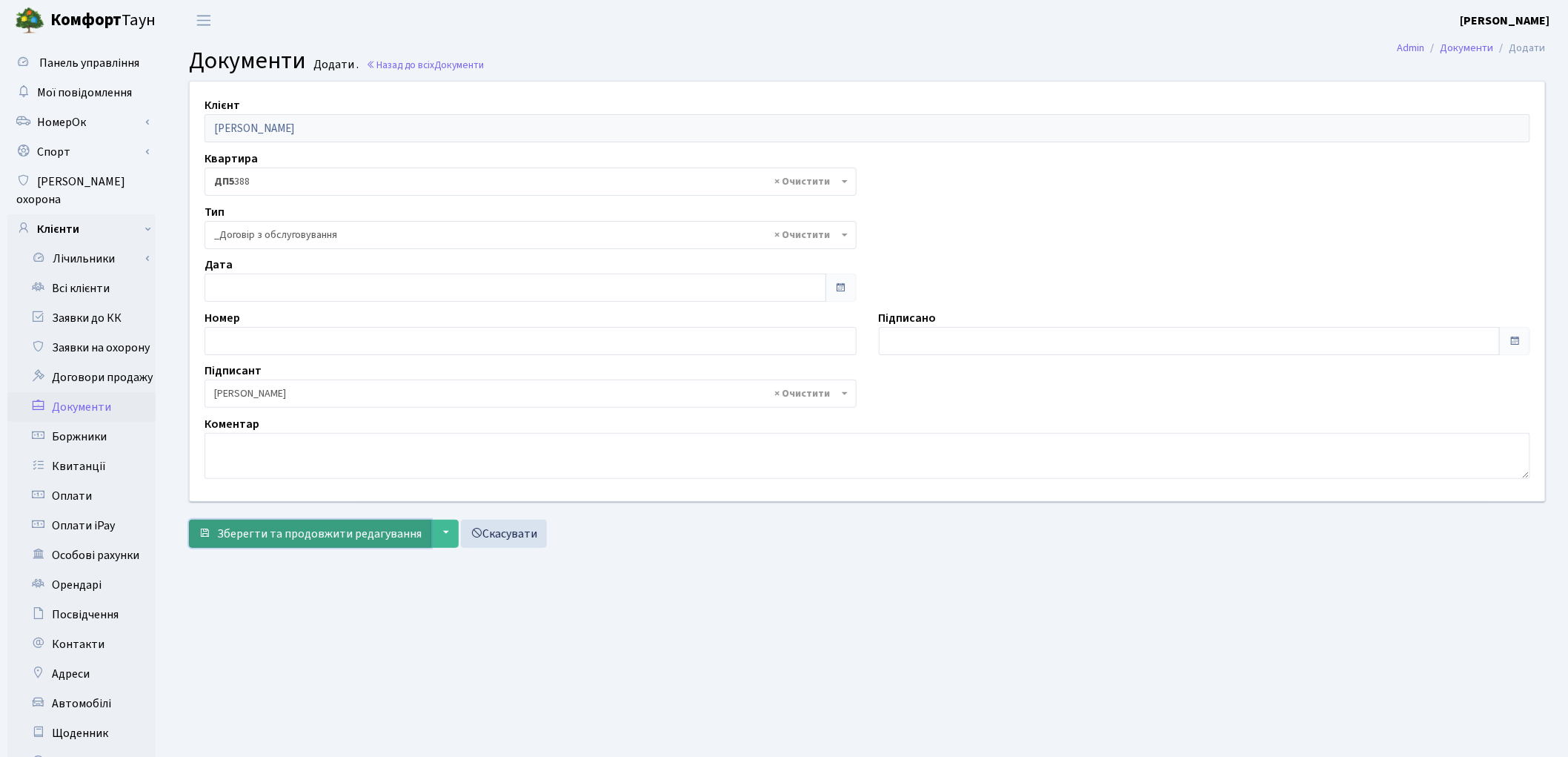
click at [264, 523] on button "Зберегти та продовжити редагування" at bounding box center [310, 533] width 242 height 28
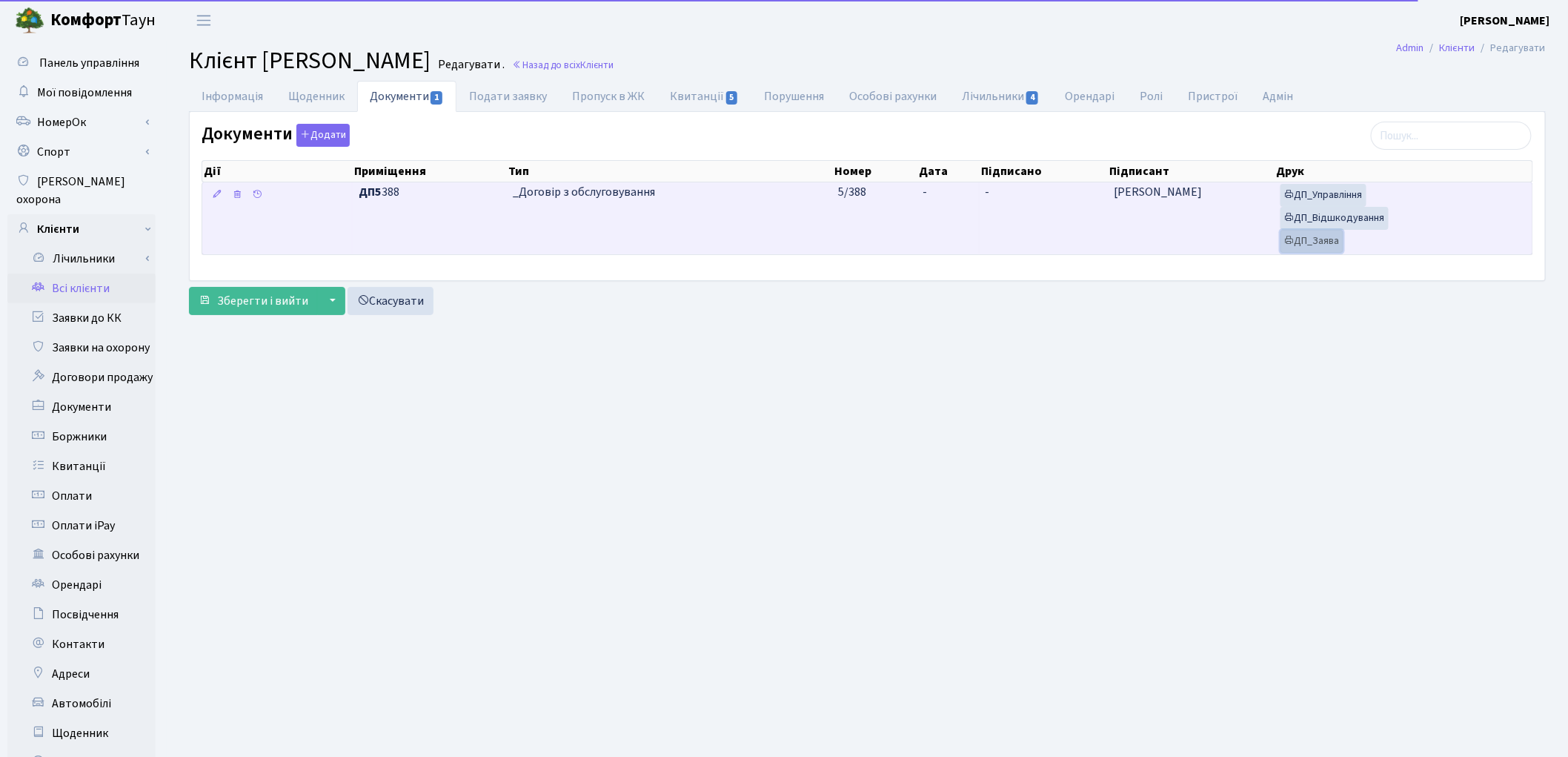
click at [1301, 249] on link "ДП_Заява" at bounding box center [1312, 241] width 63 height 23
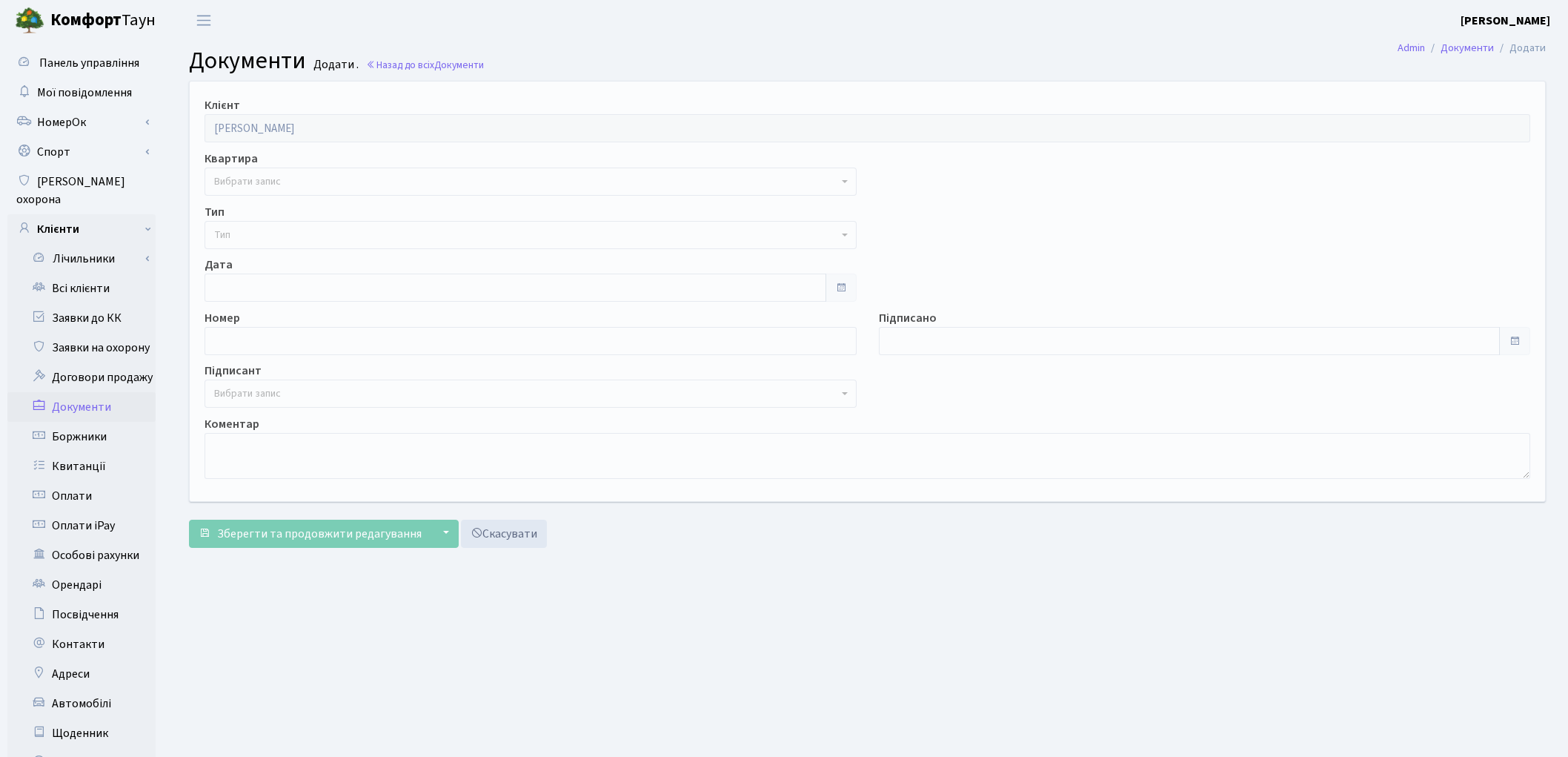
select select "175754"
select select "74"
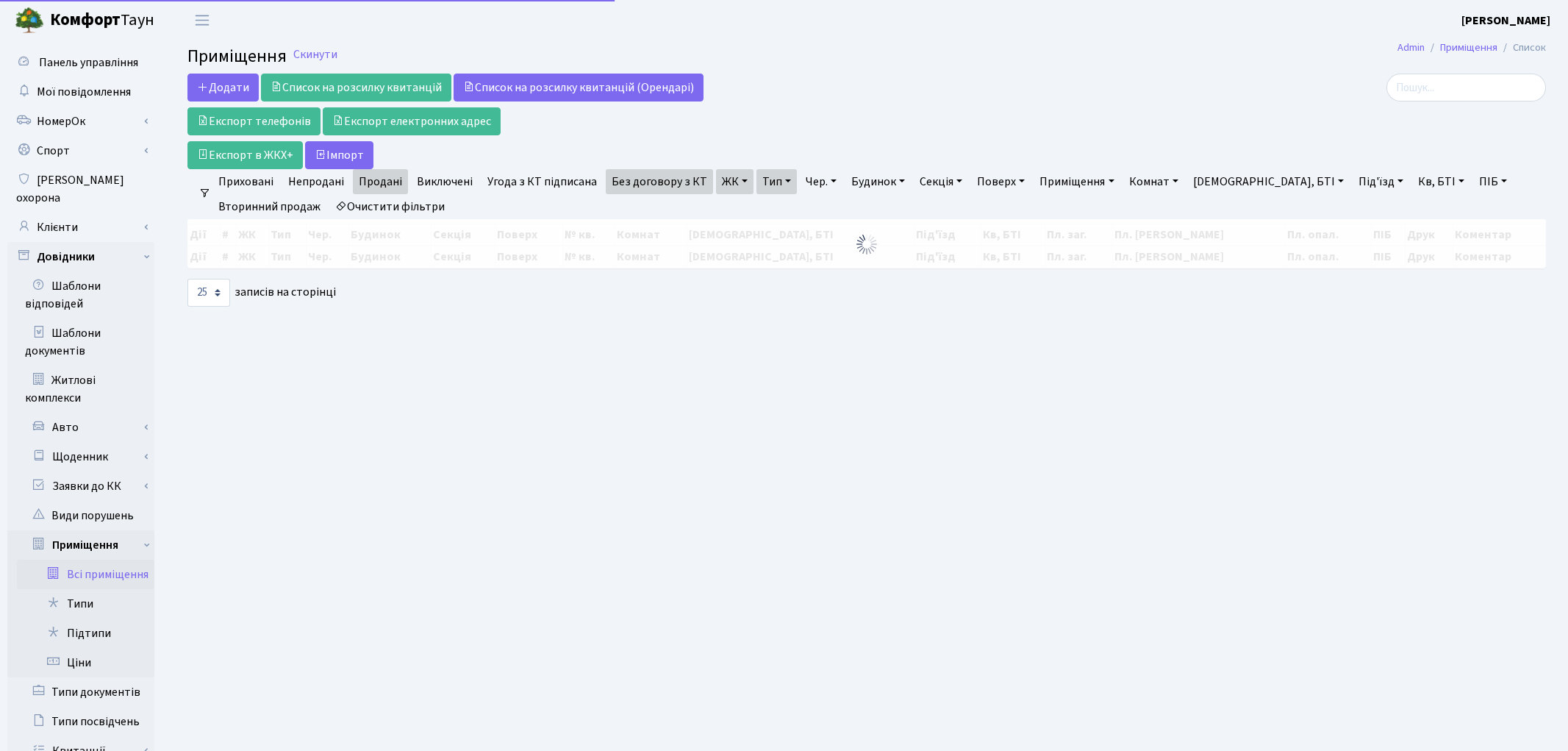
select select "25"
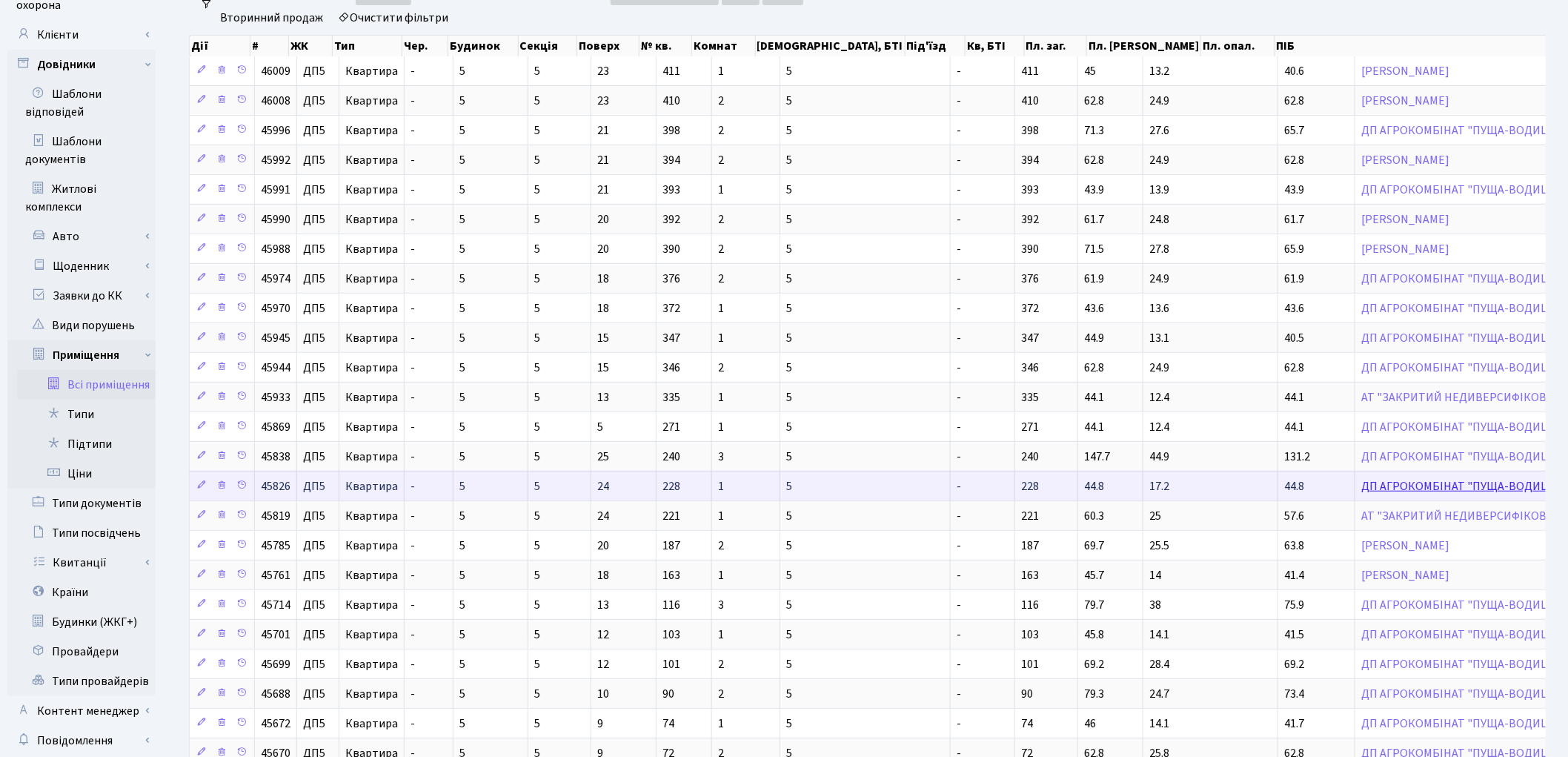
scroll to position [165, 0]
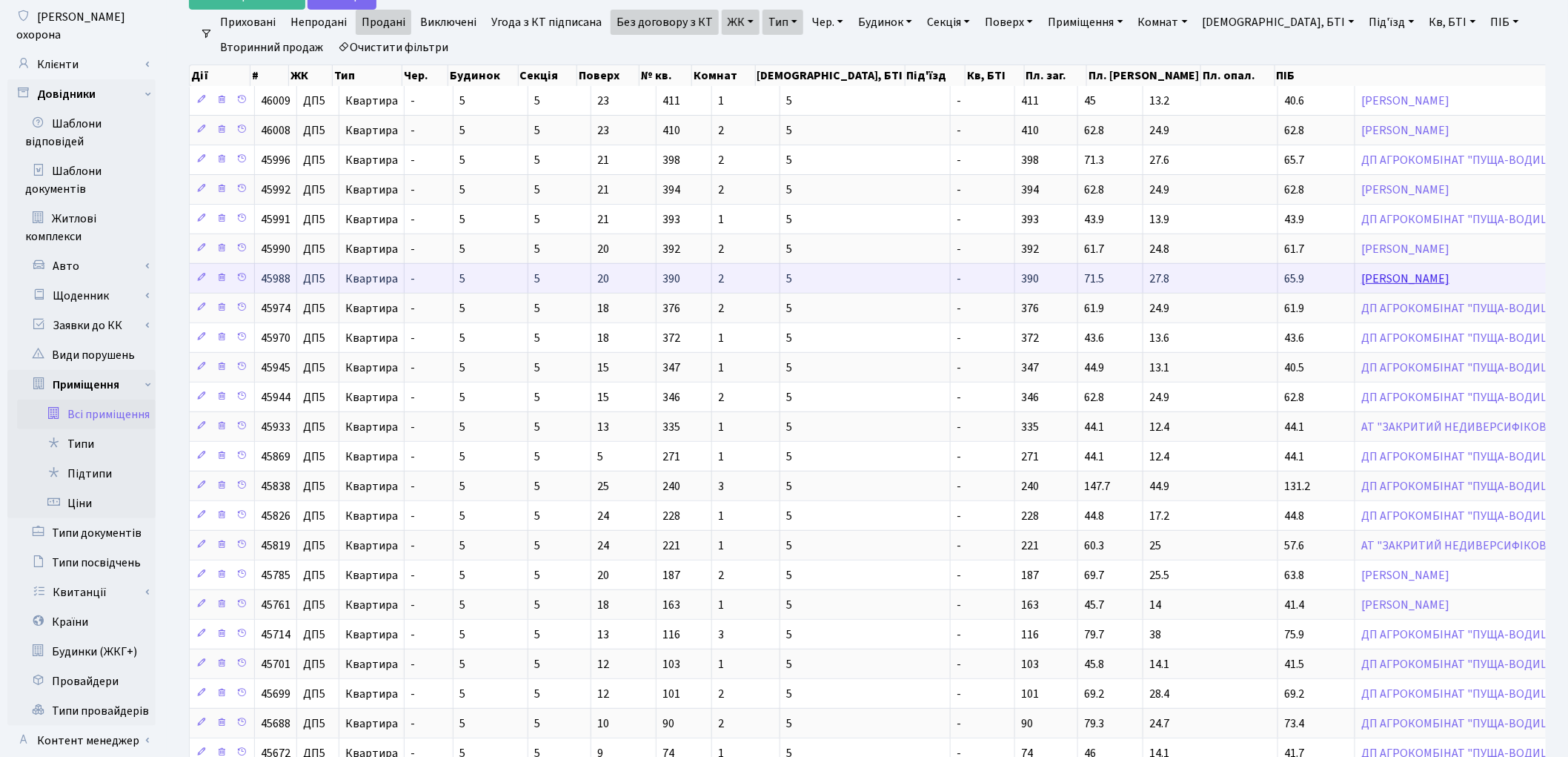
click at [1361, 278] on link "[PERSON_NAME]" at bounding box center [1405, 279] width 88 height 16
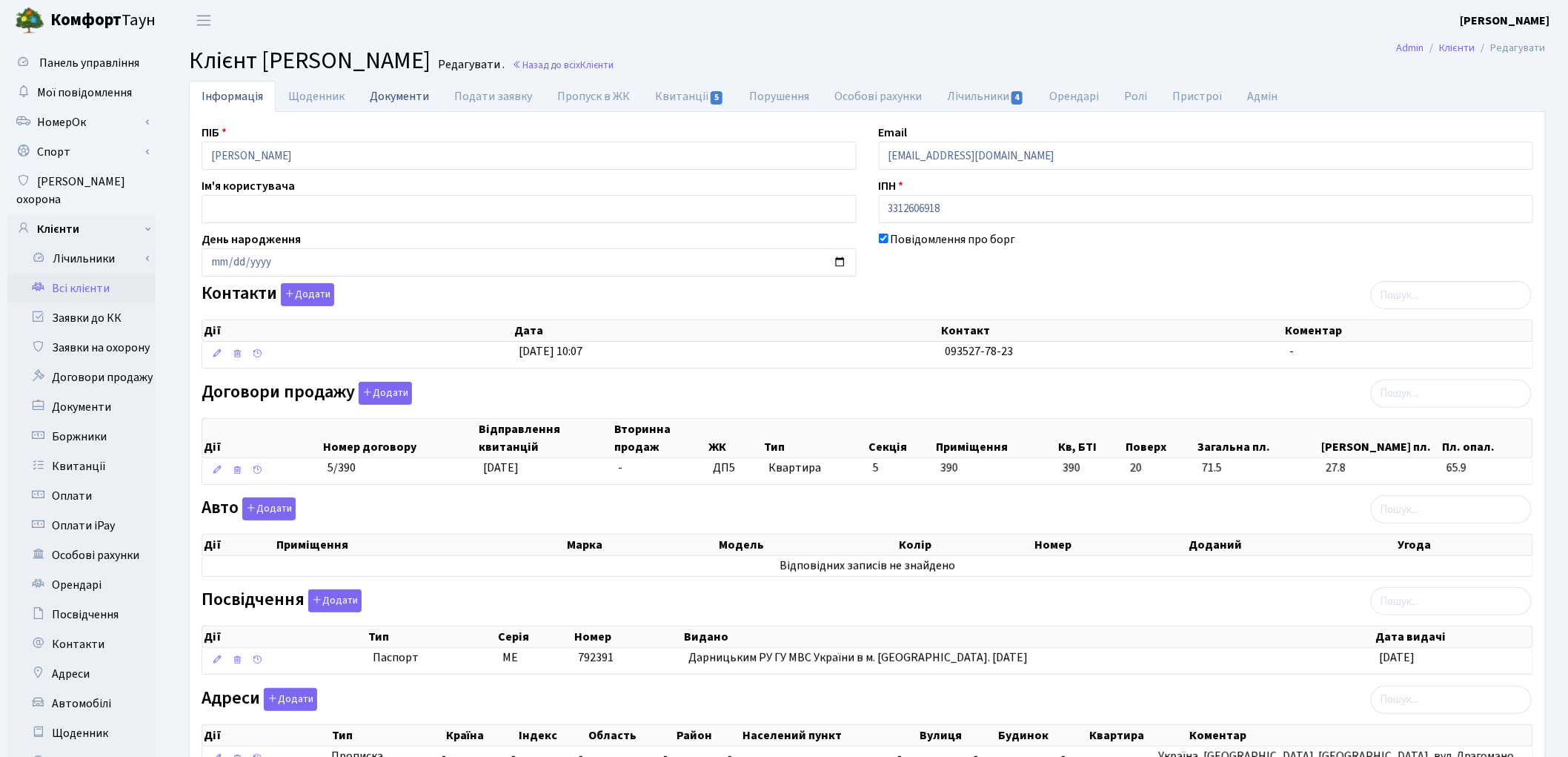
click at [384, 100] on link "Документи" at bounding box center [399, 96] width 85 height 30
select select "25"
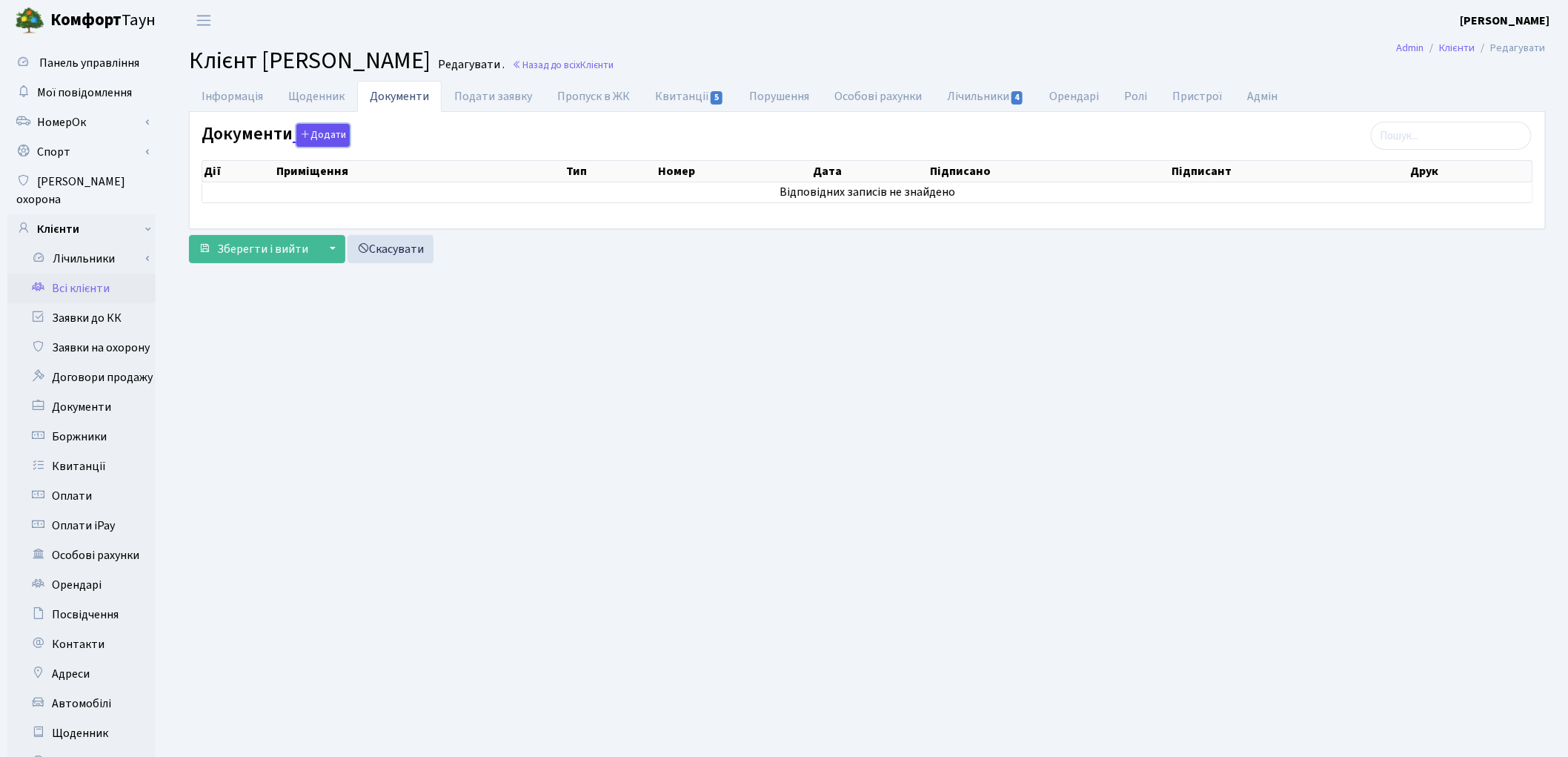
click at [332, 126] on button "Додати" at bounding box center [323, 135] width 53 height 23
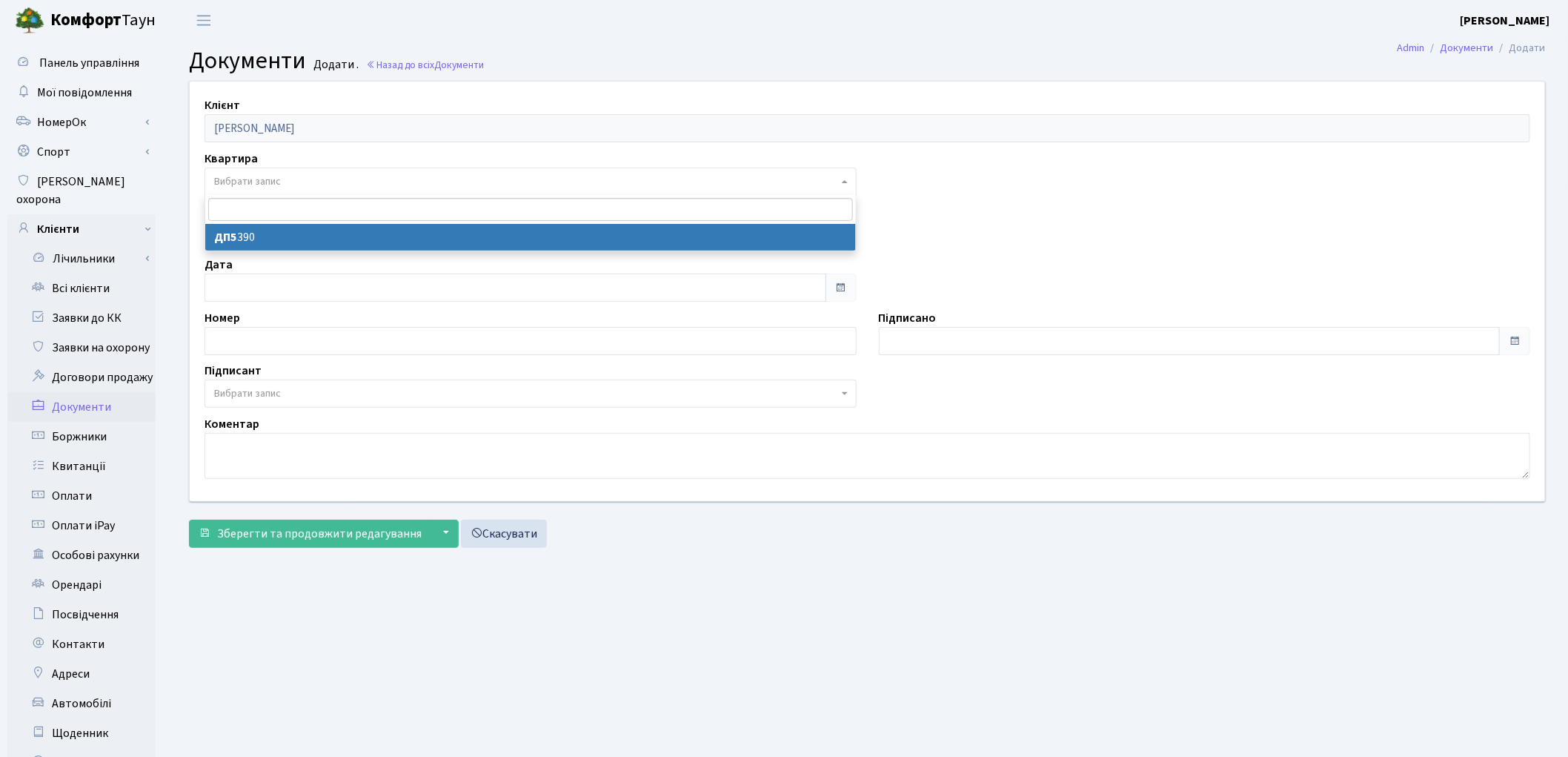
click at [319, 176] on span "Вибрати запис" at bounding box center [526, 182] width 624 height 15
select select "175756"
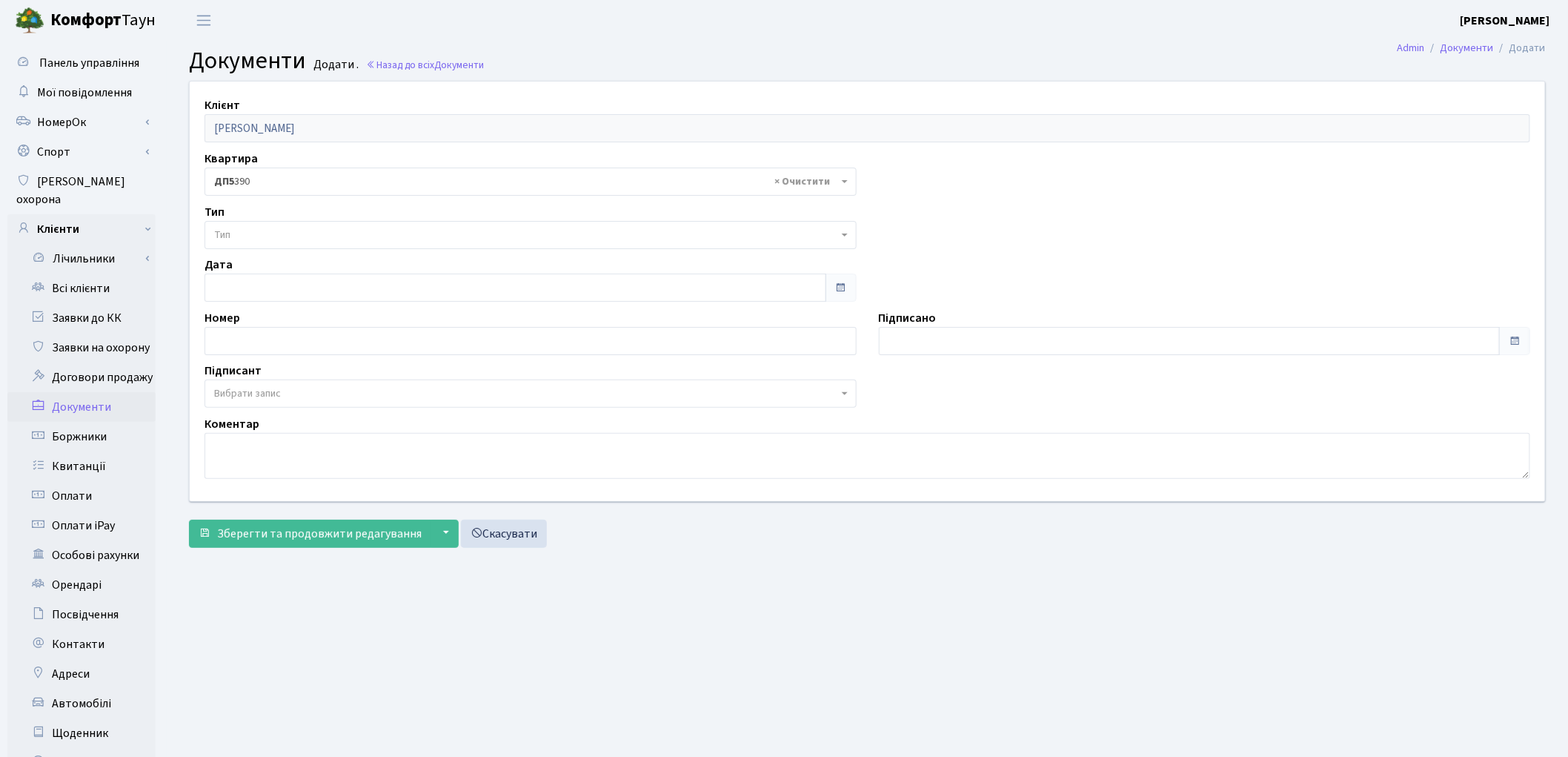
click at [315, 240] on span "Тип" at bounding box center [526, 235] width 624 height 15
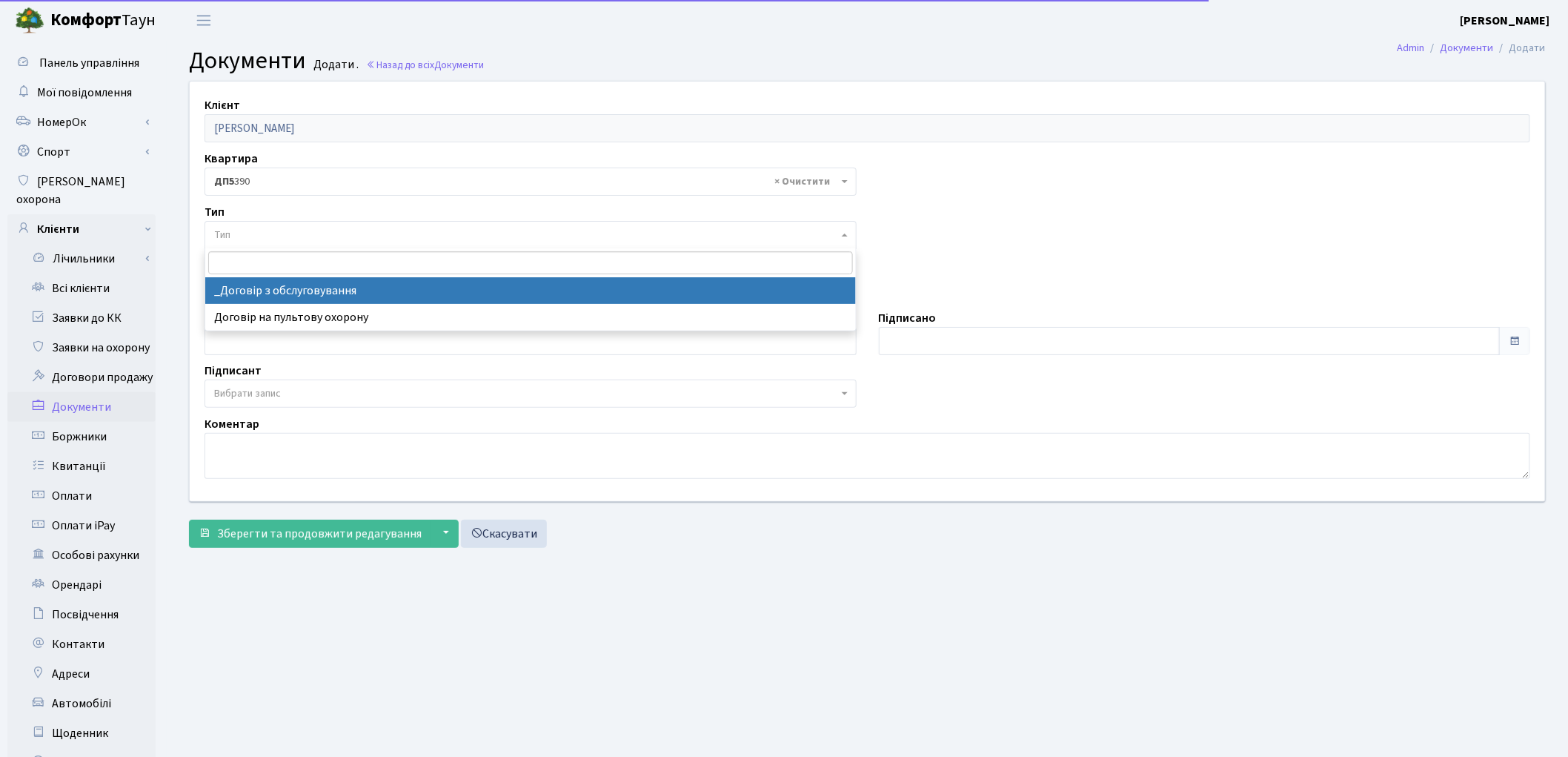
select select "289"
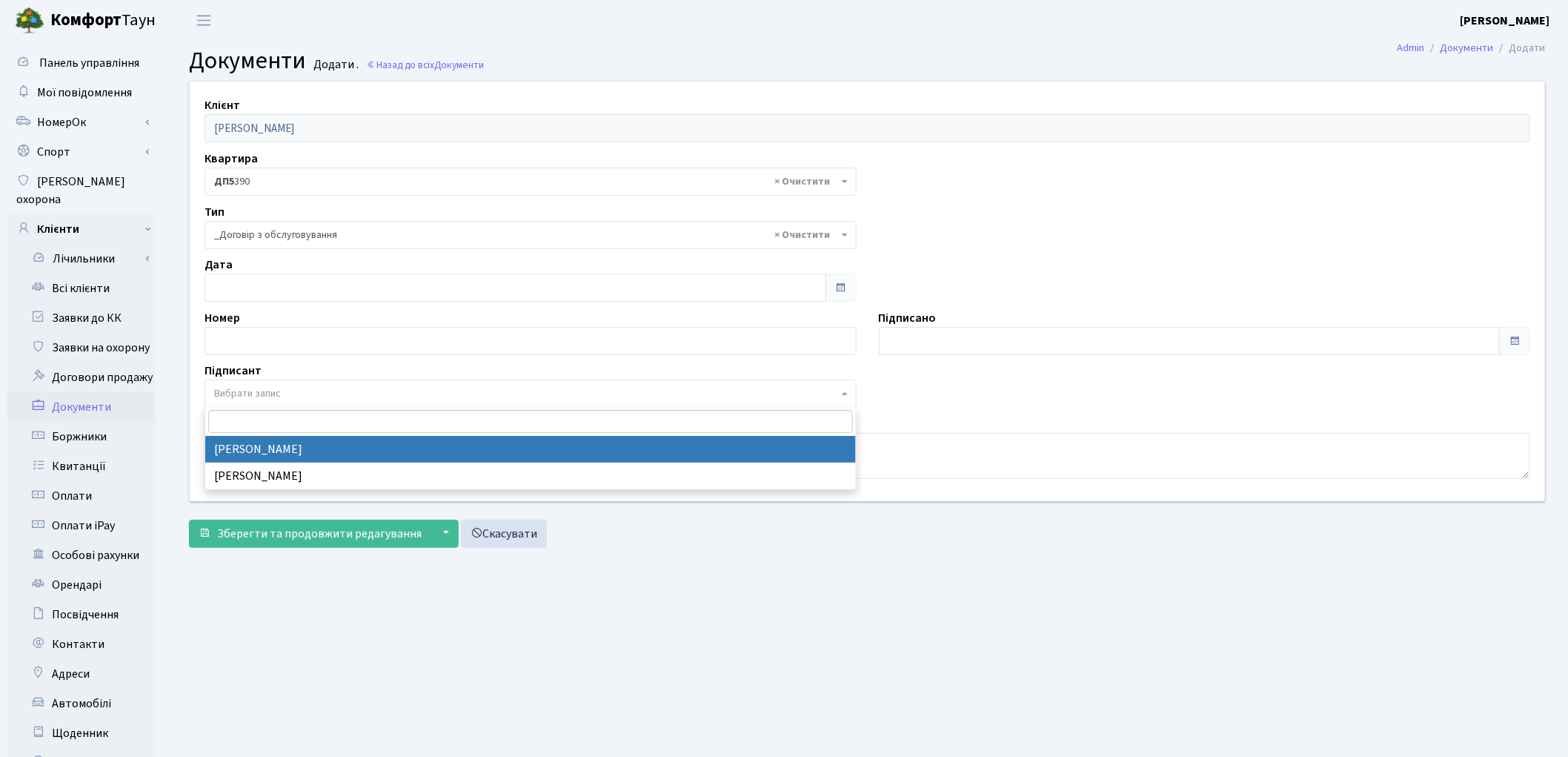
click at [332, 389] on span "Вибрати запис" at bounding box center [526, 394] width 624 height 15
select select "74"
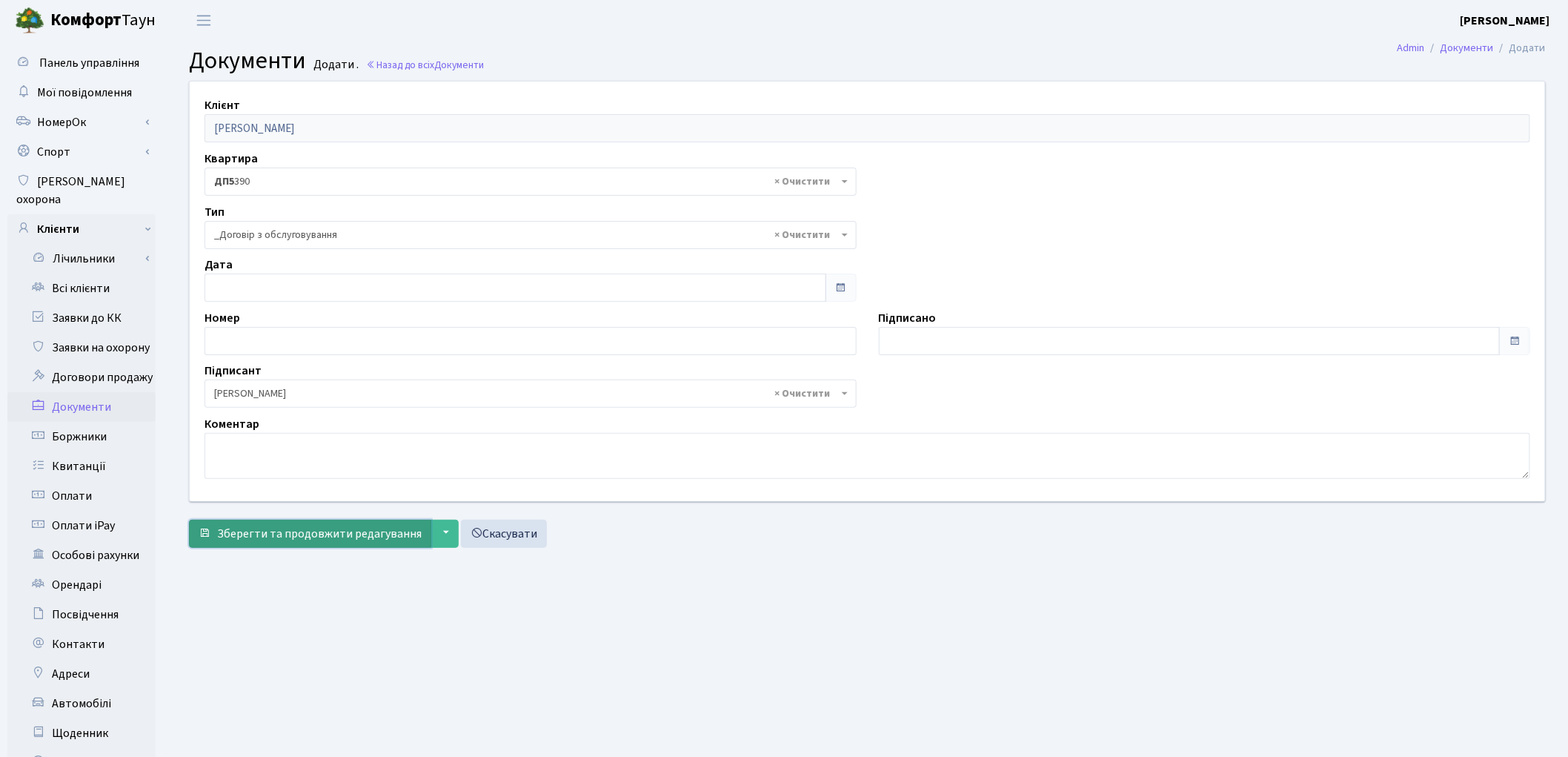
click at [264, 535] on span "Зберегти та продовжити редагування" at bounding box center [320, 533] width 205 height 16
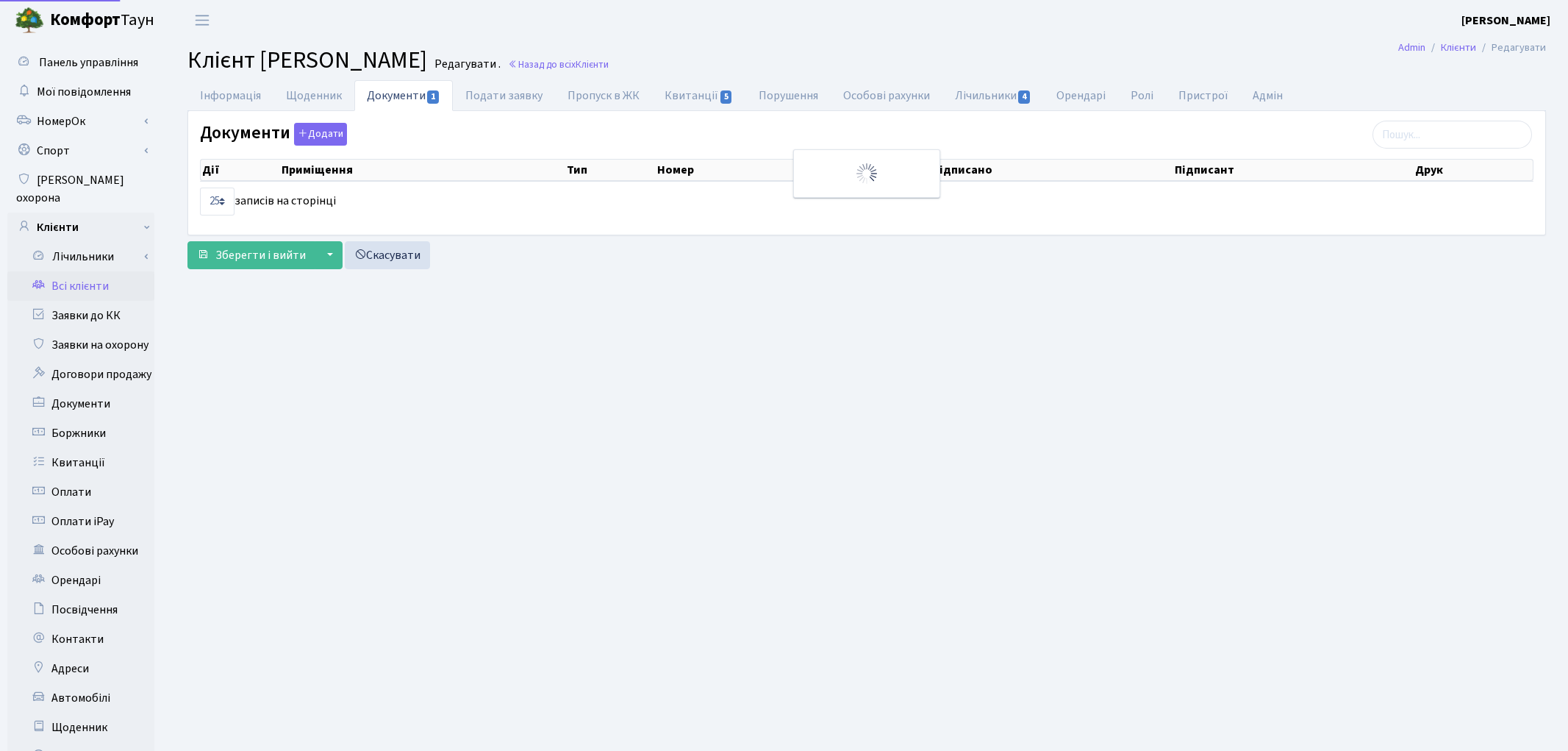
select select "25"
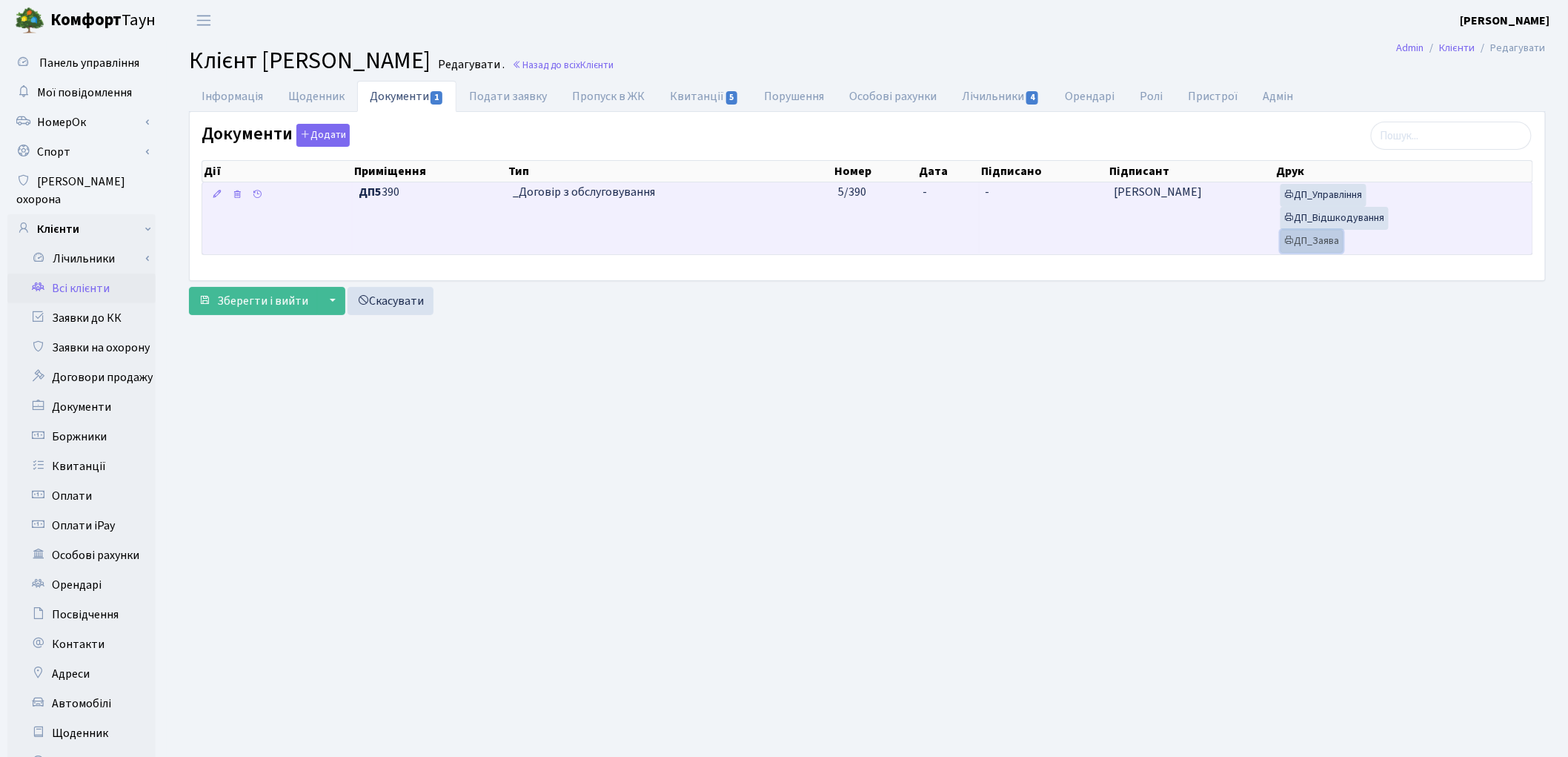
click at [1332, 245] on link "ДП_Заява" at bounding box center [1312, 241] width 63 height 23
click at [1354, 225] on link "ДП_Відшкодування" at bounding box center [1335, 218] width 109 height 23
click at [1315, 193] on link "ДП_Управління" at bounding box center [1323, 195] width 86 height 23
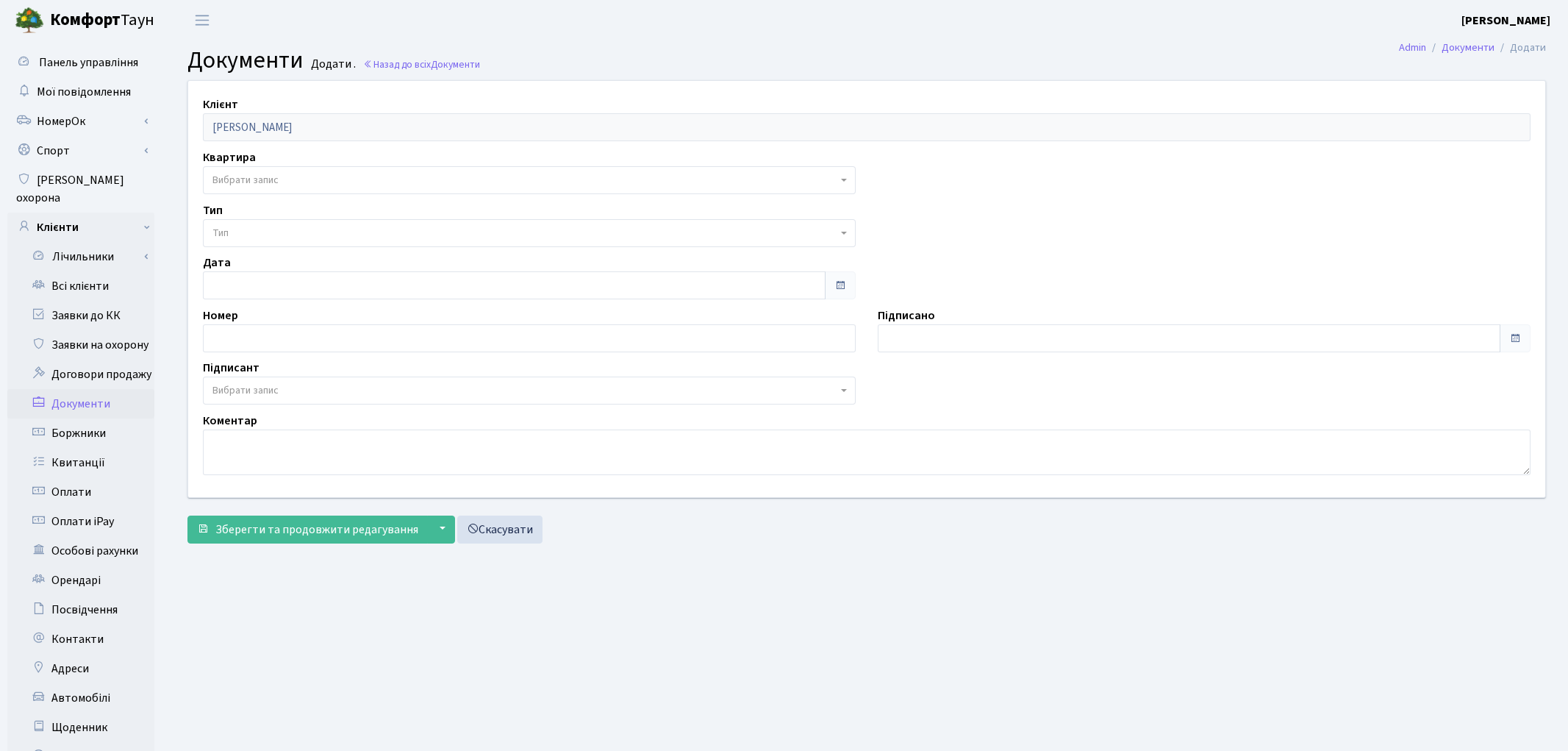
select select "175756"
select select "74"
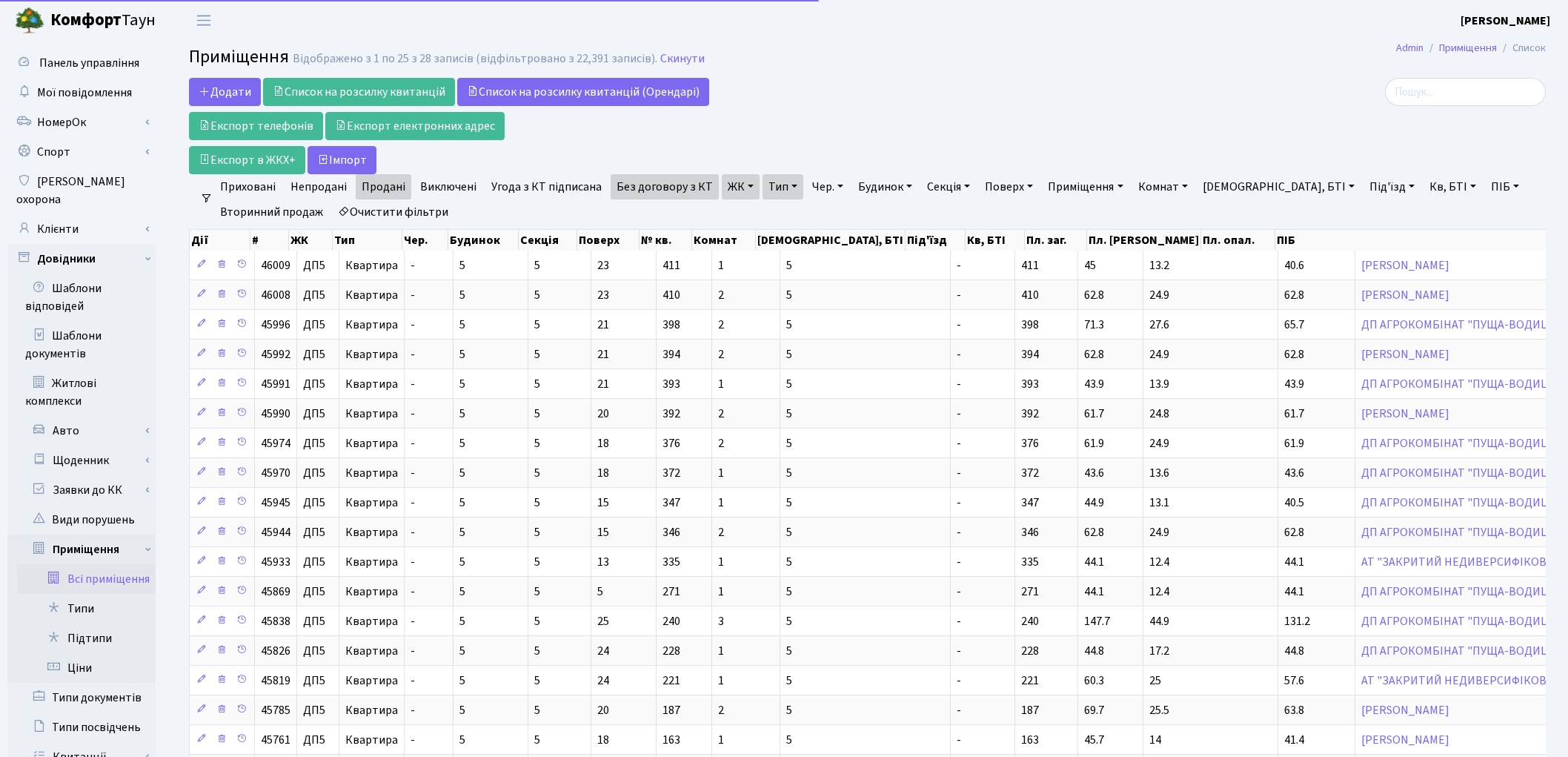
select select "25"
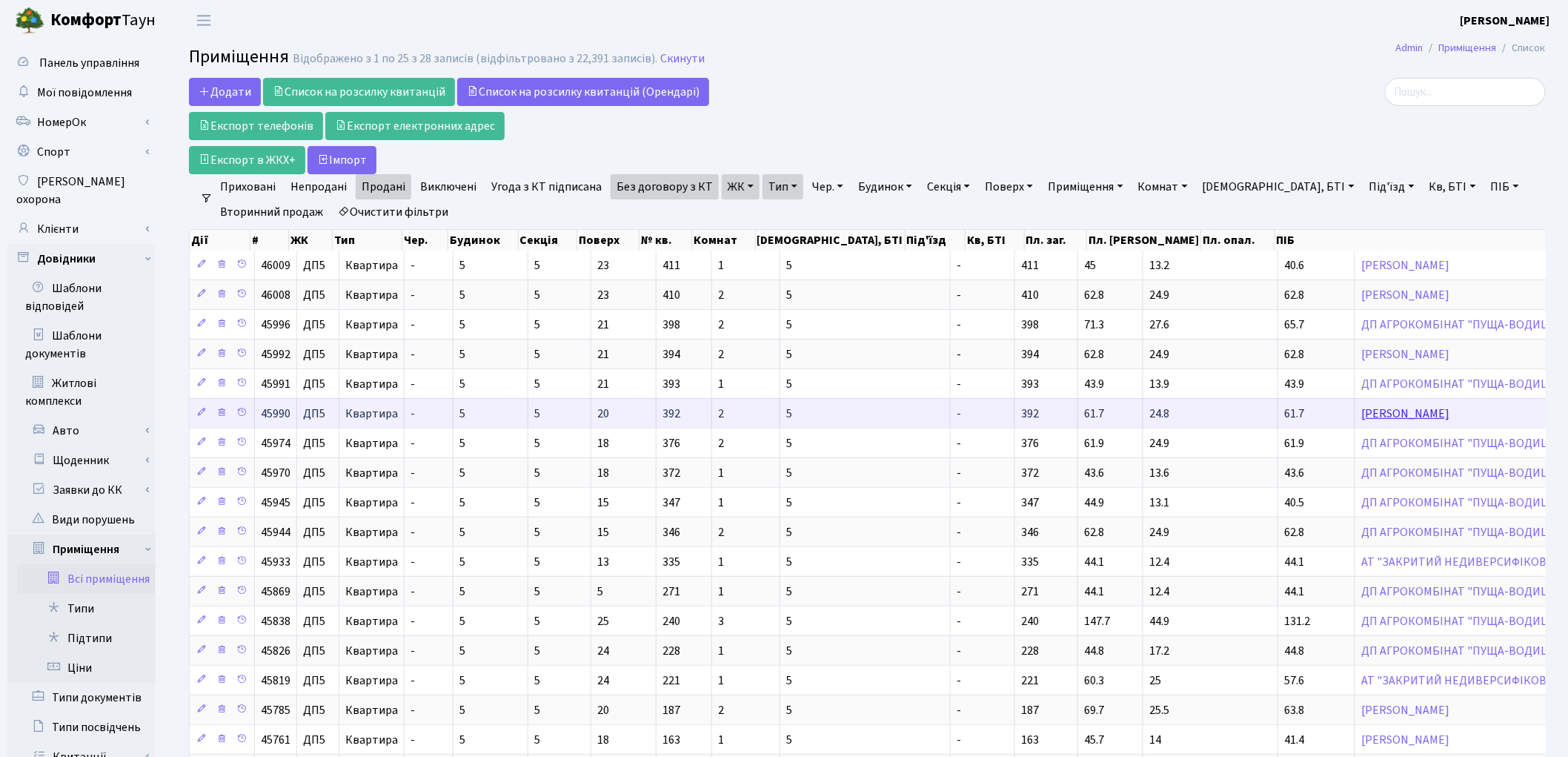
click at [1361, 417] on link "[PERSON_NAME]" at bounding box center [1405, 413] width 88 height 16
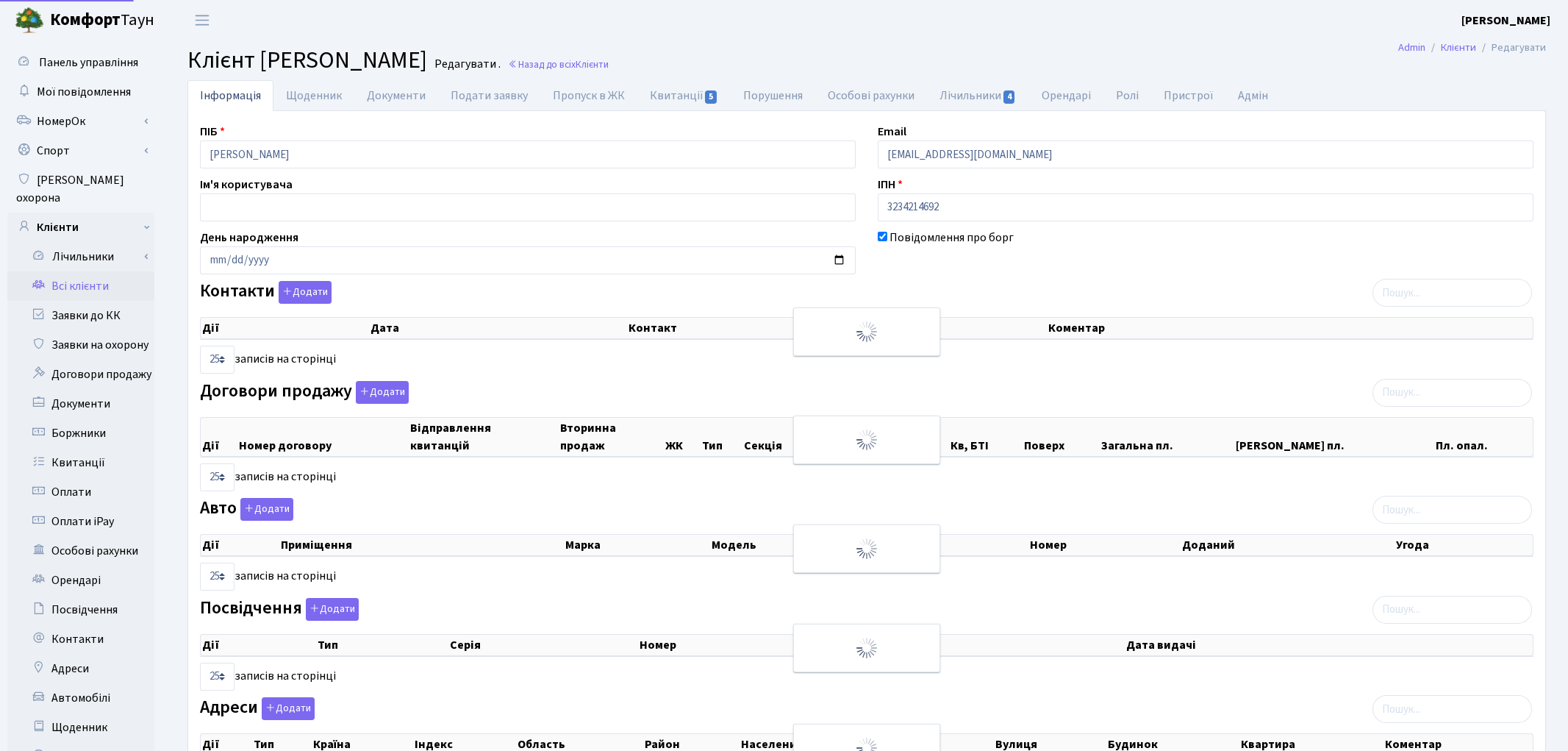
select select "25"
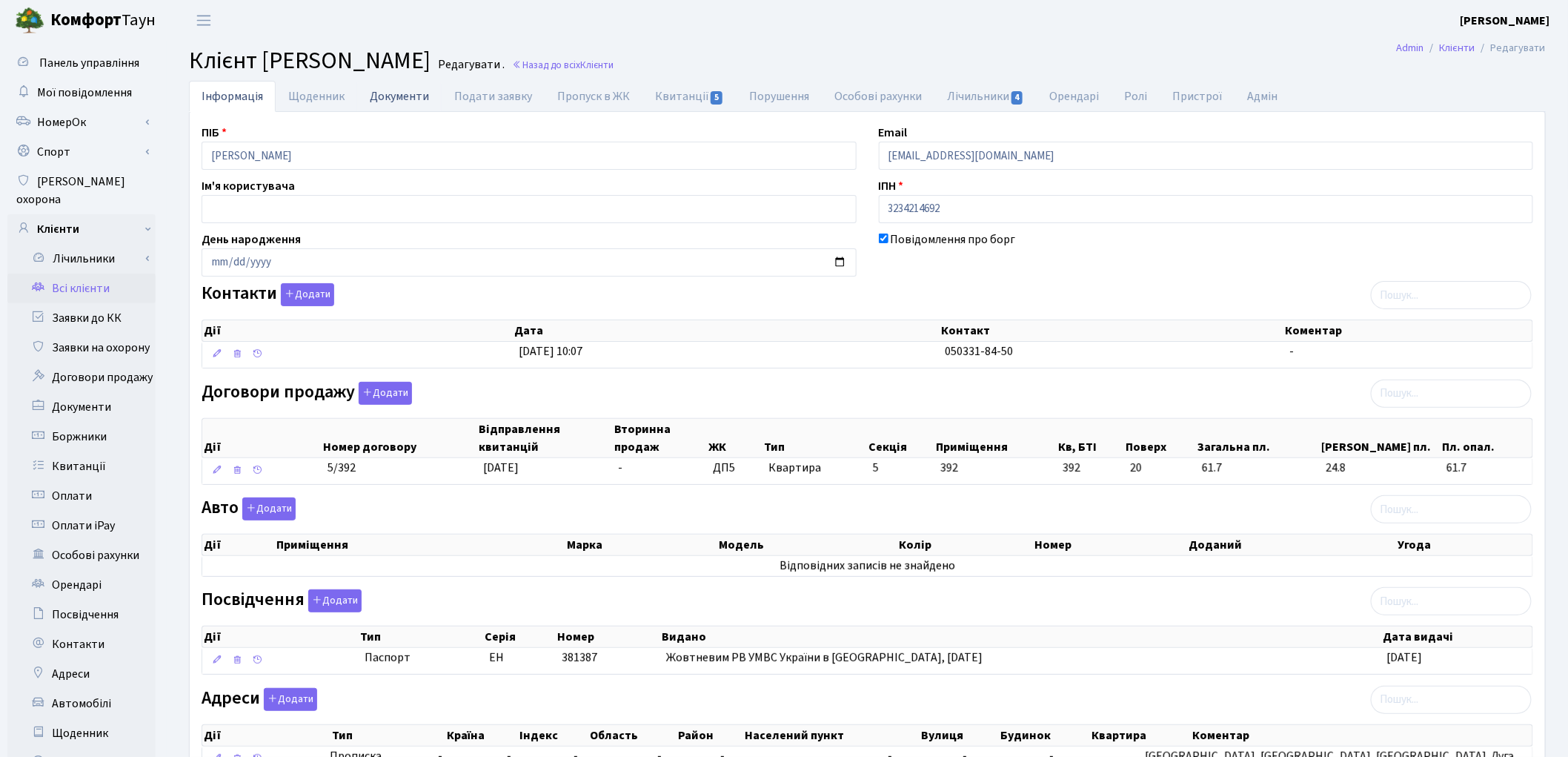
click at [399, 101] on link "Документи" at bounding box center [399, 96] width 85 height 30
select select "25"
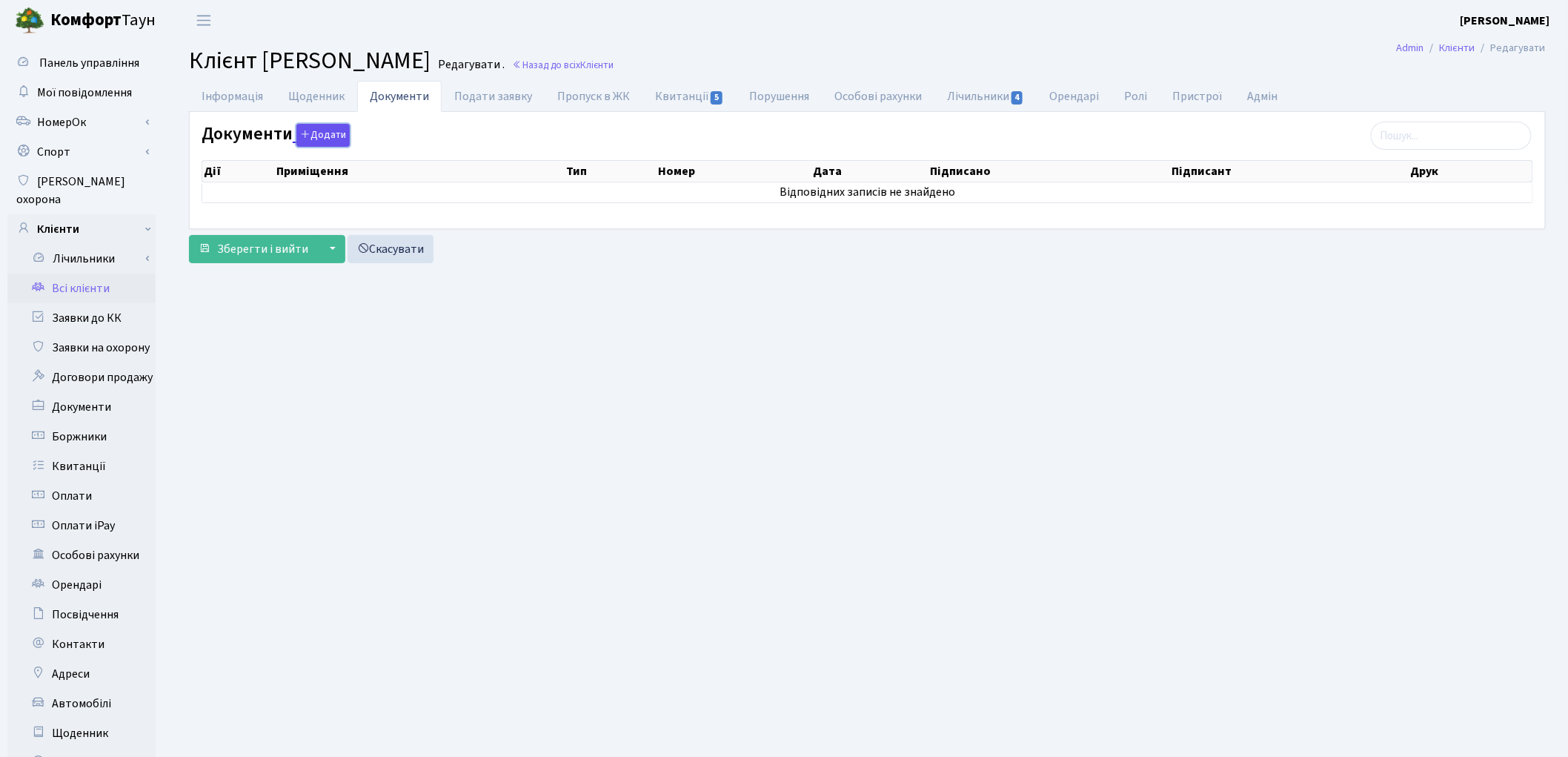
click at [336, 137] on button "Додати" at bounding box center [323, 135] width 53 height 23
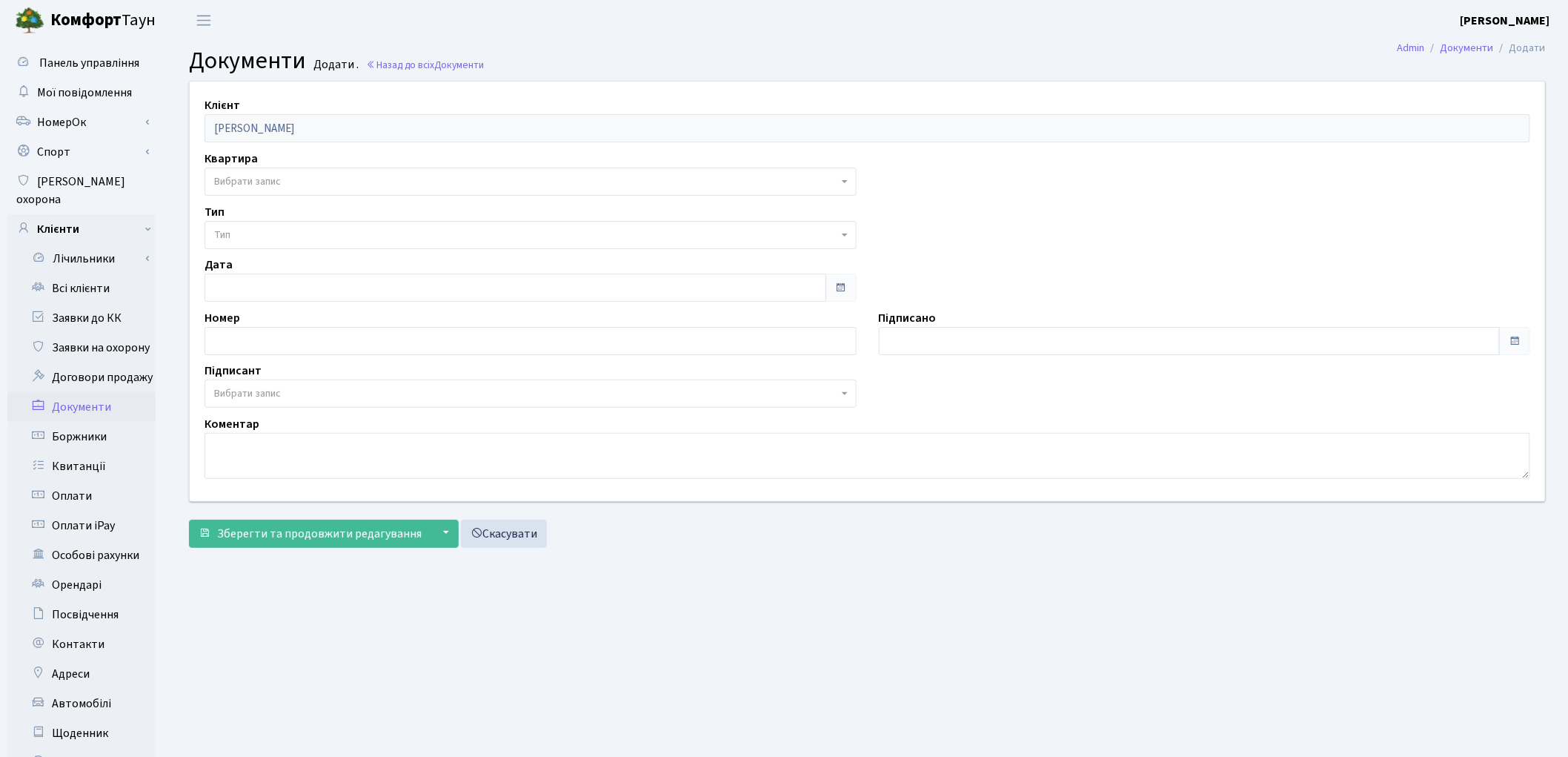
click at [307, 178] on span "Вибрати запис" at bounding box center [526, 182] width 624 height 15
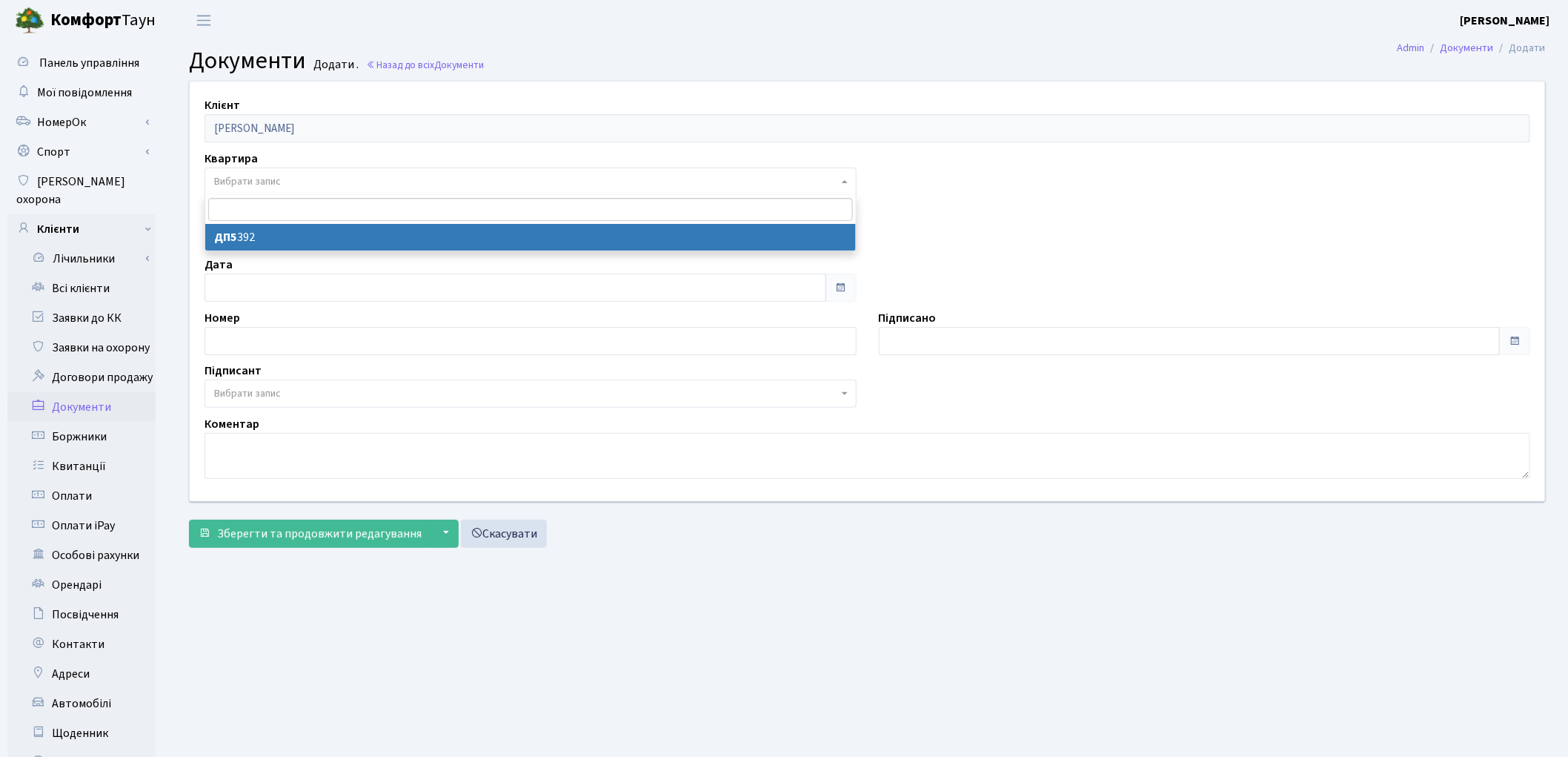
select select "175758"
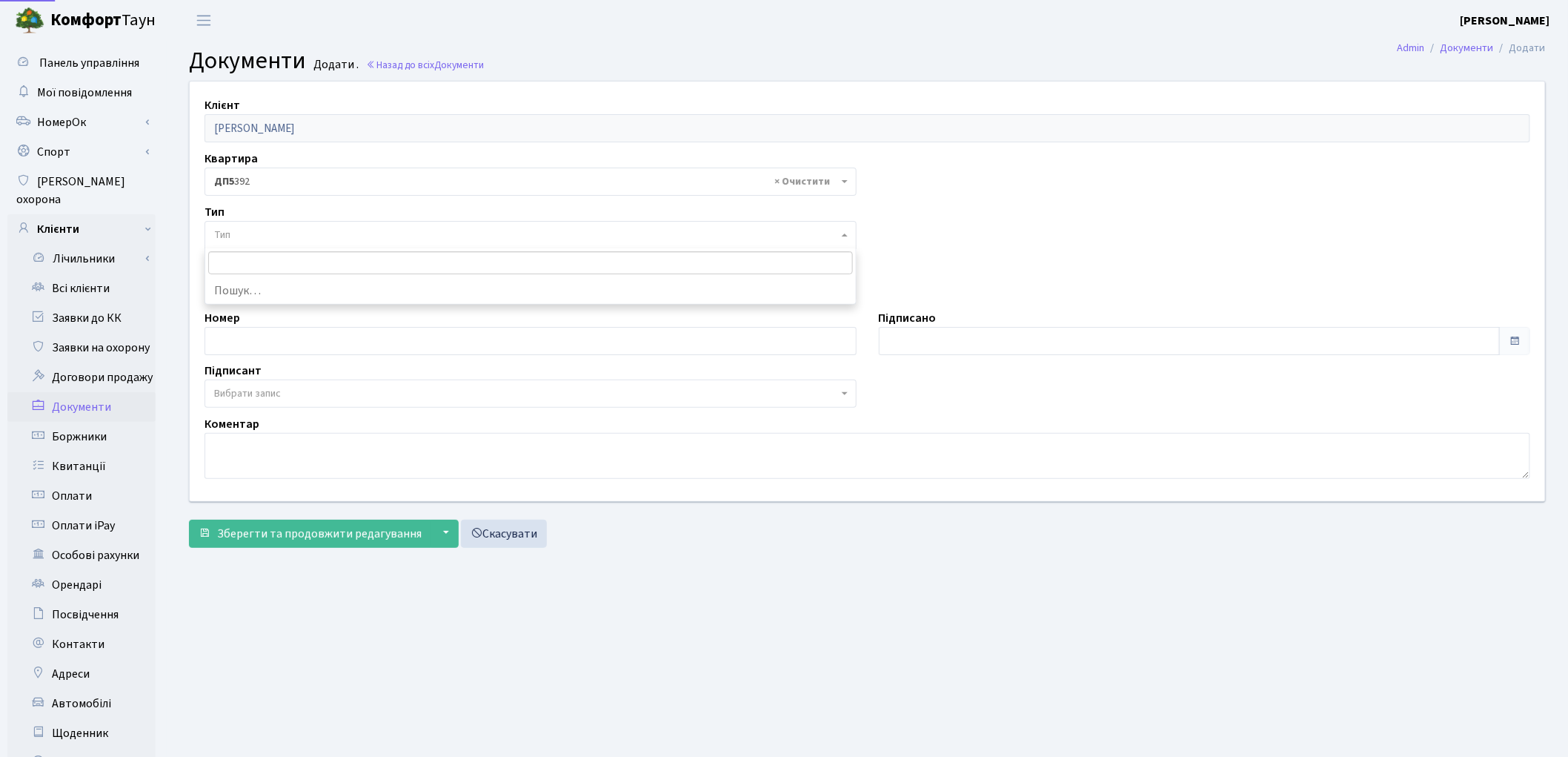
click at [313, 238] on span "Тип" at bounding box center [526, 235] width 624 height 15
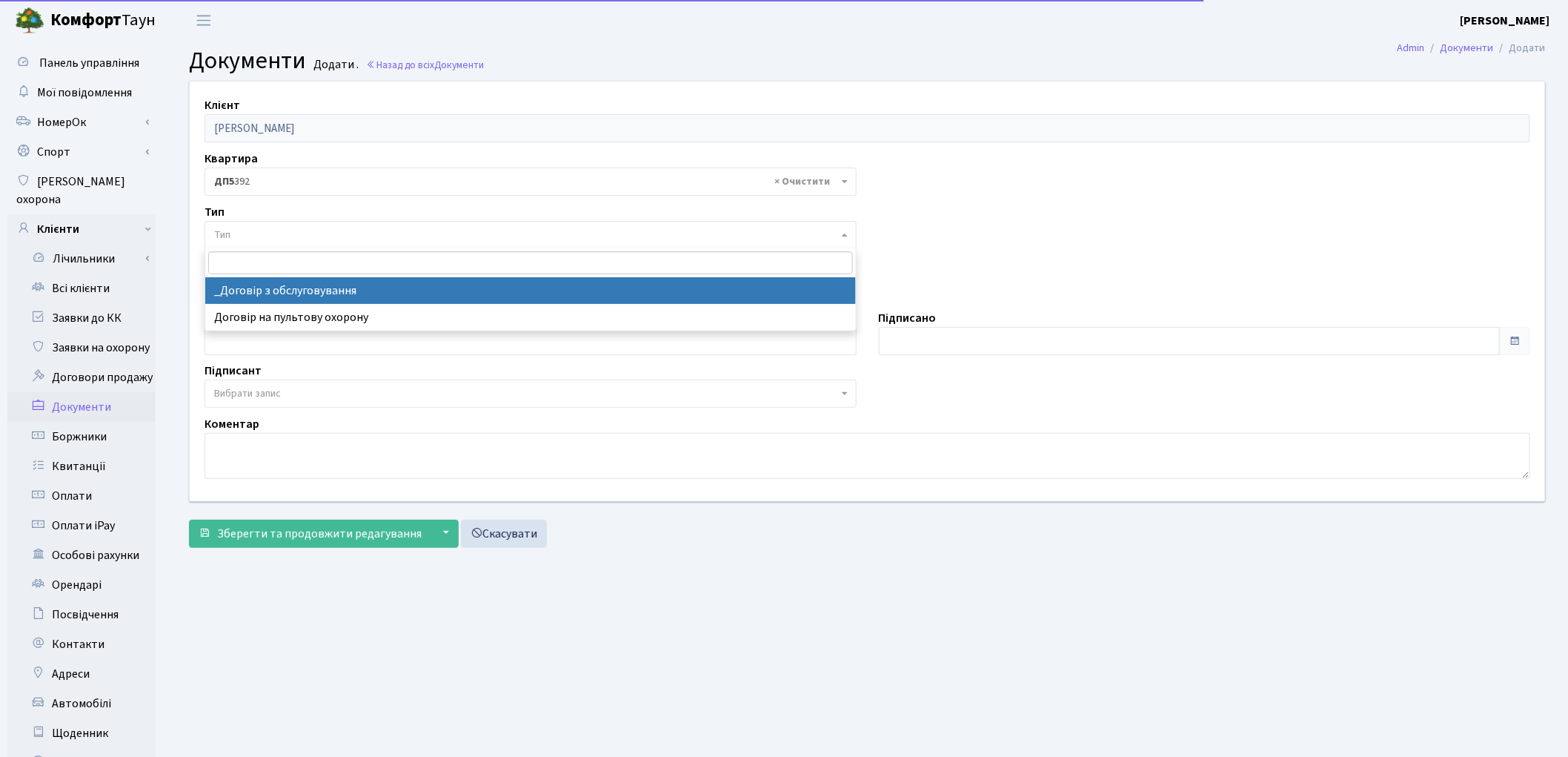
select select "289"
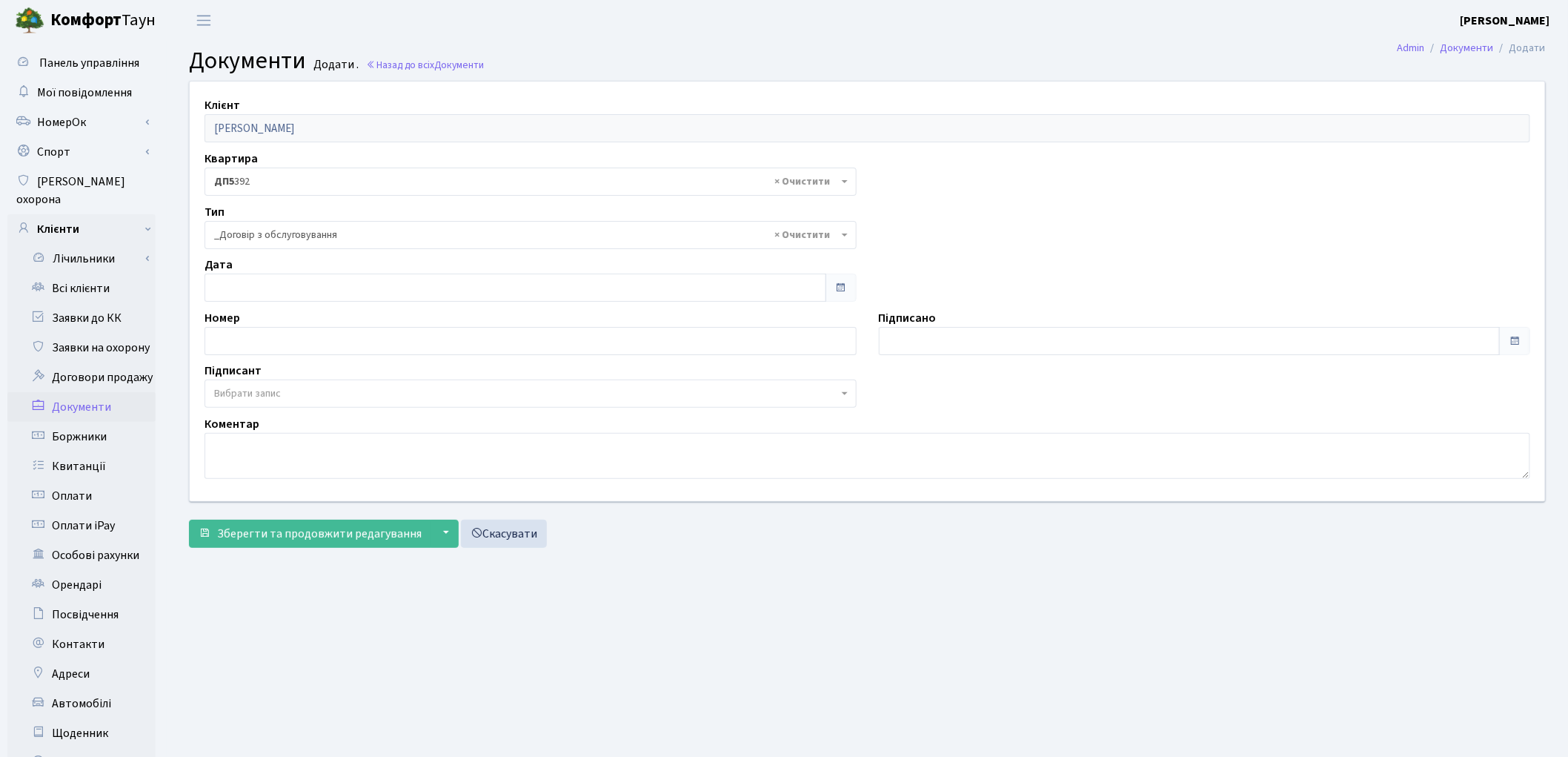
click at [1446, 706] on main "Admin Документи Додати Документи Додати . Назад до всіх Документи Клієнт Маринк…" at bounding box center [867, 472] width 1401 height 863
click at [319, 395] on span "Вибрати запис" at bounding box center [526, 394] width 624 height 15
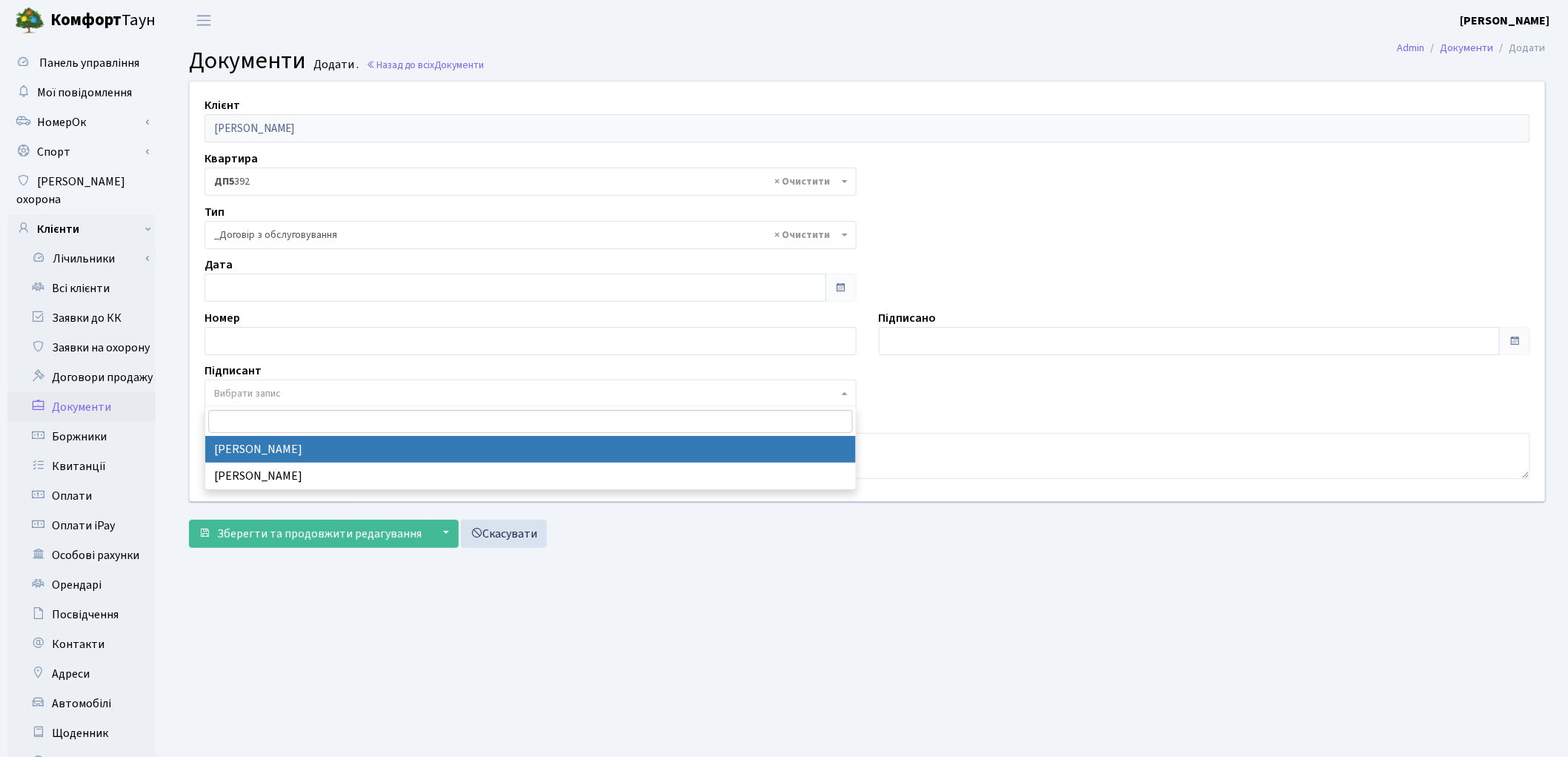
select select "74"
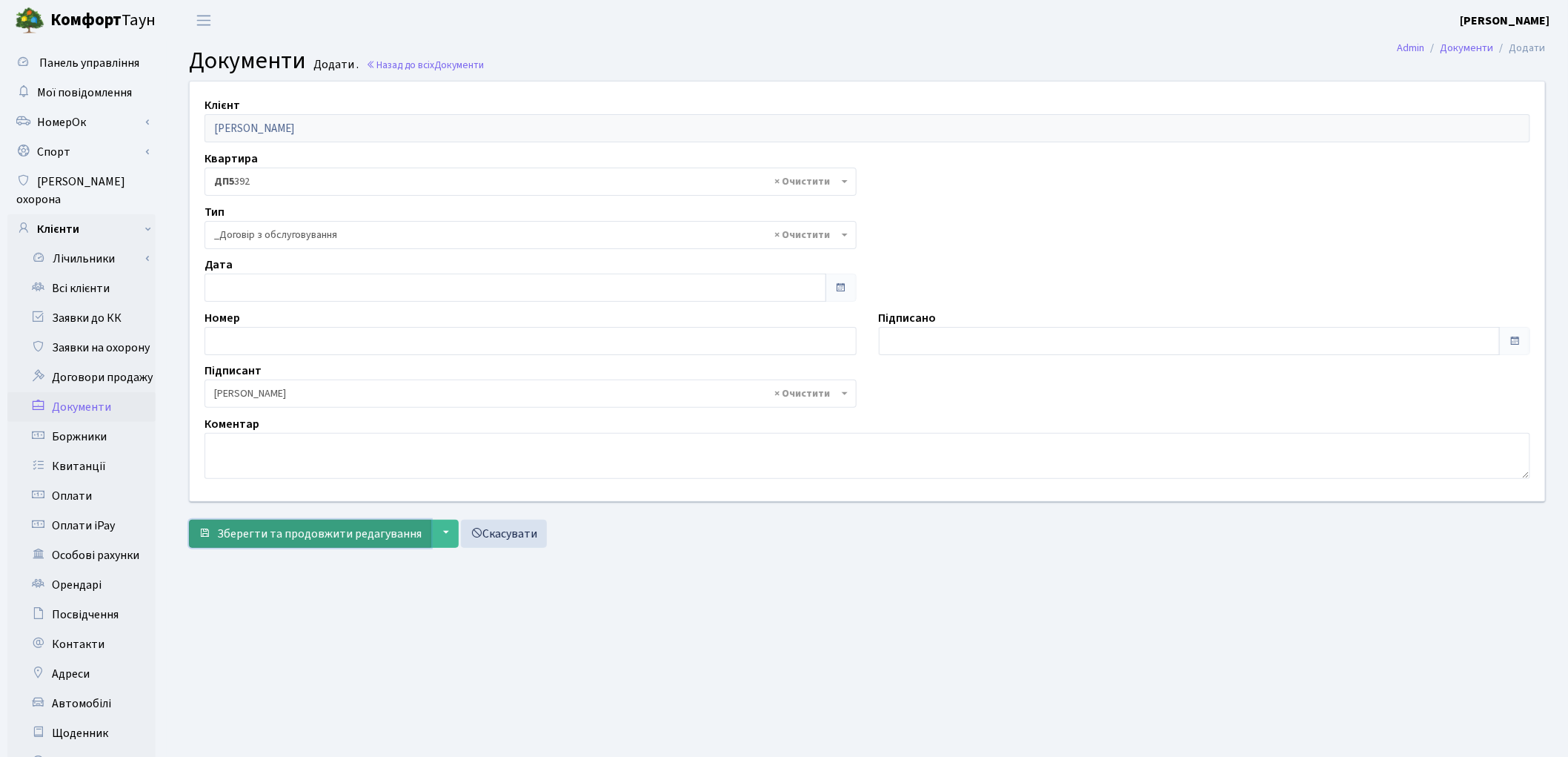
click at [313, 539] on span "Зберегти та продовжити редагування" at bounding box center [320, 533] width 205 height 16
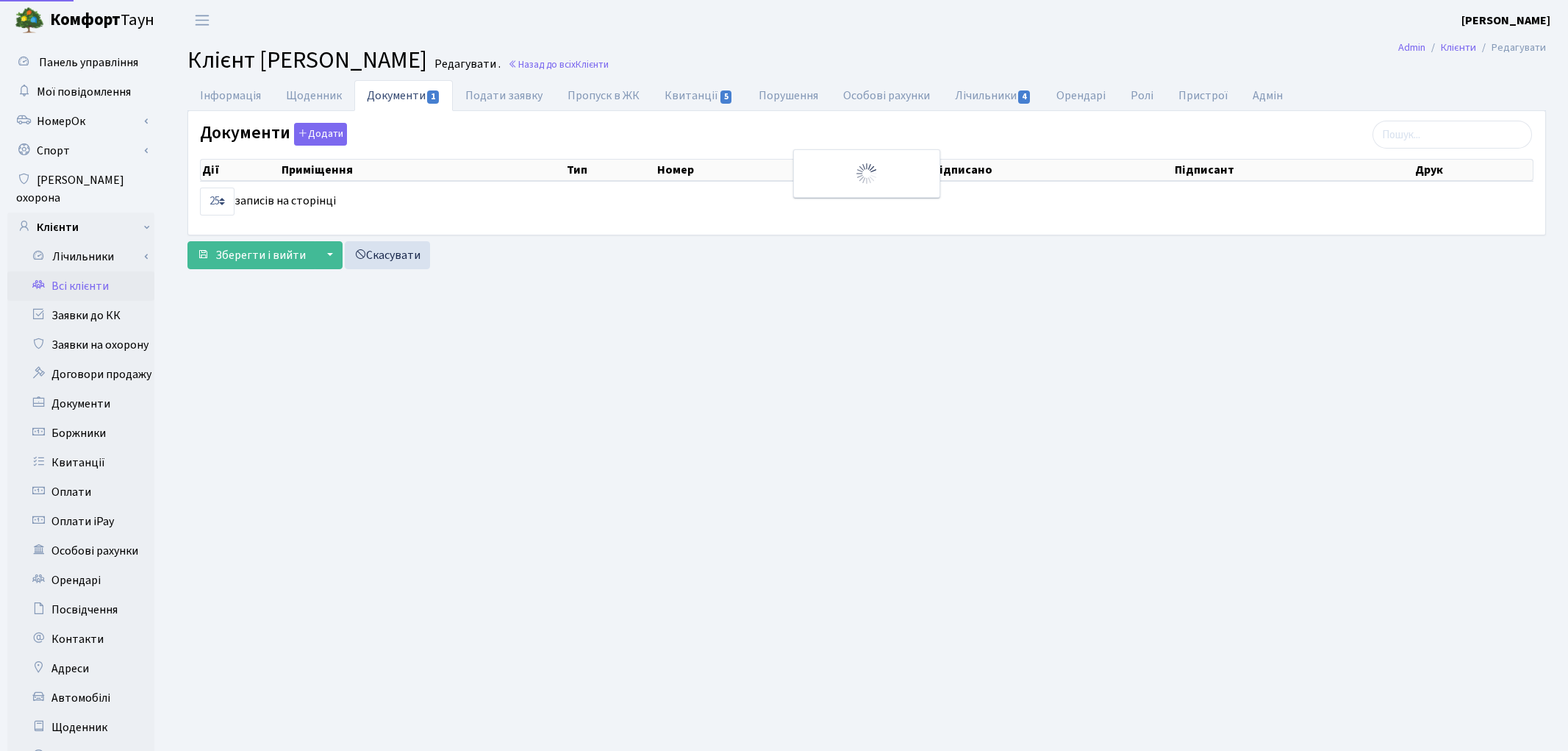
select select "25"
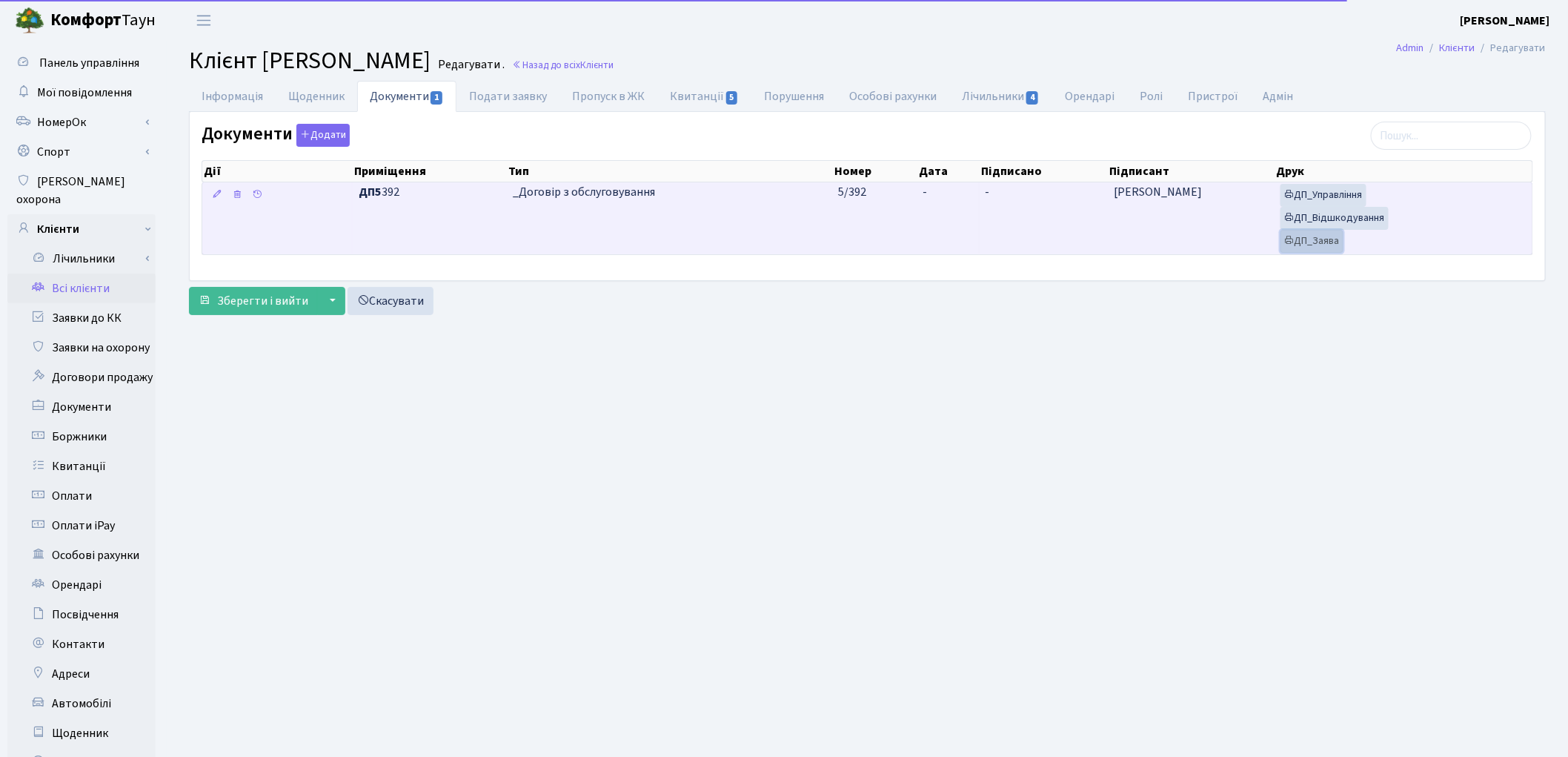
click at [1305, 242] on link "ДП_Заява" at bounding box center [1312, 241] width 63 height 23
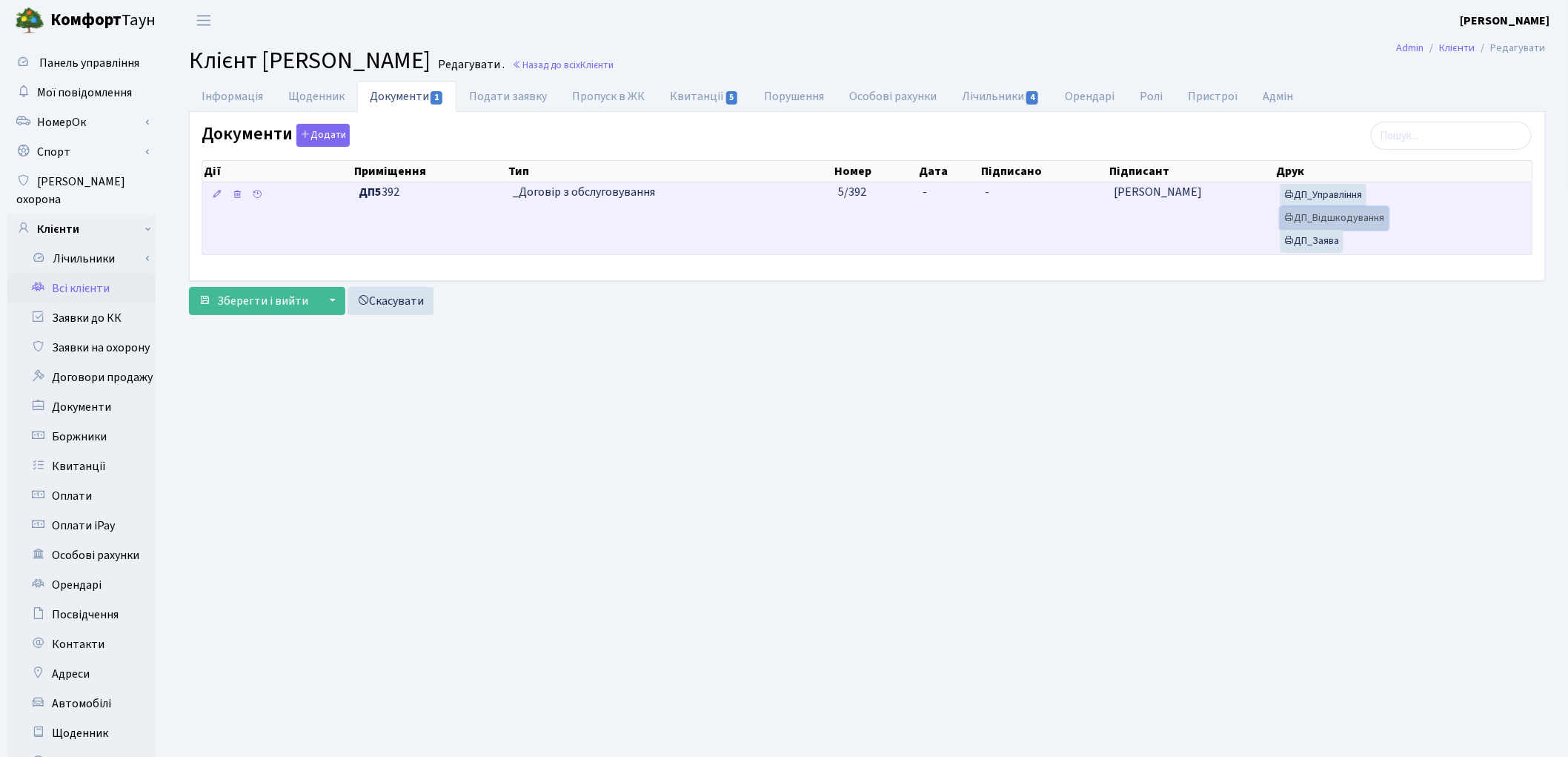
click at [1336, 220] on link "ДП_Відшкодування" at bounding box center [1335, 218] width 109 height 23
click at [1310, 201] on link "ДП_Управління" at bounding box center [1323, 195] width 86 height 23
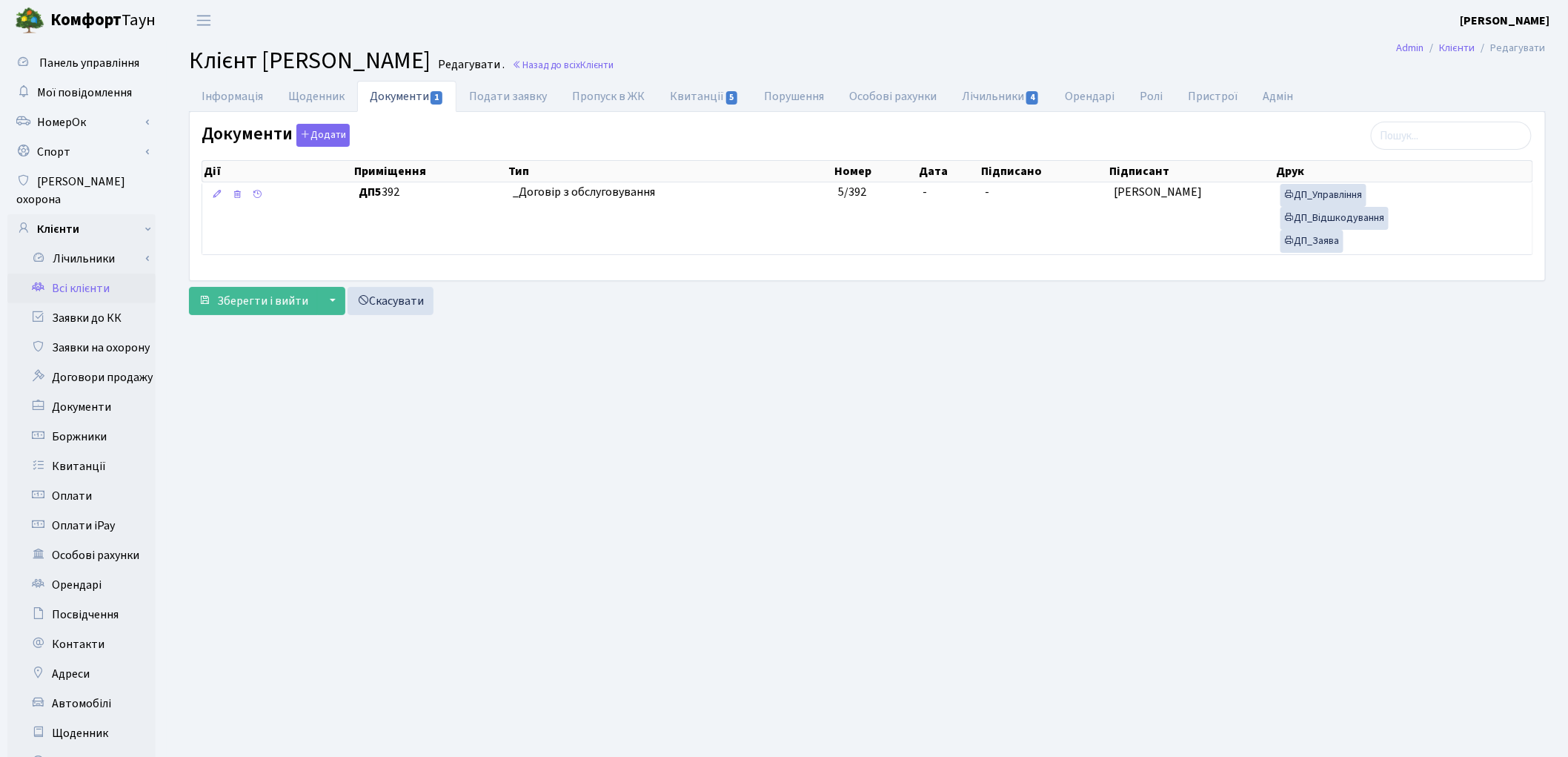
click at [1155, 507] on main "Admin Клієнти Редагувати Клієнт Маринкін Олександр Миколайович Редагувати . Наз…" at bounding box center [867, 472] width 1401 height 863
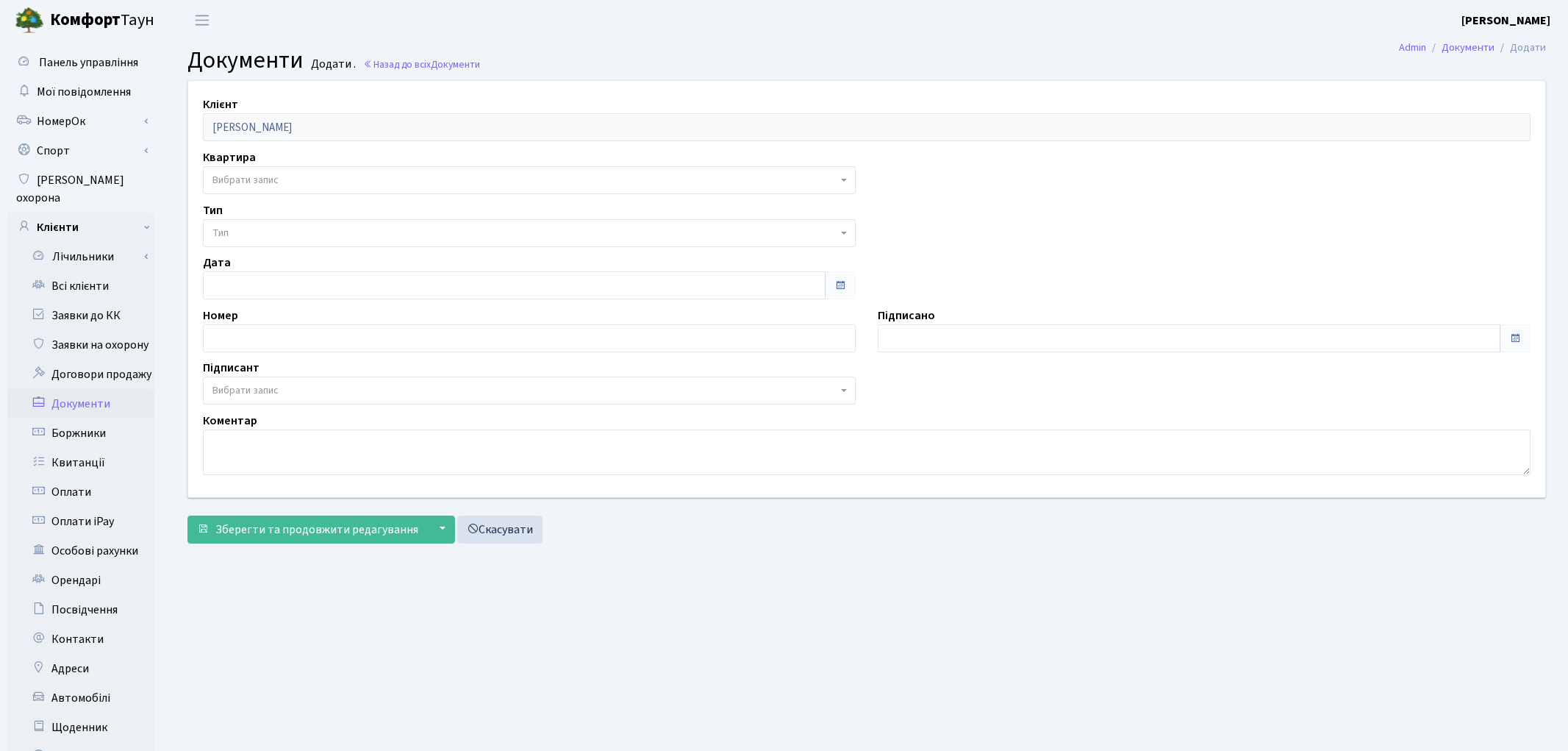
select select "175758"
select select "74"
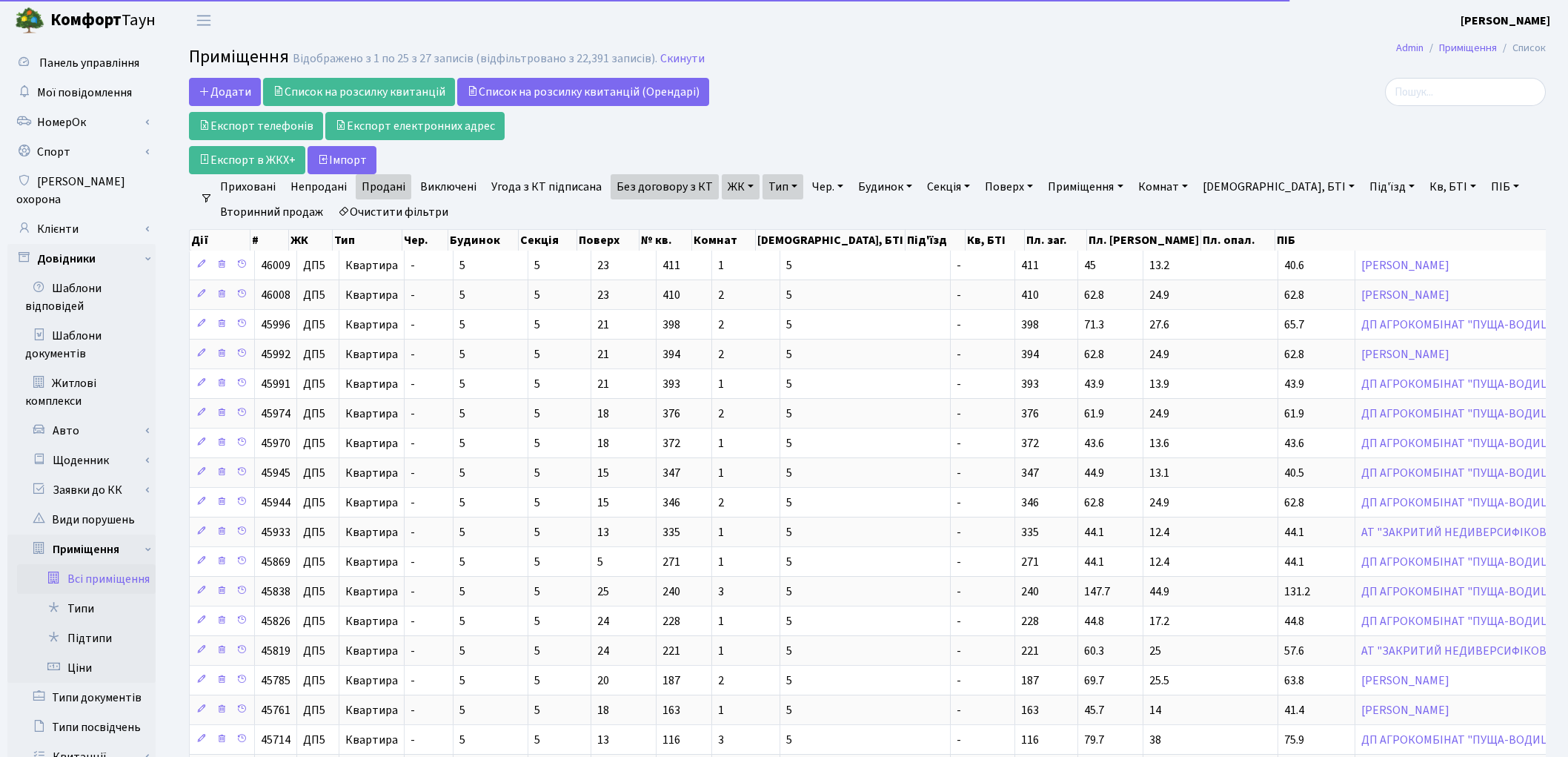
select select "25"
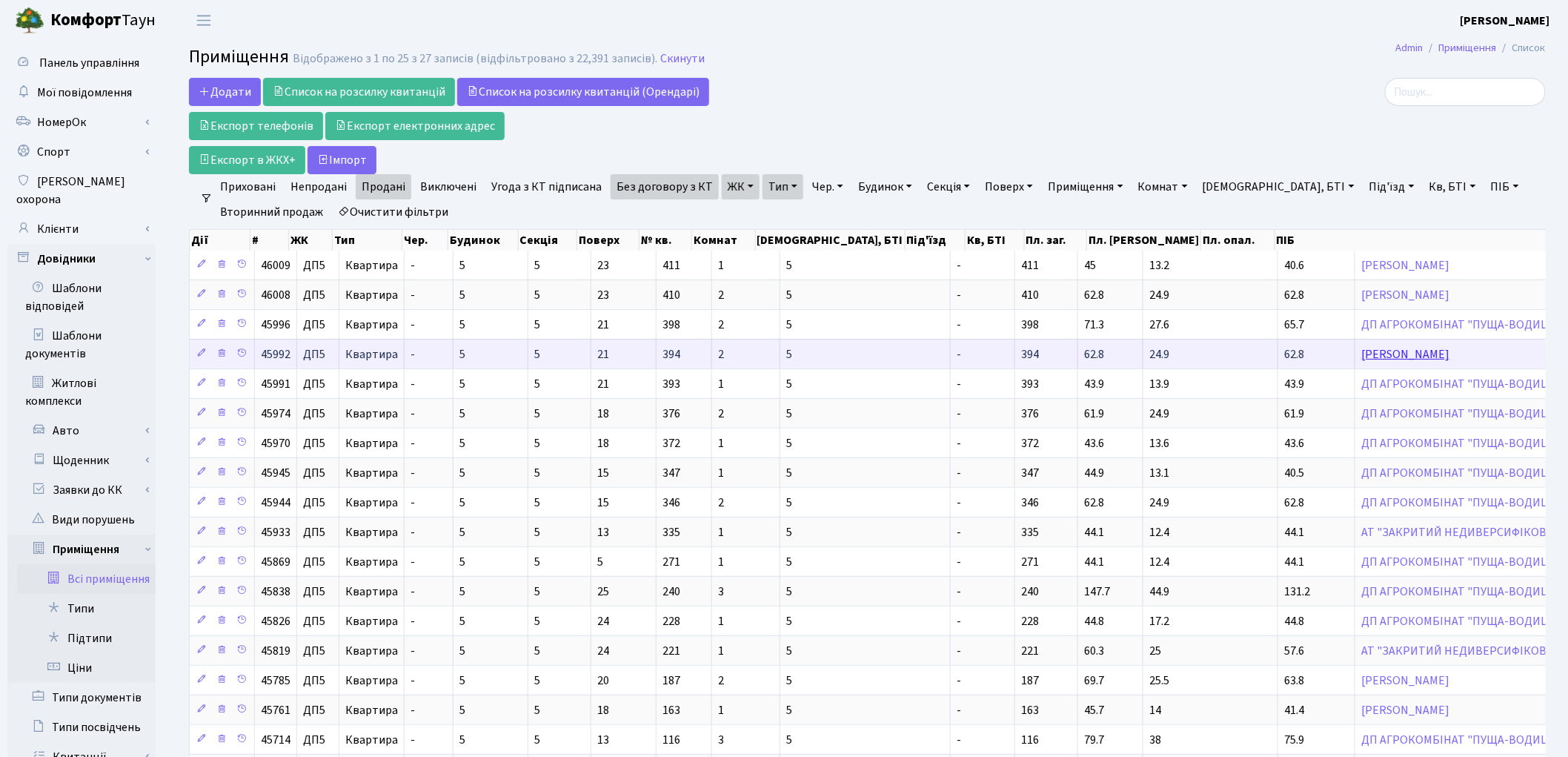
click at [1361, 360] on link "[PERSON_NAME]" at bounding box center [1405, 354] width 88 height 16
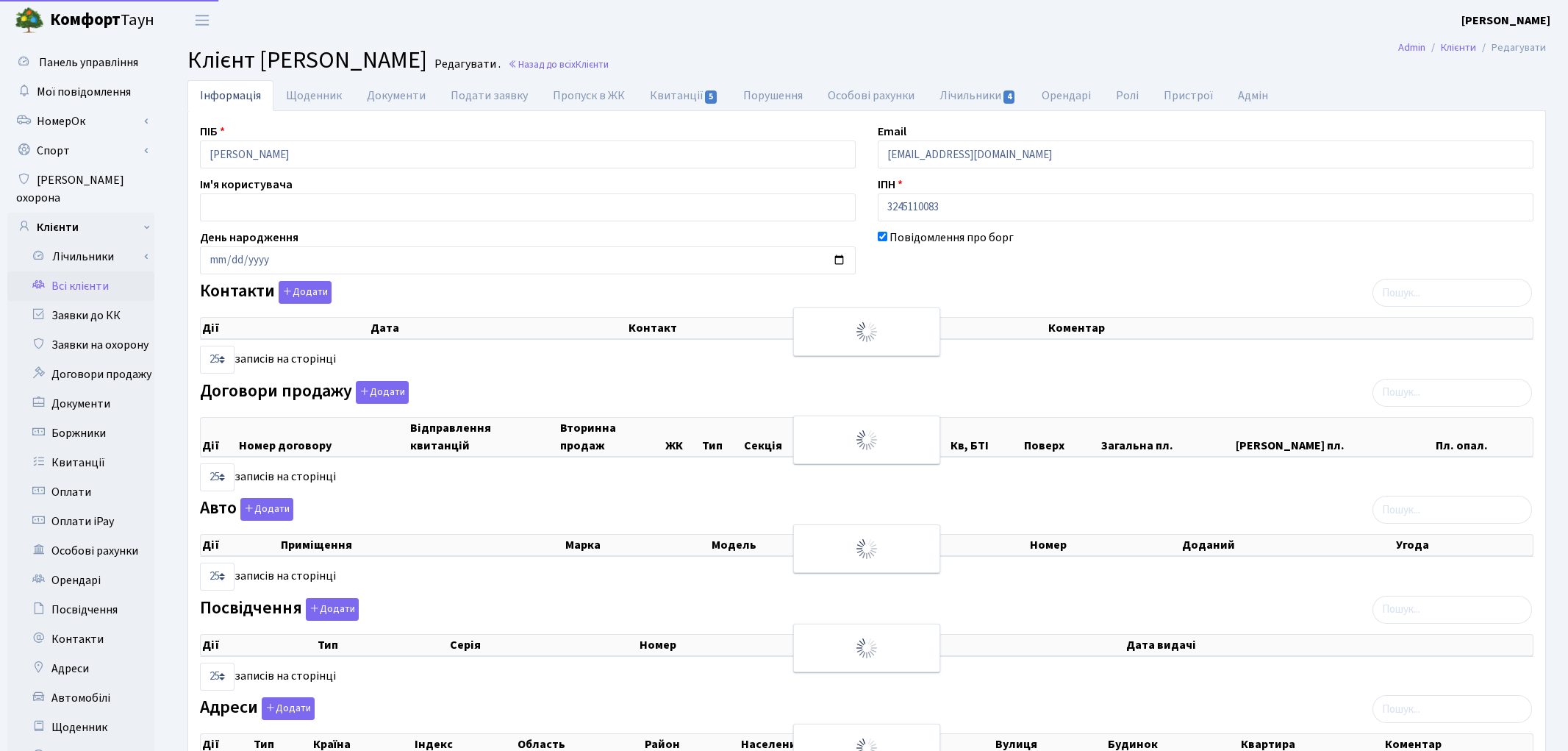
select select "25"
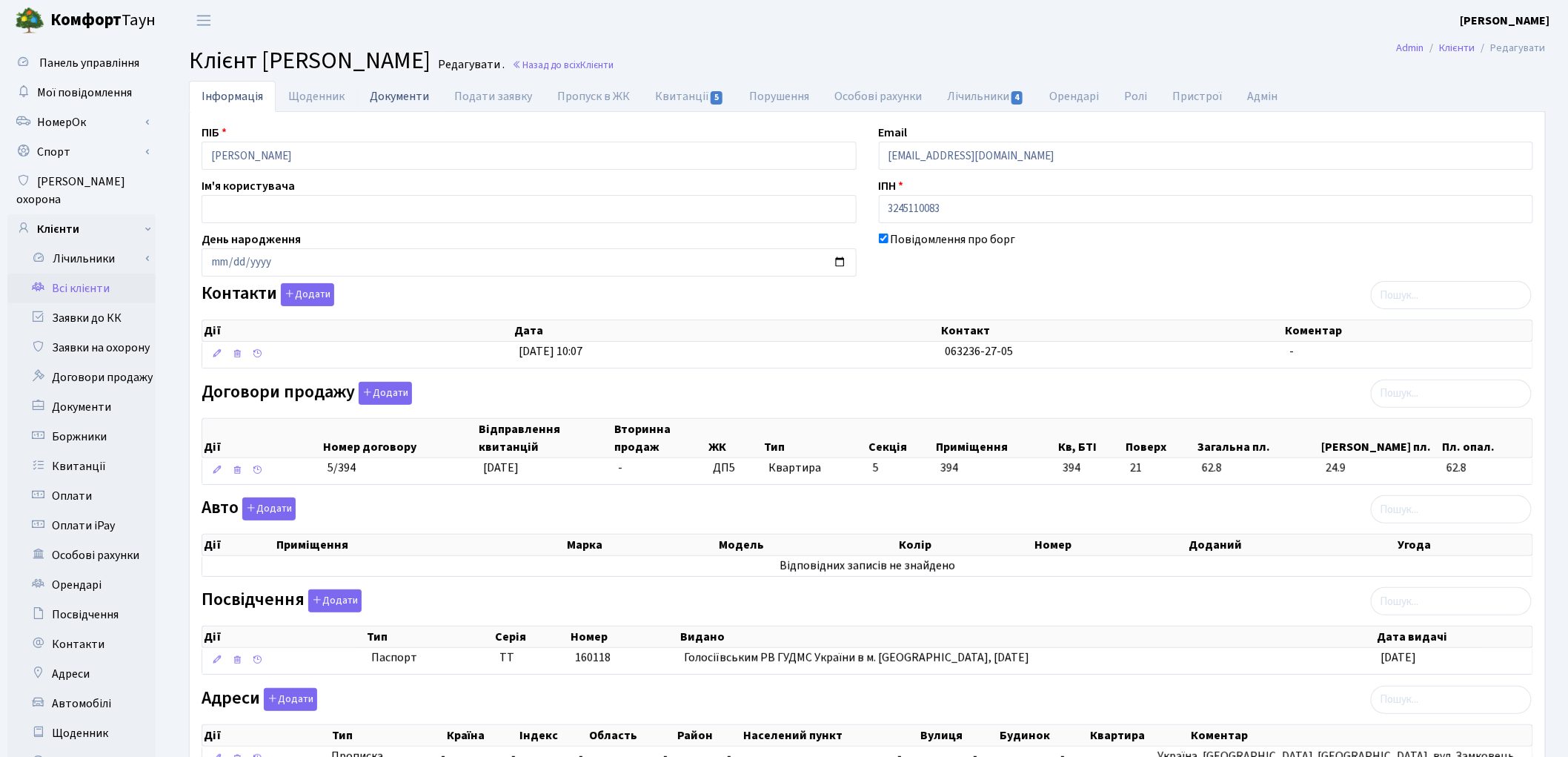
click at [396, 93] on link "Документи" at bounding box center [399, 96] width 85 height 30
select select "25"
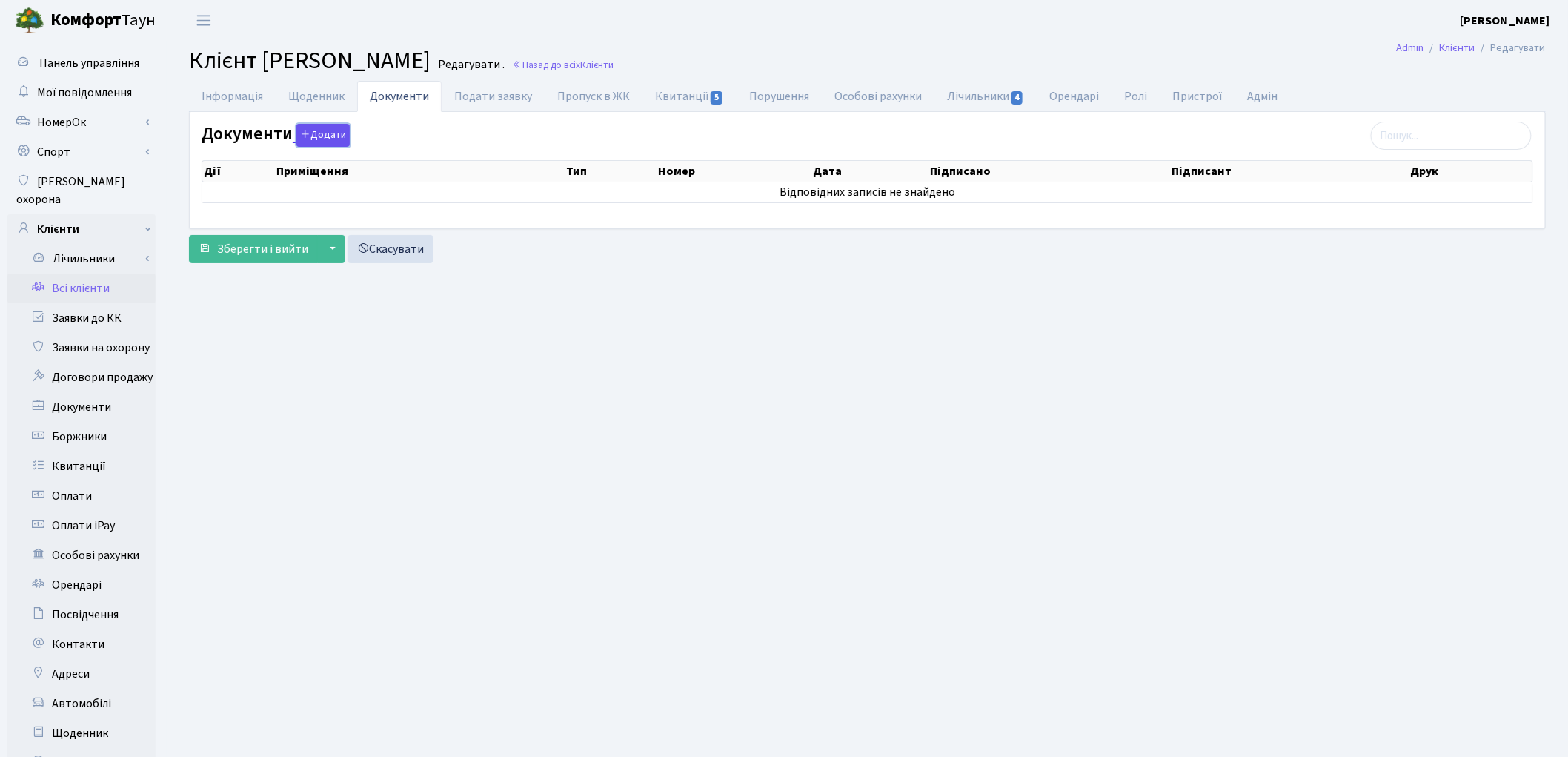
click at [321, 130] on button "Додати" at bounding box center [323, 135] width 53 height 23
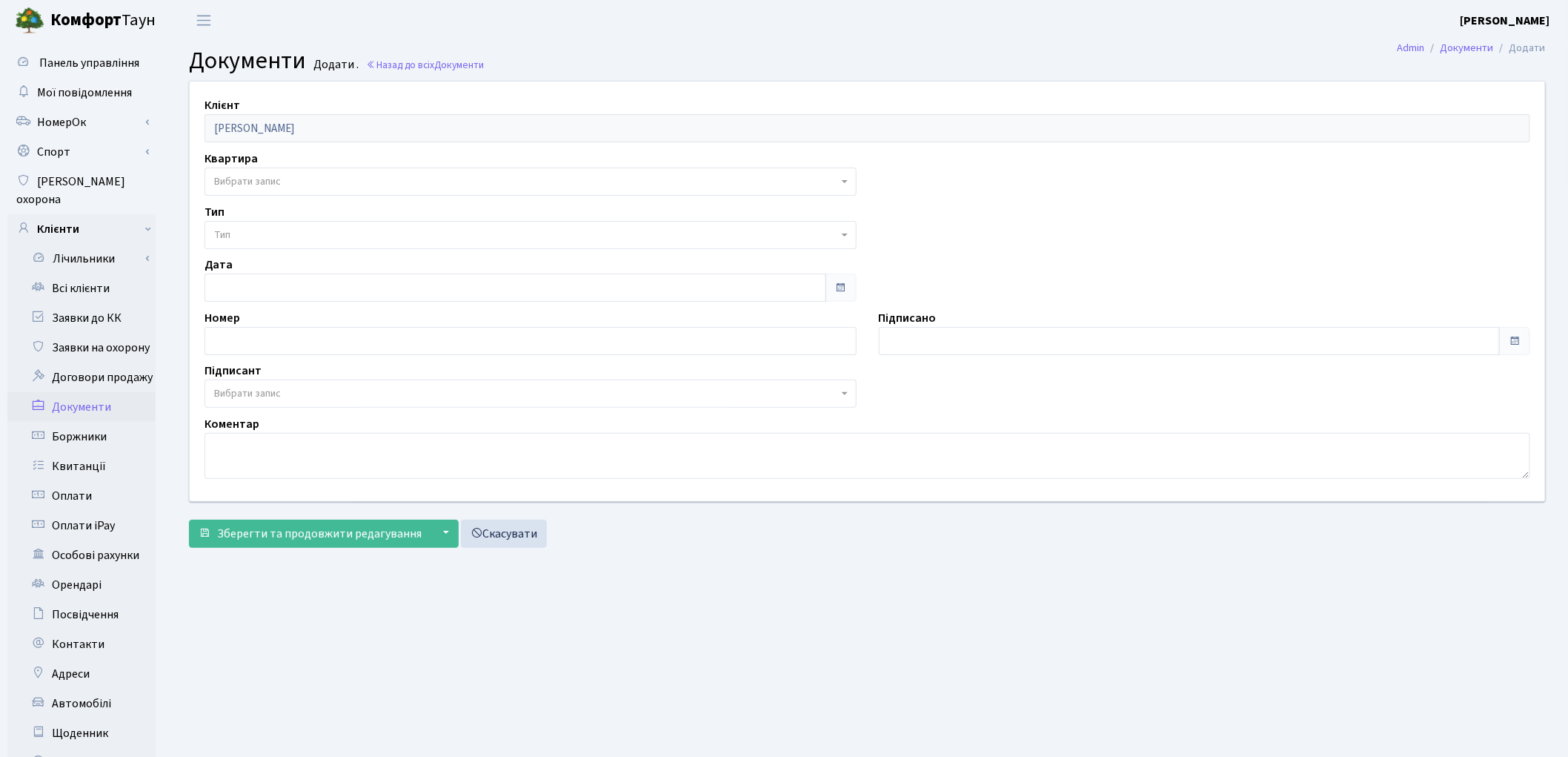
click at [292, 176] on span "Вибрати запис" at bounding box center [526, 182] width 624 height 15
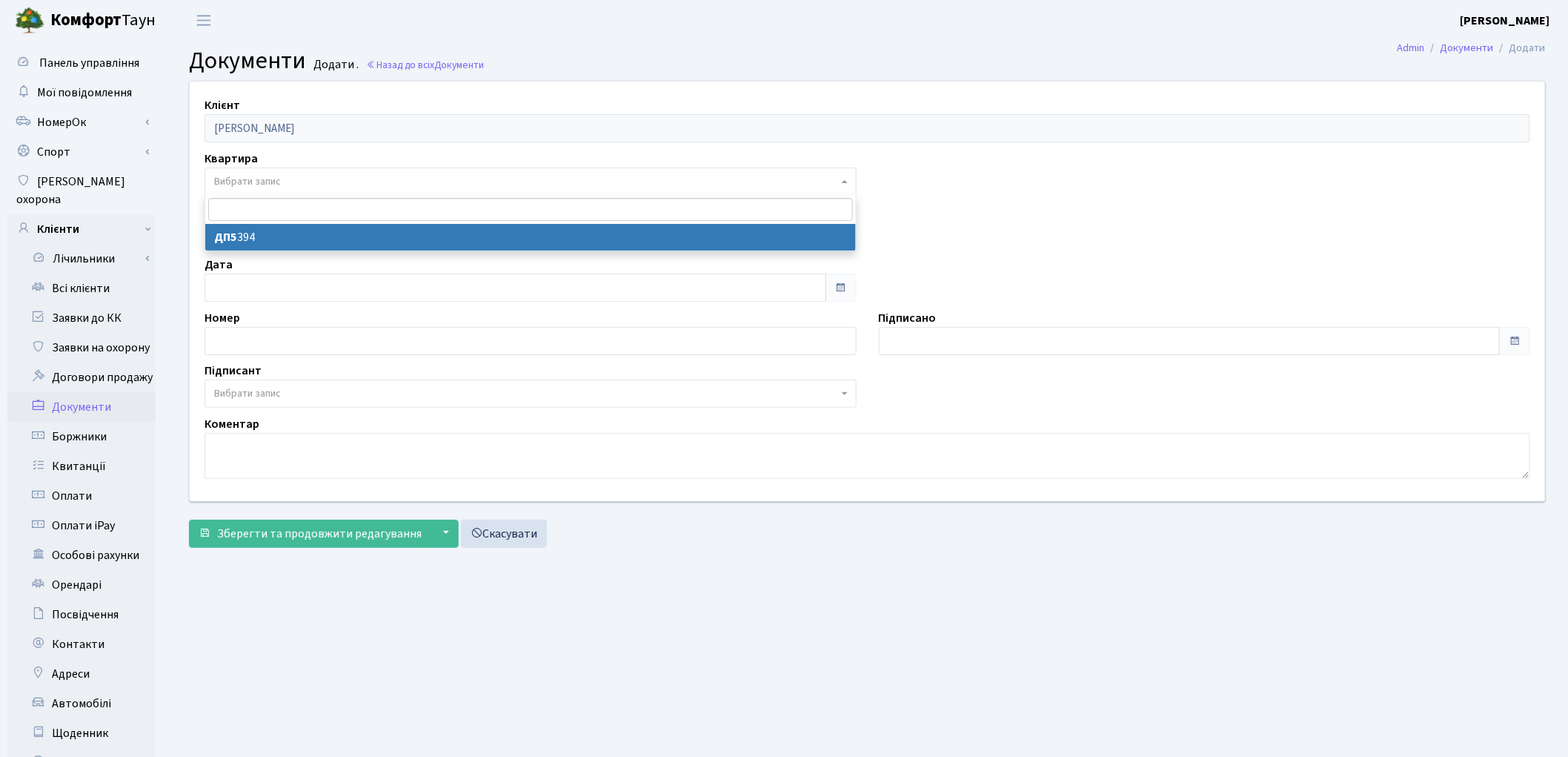
select select "175759"
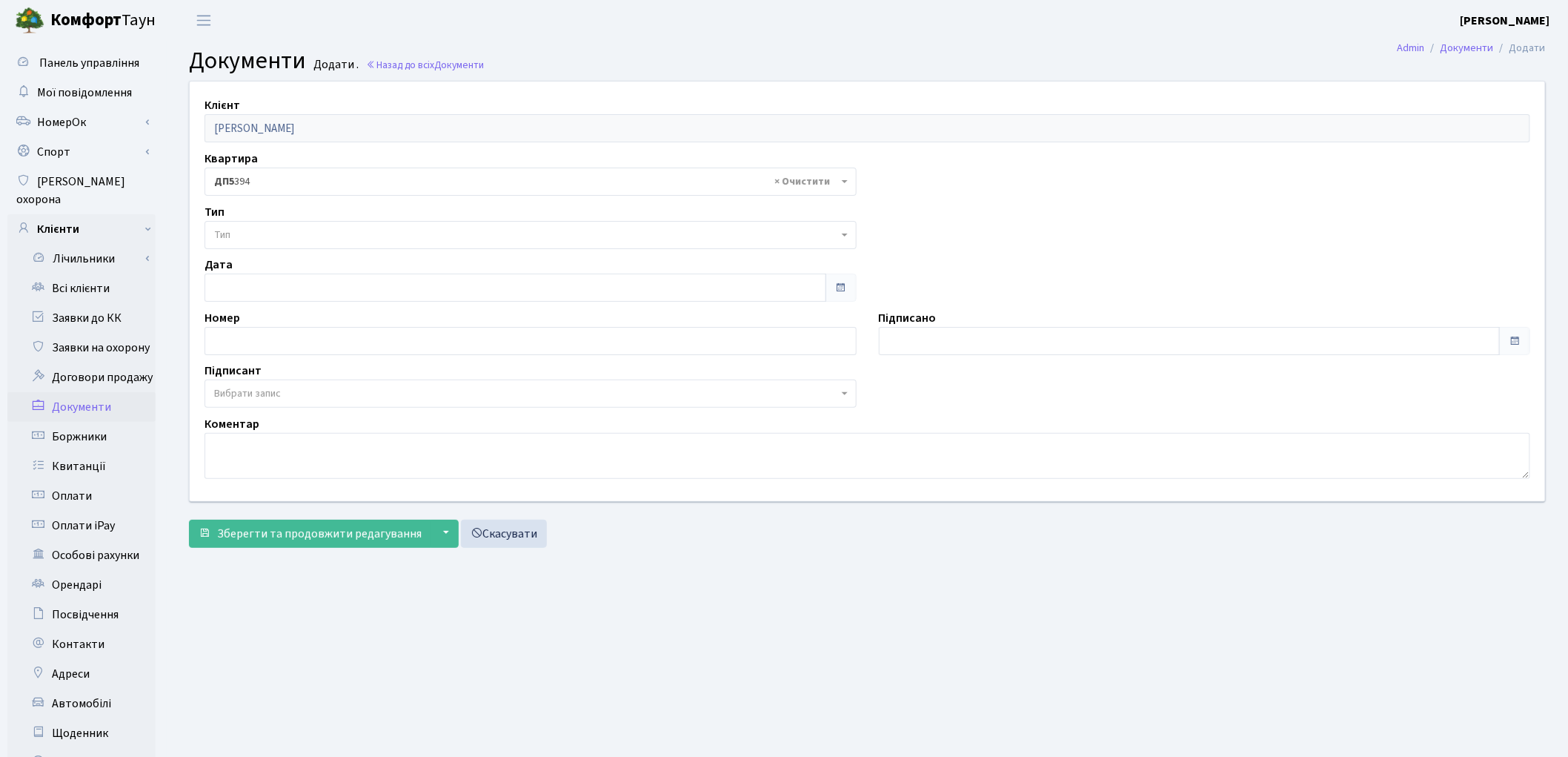
click at [281, 232] on span "Тип" at bounding box center [526, 235] width 624 height 15
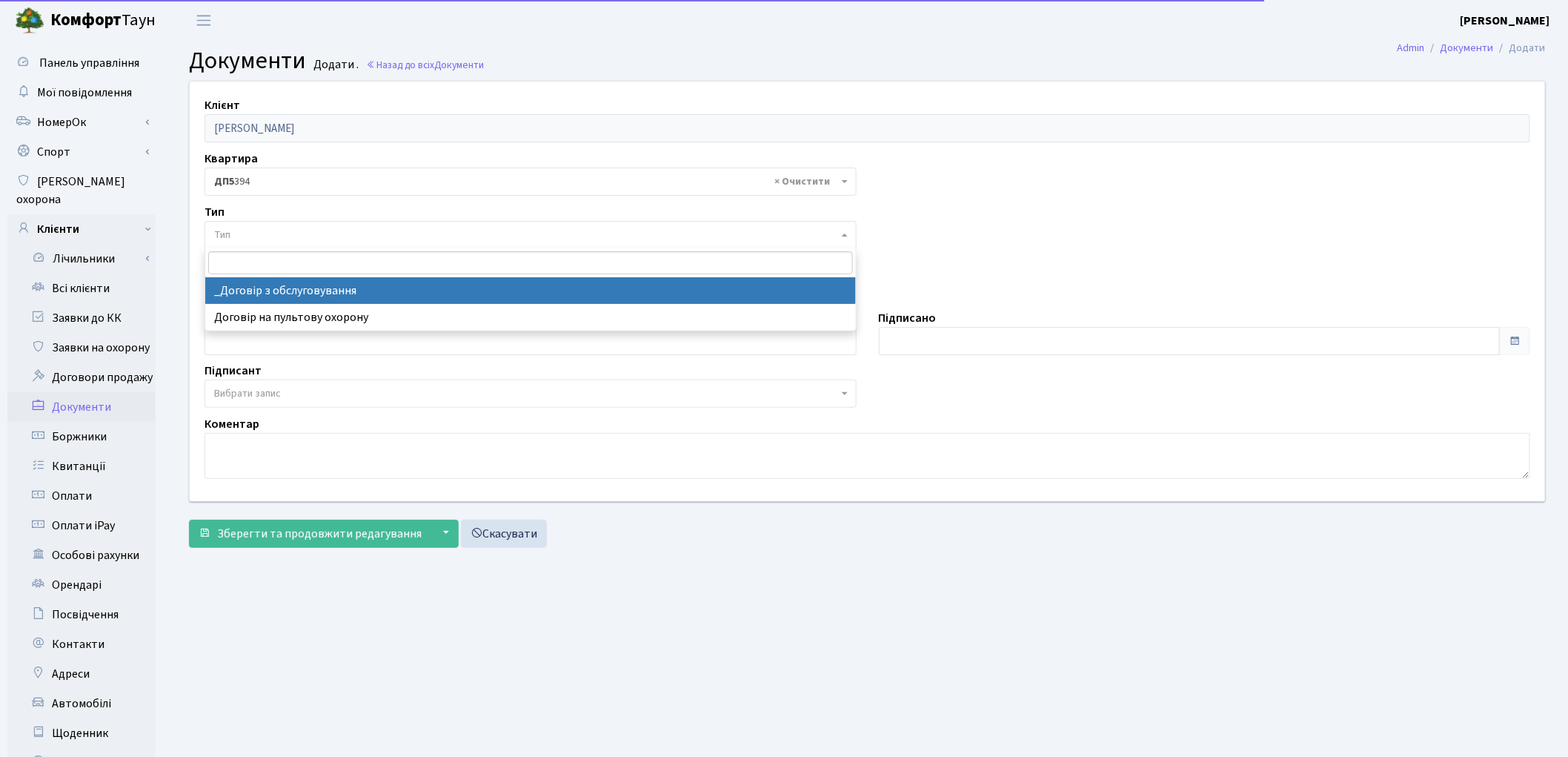
select select "289"
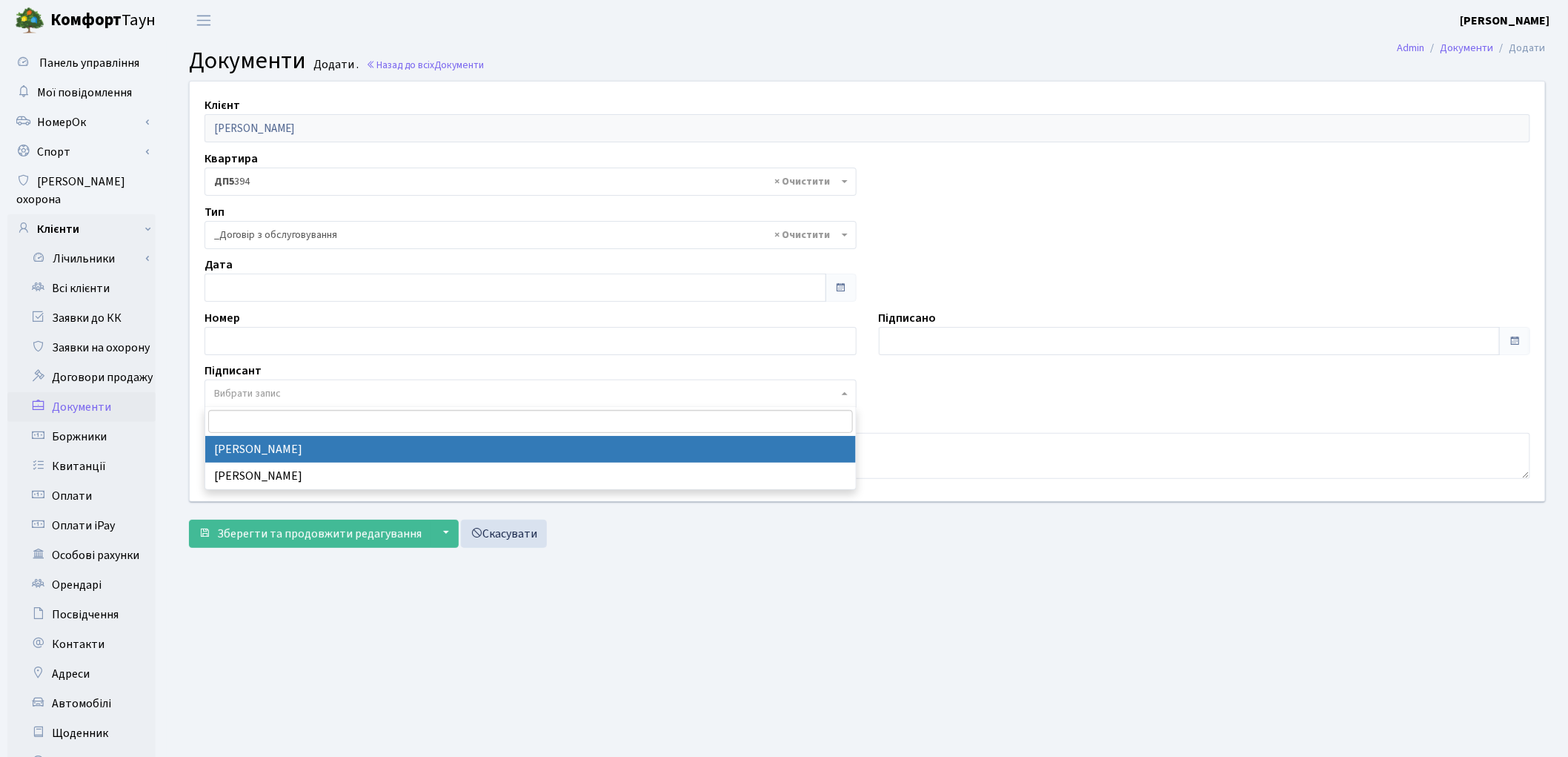
click at [292, 396] on span "Вибрати запис" at bounding box center [526, 394] width 624 height 15
select select "74"
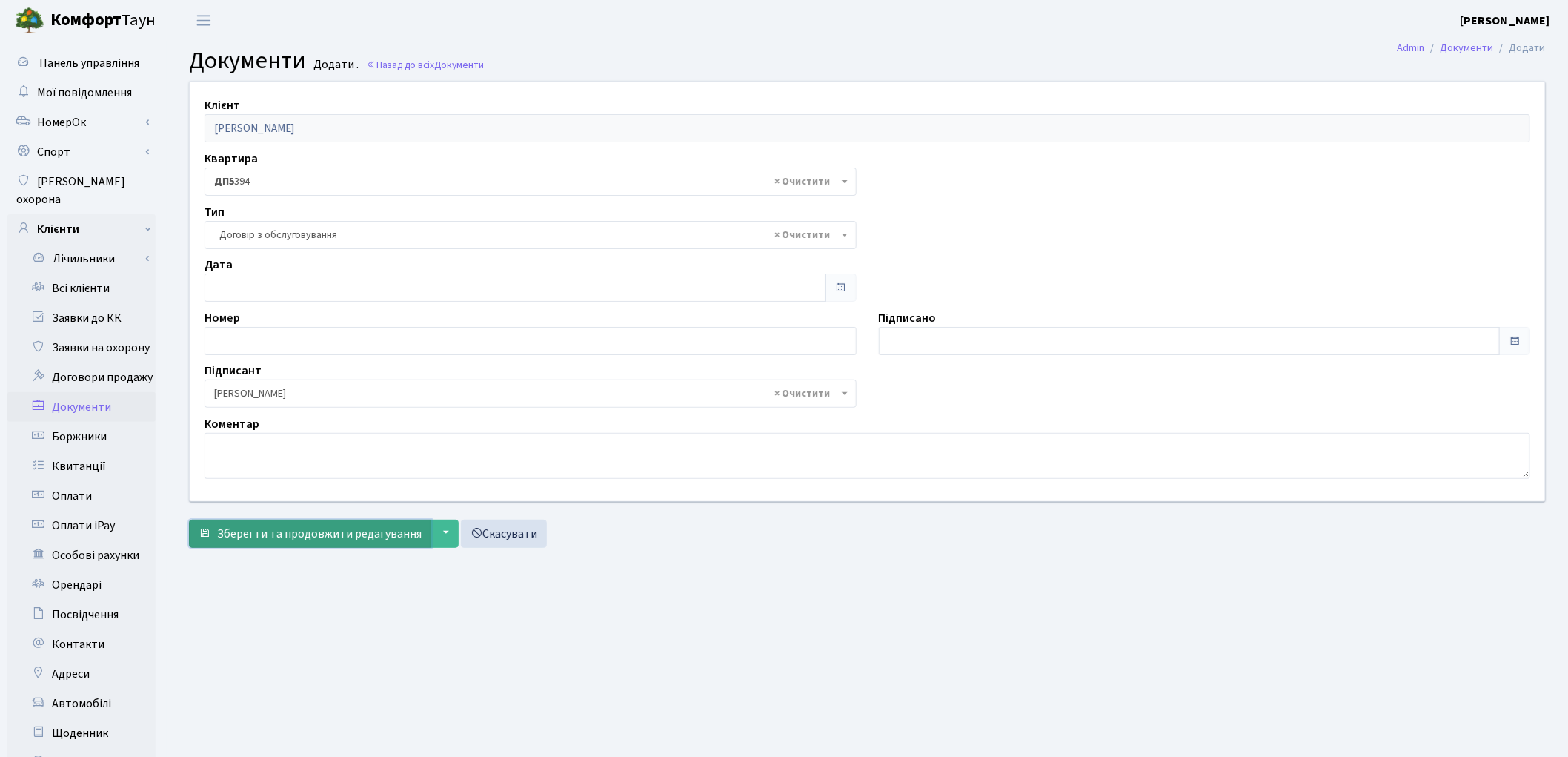
click at [295, 536] on span "Зберегти та продовжити редагування" at bounding box center [320, 533] width 205 height 16
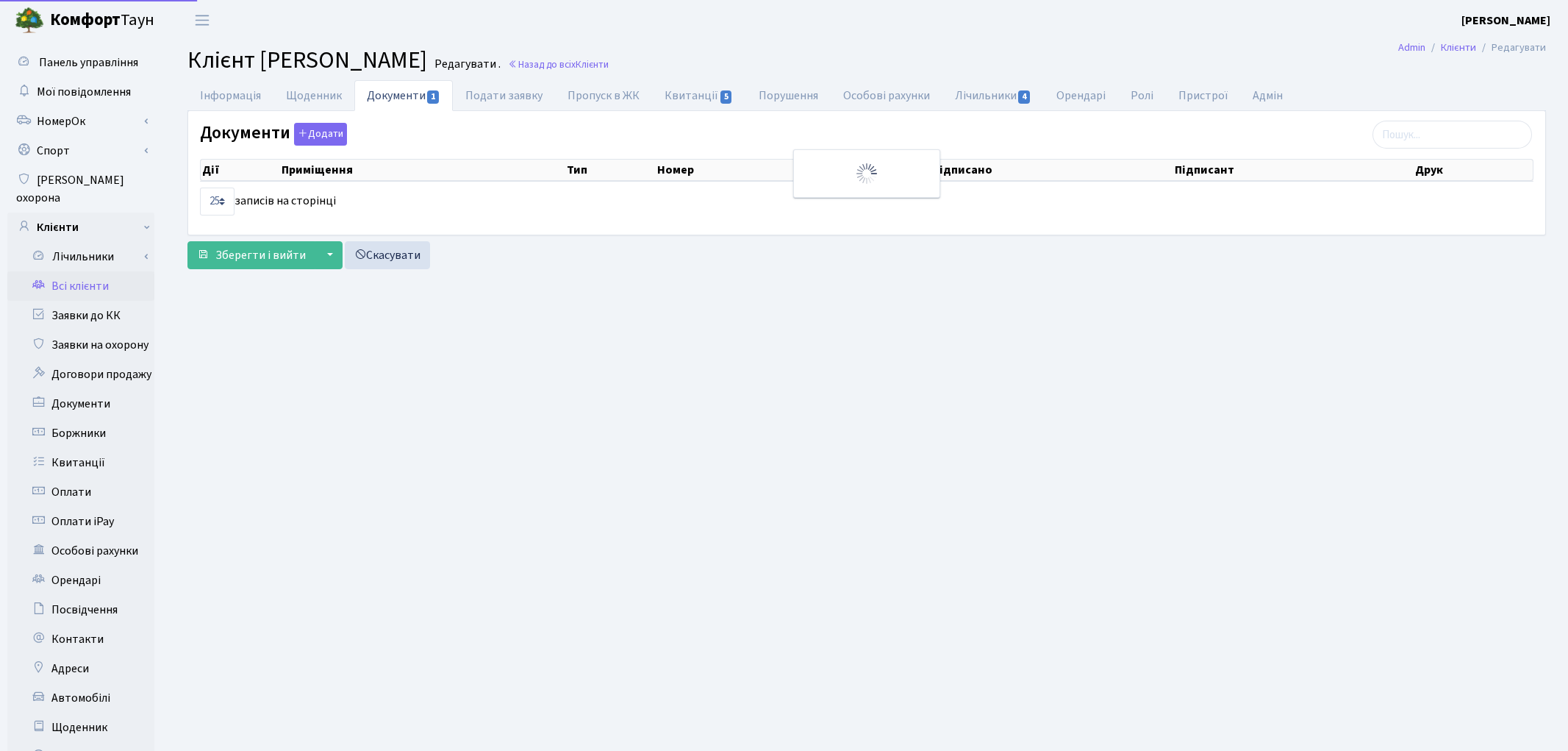
select select "25"
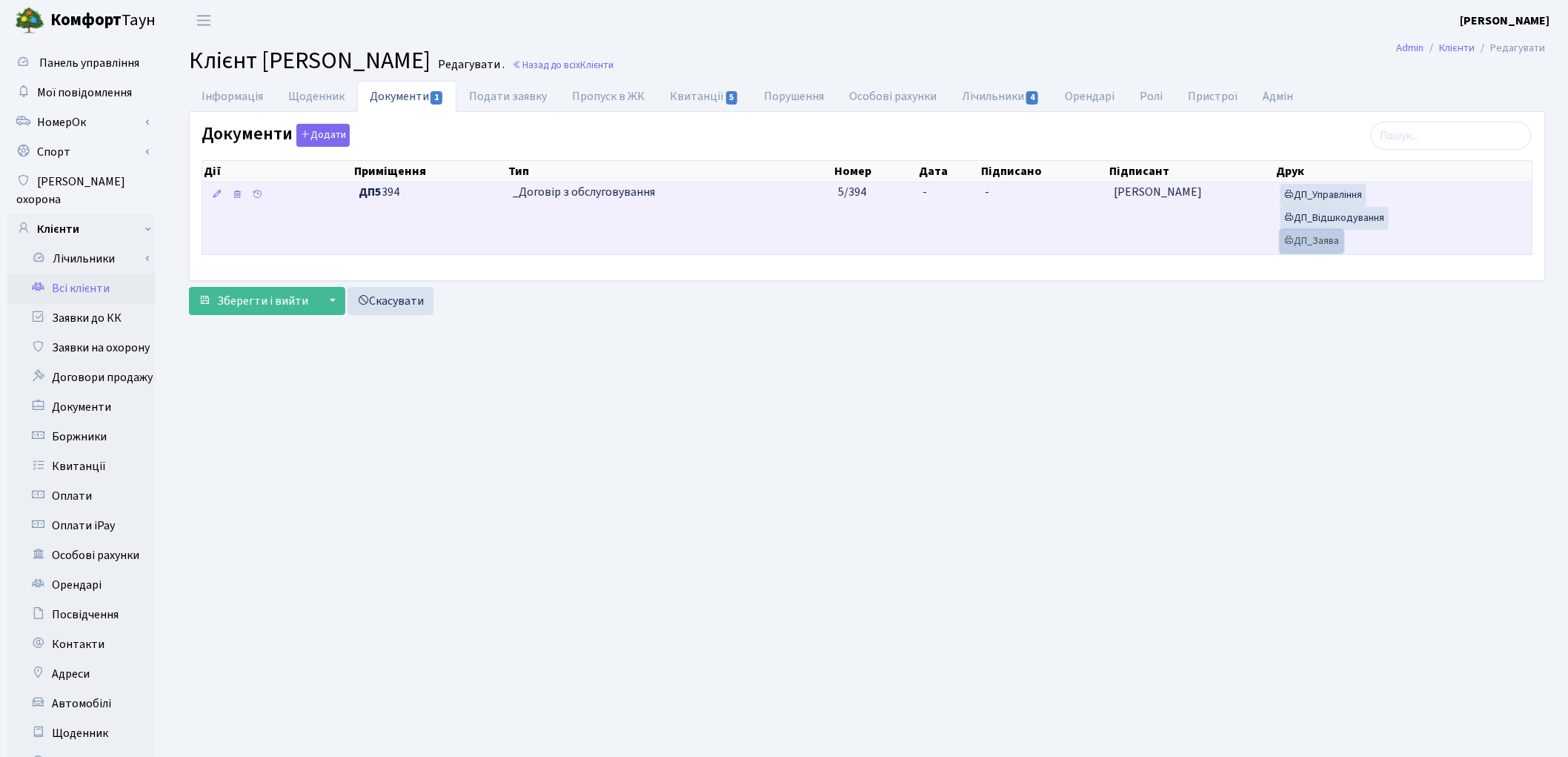
click at [1301, 246] on link "ДП_Заява" at bounding box center [1312, 241] width 63 height 23
click at [1350, 216] on link "ДП_Відшкодування" at bounding box center [1335, 218] width 109 height 23
click at [1347, 198] on link "ДП_Управління" at bounding box center [1323, 195] width 86 height 23
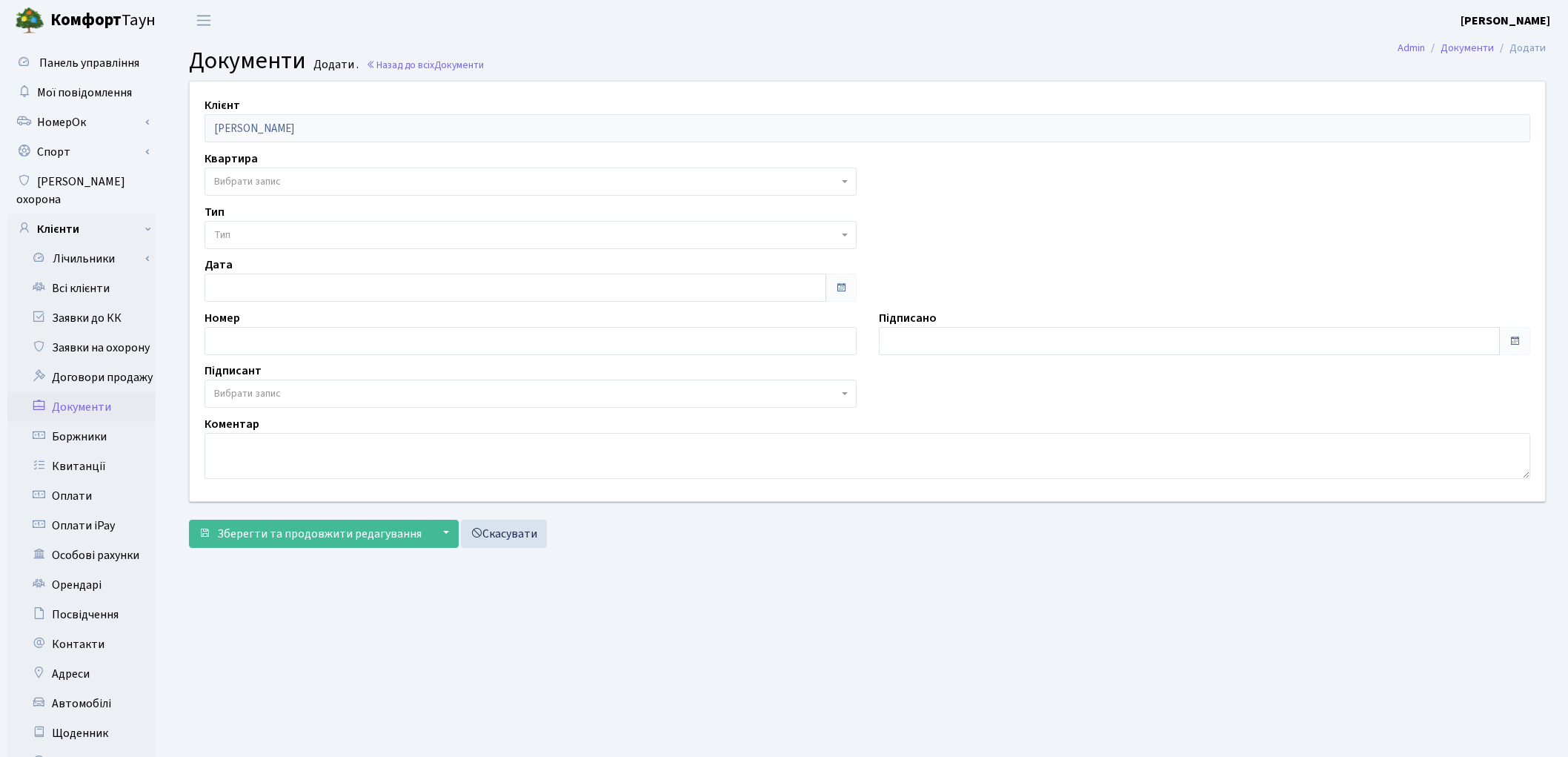
select select "175759"
select select "74"
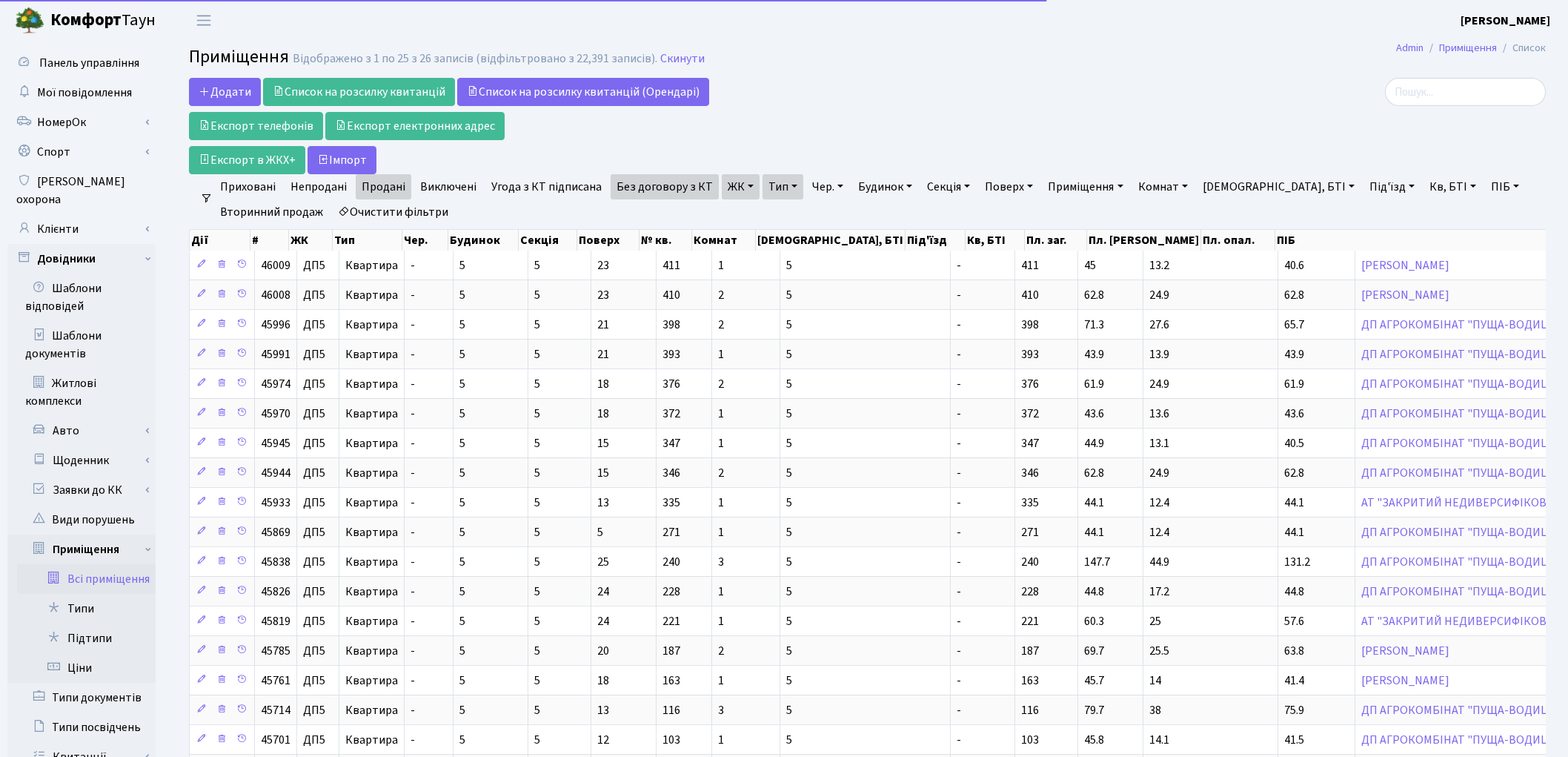
select select "25"
click at [1173, 77] on div at bounding box center [1327, 92] width 437 height 28
click at [85, 215] on link "Клієнти" at bounding box center [81, 229] width 148 height 29
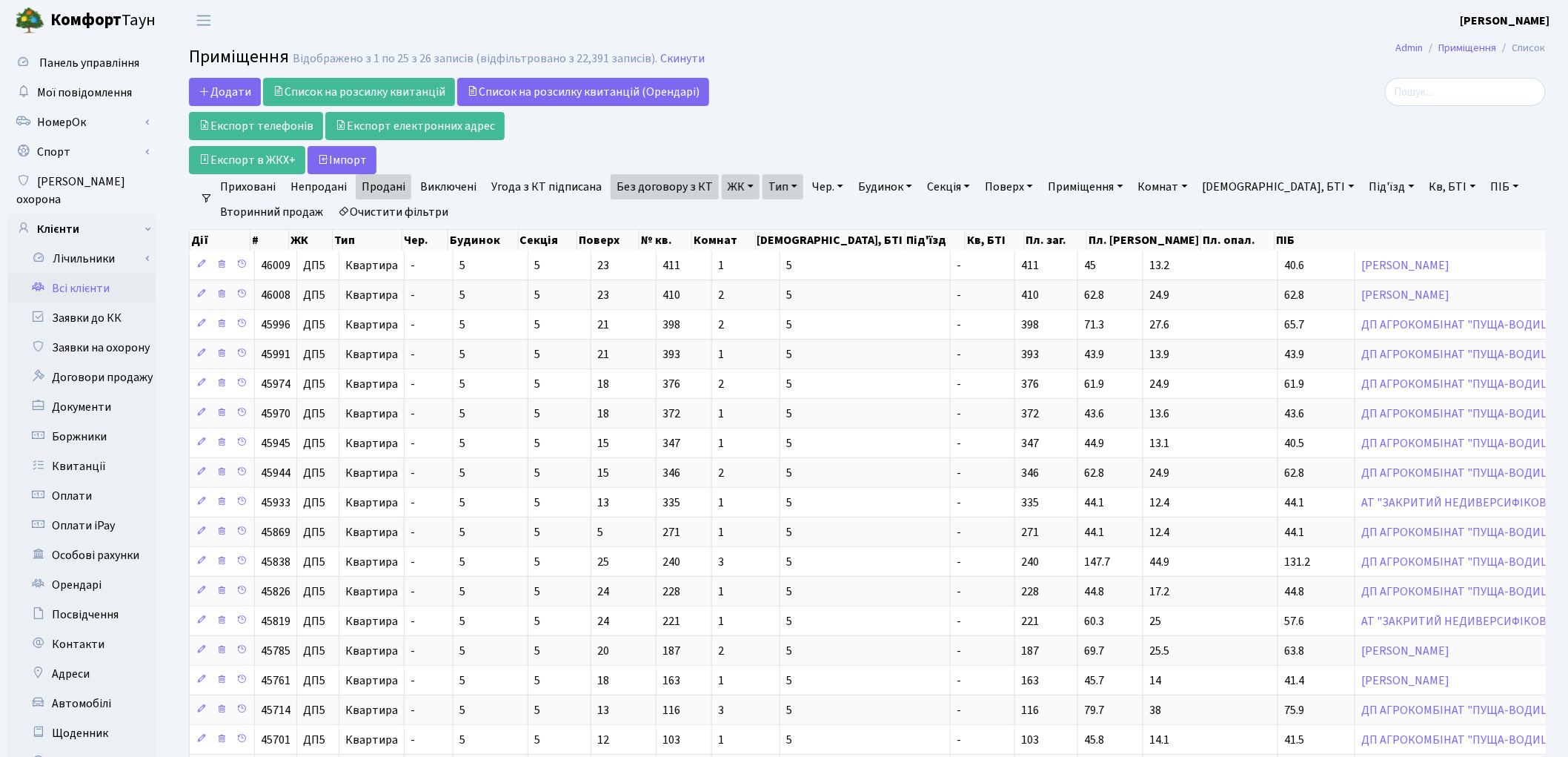
click at [72, 273] on link "Всі клієнти" at bounding box center [81, 288] width 148 height 29
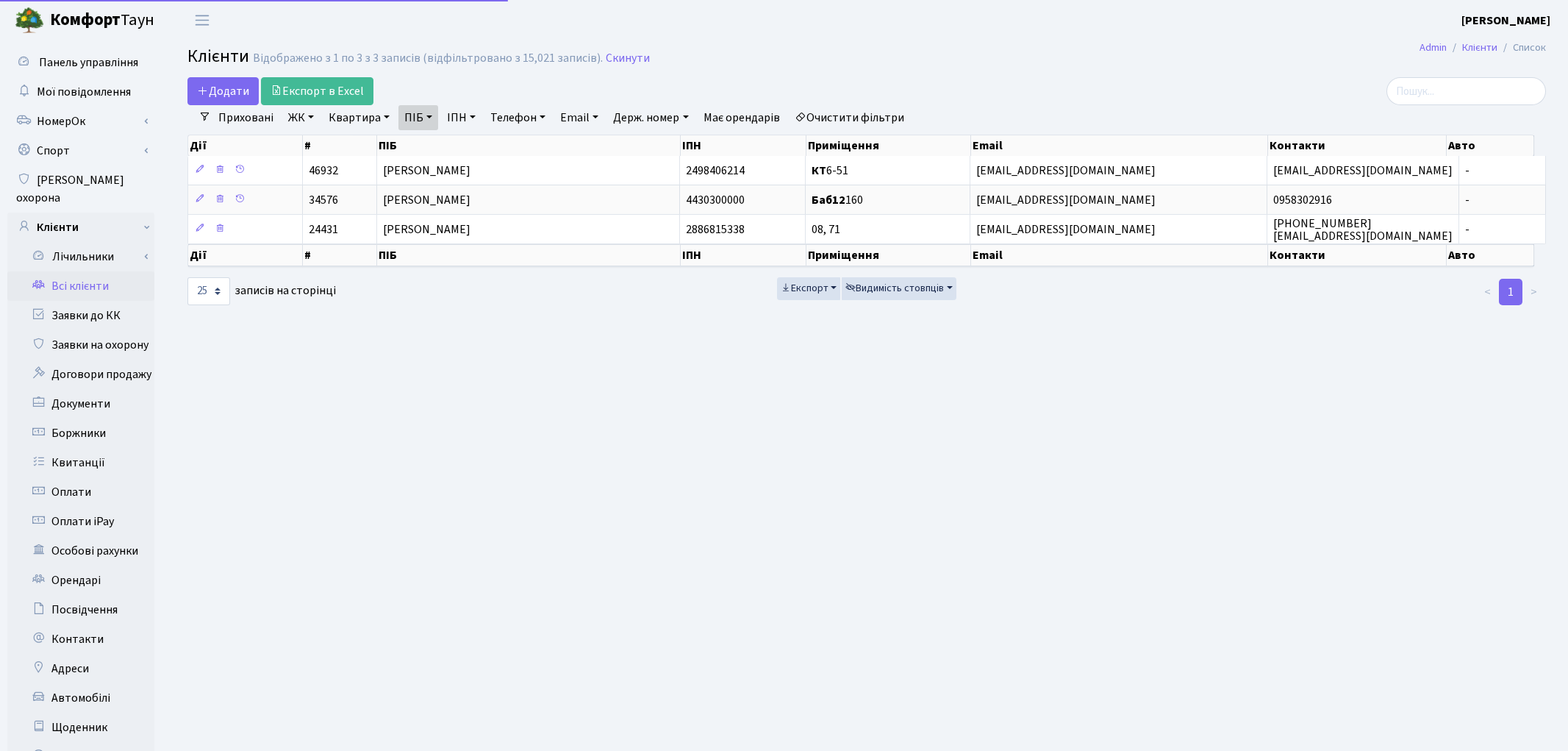
select select "25"
click at [884, 120] on link "Очистити фільтри" at bounding box center [849, 118] width 121 height 25
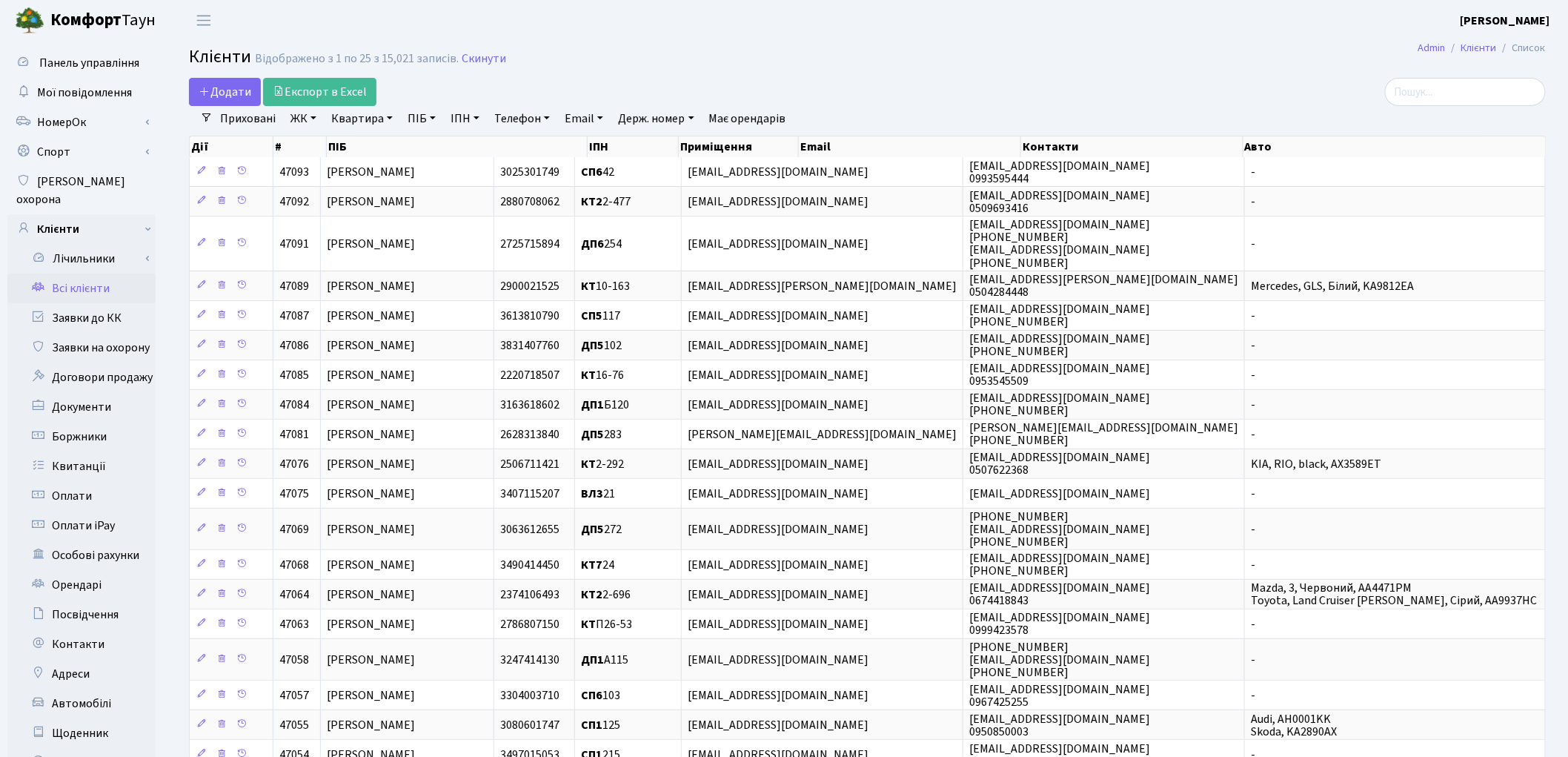
click at [422, 117] on link "ПІБ" at bounding box center [421, 118] width 40 height 25
type input "прокопенко"
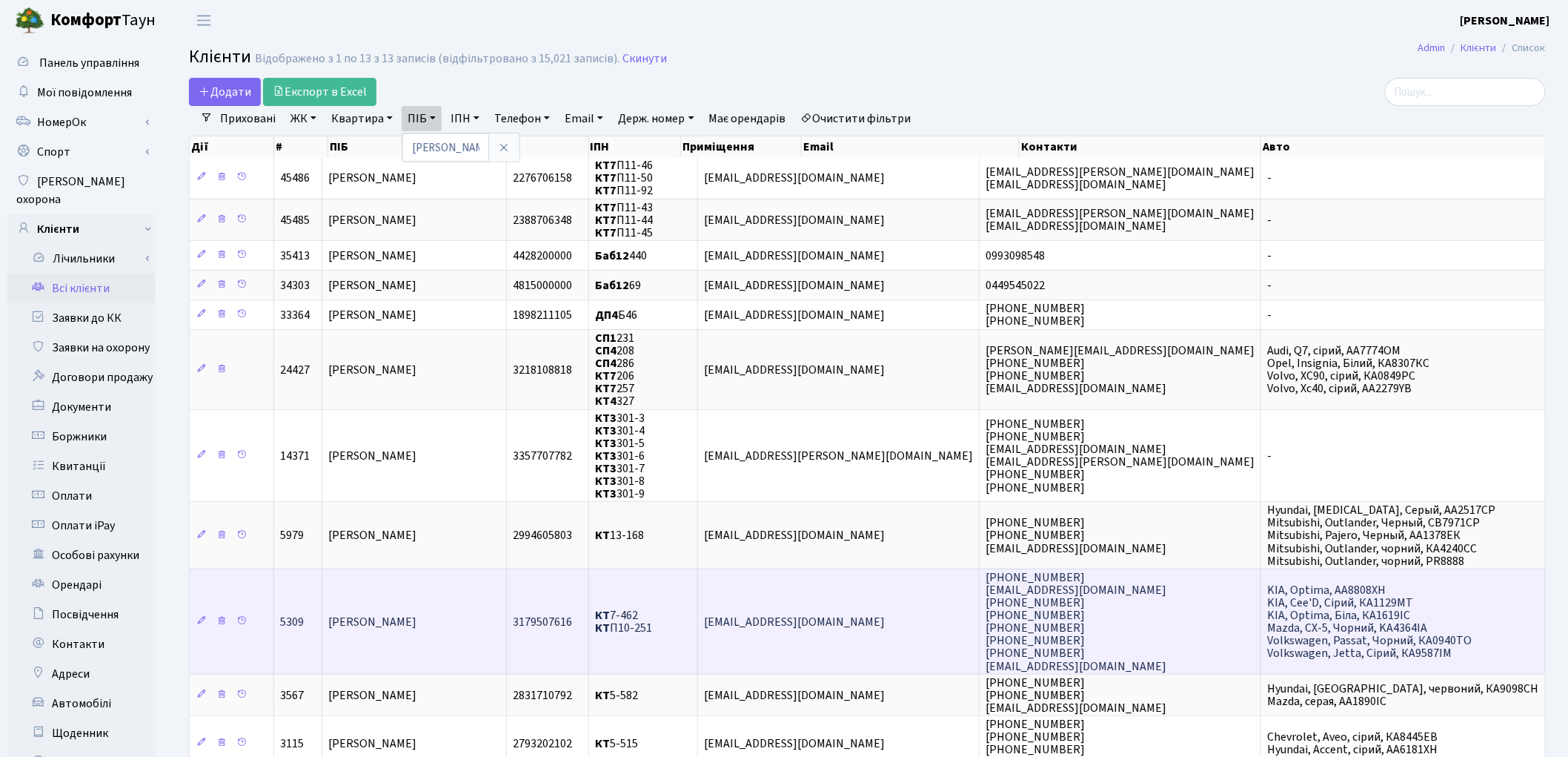
click at [479, 617] on td "[PERSON_NAME]" at bounding box center [414, 621] width 184 height 105
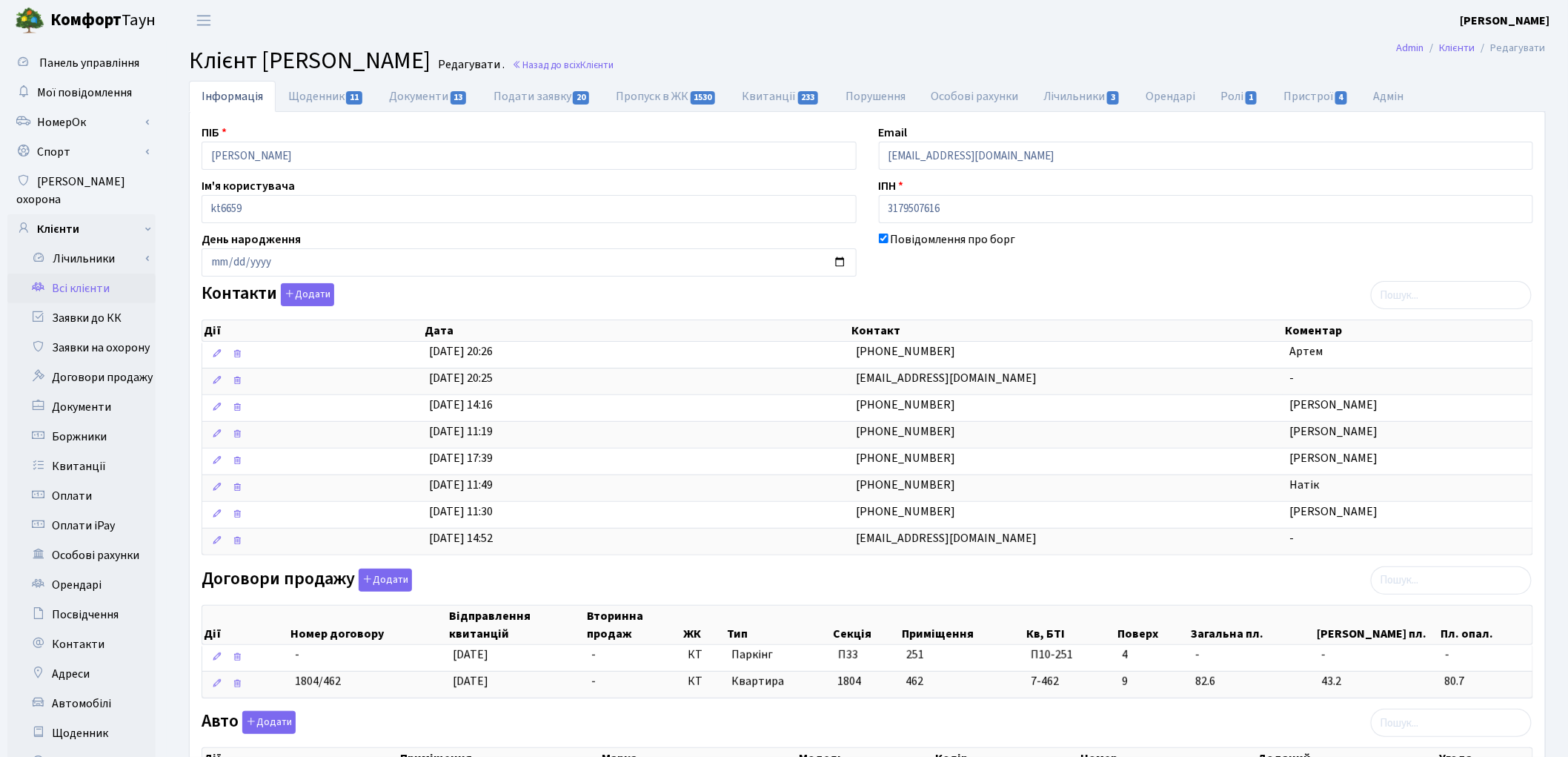
click at [1115, 283] on div "Контакти Додати Дії Дата Контакт Коментар Дії Дата Контакт Коментар" at bounding box center [867, 422] width 1354 height 278
click at [1117, 590] on div "Договори продажу Додати Дії Номер договору Відправлення квитанцій Вторинна прод…" at bounding box center [867, 636] width 1354 height 135
click at [942, 579] on div "Договори продажу Додати Дії Номер договору Відправлення квитанцій Вторинна прод…" at bounding box center [867, 636] width 1354 height 135
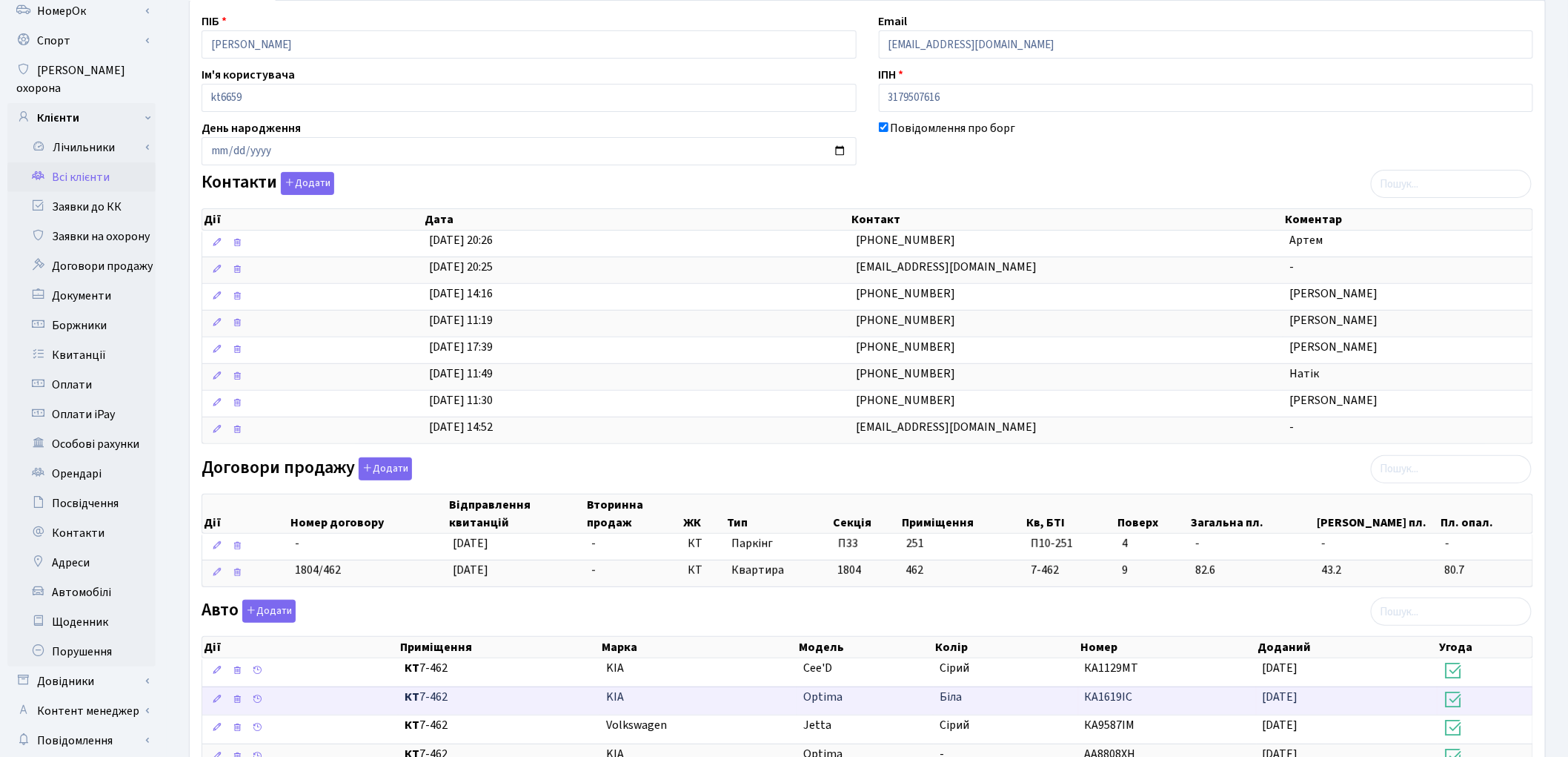
scroll to position [82, 0]
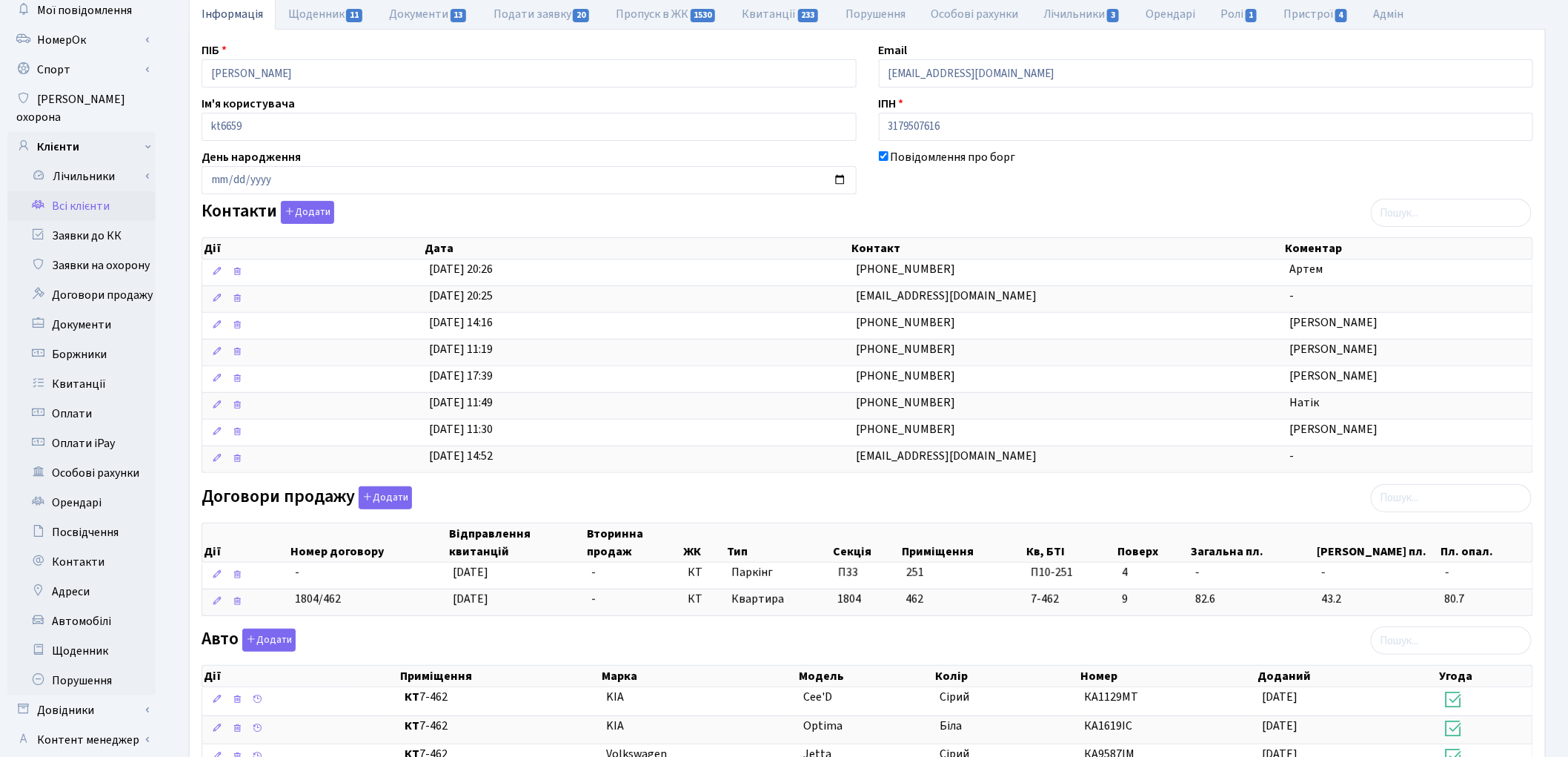
click at [91, 191] on link "Всі клієнти" at bounding box center [81, 206] width 148 height 29
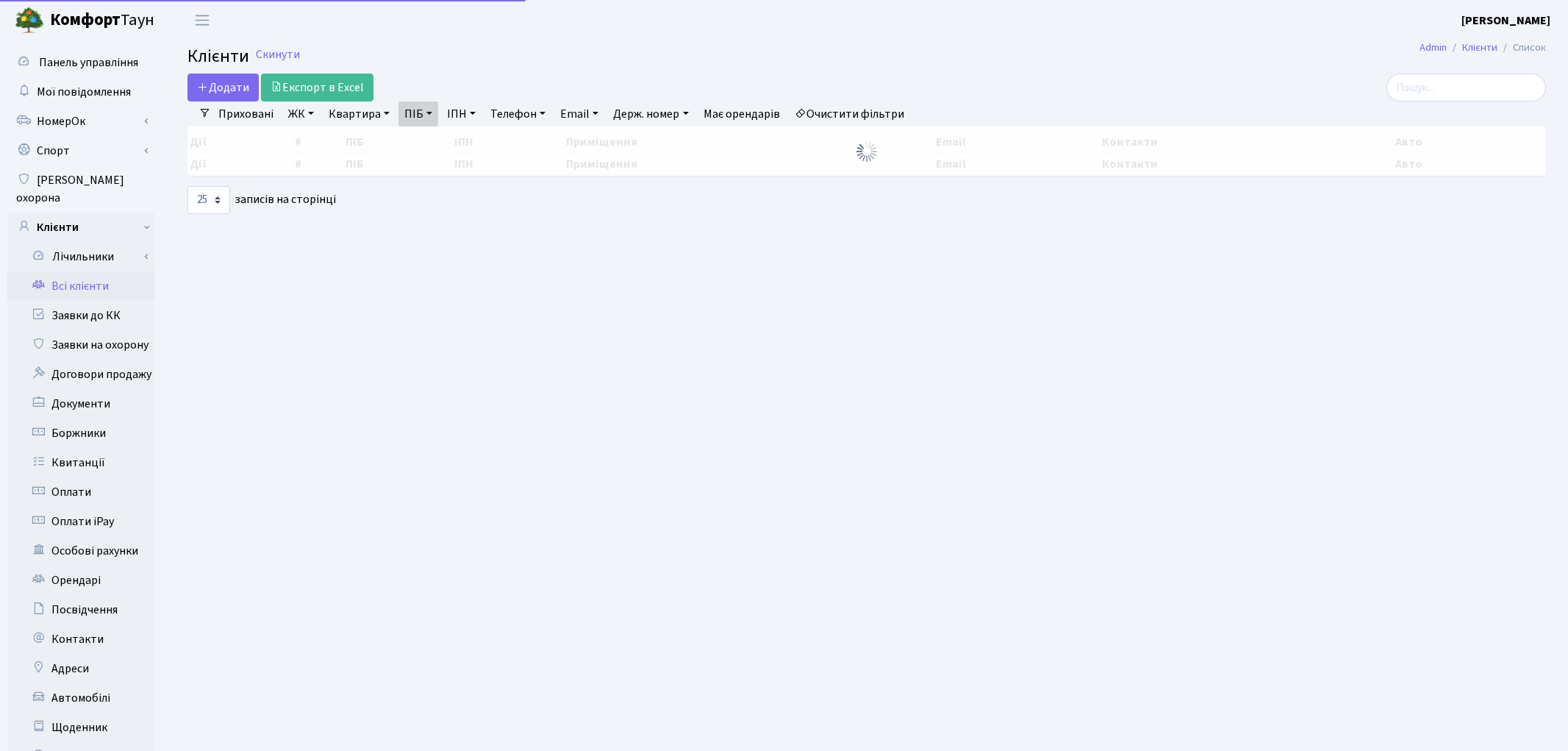
select select "25"
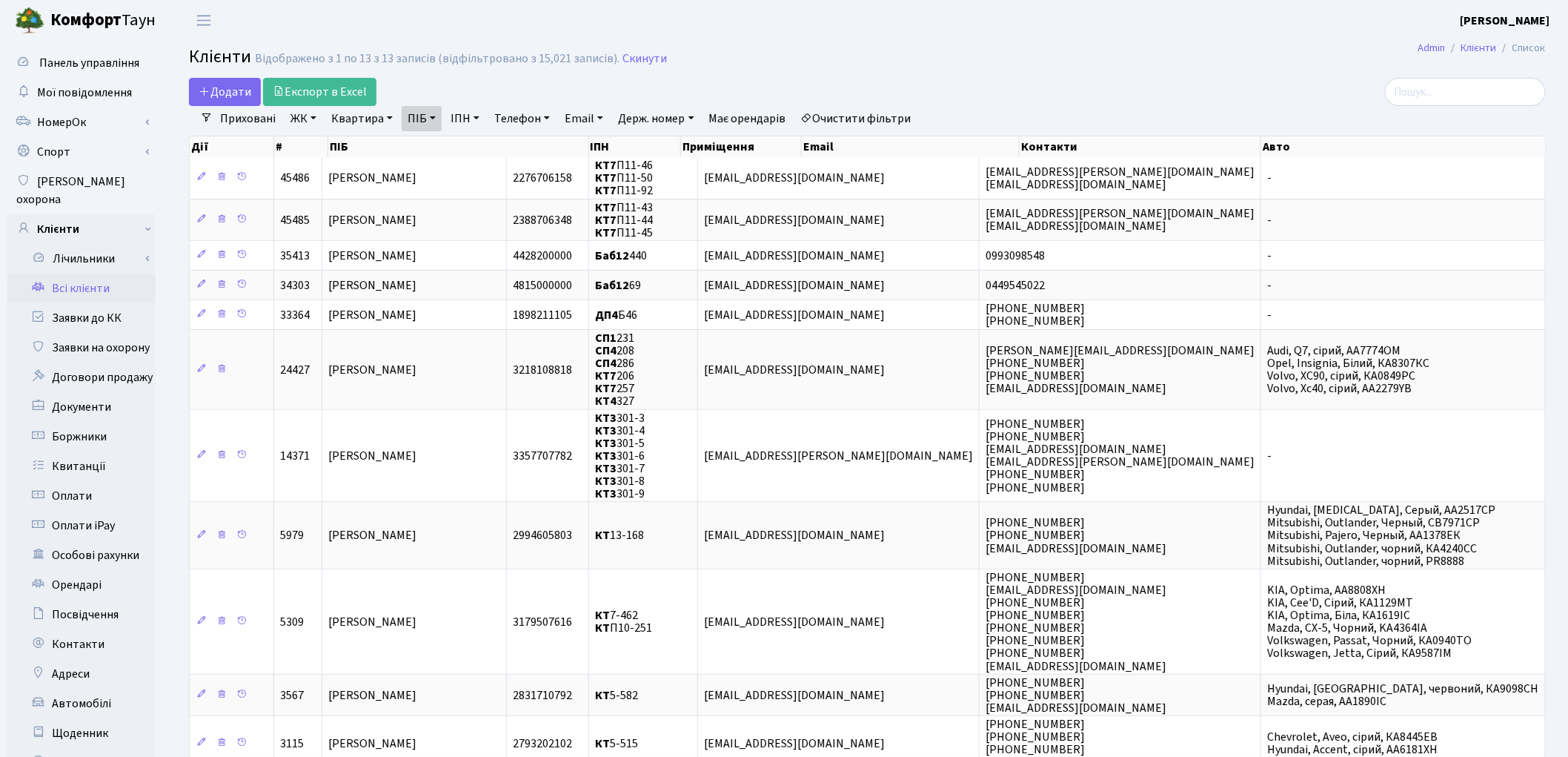
click at [1101, 70] on h2 "Клієнти Відображено з 1 по 13 з 13 записів (відфільтровано з 15,021 записів). С…" at bounding box center [867, 59] width 1357 height 25
click at [1040, 57] on h2 "Клієнти Відображено з 1 по 13 з 13 записів (відфільтровано з 15,021 записів). С…" at bounding box center [867, 59] width 1357 height 25
click at [859, 113] on link "Очистити фільтри" at bounding box center [856, 118] width 122 height 25
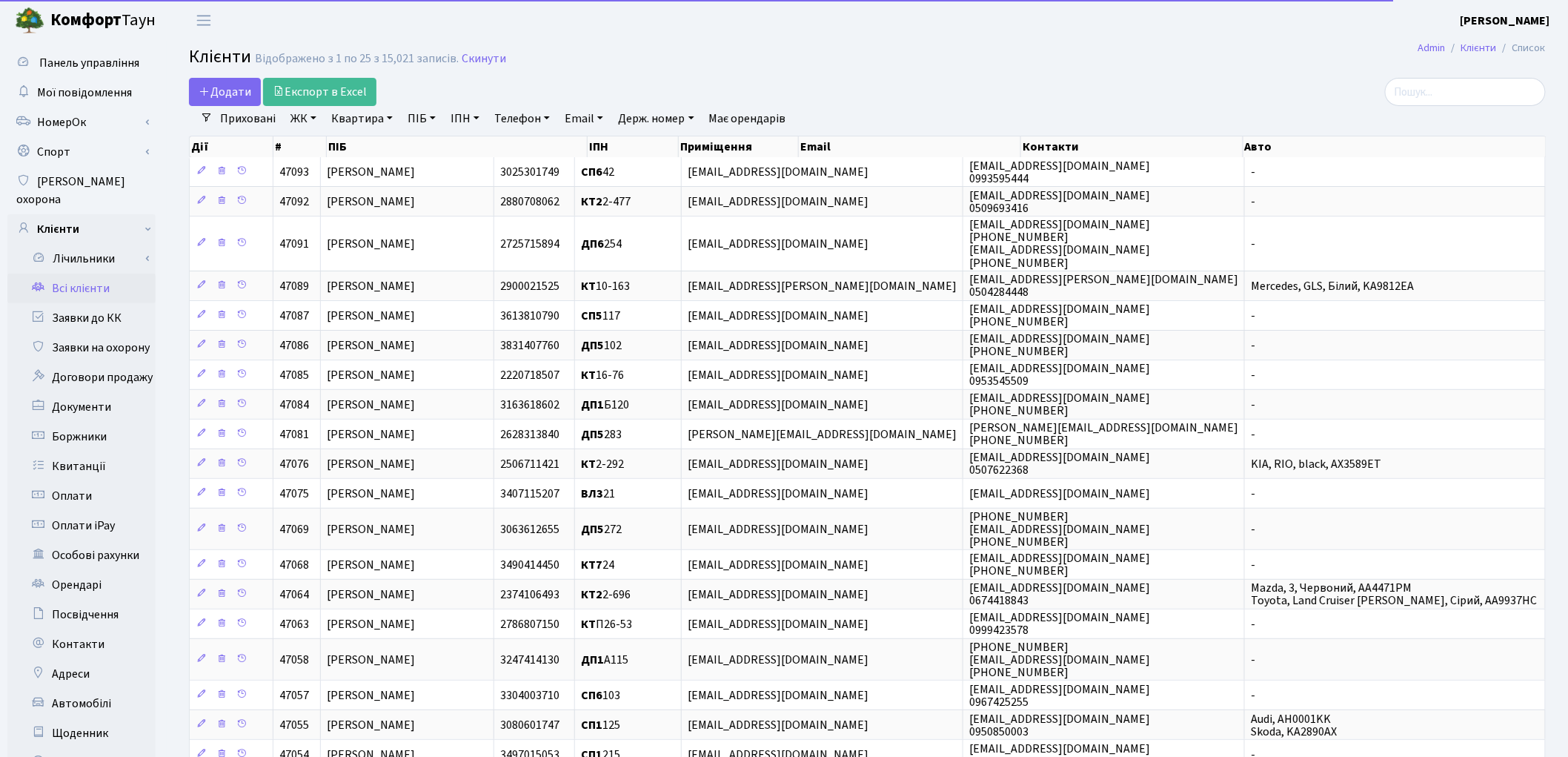
click at [96, 273] on link "Всі клієнти" at bounding box center [81, 288] width 148 height 29
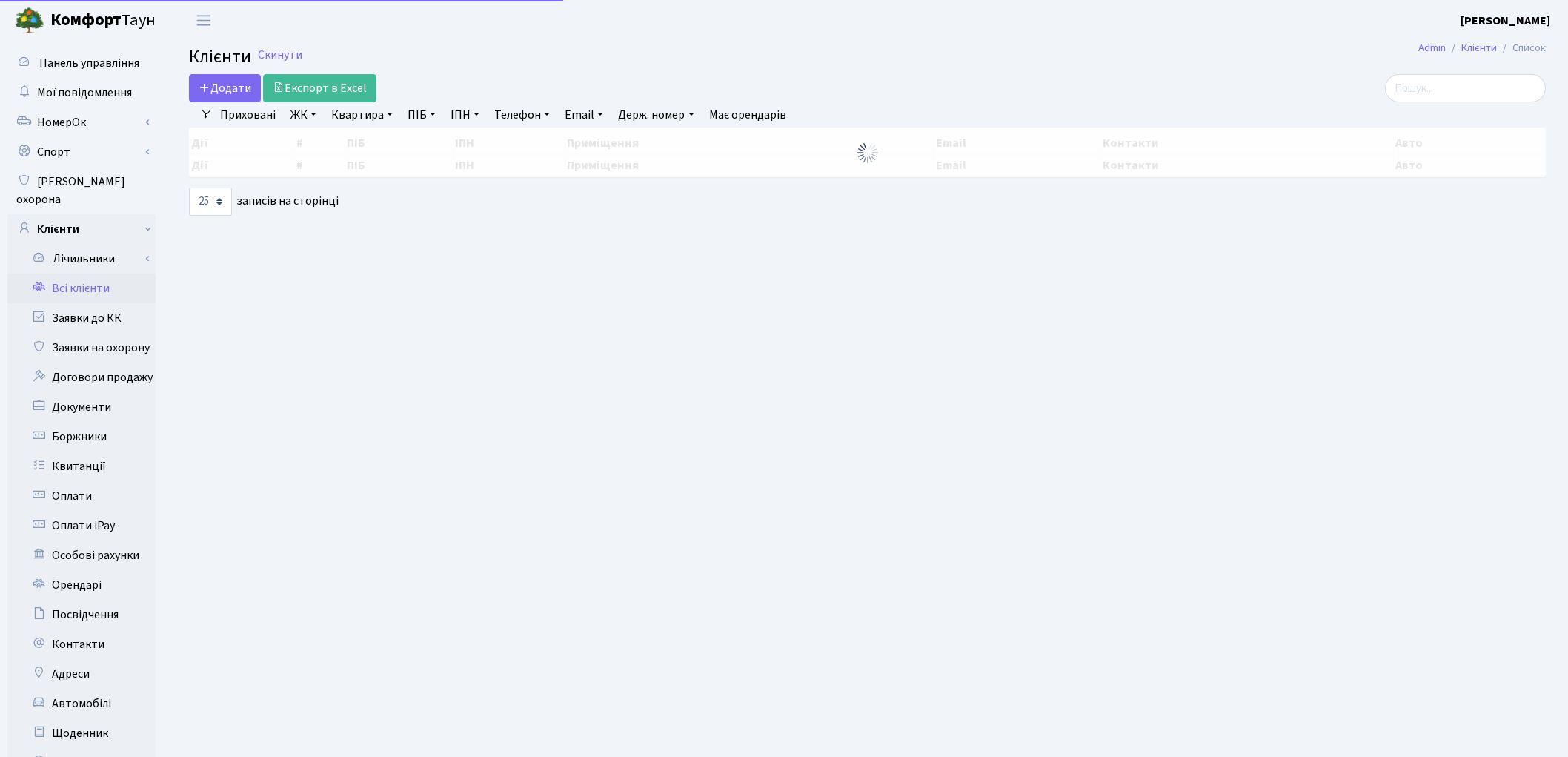
select select "25"
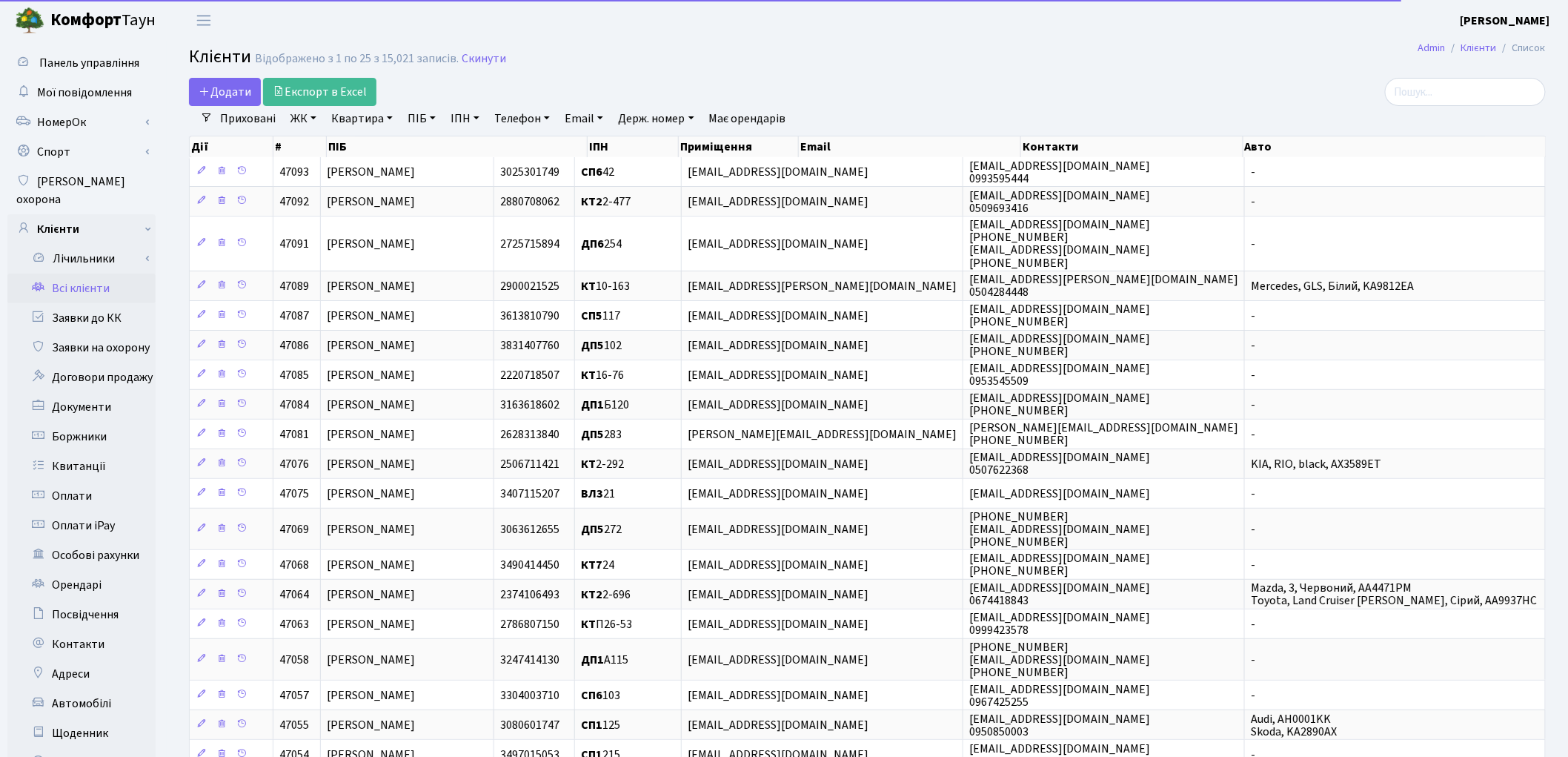
click at [373, 113] on link "Квартира" at bounding box center [362, 118] width 73 height 25
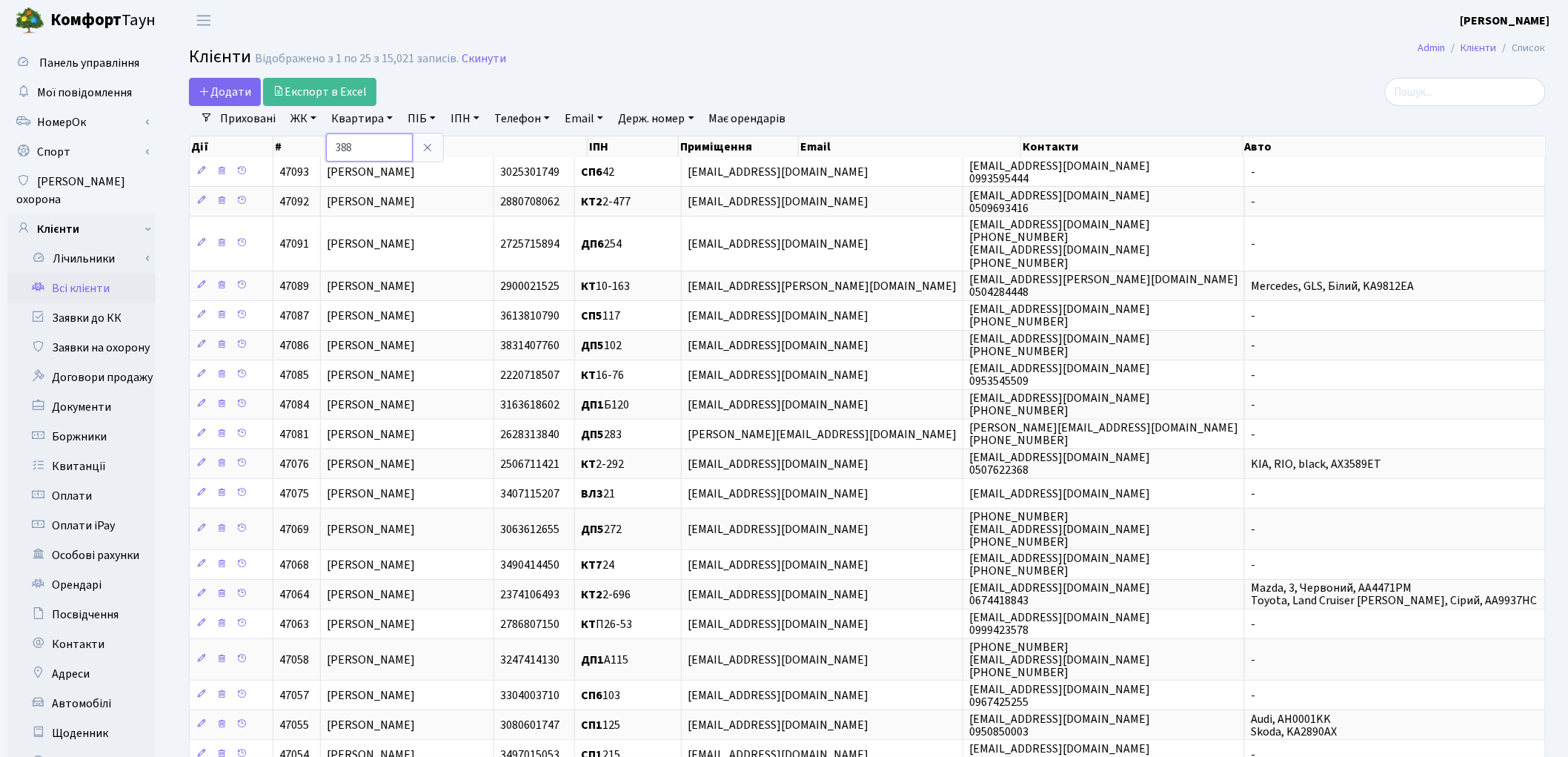
type input "388"
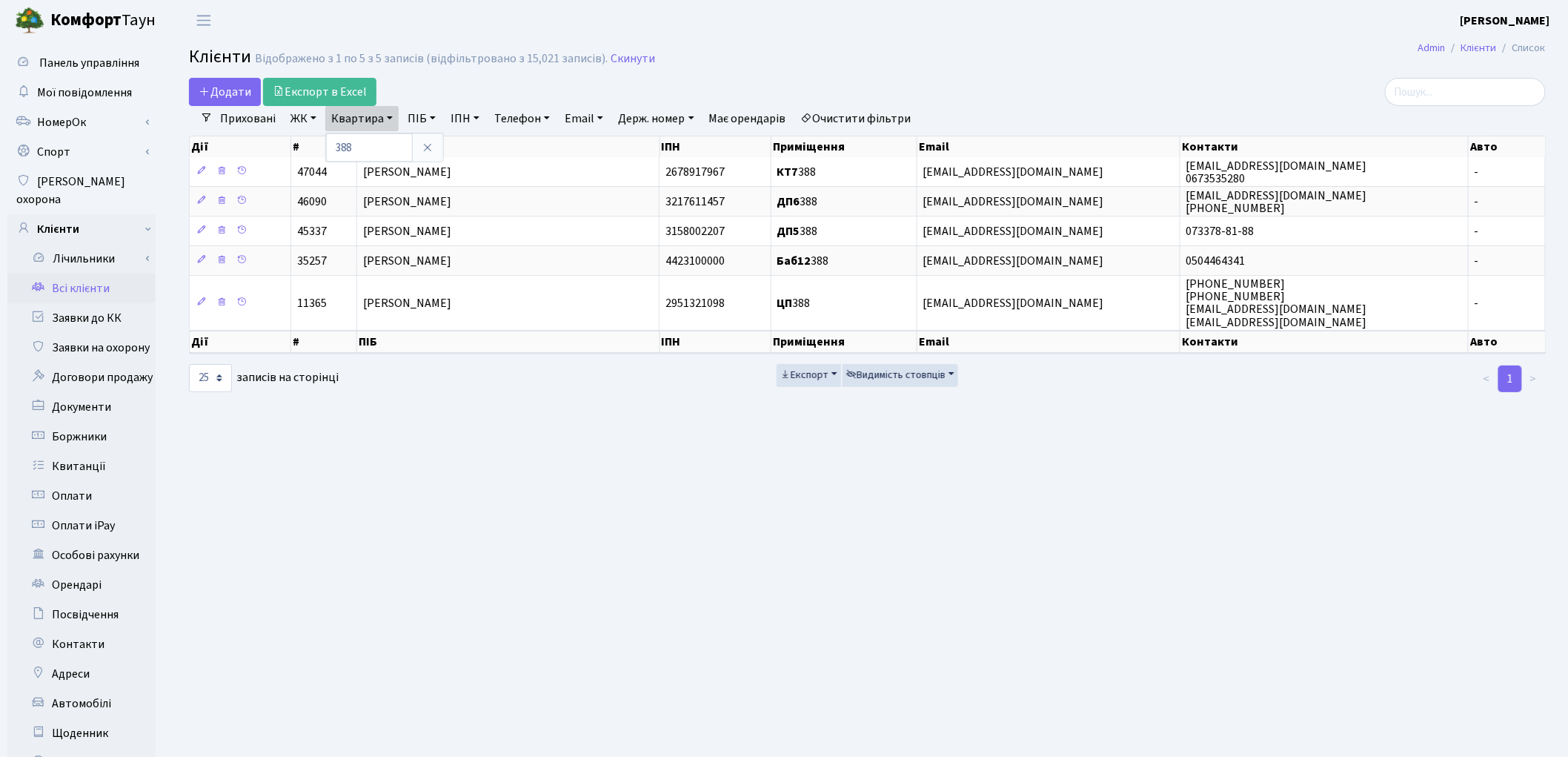
click at [1093, 530] on main "Admin Клієнти Список Клієнти Відображено з 1 по 5 з 5 записів (відфільтровано з…" at bounding box center [867, 472] width 1401 height 863
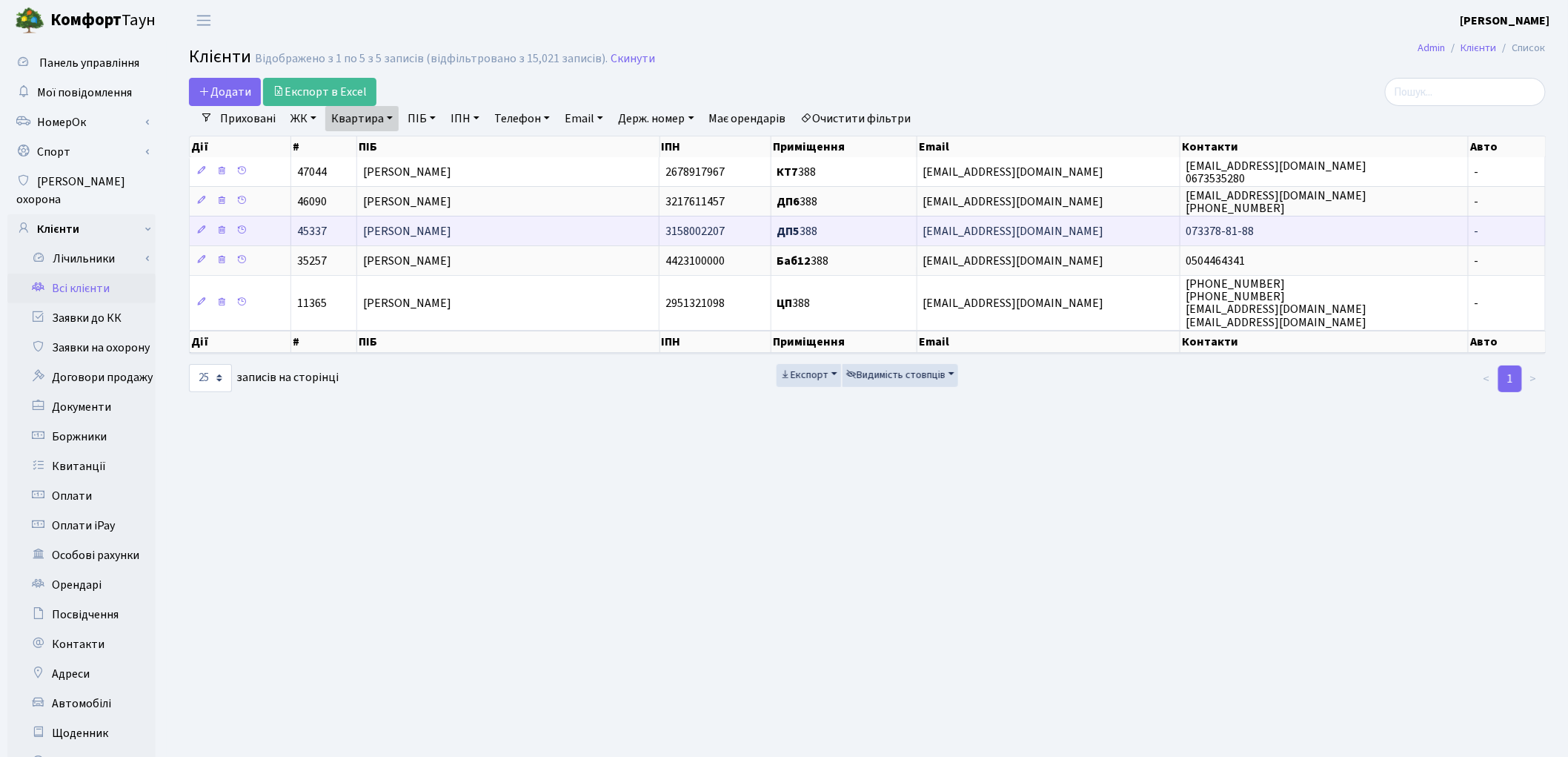
click at [451, 228] on span "[PERSON_NAME]" at bounding box center [407, 232] width 88 height 16
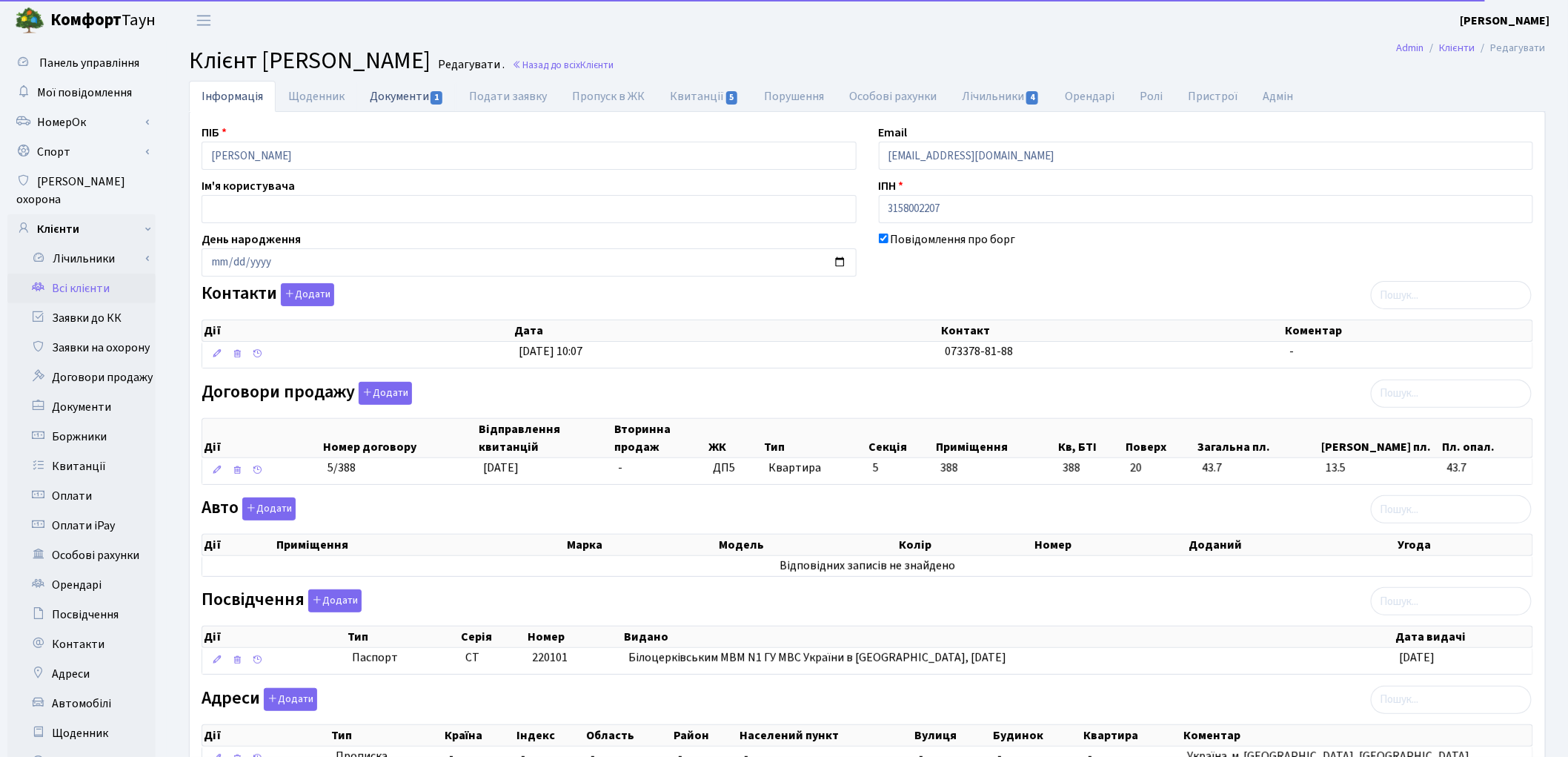
click at [390, 97] on link "Документи 1" at bounding box center [407, 96] width 100 height 30
select select "25"
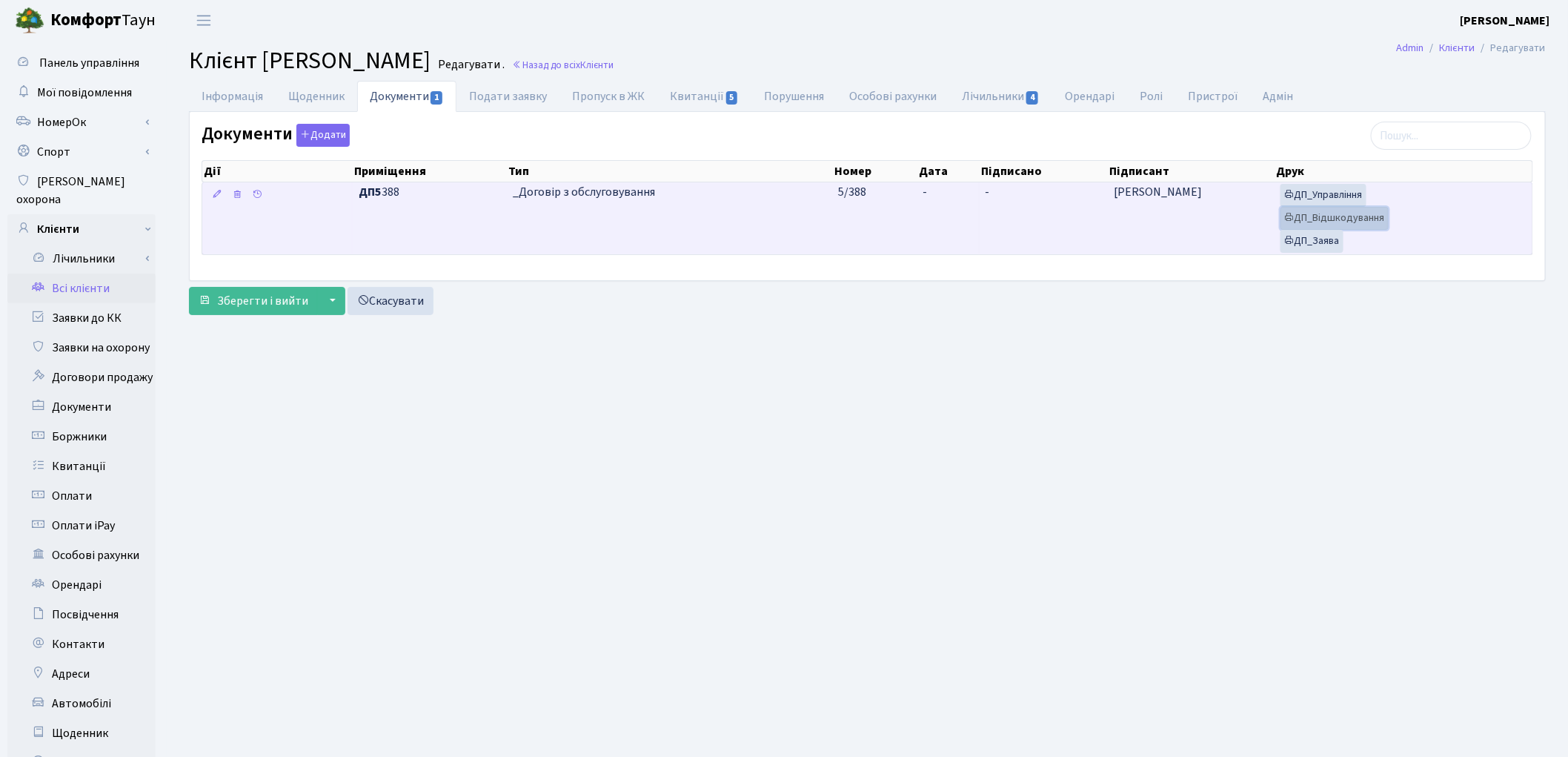
click at [1388, 224] on link "ДП_Відшкодування" at bounding box center [1335, 218] width 109 height 23
click at [1334, 198] on link "ДП_Управління" at bounding box center [1323, 195] width 86 height 23
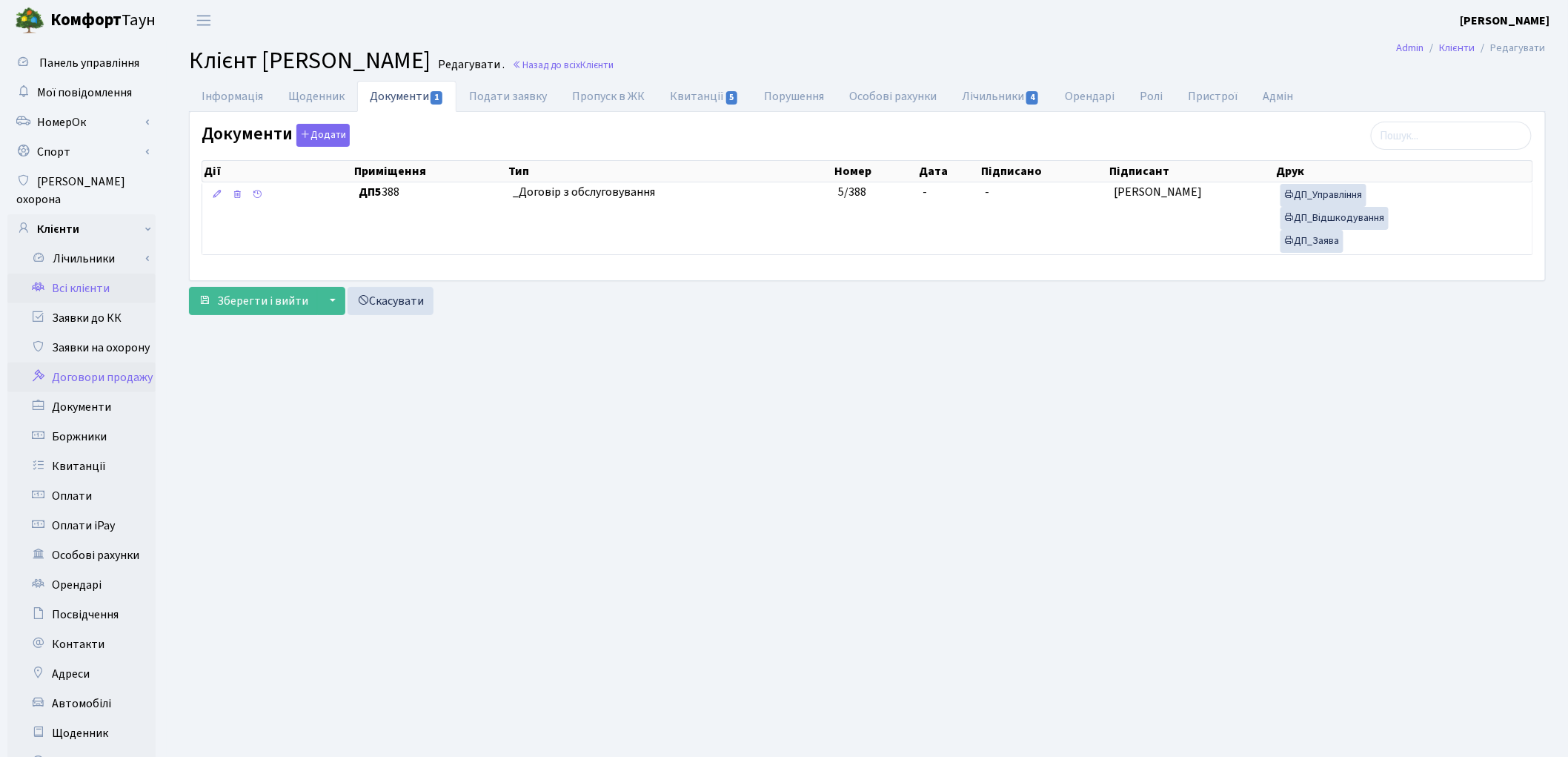
click at [107, 362] on link "Договори продажу" at bounding box center [81, 377] width 148 height 29
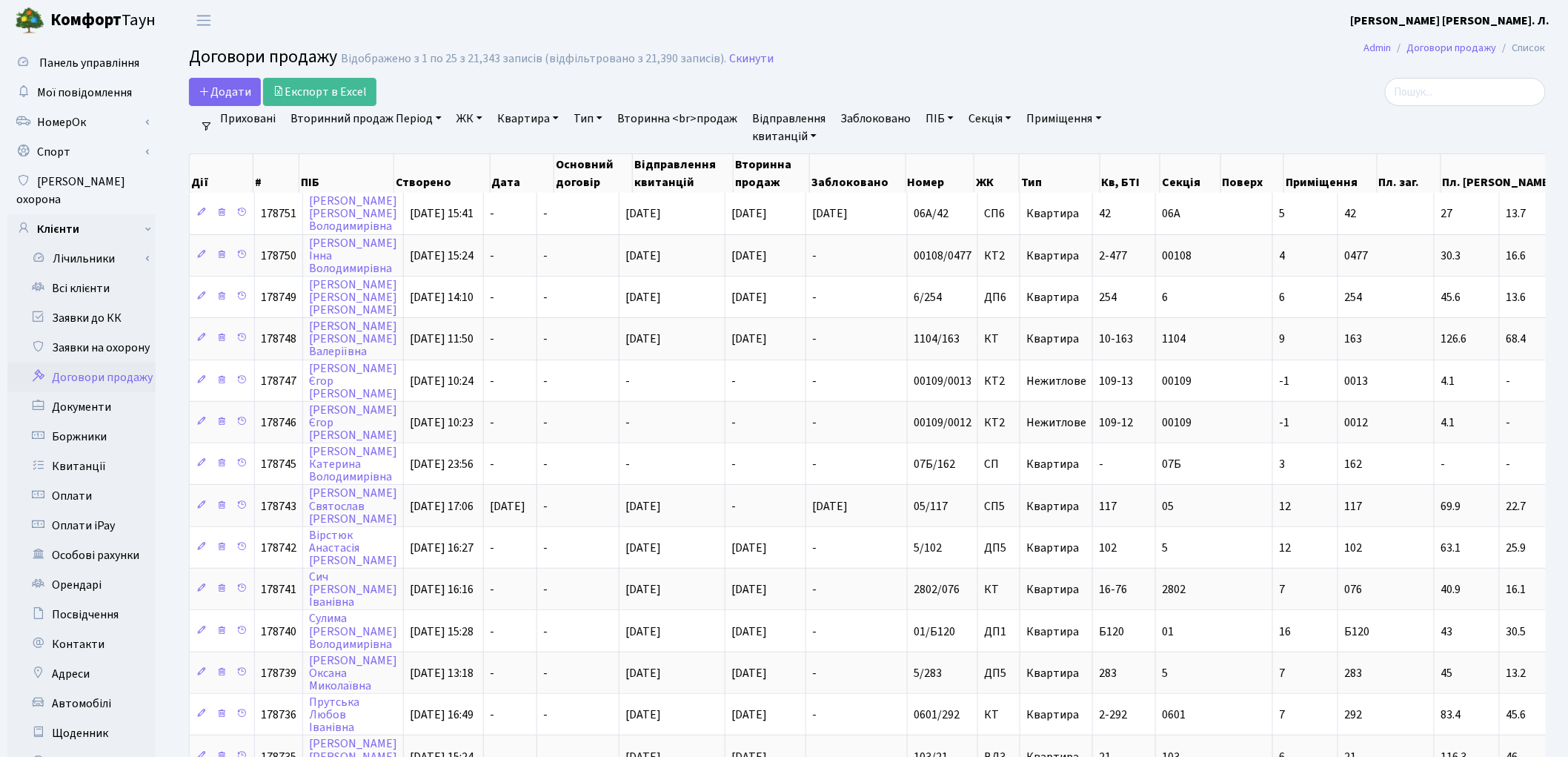
click at [346, 127] on link "Вторинний продаж Період" at bounding box center [366, 118] width 163 height 25
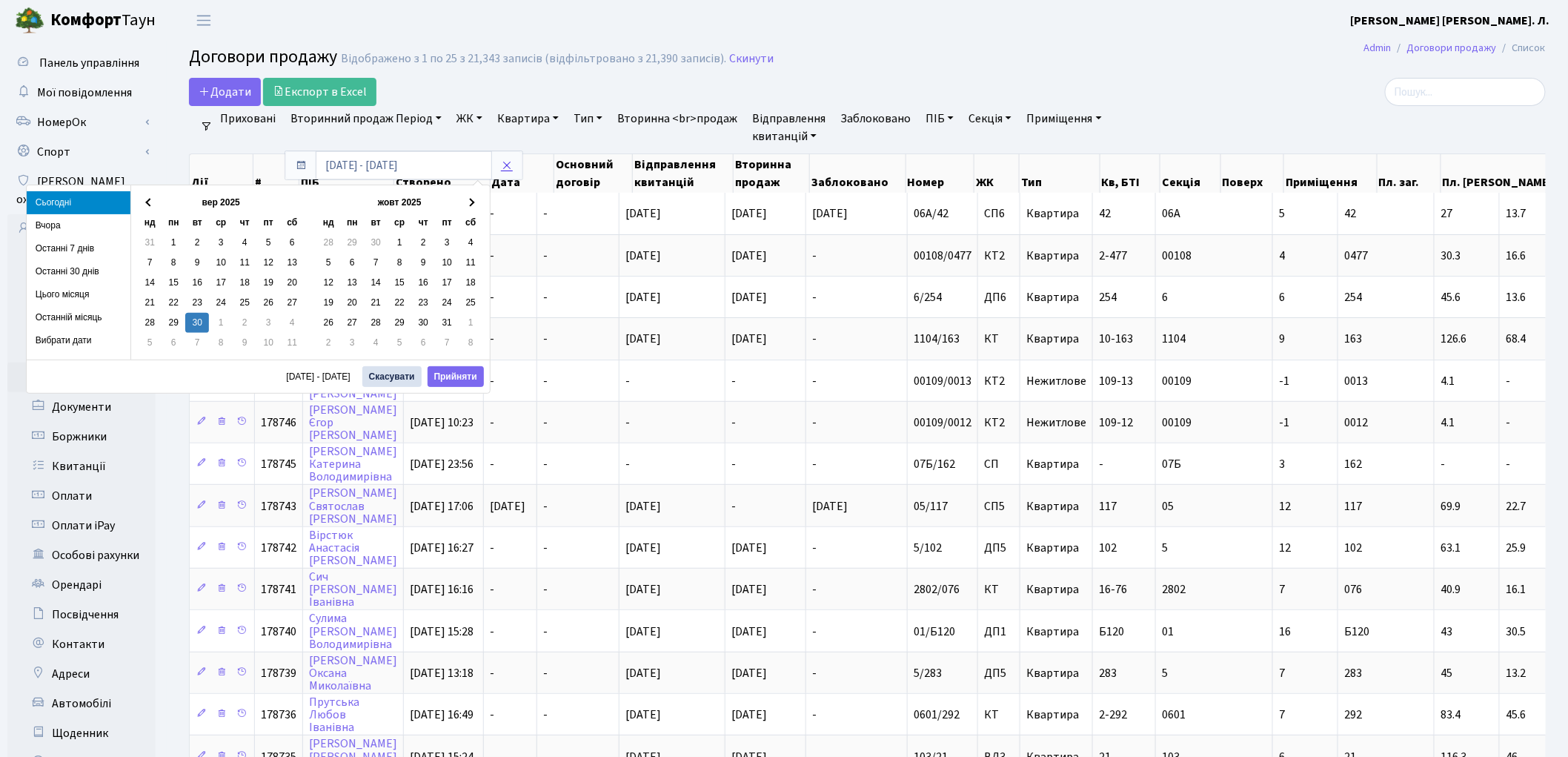
click at [502, 166] on icon at bounding box center [507, 165] width 12 height 12
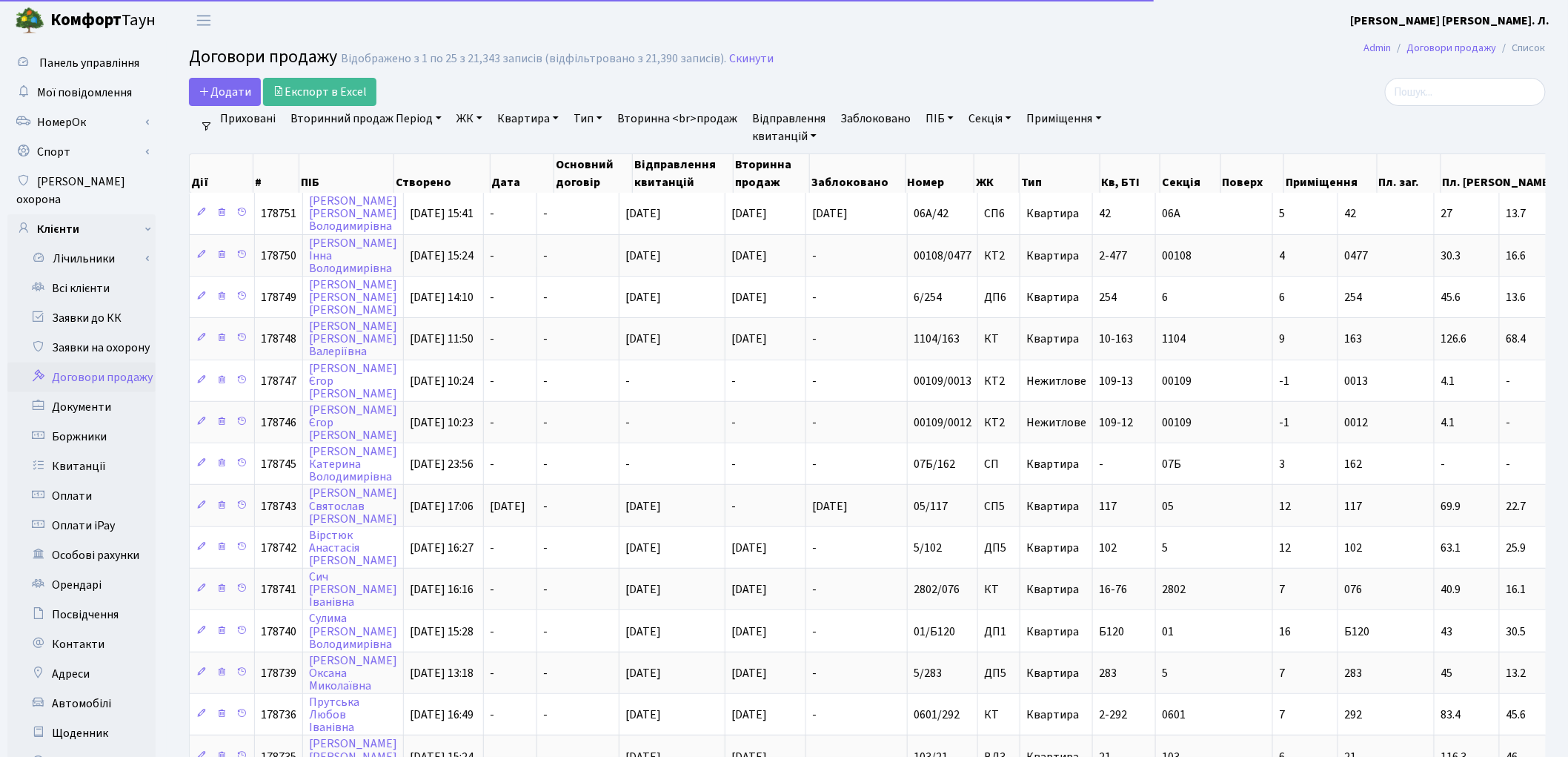
click at [337, 111] on link "Вторинний продаж Період" at bounding box center [366, 118] width 163 height 25
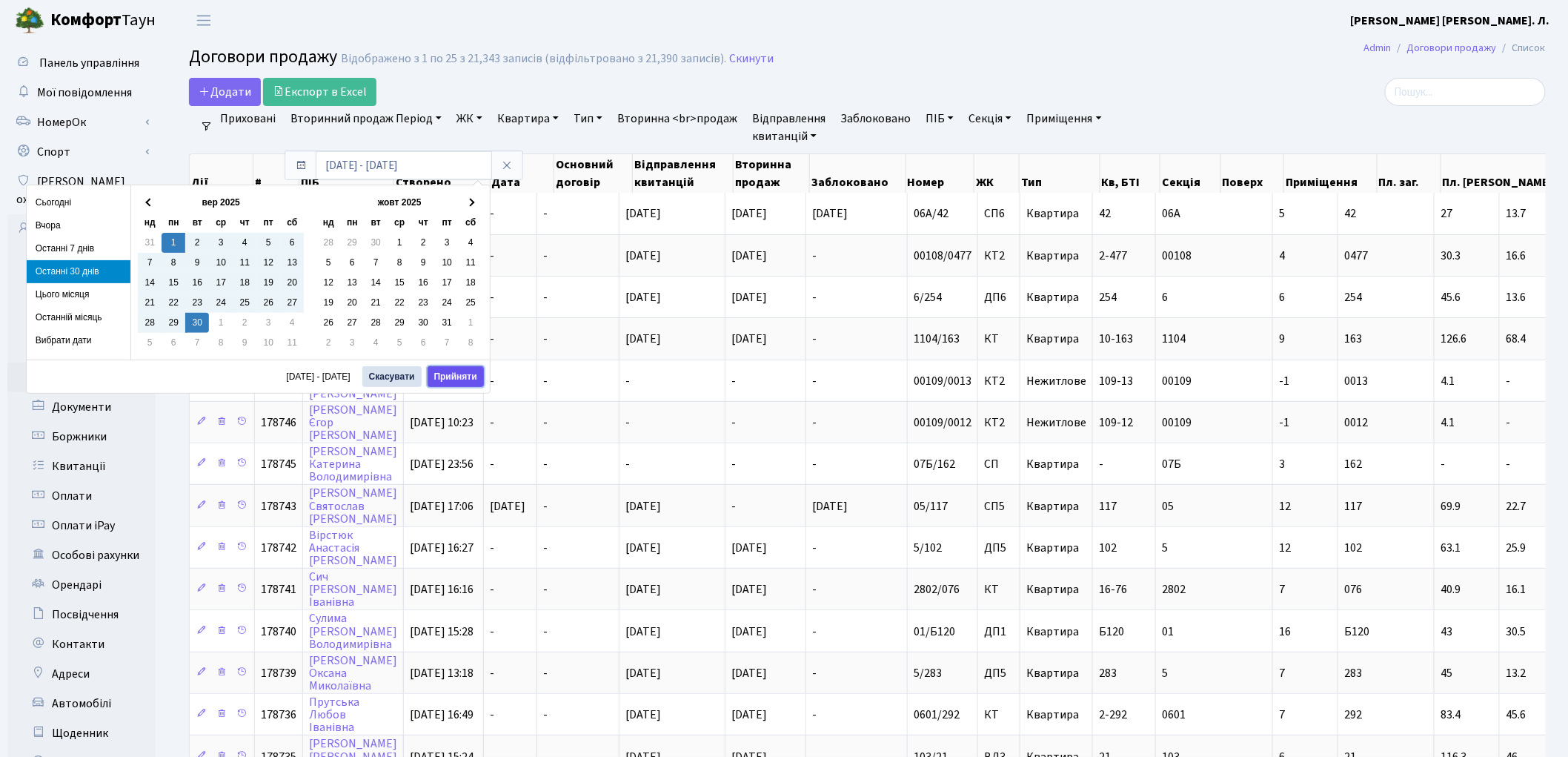
click at [458, 376] on button "Прийняти" at bounding box center [455, 376] width 56 height 20
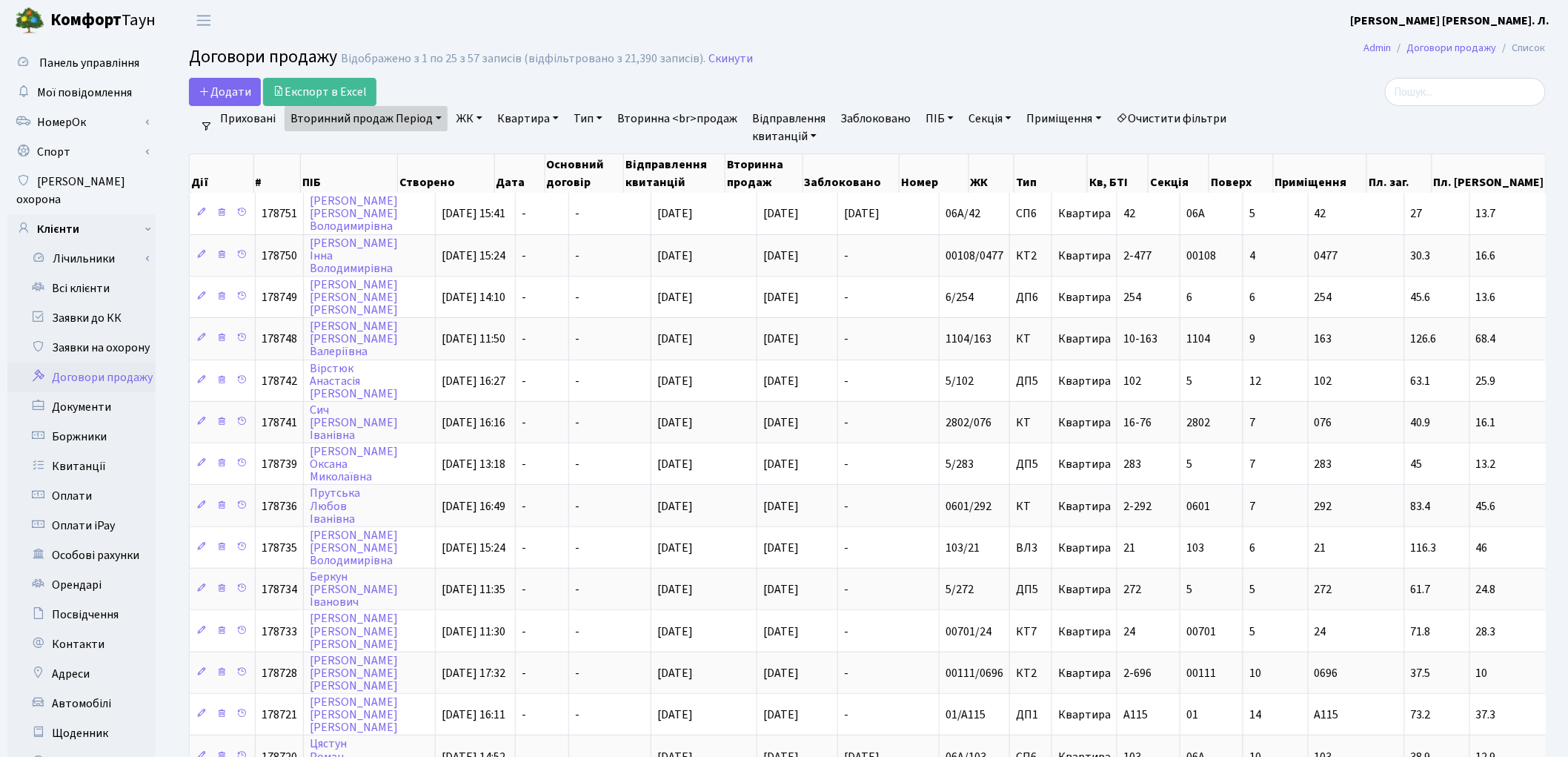
click at [1233, 70] on h2 "Договори продажу Відображено з 1 по 25 з 57 записів (відфільтровано з 21,390 за…" at bounding box center [867, 59] width 1357 height 25
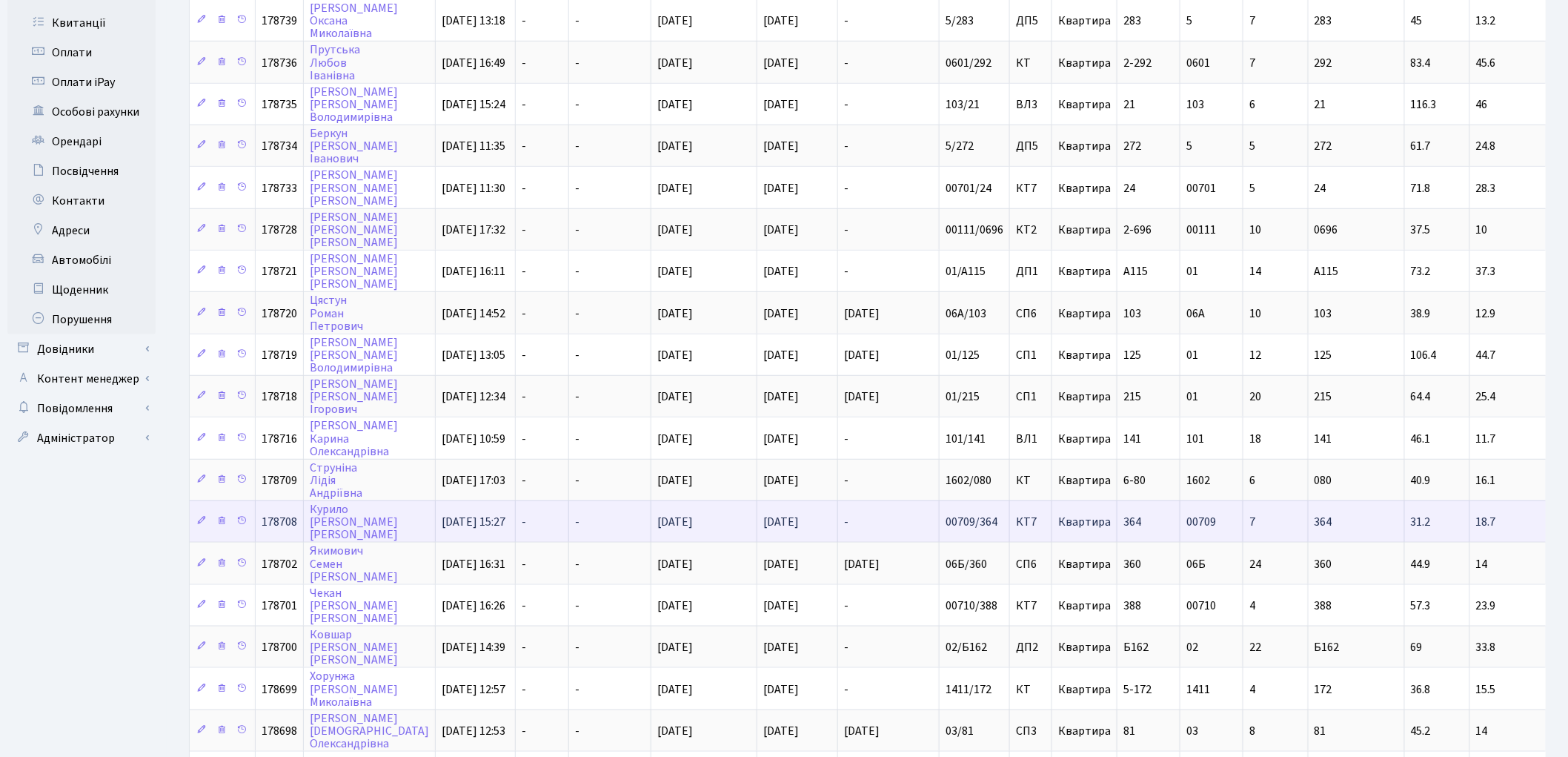
scroll to position [546, 0]
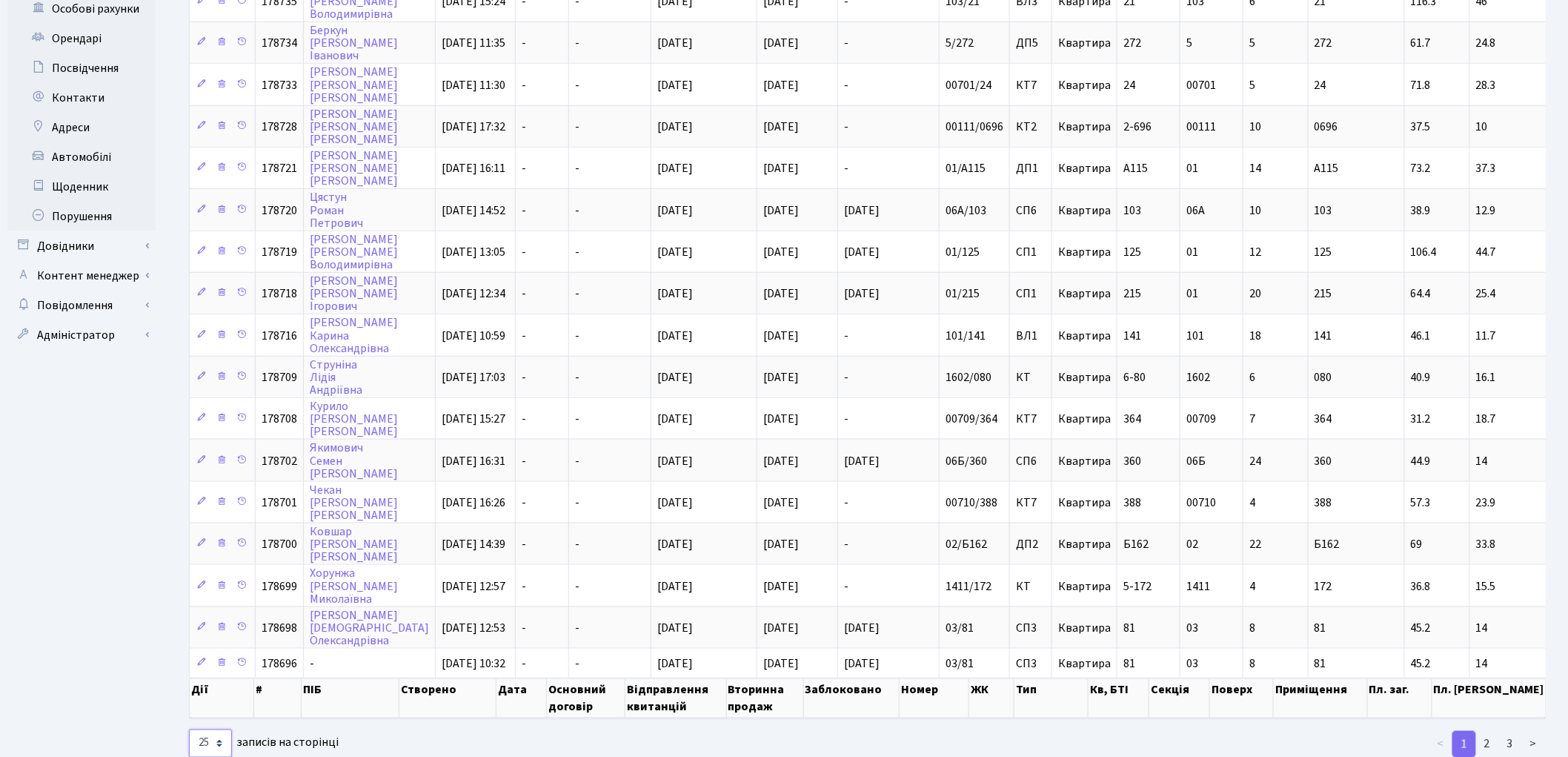
click at [218, 729] on select "10 25 50 100 250 500 1,000" at bounding box center [210, 744] width 43 height 28
select select "100"
click at [189, 729] on select "10 25 50 100 250 500 1,000" at bounding box center [210, 744] width 43 height 28
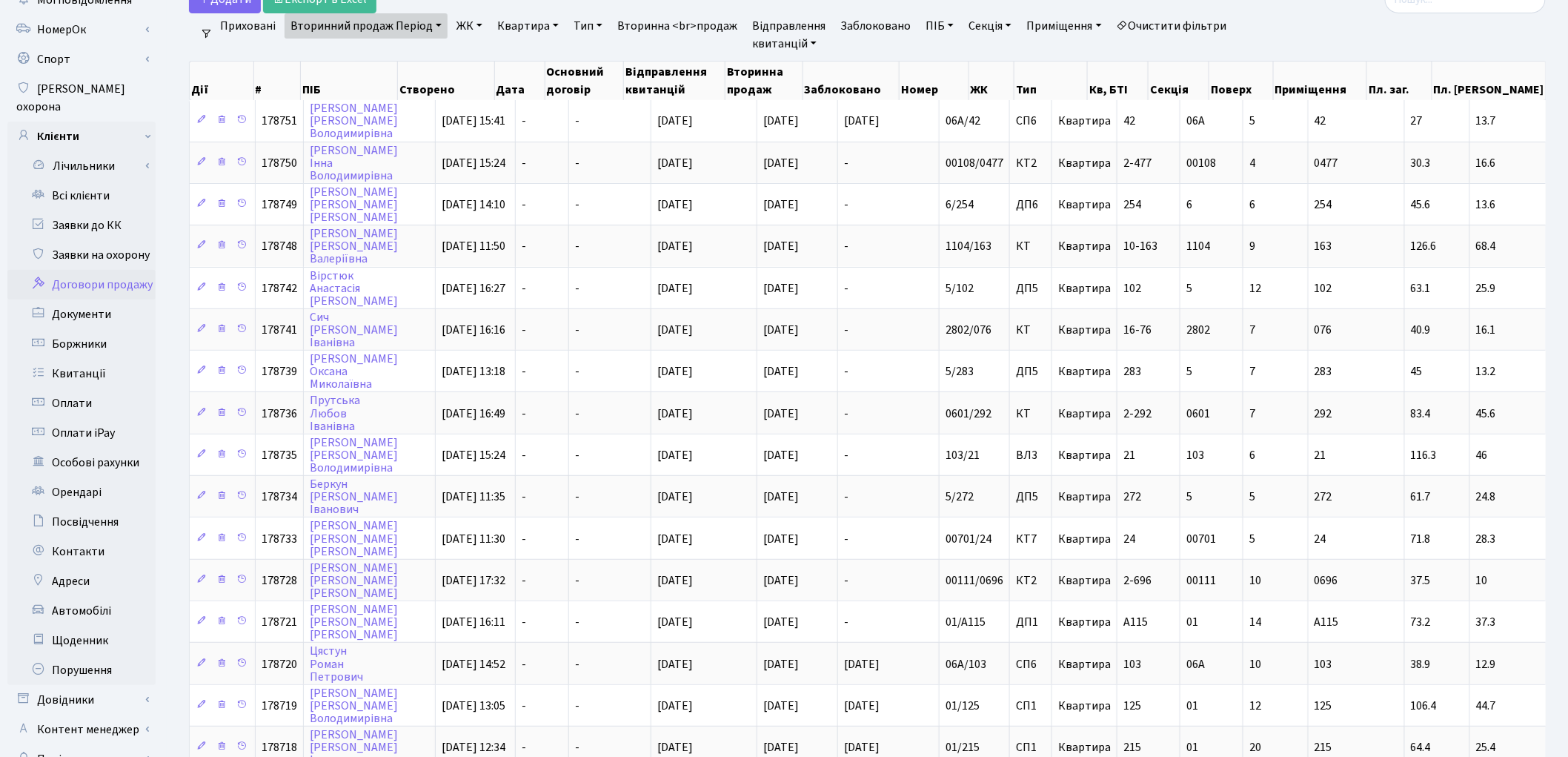
scroll to position [0, 0]
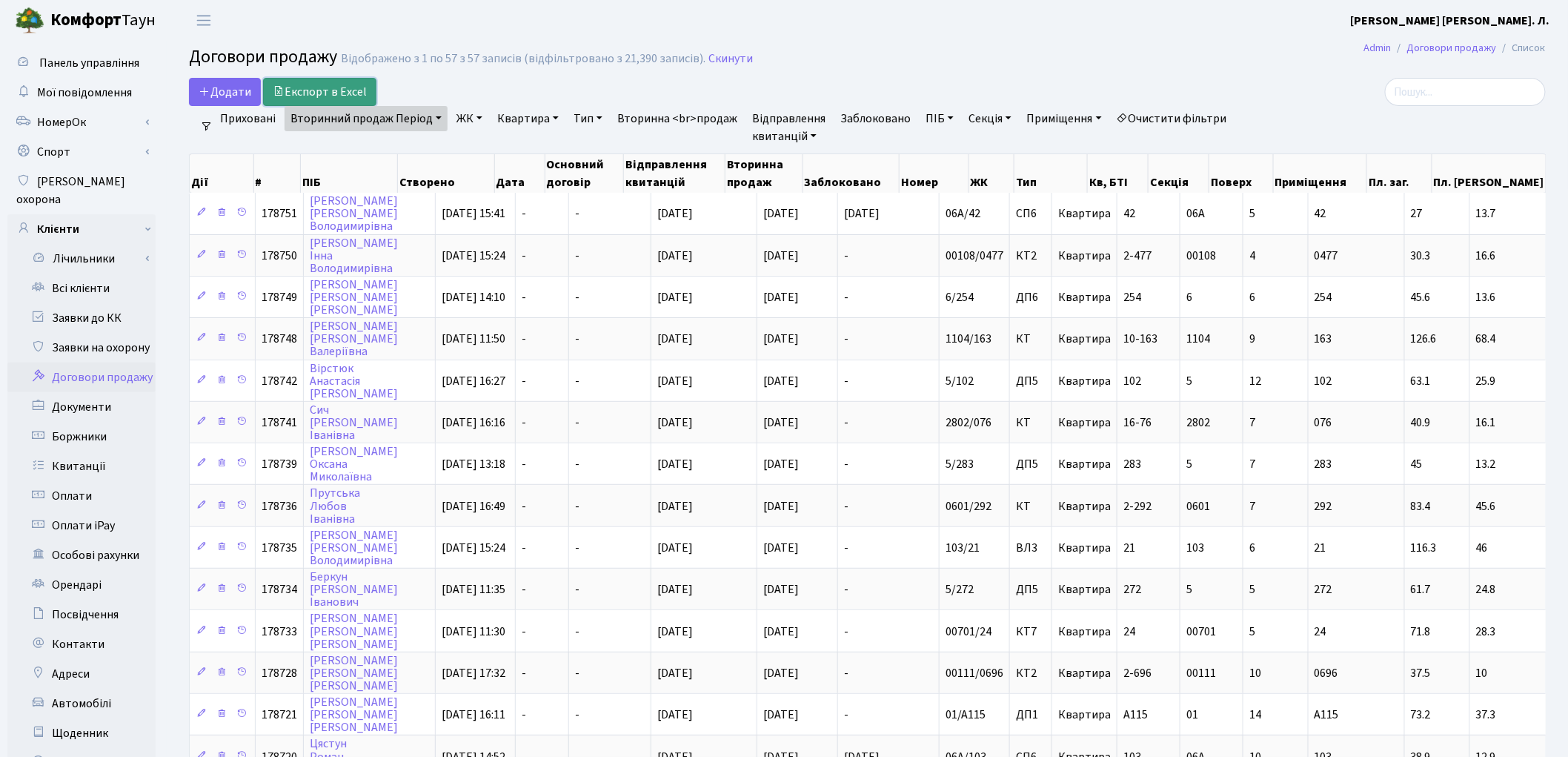
click at [316, 94] on link "Експорт в Excel" at bounding box center [319, 92] width 113 height 28
click at [96, 274] on link "Всі клієнти" at bounding box center [81, 288] width 148 height 29
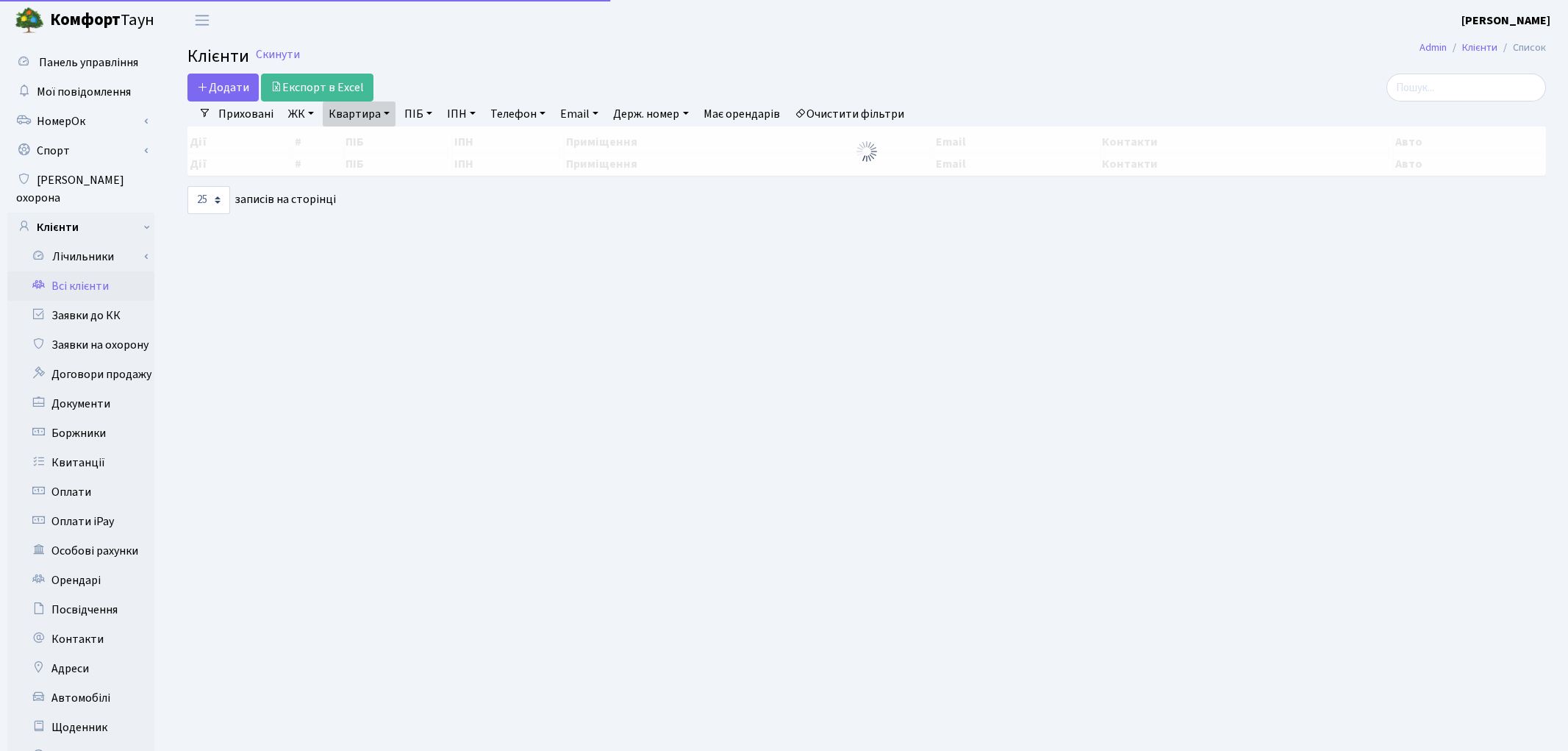
select select "25"
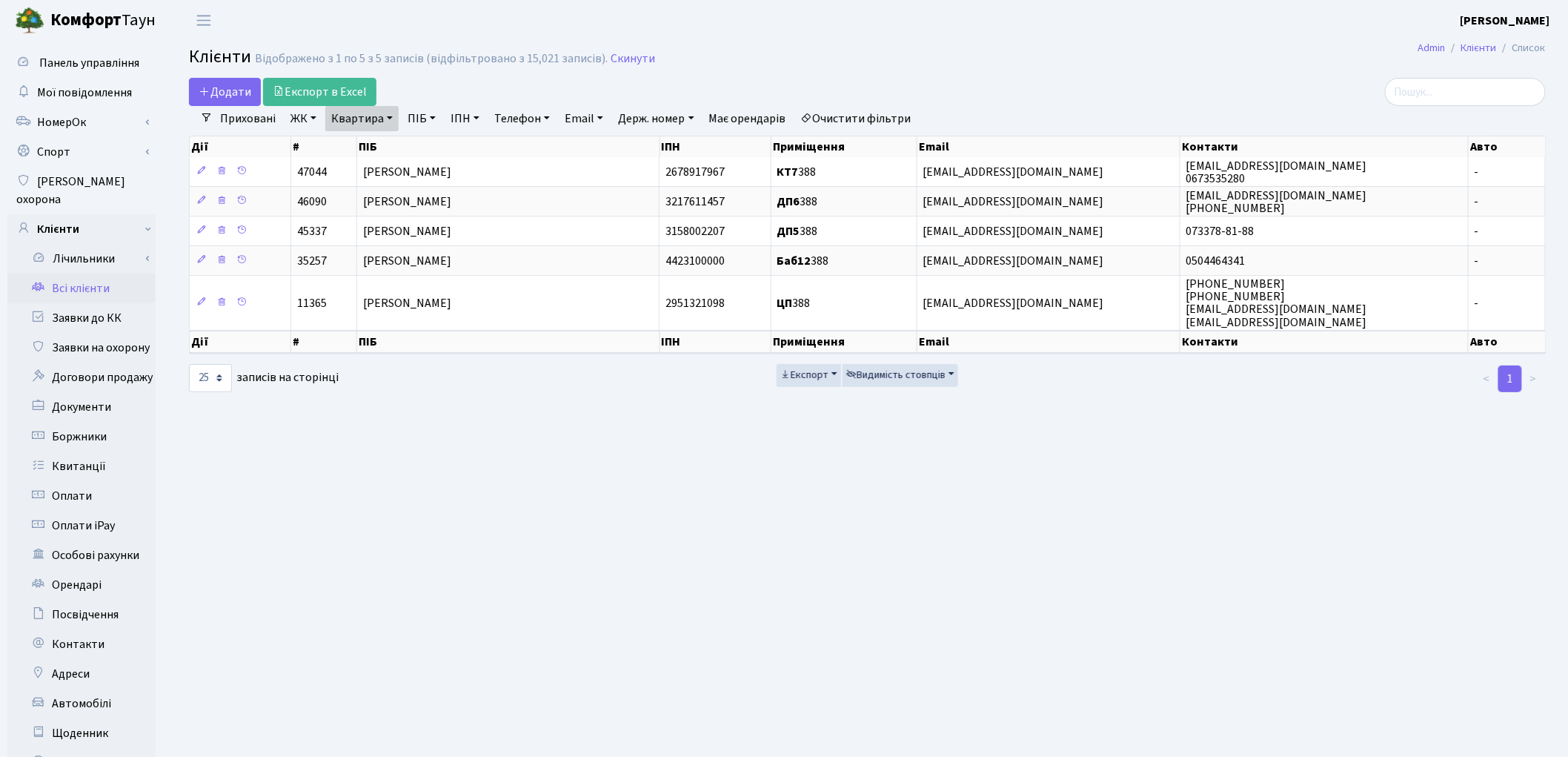
click at [865, 111] on link "Очистити фільтри" at bounding box center [856, 118] width 122 height 25
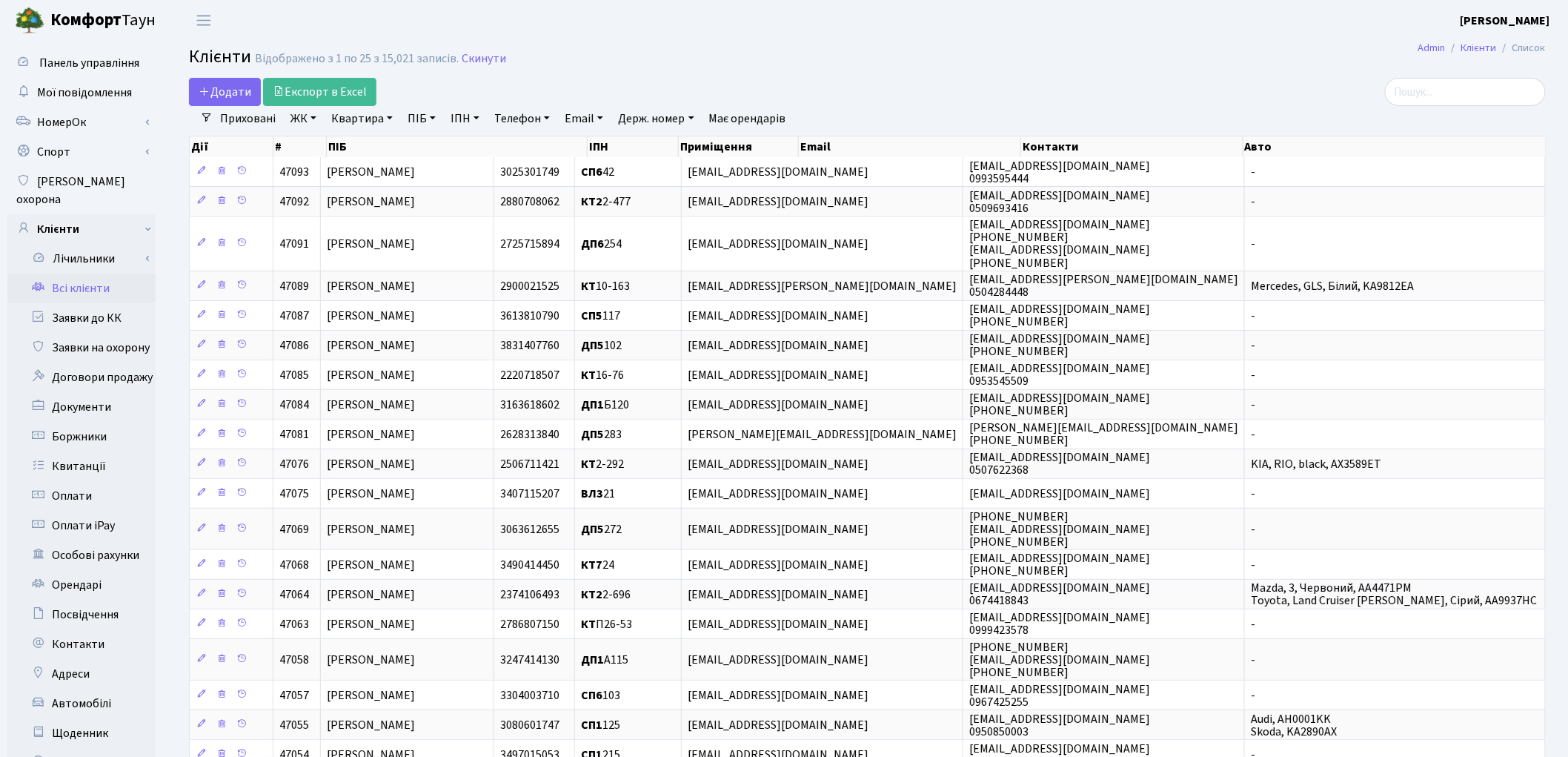
click at [418, 117] on link "ПІБ" at bounding box center [421, 118] width 40 height 25
type input "рудий"
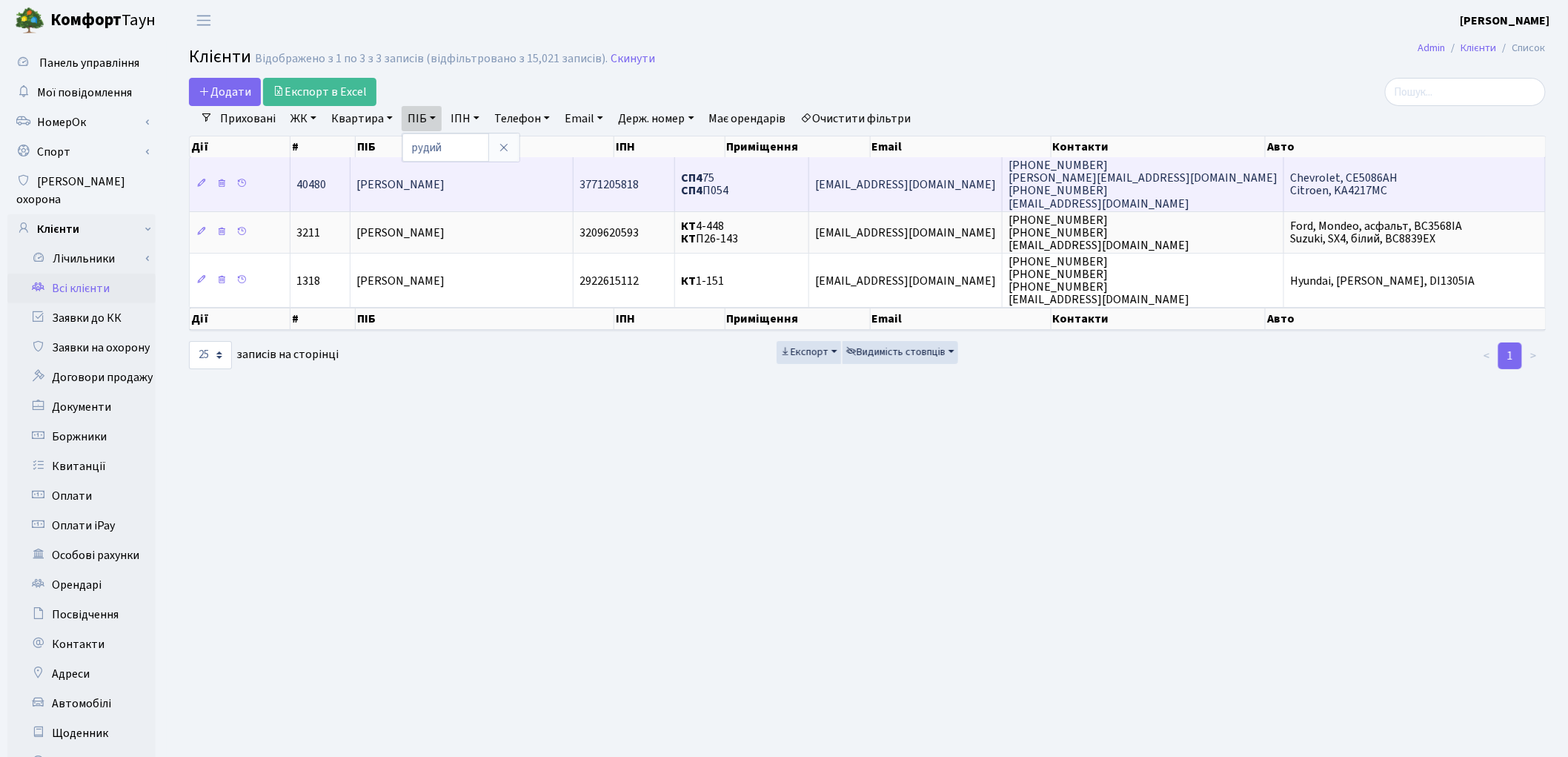
click at [444, 179] on span "[PERSON_NAME]" at bounding box center [400, 184] width 88 height 16
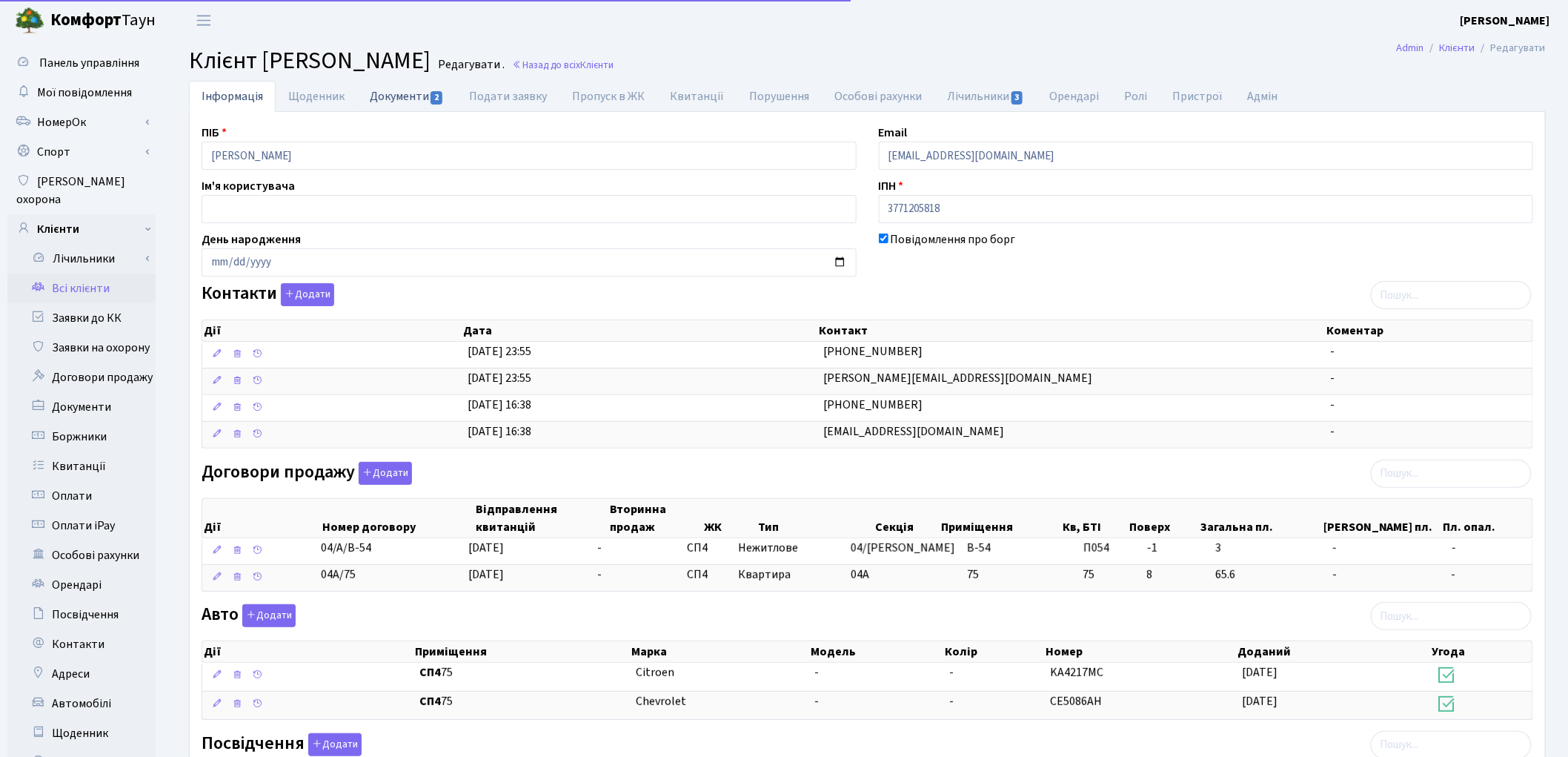
click at [393, 94] on link "Документи 2" at bounding box center [407, 96] width 100 height 30
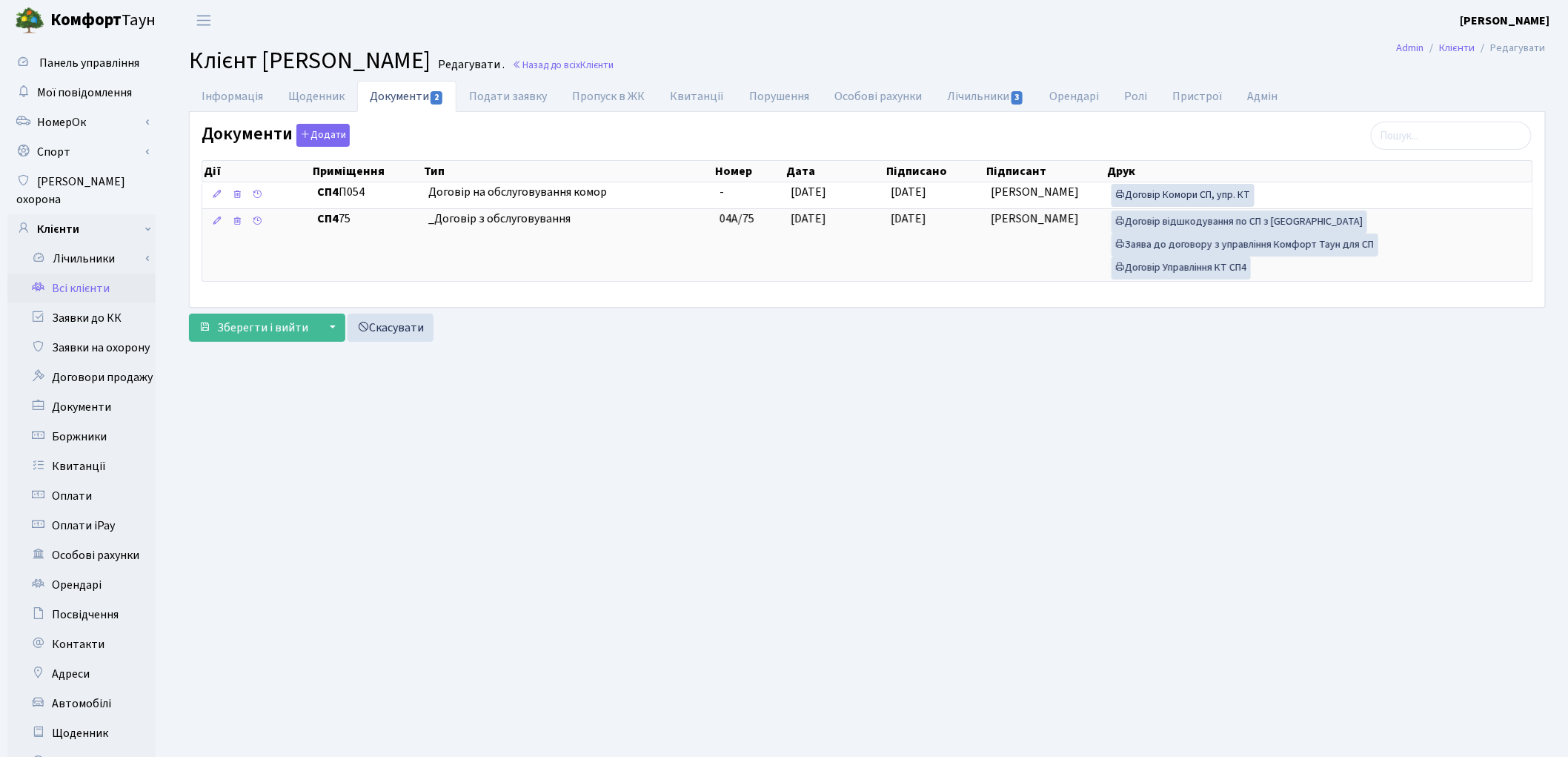
drag, startPoint x: 69, startPoint y: 267, endPoint x: 90, endPoint y: 265, distance: 21.1
click at [69, 273] on link "Всі клієнти" at bounding box center [81, 288] width 148 height 29
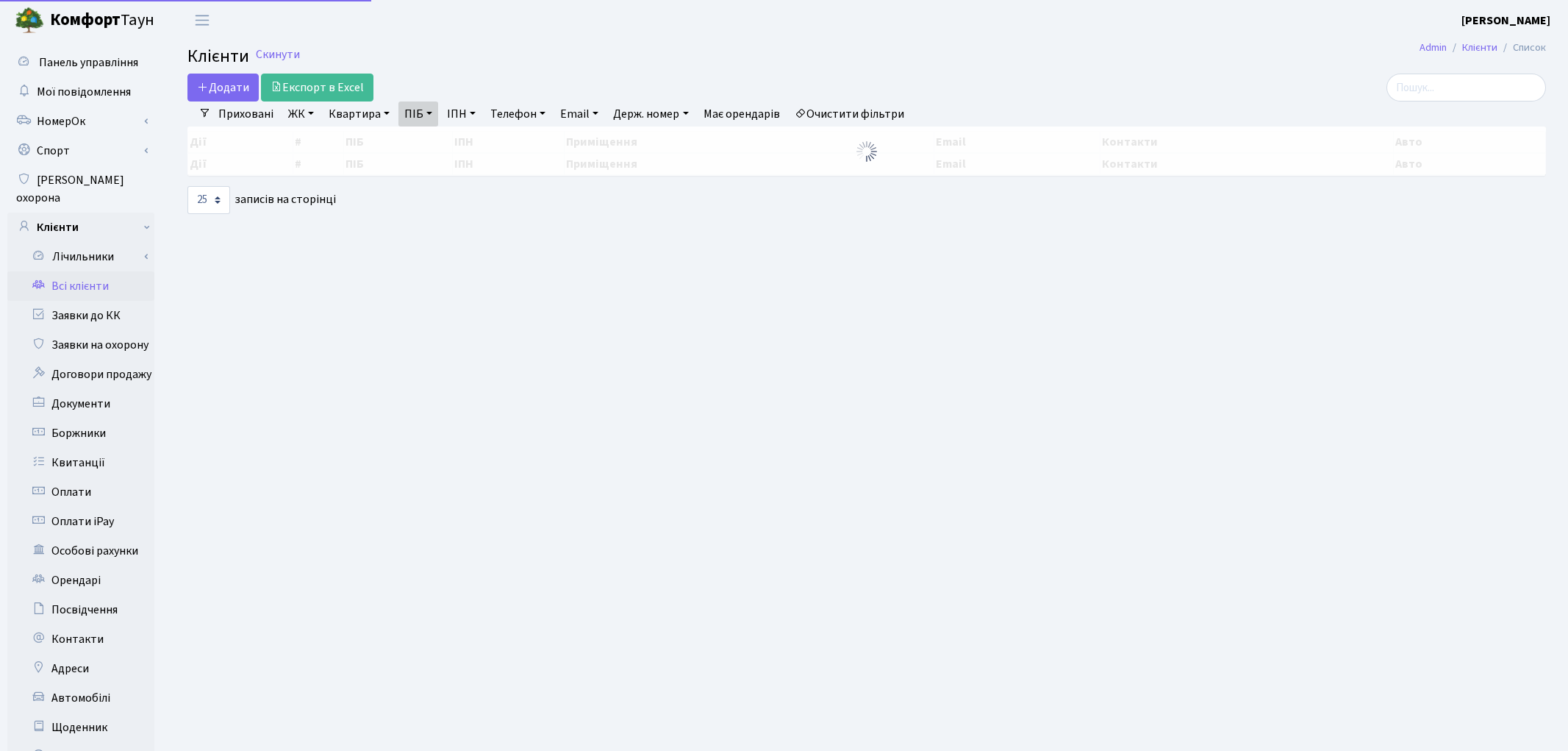
select select "25"
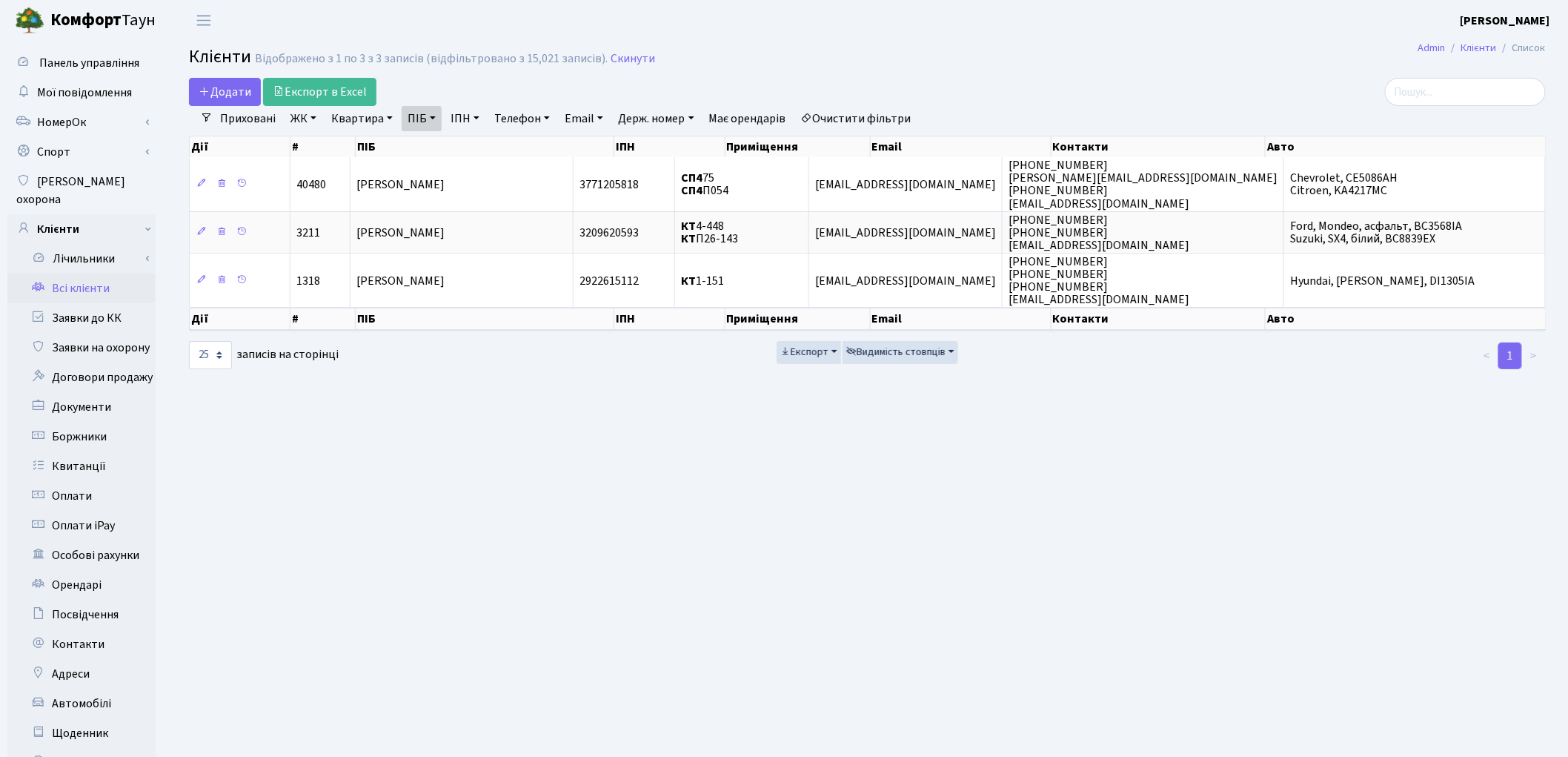
click at [890, 127] on link "Очистити фільтри" at bounding box center [856, 118] width 122 height 25
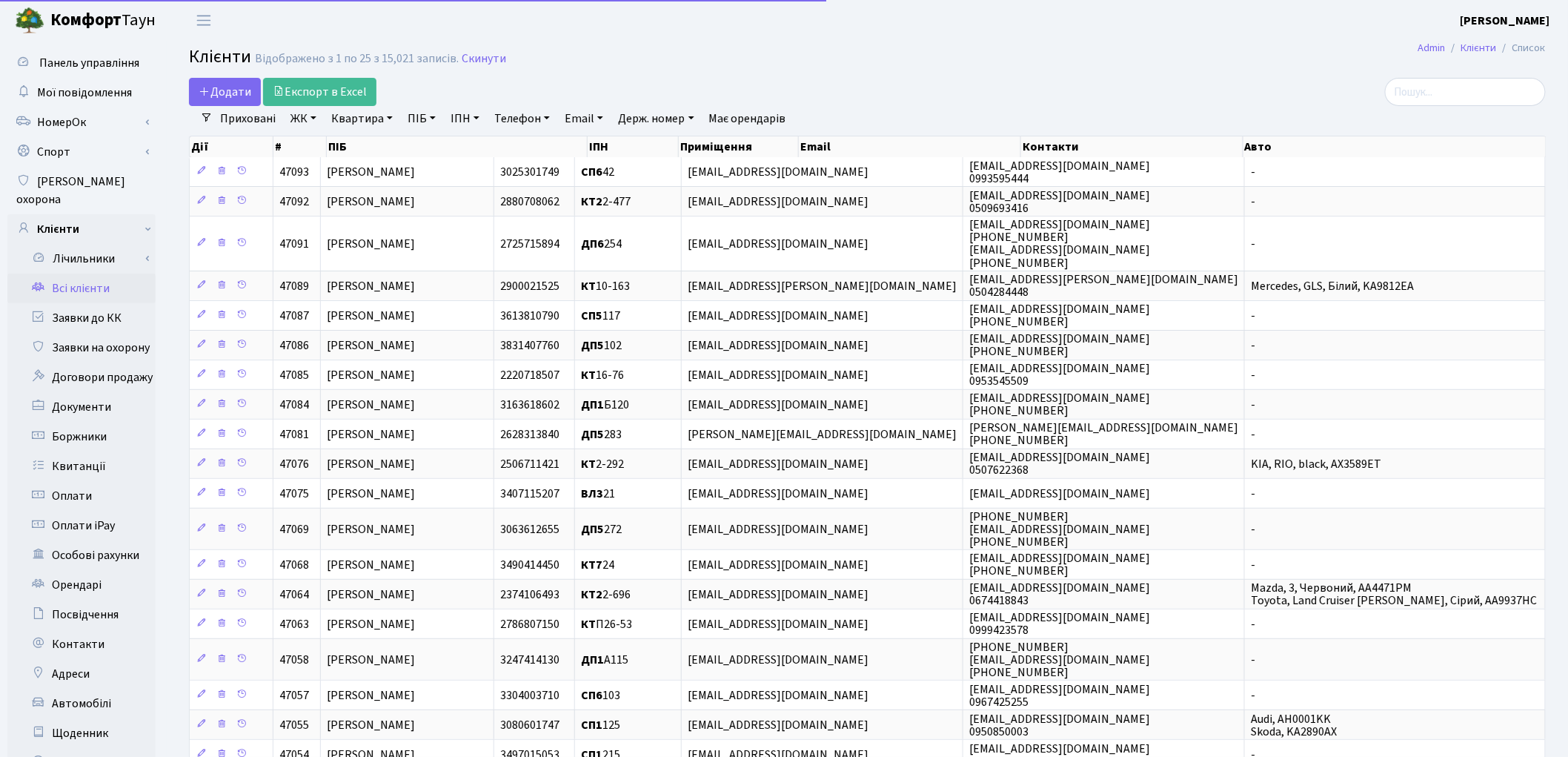
click at [418, 124] on link "ПІБ" at bounding box center [421, 118] width 40 height 25
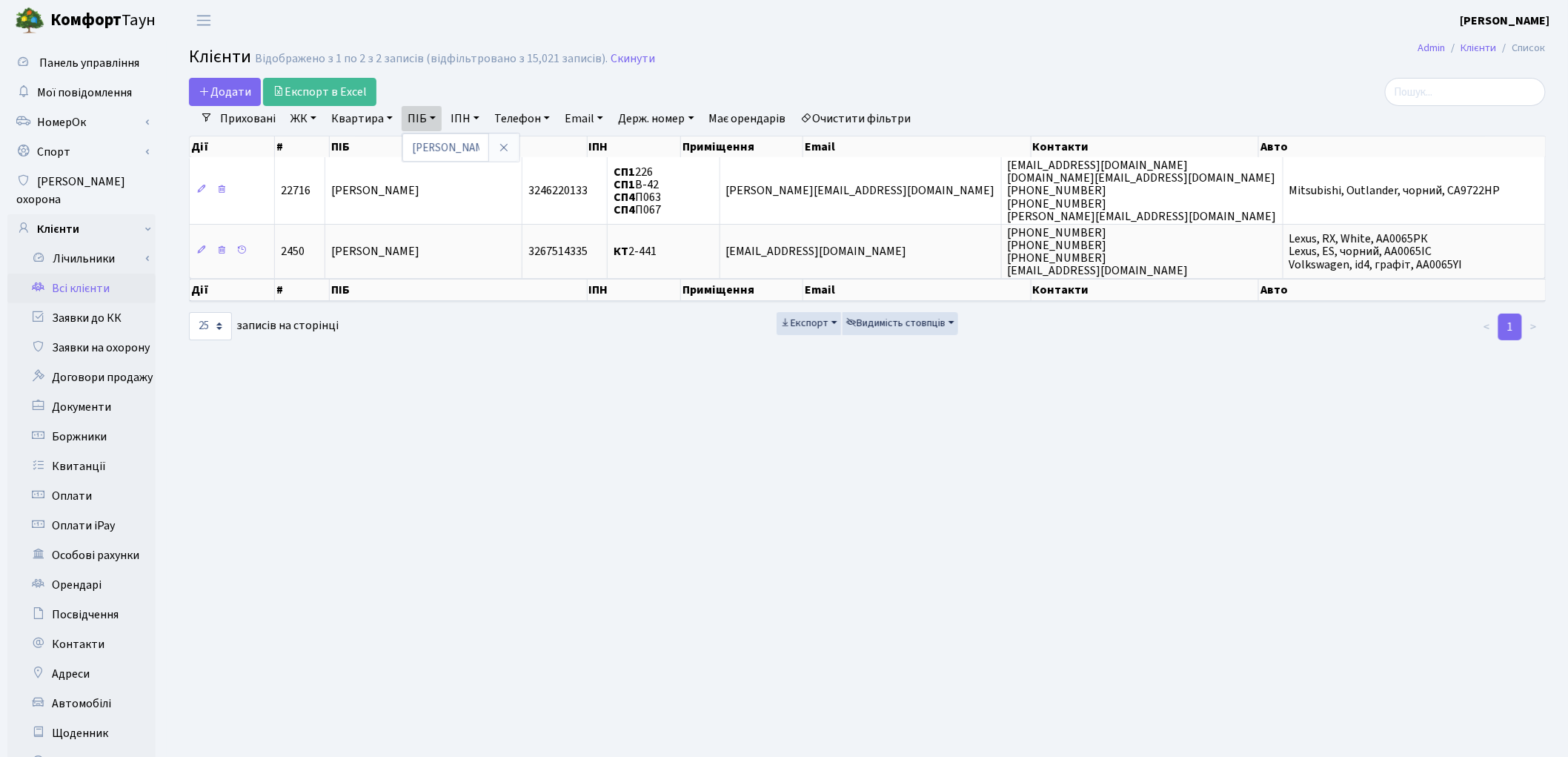
click at [906, 121] on link "Очистити фільтри" at bounding box center [856, 118] width 122 height 25
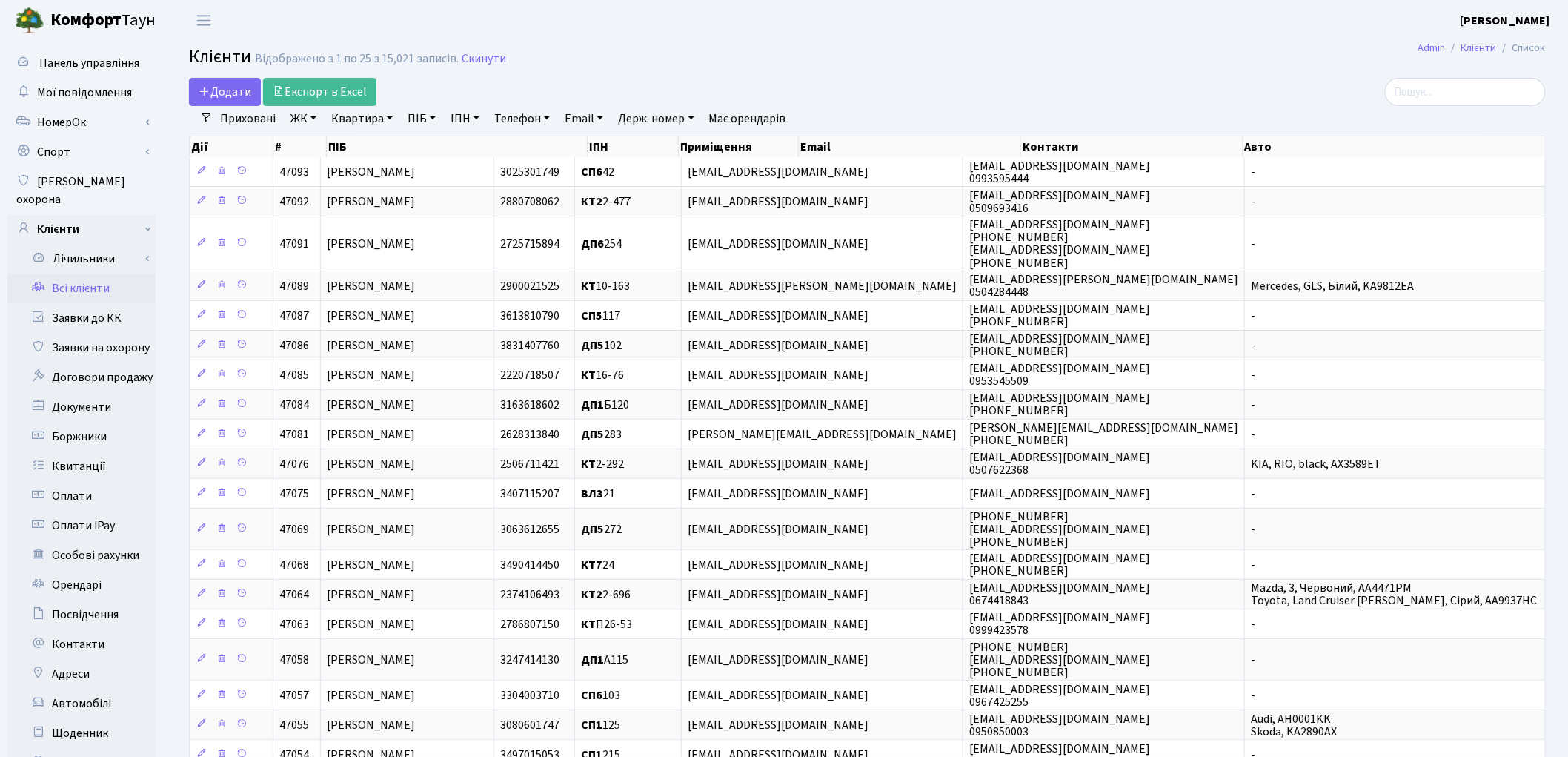
click at [418, 120] on link "ПІБ" at bounding box center [421, 118] width 40 height 25
type input "прокопенко"
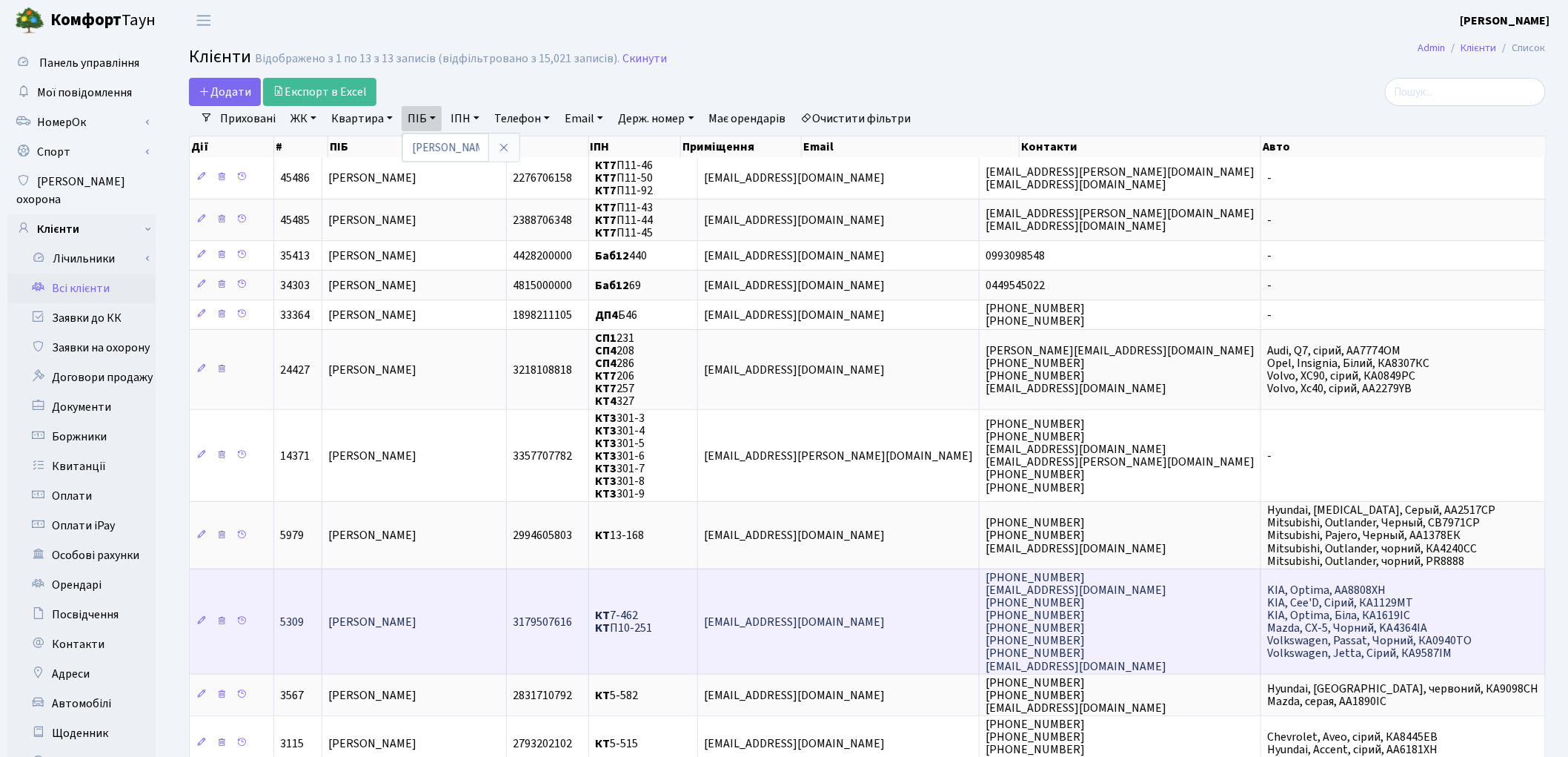
click at [979, 635] on td "[EMAIL_ADDRESS][DOMAIN_NAME]" at bounding box center [839, 621] width 281 height 105
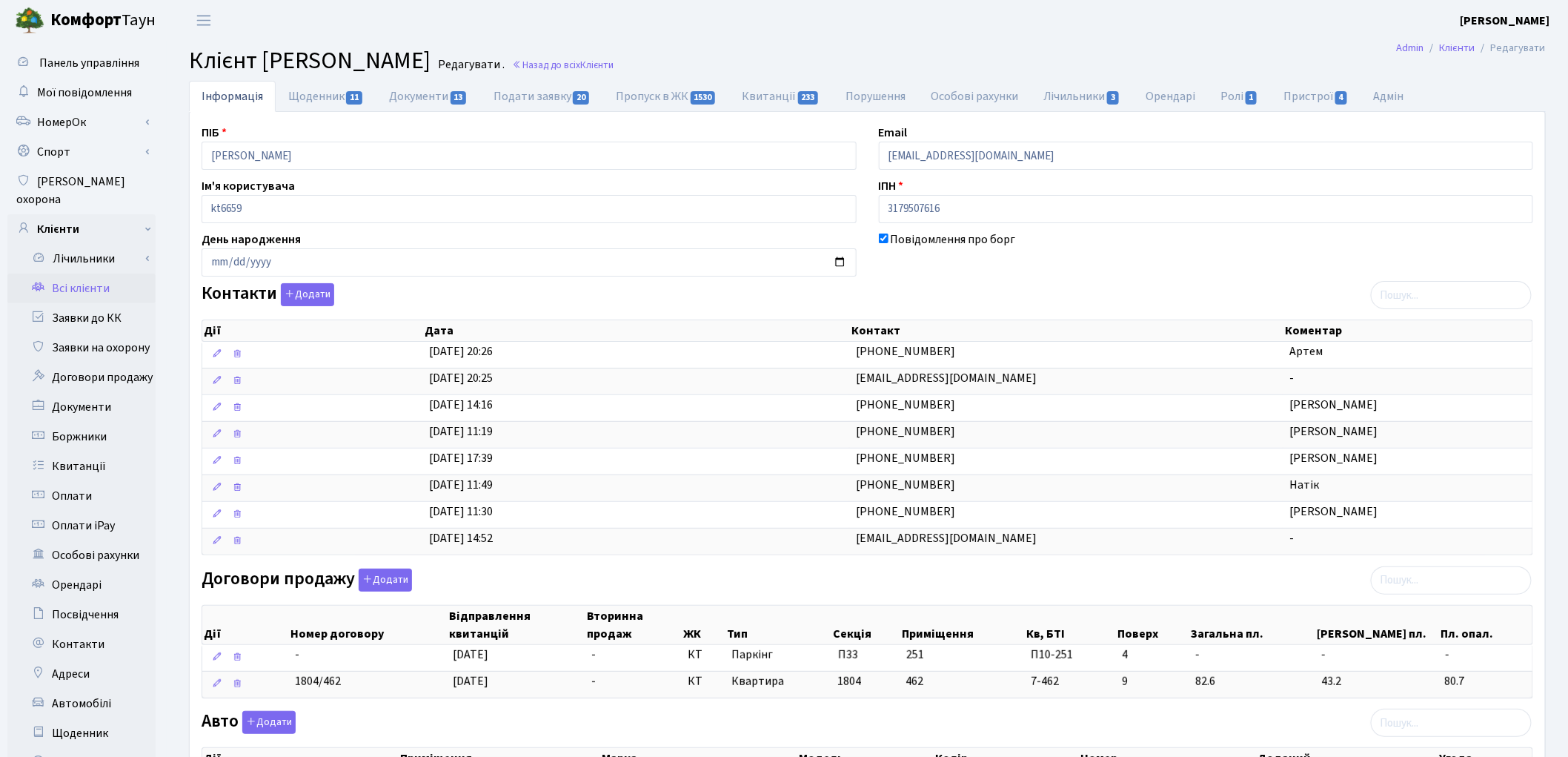
click at [1099, 574] on div "Договори продажу Додати Дії Номер договору Відправлення квитанцій Вторинна прод…" at bounding box center [867, 636] width 1354 height 135
